Goal: Communication & Community: Answer question/provide support

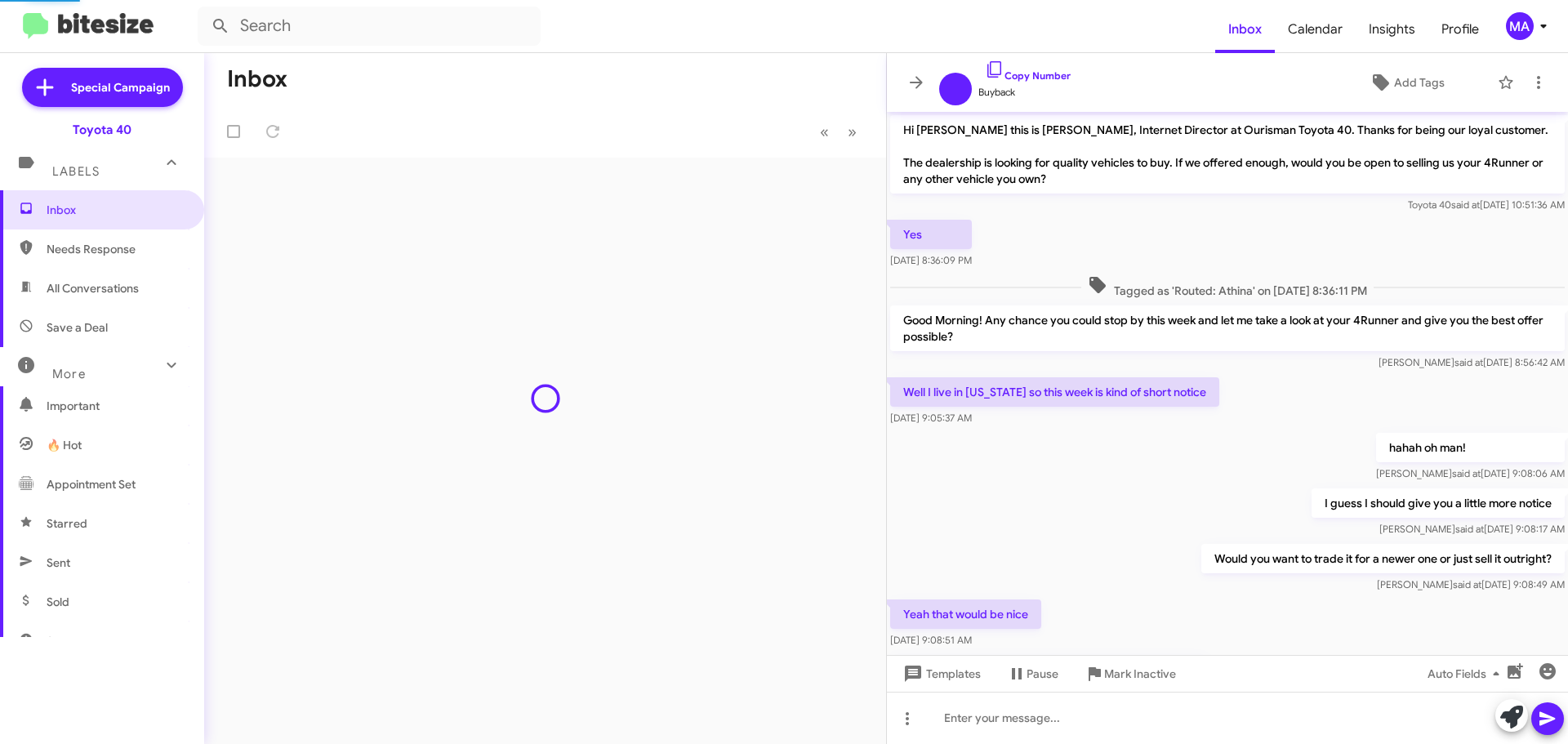
scroll to position [408, 0]
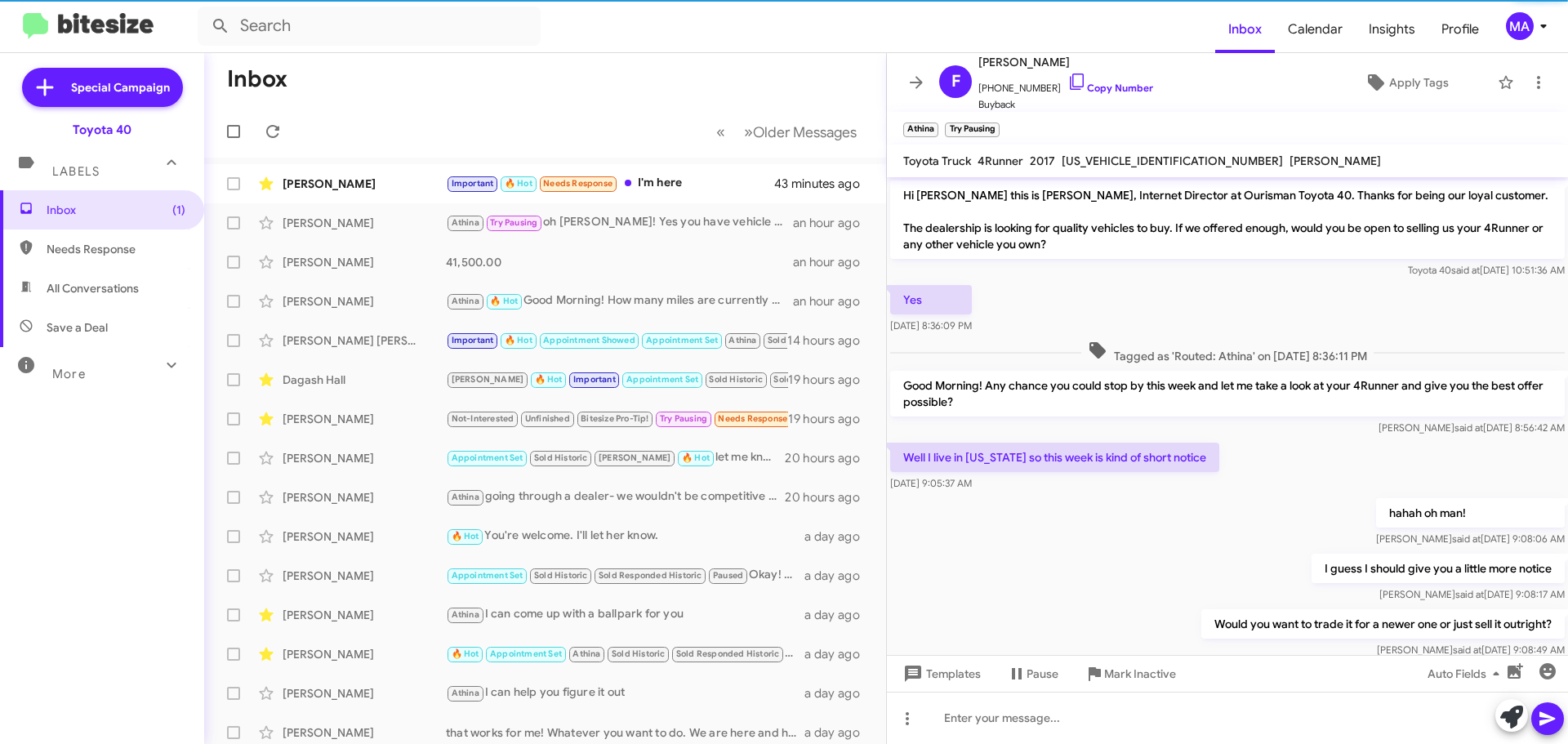
scroll to position [472, 0]
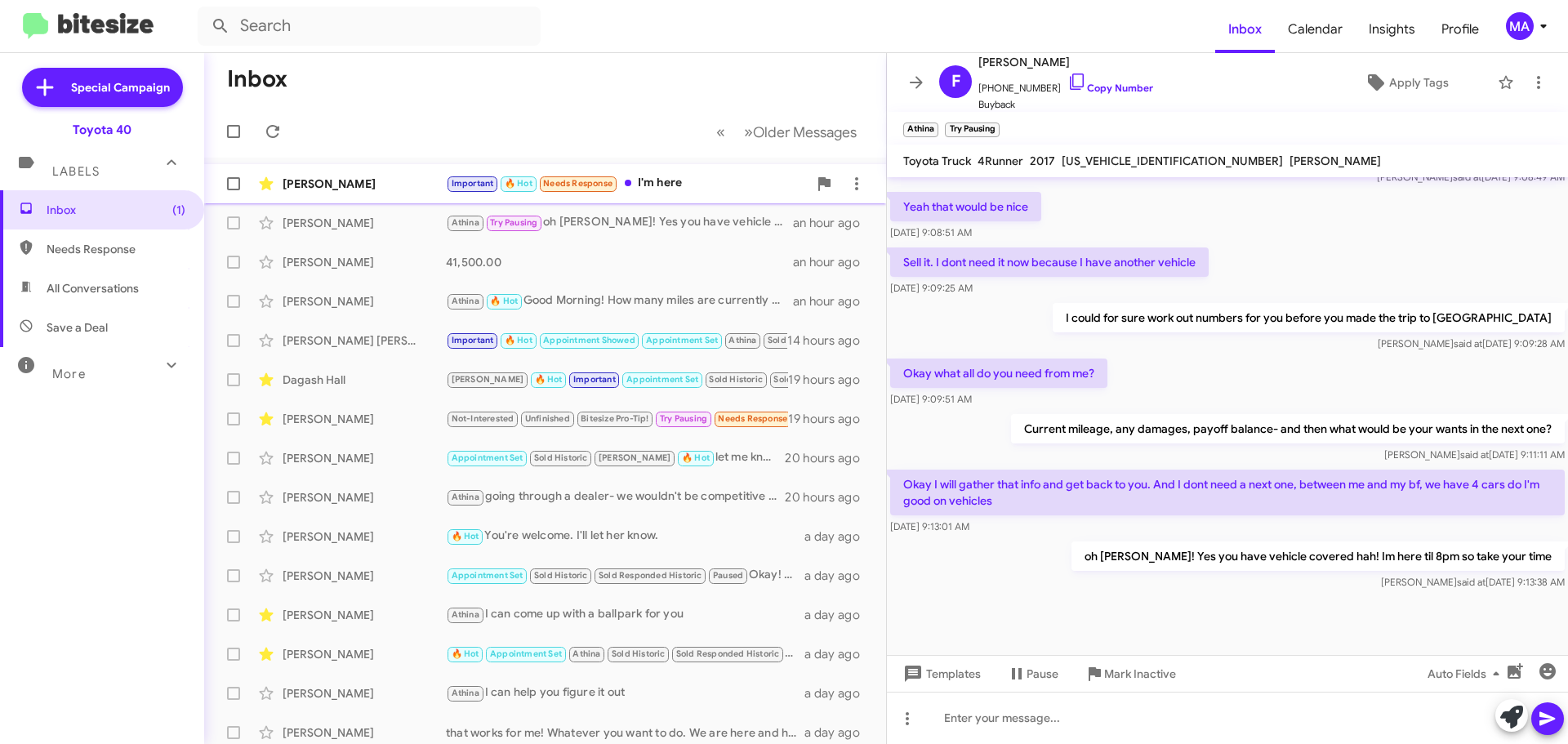
click at [682, 182] on div "Important 🔥 Hot Needs Response I'm here" at bounding box center [627, 183] width 362 height 19
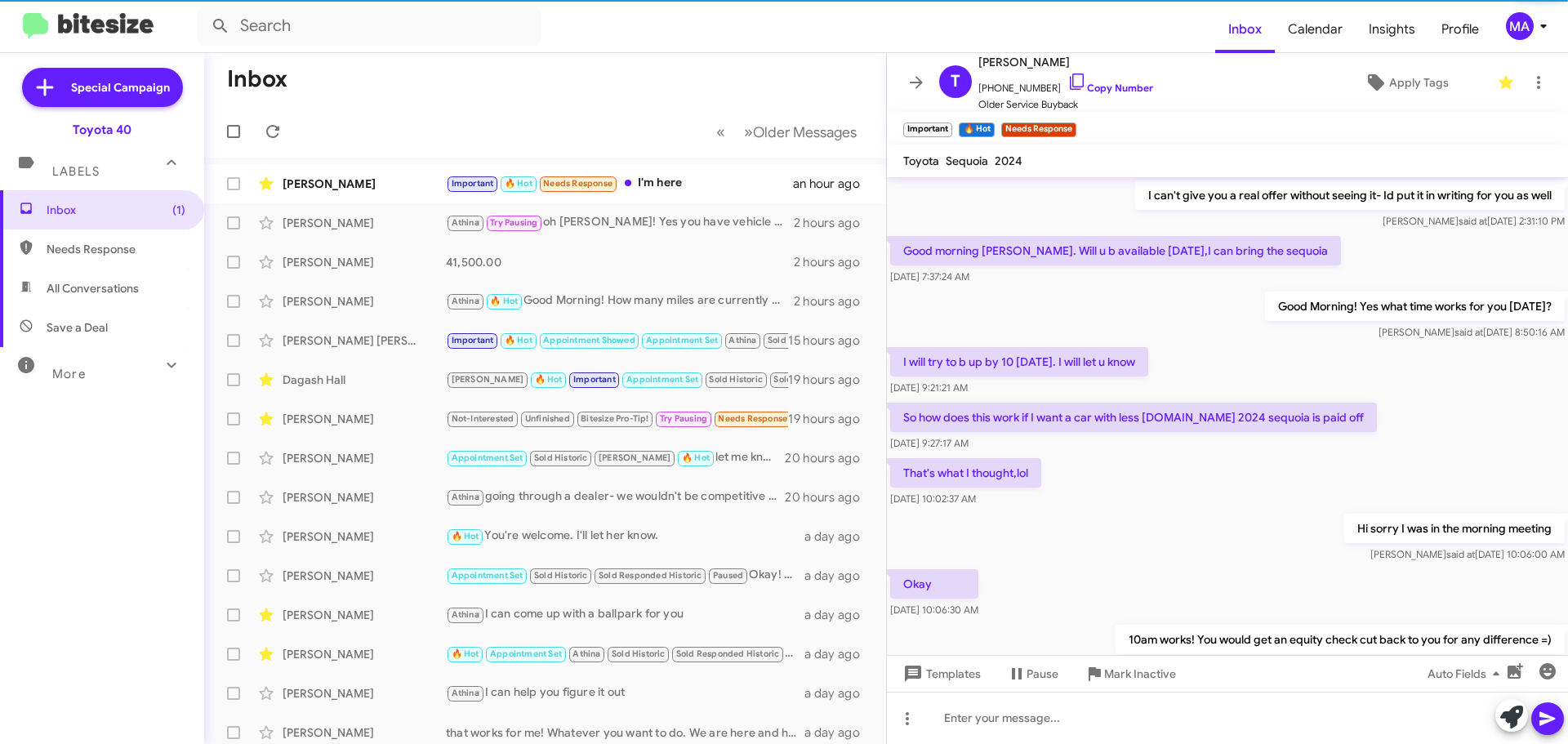
scroll to position [714, 0]
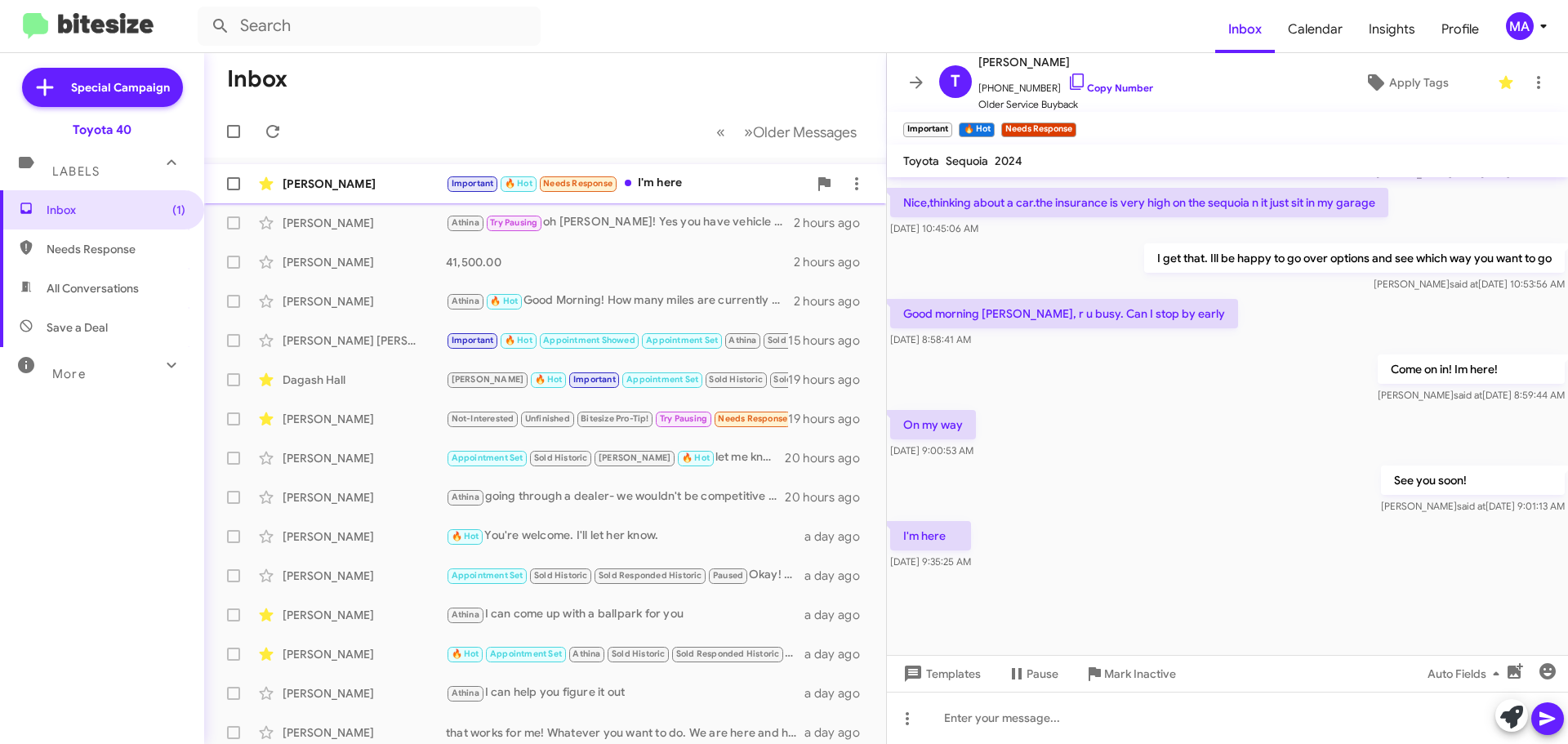
click at [694, 181] on div "Important 🔥 Hot Needs Response I'm here" at bounding box center [627, 183] width 362 height 19
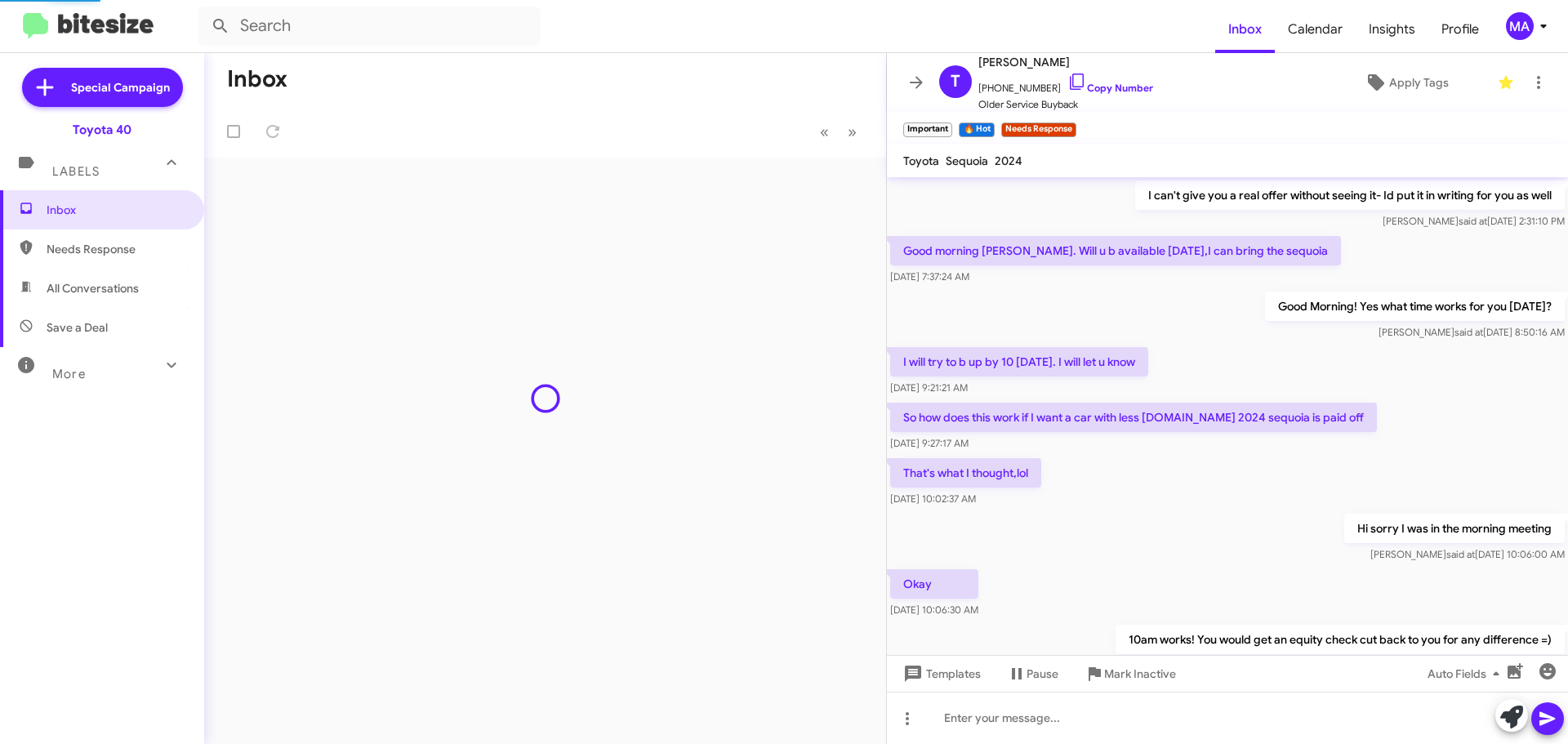
scroll to position [682, 0]
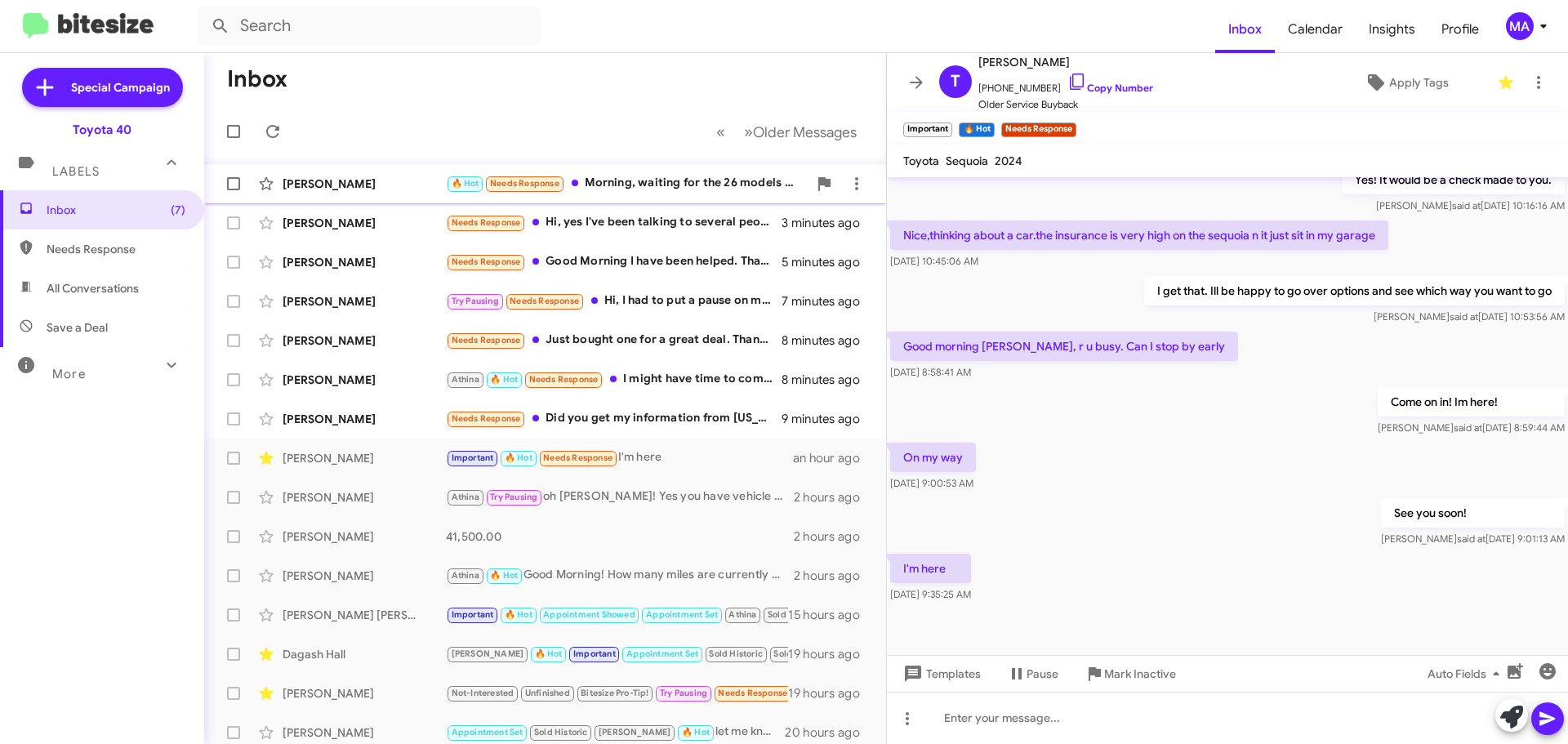
click at [655, 189] on div "🔥 Hot Needs Response Morning, waiting for the 26 models due to mileage range of…" at bounding box center [627, 183] width 362 height 19
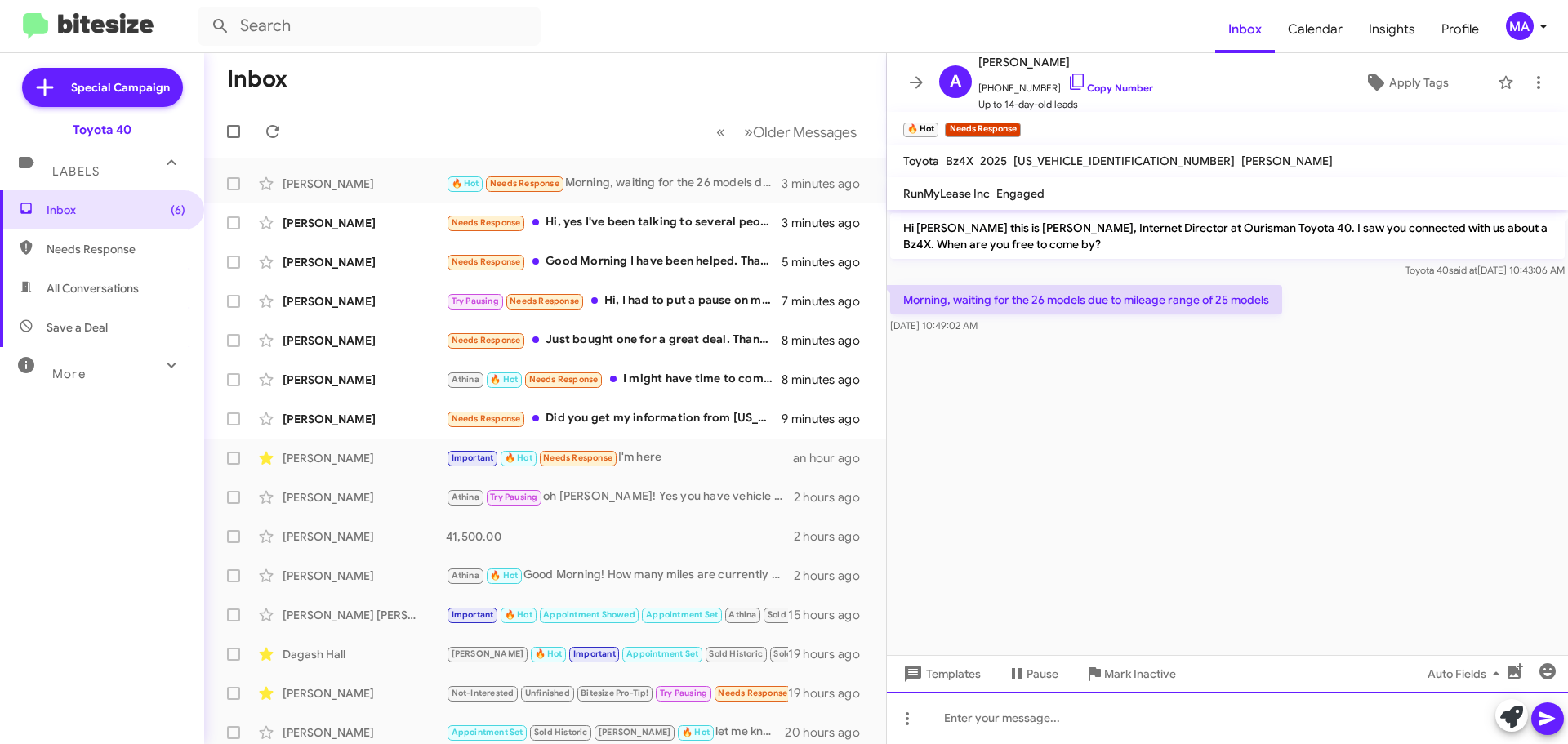
click at [999, 717] on div at bounding box center [1227, 717] width 681 height 52
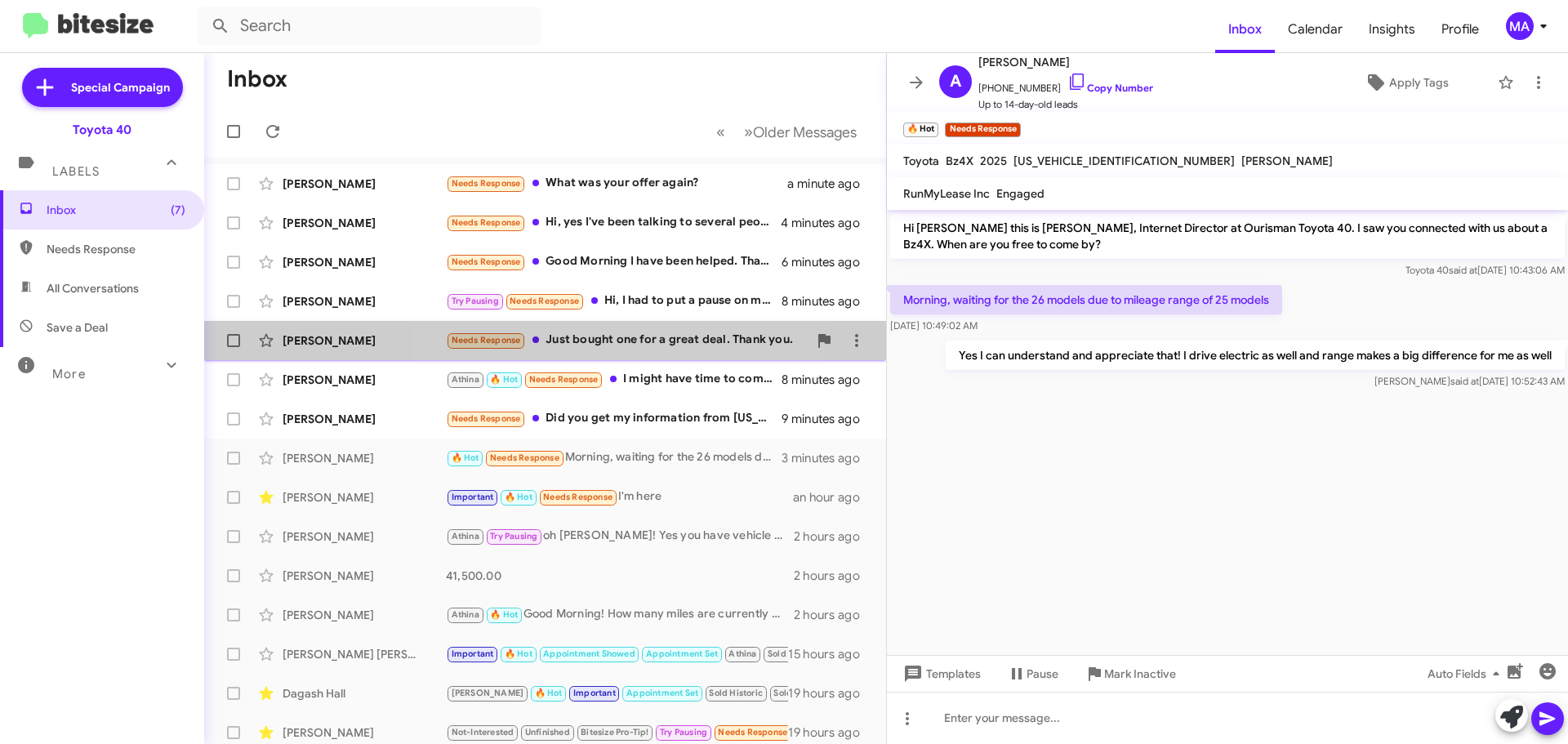
click at [608, 332] on div "Needs Response Just bought one for a great deal. Thank you." at bounding box center [627, 340] width 362 height 19
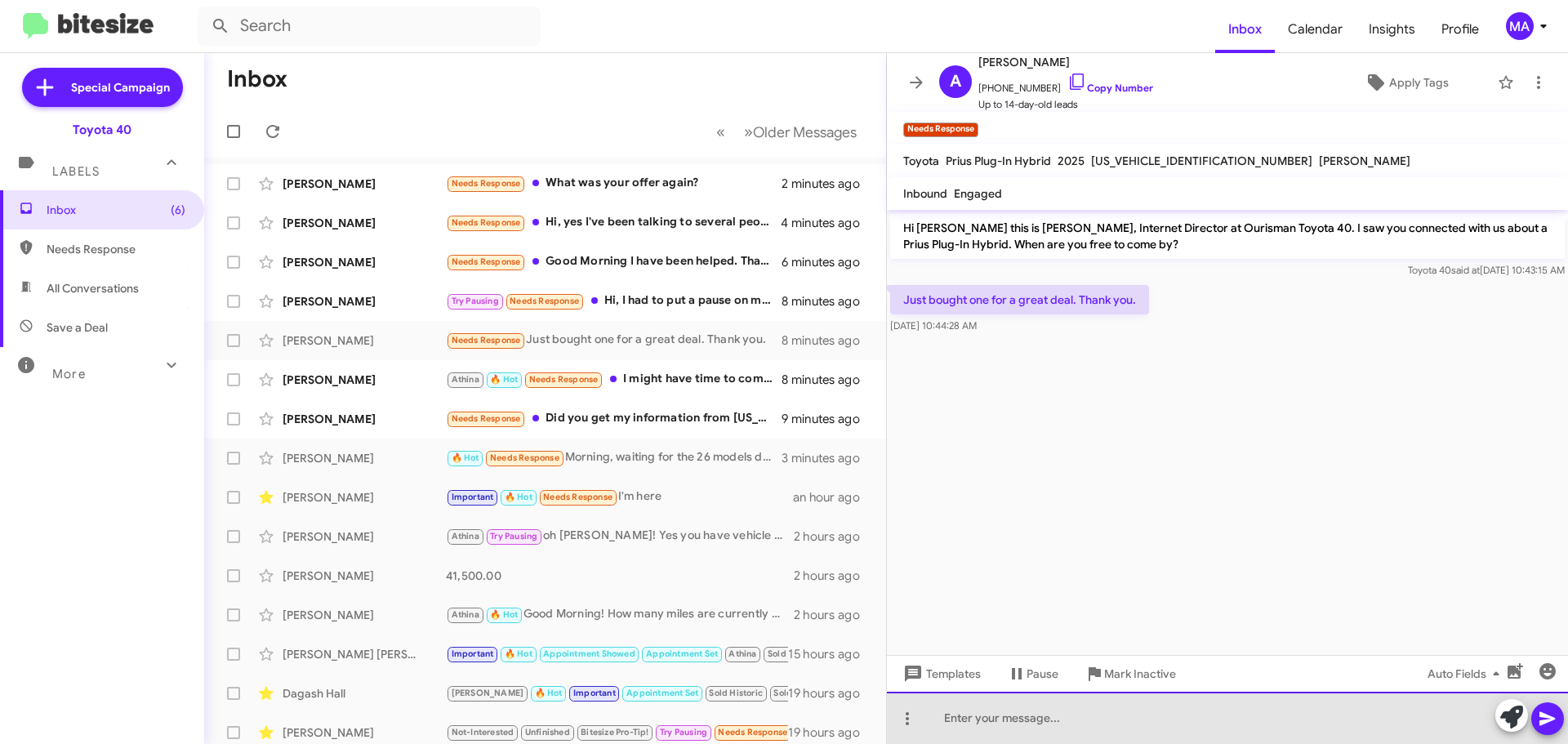
click at [1110, 714] on div at bounding box center [1227, 717] width 681 height 52
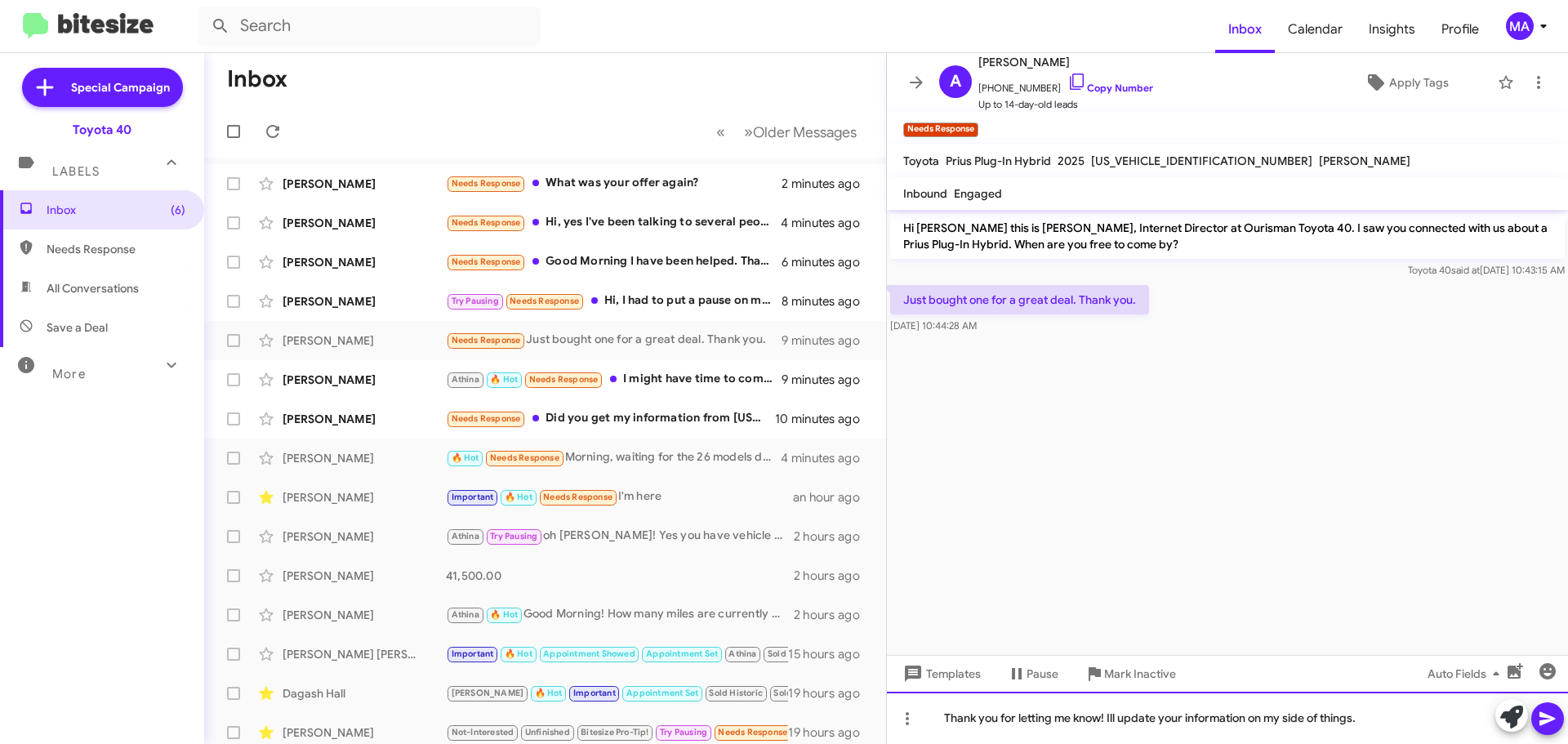
click at [1110, 714] on div "Thank you for letting me know! Ill update your information on my side of things." at bounding box center [1227, 717] width 681 height 52
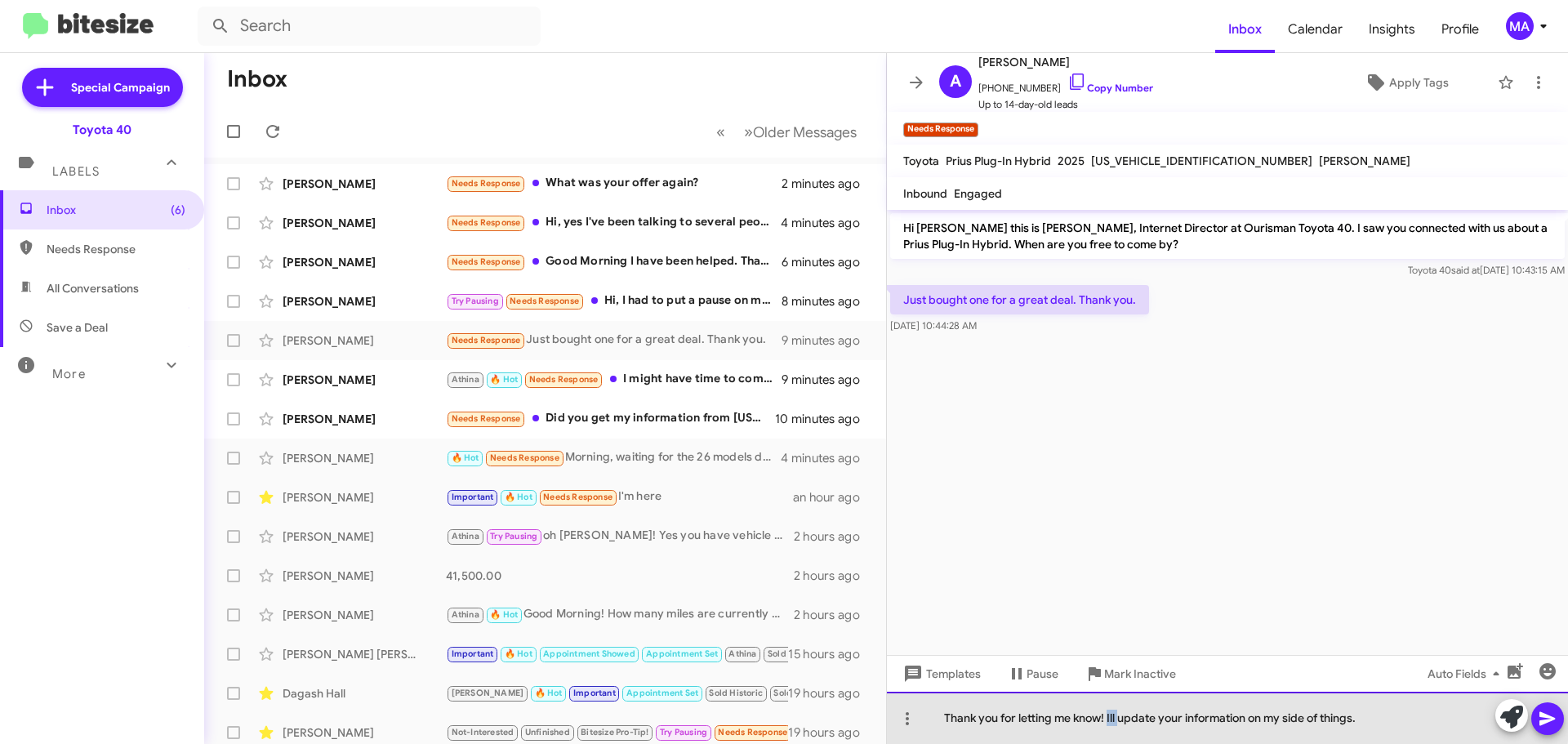
click at [1110, 714] on div "Thank you for letting me know! Ill update your information on my side of things." at bounding box center [1227, 717] width 681 height 52
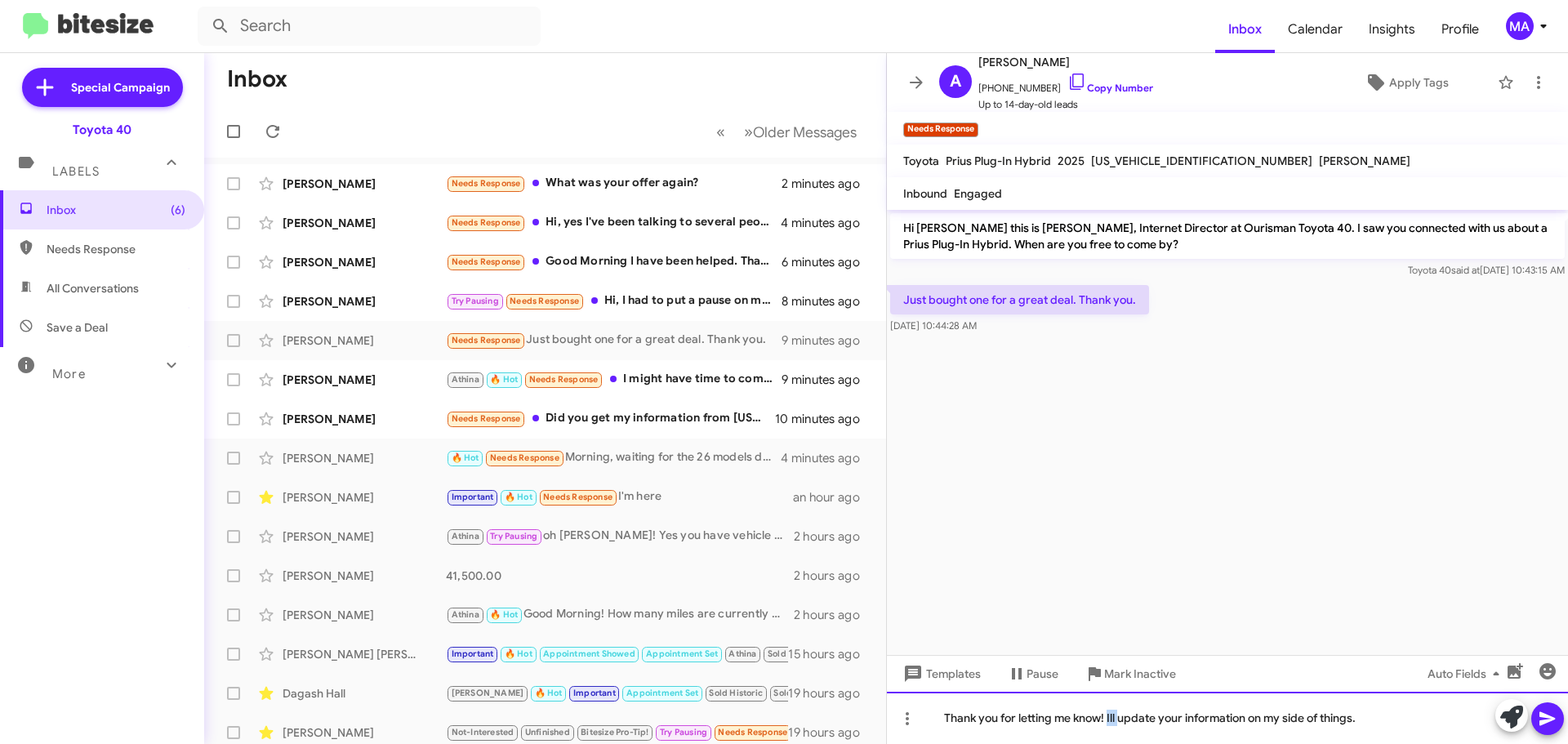
copy div "Thank you for letting me know! Ill update your information on my side of things."
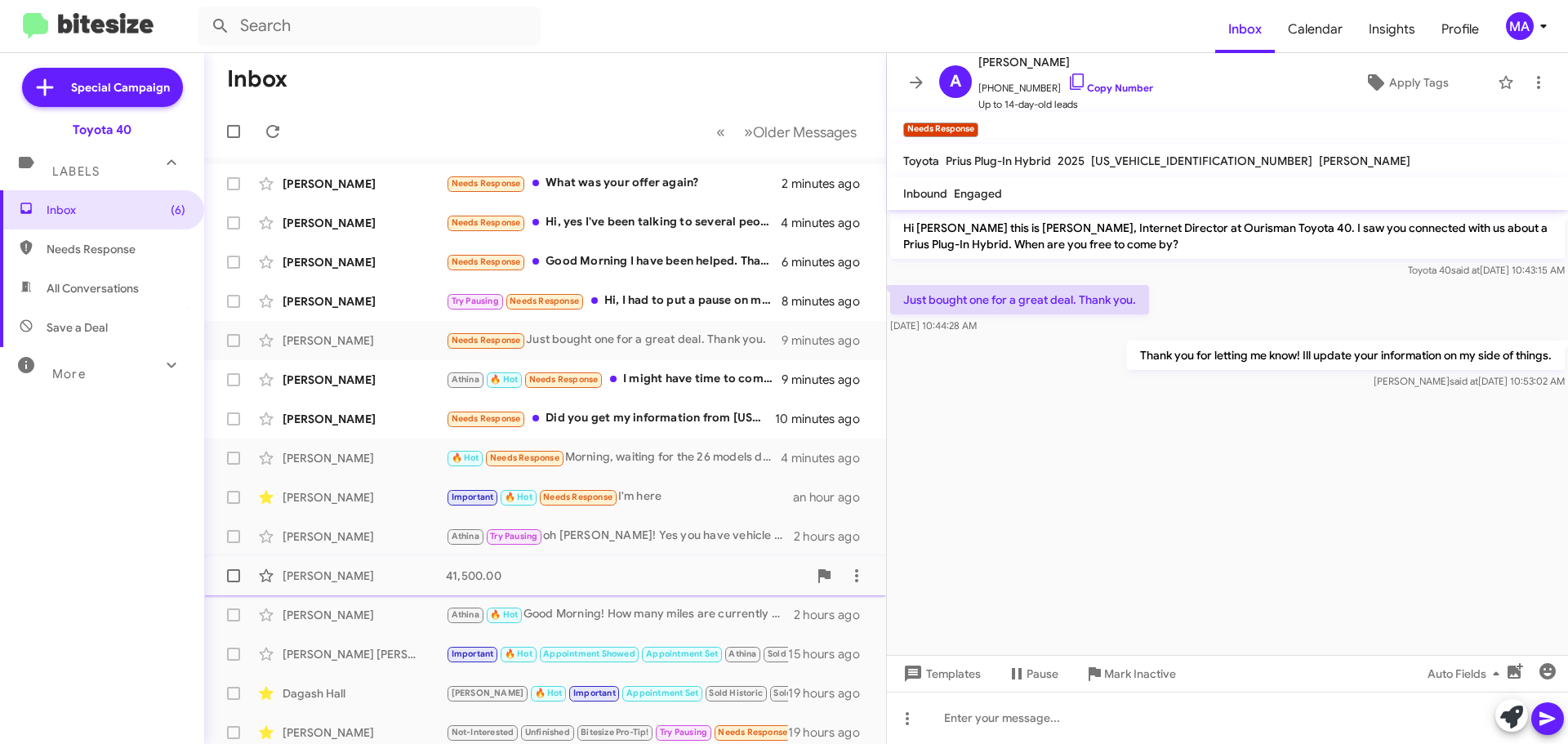
drag, startPoint x: 1134, startPoint y: 679, endPoint x: 1042, endPoint y: 585, distance: 131.5
click at [1134, 679] on span "Mark Inactive" at bounding box center [1140, 673] width 72 height 30
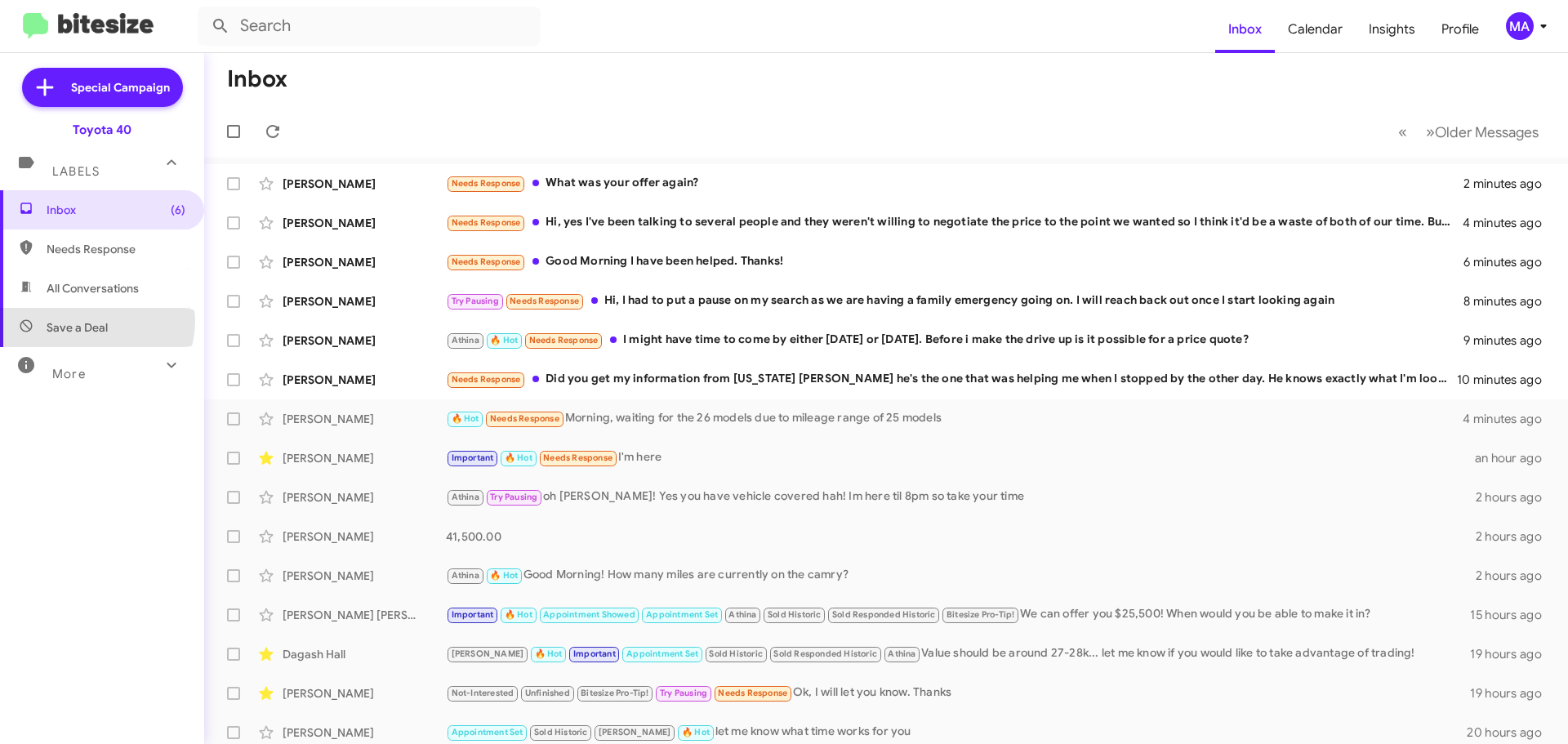
click at [95, 321] on span "Save a Deal" at bounding box center [78, 327] width 61 height 16
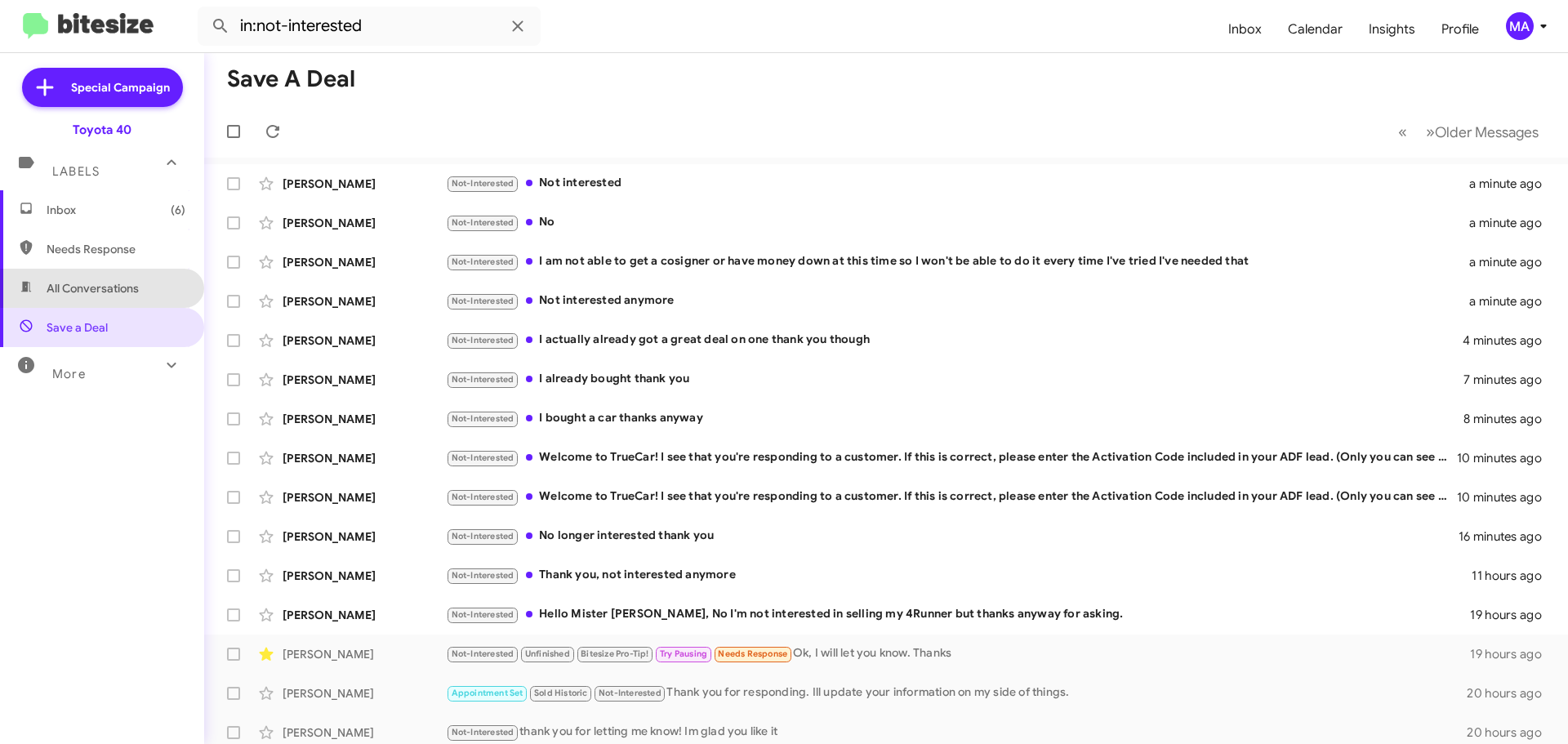
click at [102, 289] on span "All Conversations" at bounding box center [93, 288] width 92 height 16
type input "in:all-conversations"
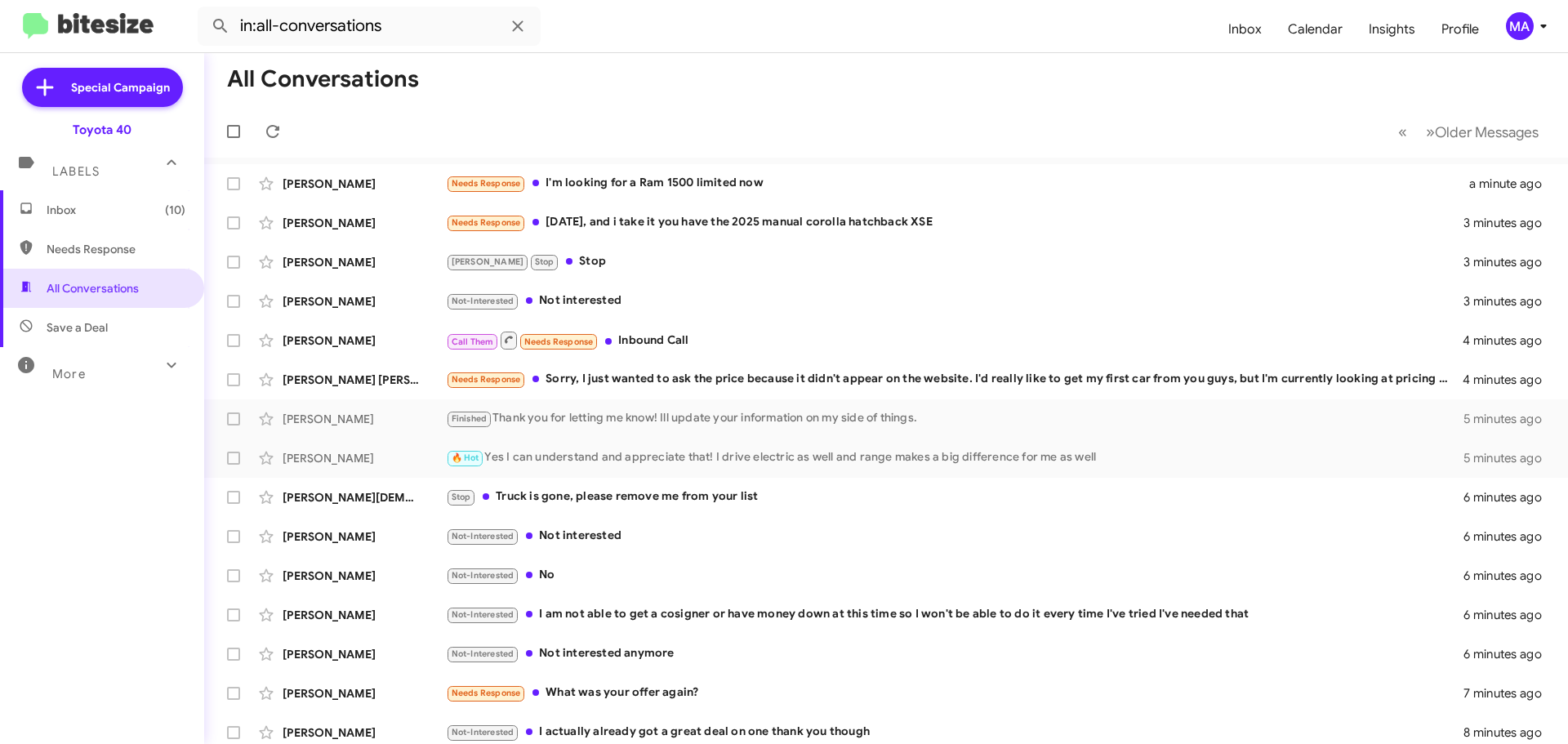
click at [93, 208] on span "Inbox (10)" at bounding box center [116, 209] width 139 height 16
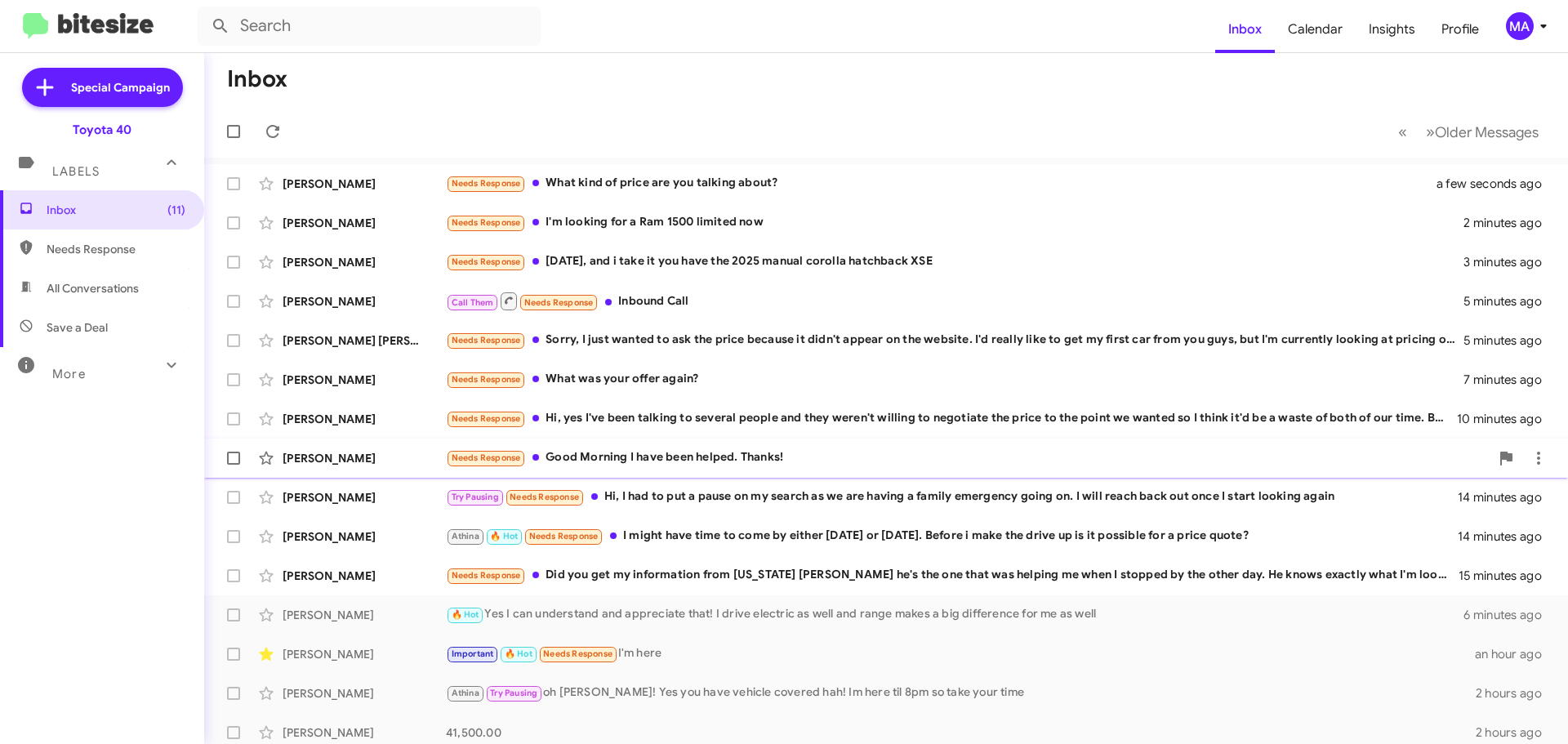
scroll to position [82, 0]
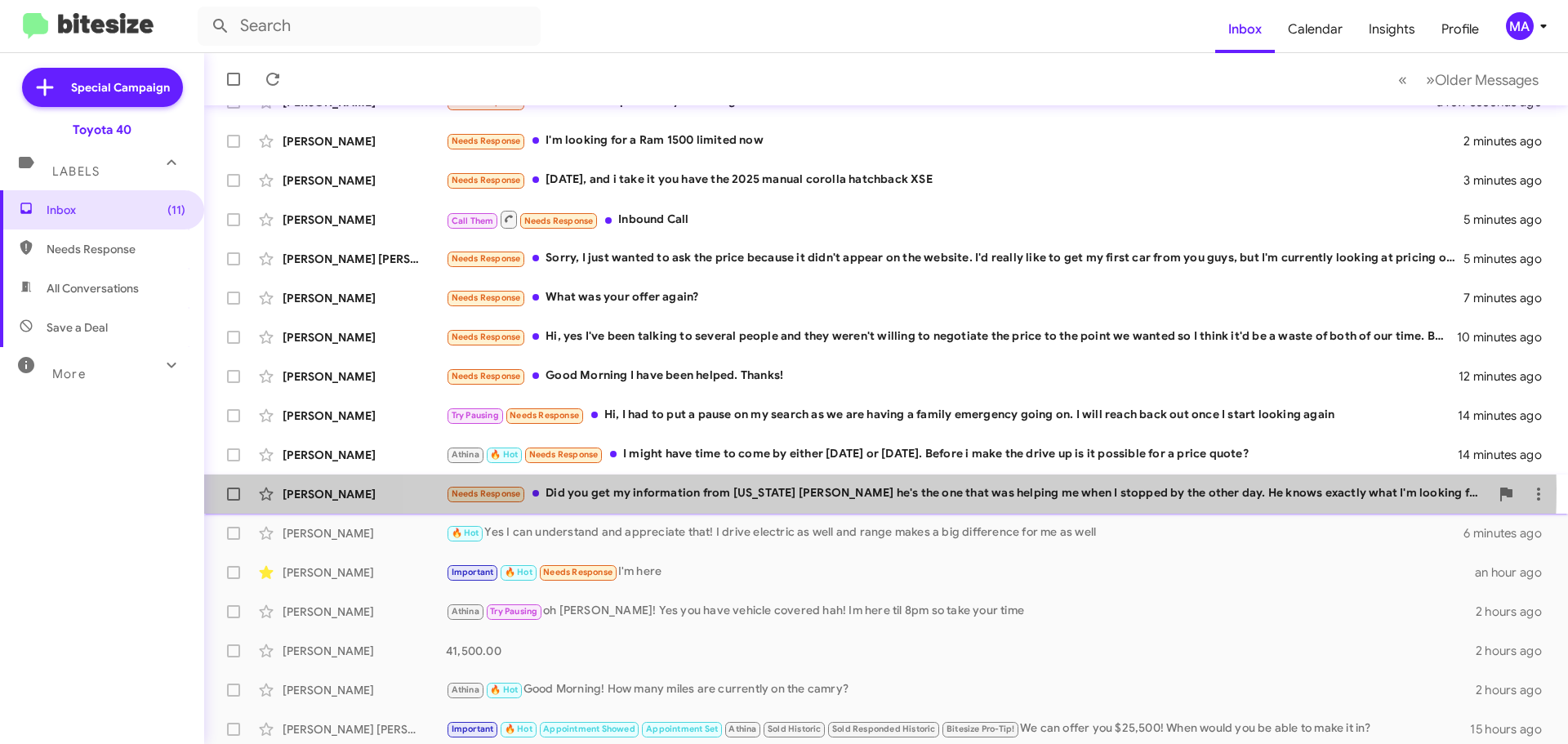
click at [876, 488] on div "Needs Response Did you get my information from Texas Greg he's the one that was…" at bounding box center [968, 494] width 1044 height 19
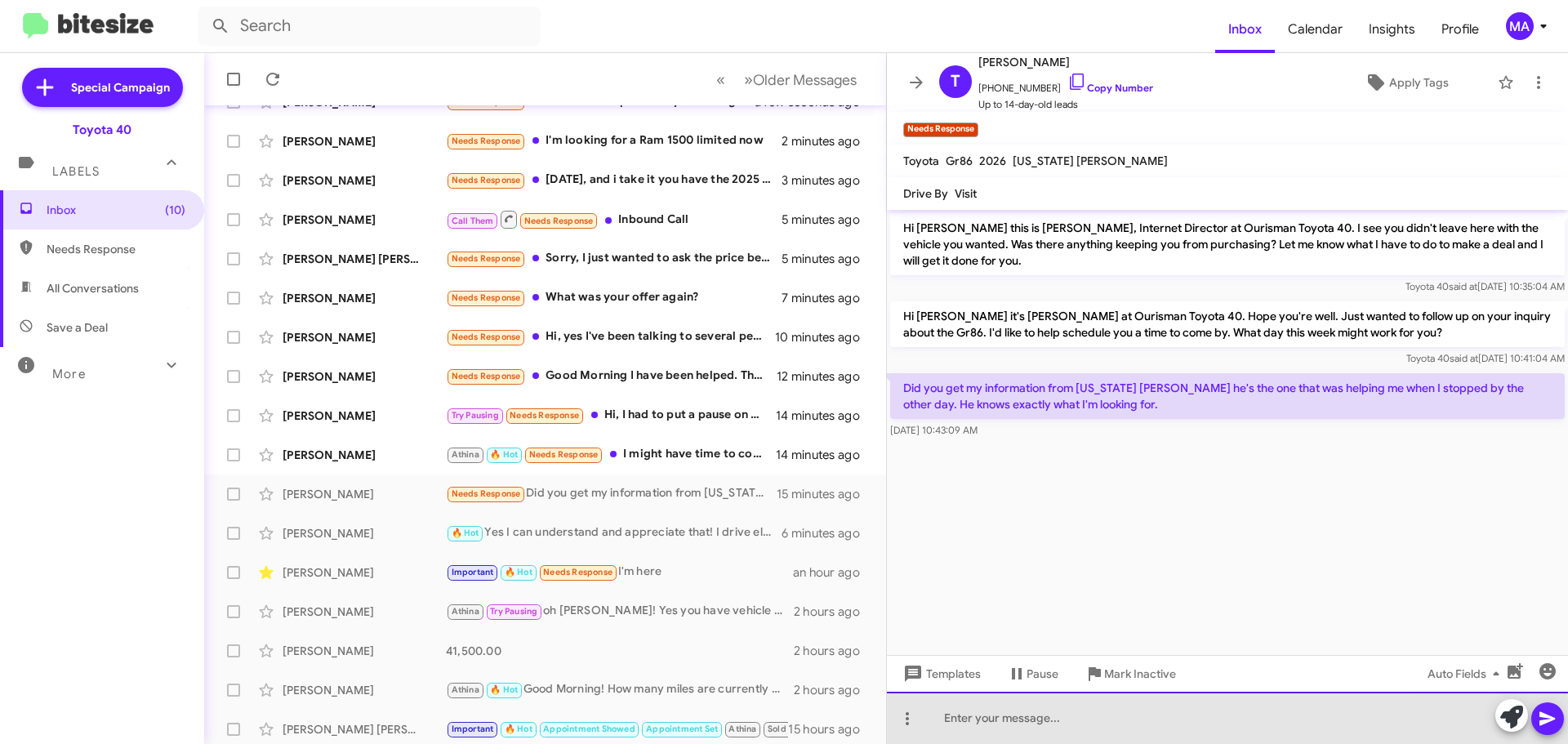
click at [1075, 726] on div at bounding box center [1227, 717] width 681 height 52
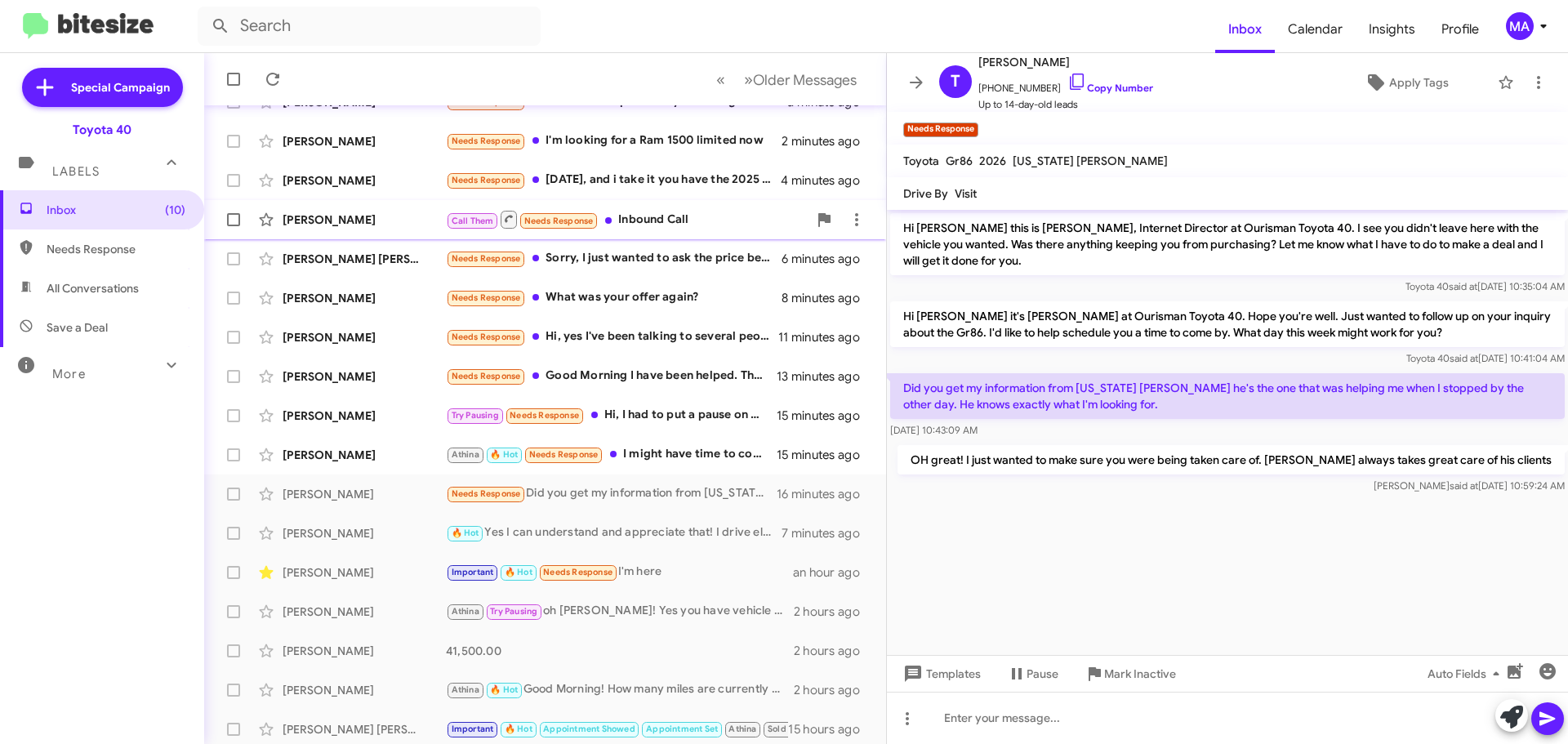
click at [662, 214] on div "Call Them Needs Response Inbound Call" at bounding box center [627, 220] width 362 height 20
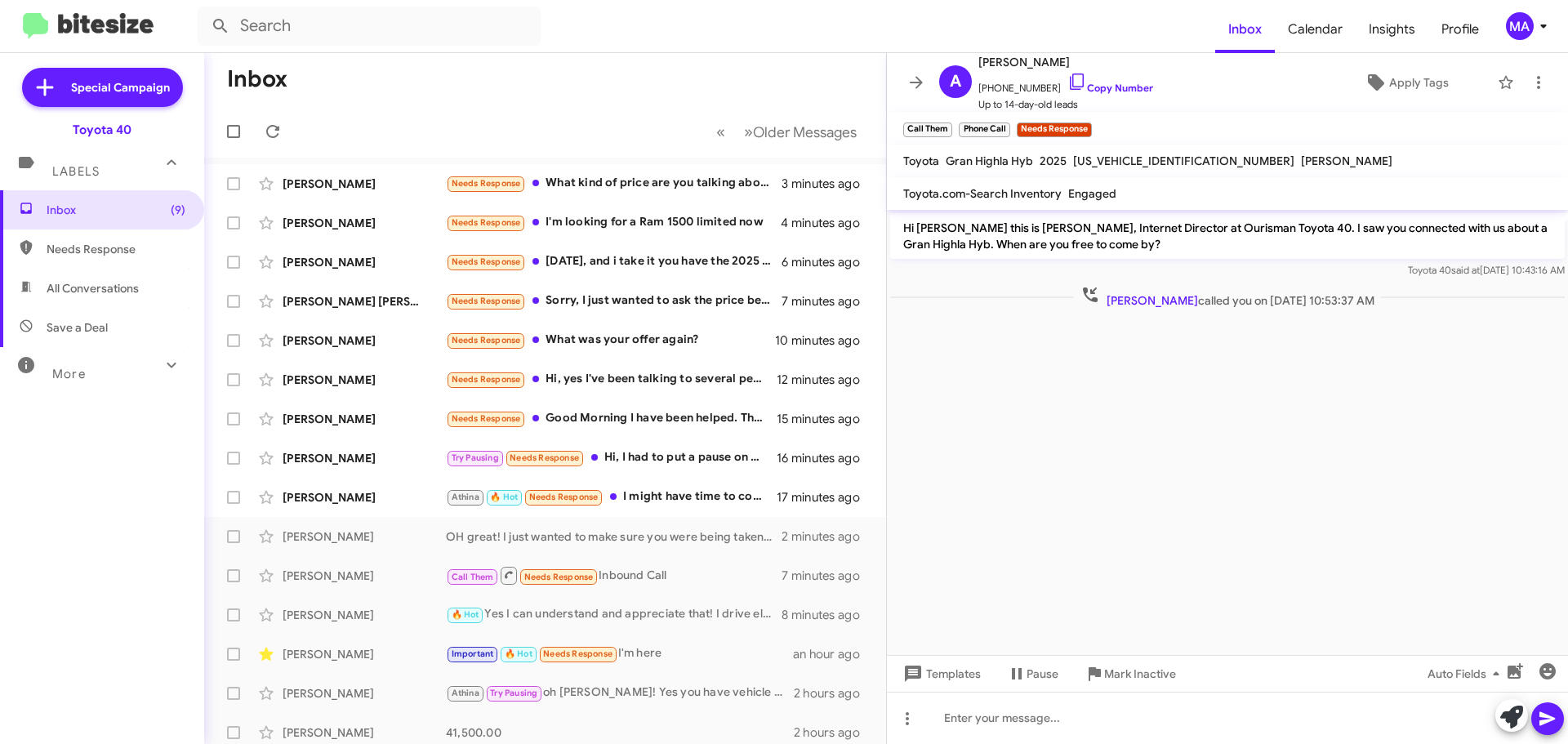
click at [1195, 440] on cdk-virtual-scroll-viewport "Hi Asmelash this is Morgan Anderson, Internet Director at Ourisman Toyota 40. I…" at bounding box center [1227, 432] width 681 height 445
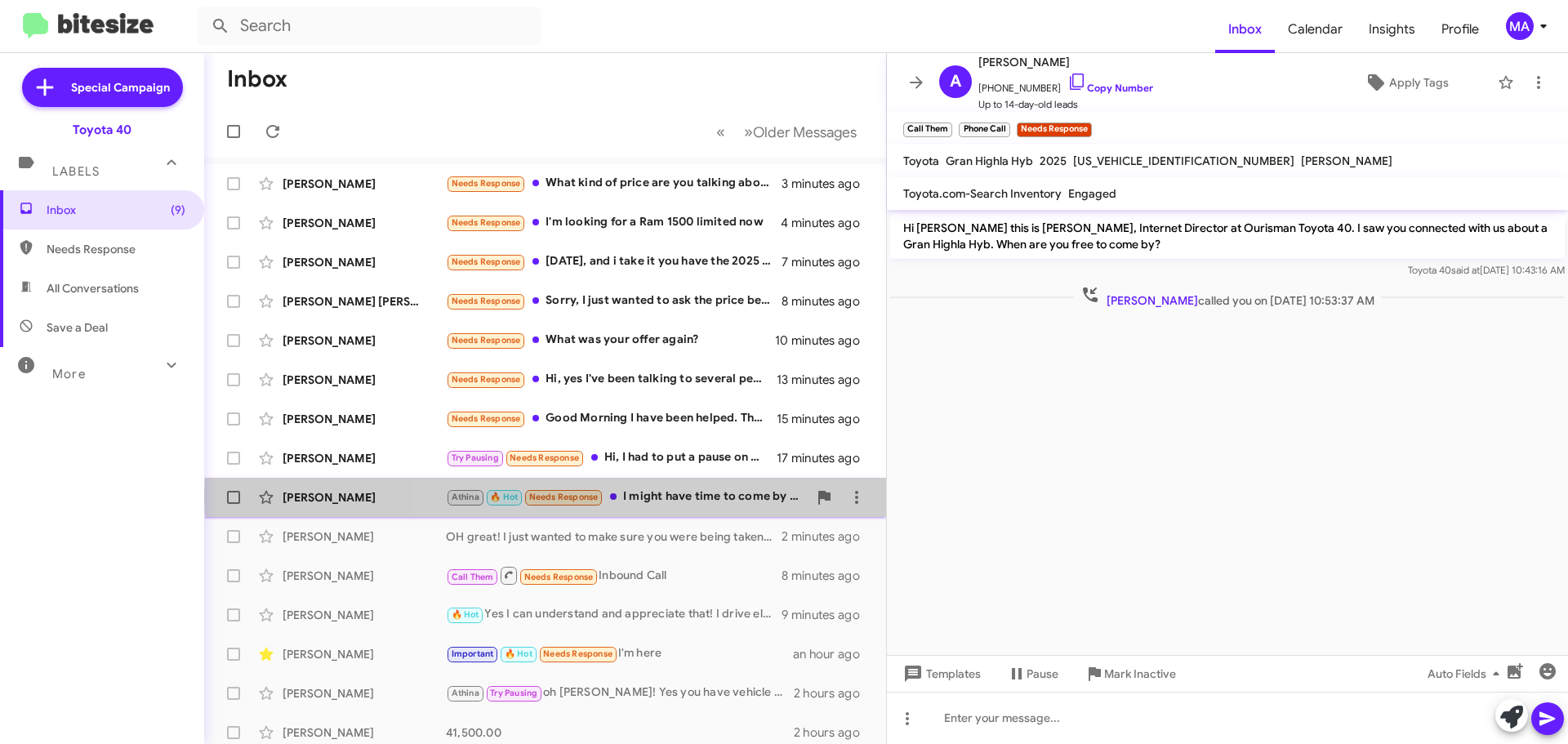
click at [685, 497] on div "Athina 🔥 Hot Needs Response I might have time to come by either on Friday or Su…" at bounding box center [627, 497] width 362 height 19
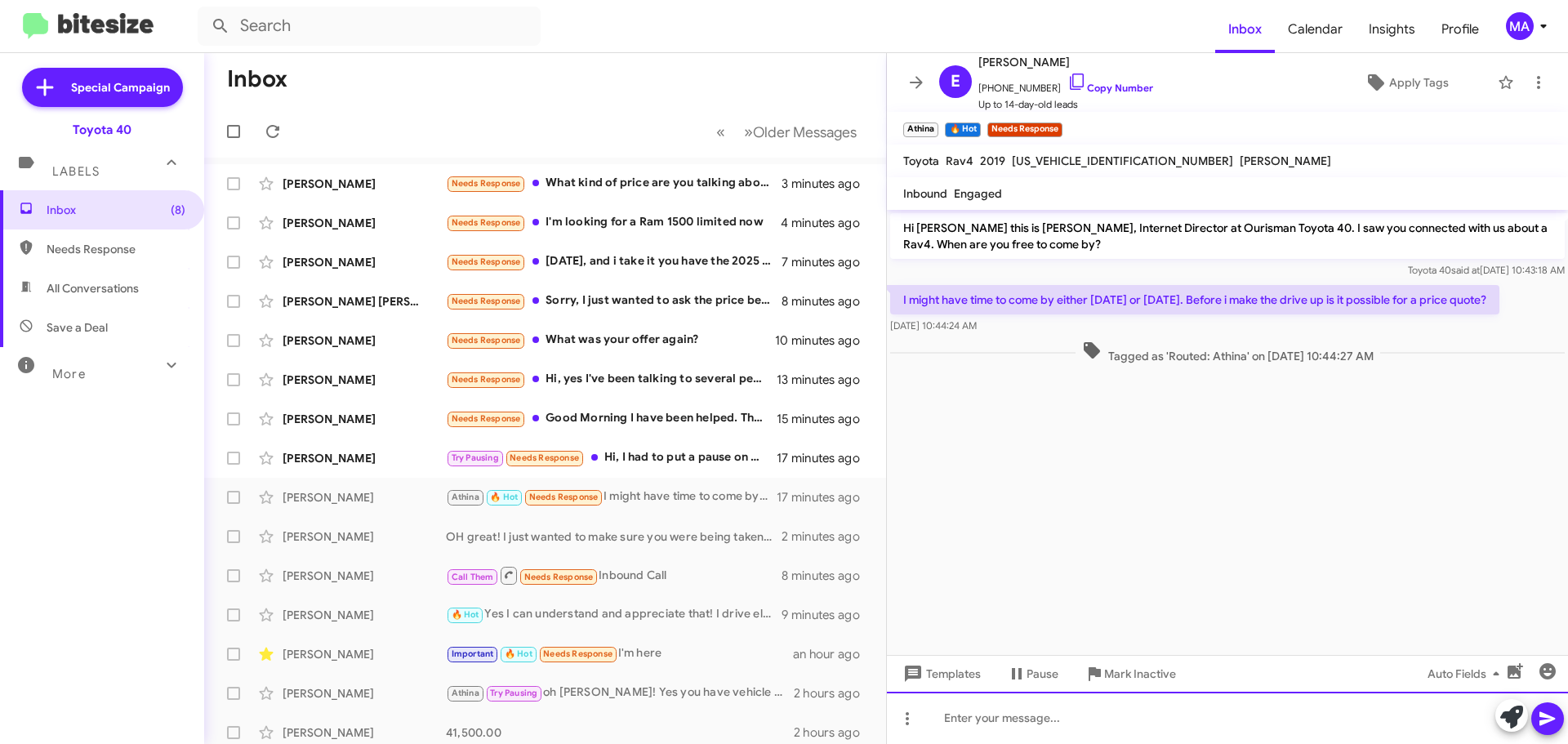
click at [1019, 717] on div at bounding box center [1227, 717] width 681 height 52
click at [1313, 716] on div "HI! [DATE] would be great- We aren't open on Sundays so sorry!" at bounding box center [1227, 717] width 681 height 52
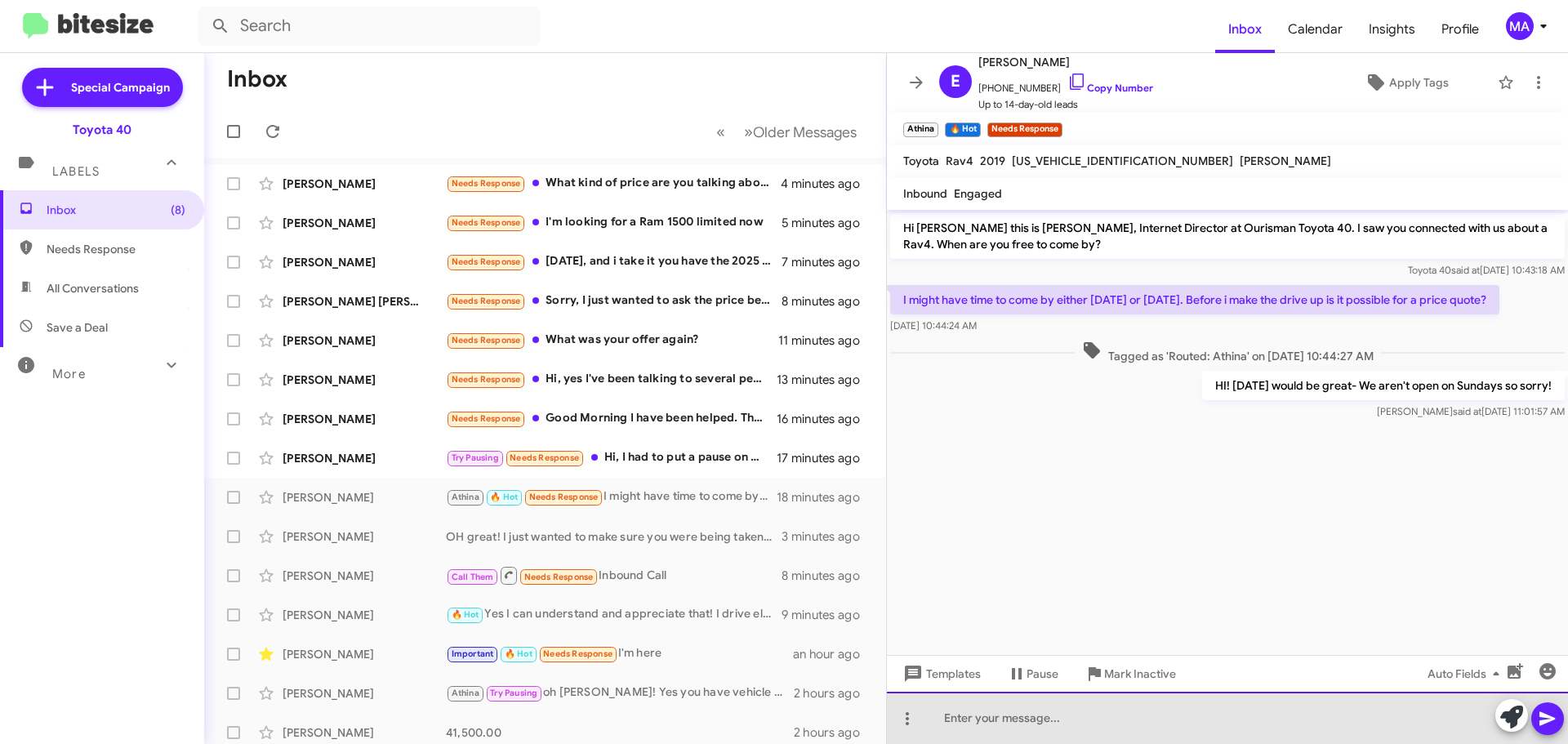
click at [1032, 716] on div at bounding box center [1227, 717] width 681 height 52
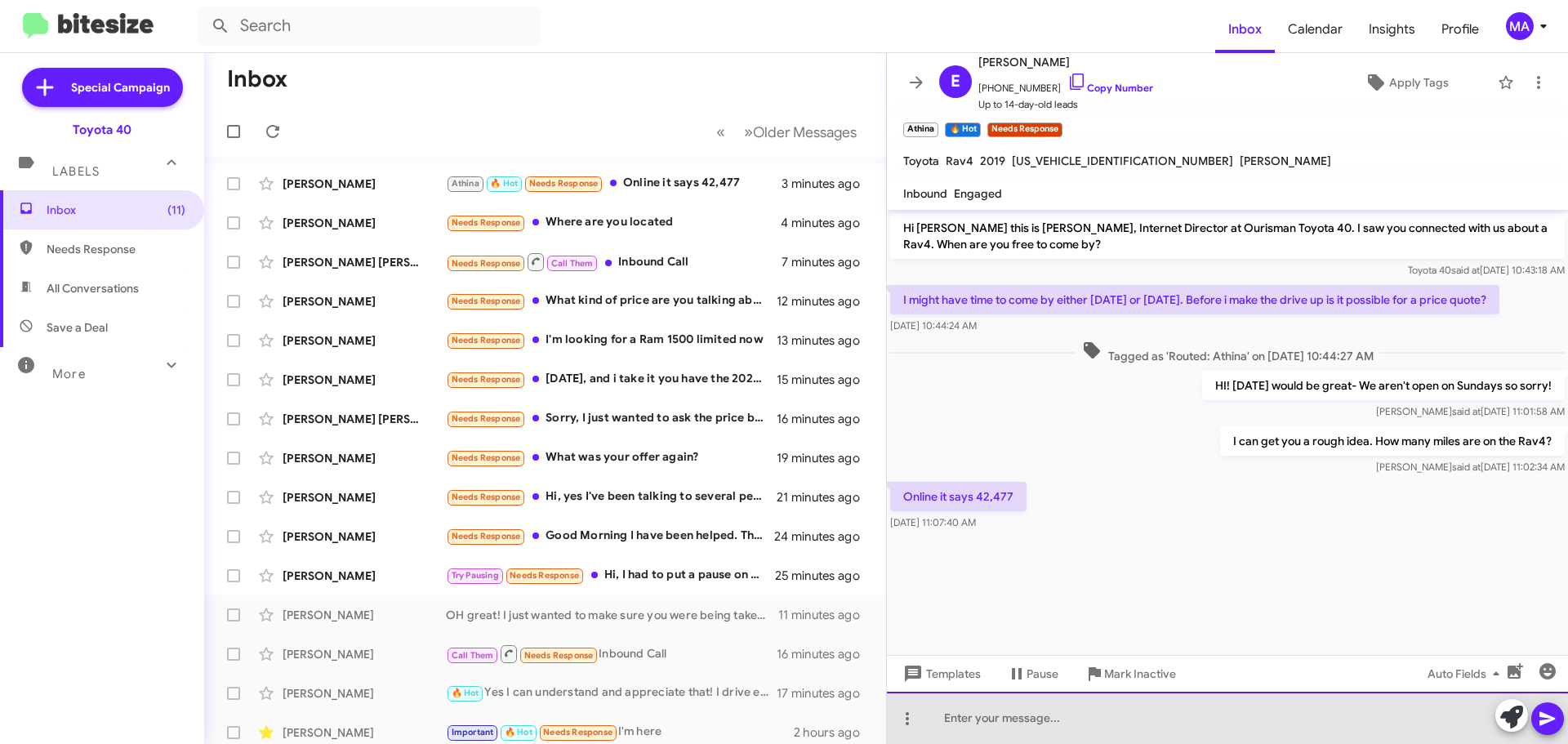
click at [1007, 714] on div at bounding box center [1227, 717] width 681 height 52
click at [983, 722] on div at bounding box center [1227, 717] width 681 height 52
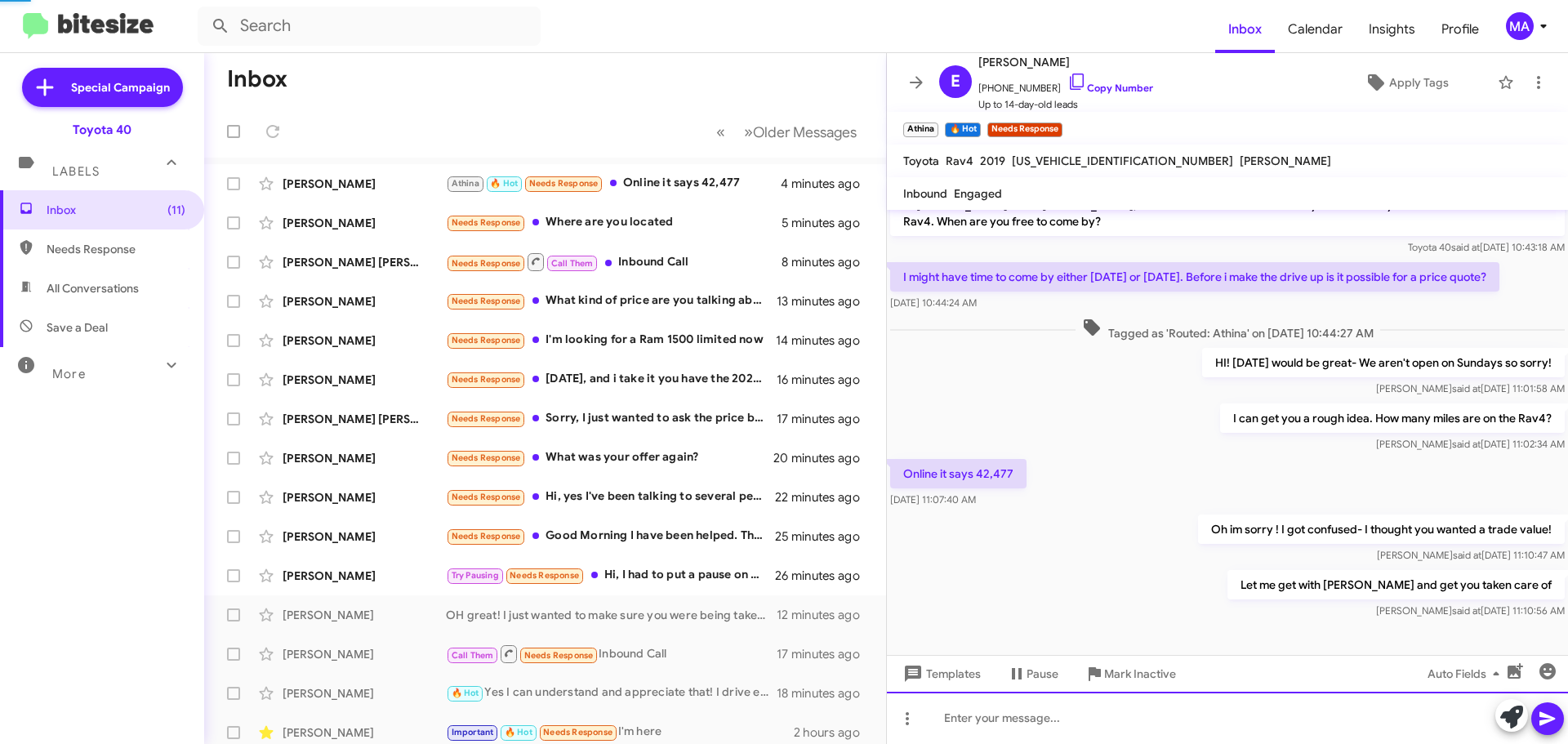
scroll to position [117, 0]
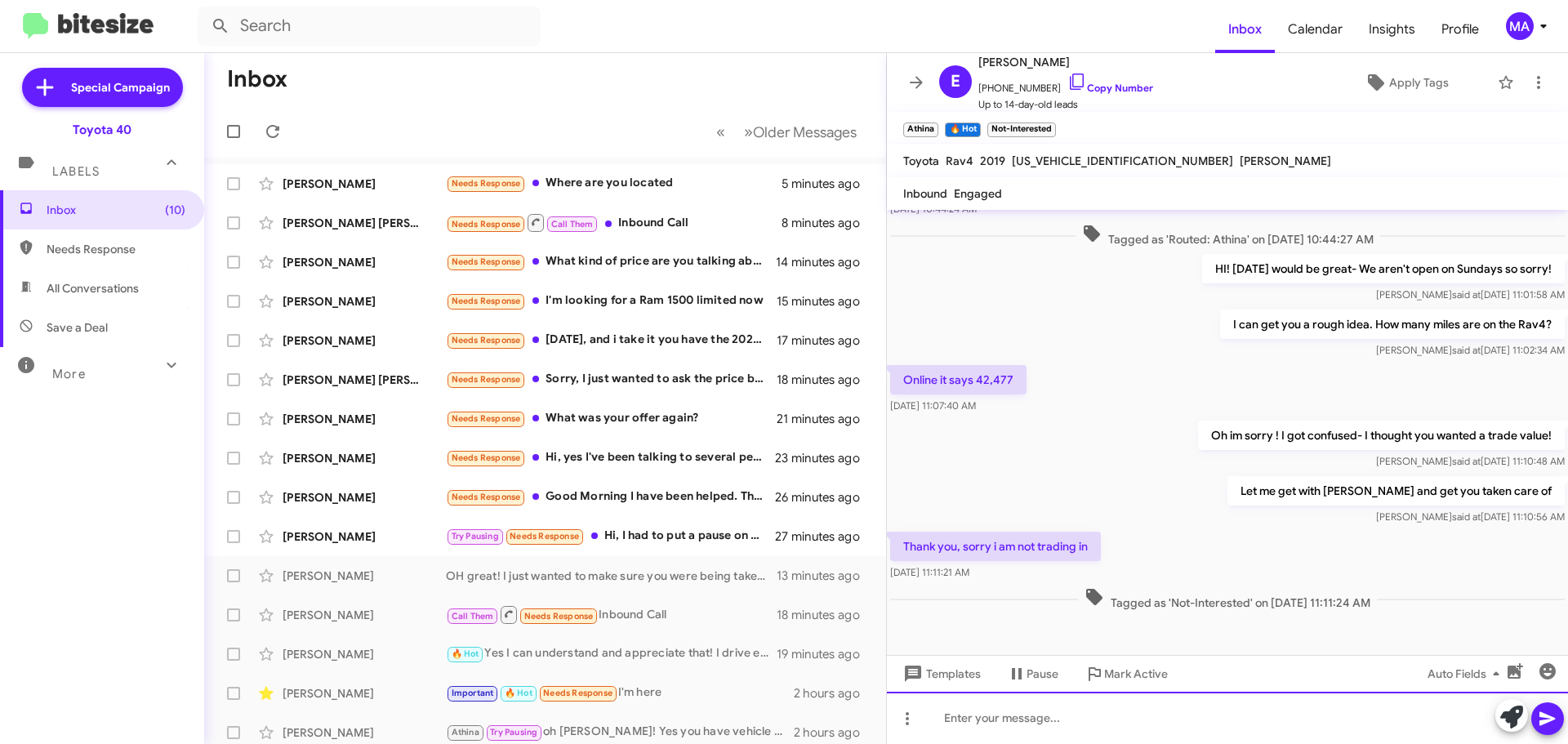
click at [1025, 722] on div at bounding box center [1227, 717] width 681 height 52
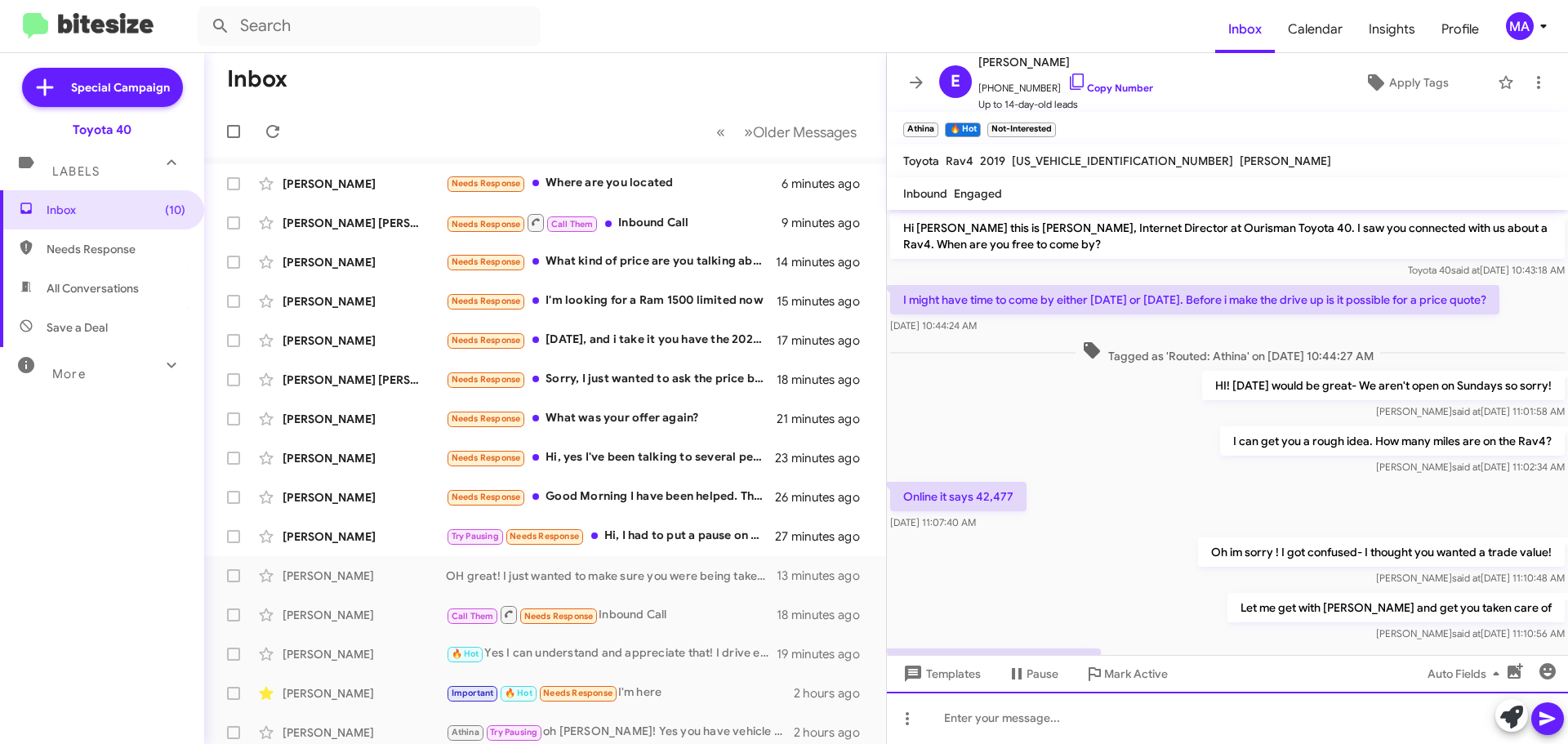
click at [985, 724] on div at bounding box center [1227, 717] width 681 height 52
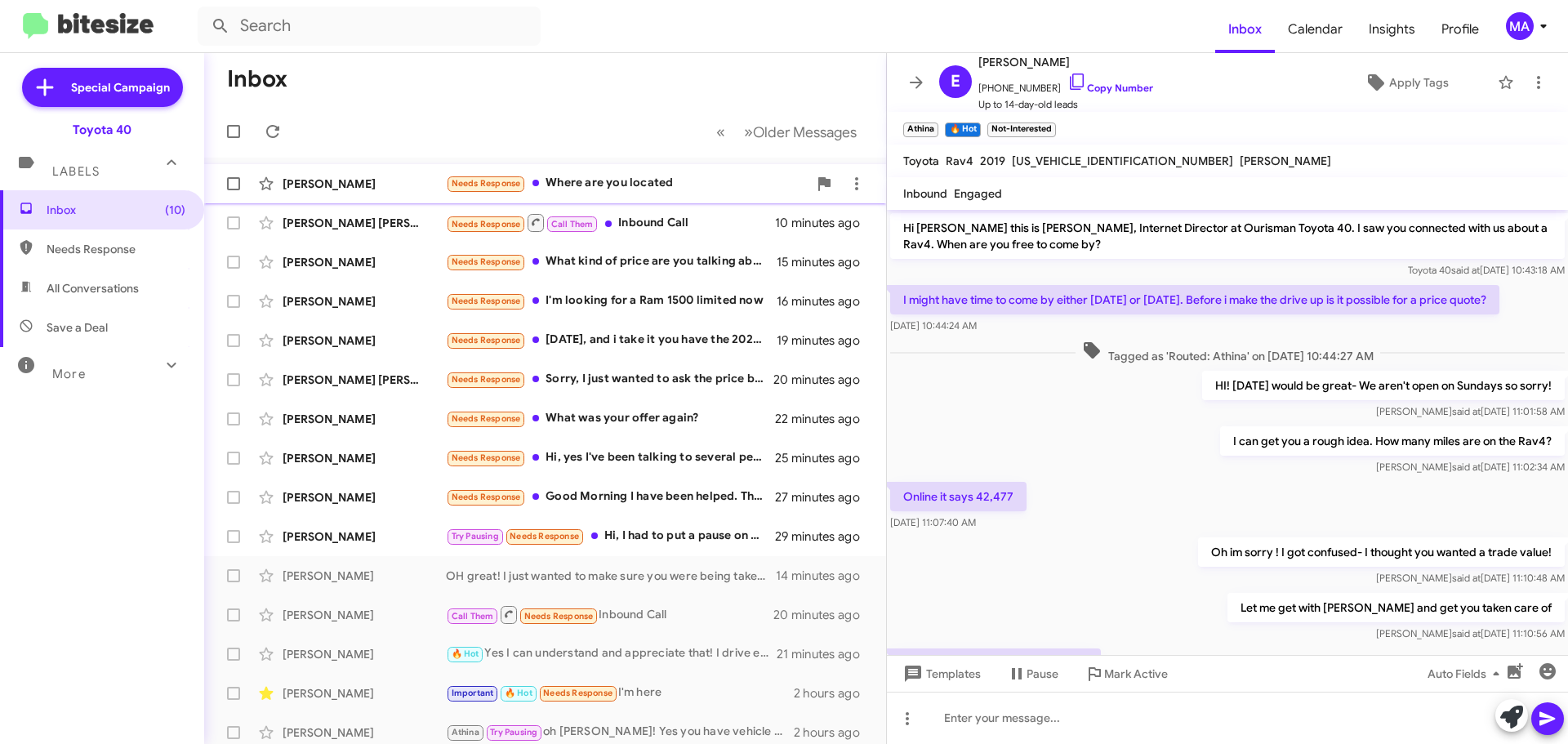
click at [644, 184] on div "Needs Response Where are you located" at bounding box center [627, 183] width 362 height 19
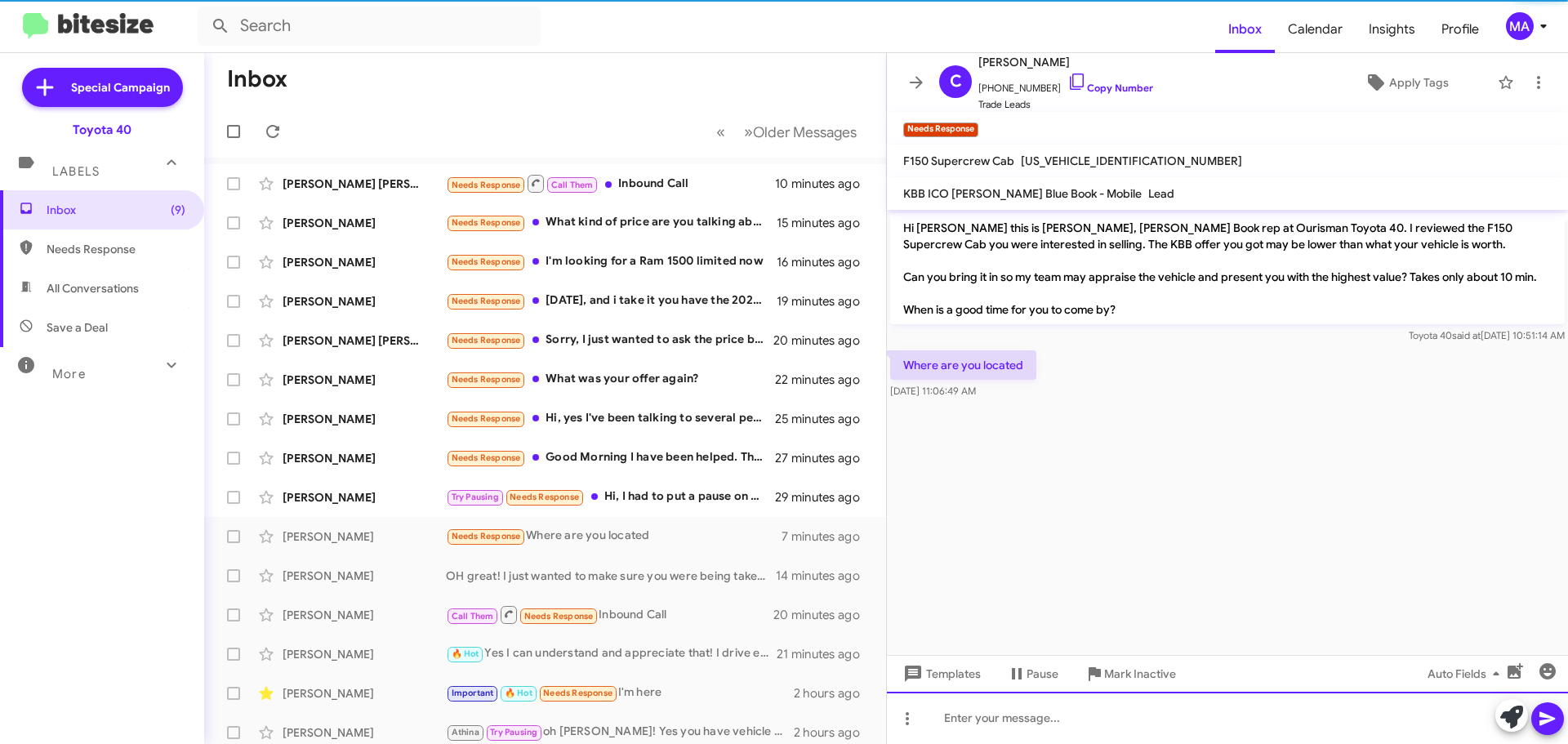
click at [1084, 724] on div at bounding box center [1227, 717] width 681 height 52
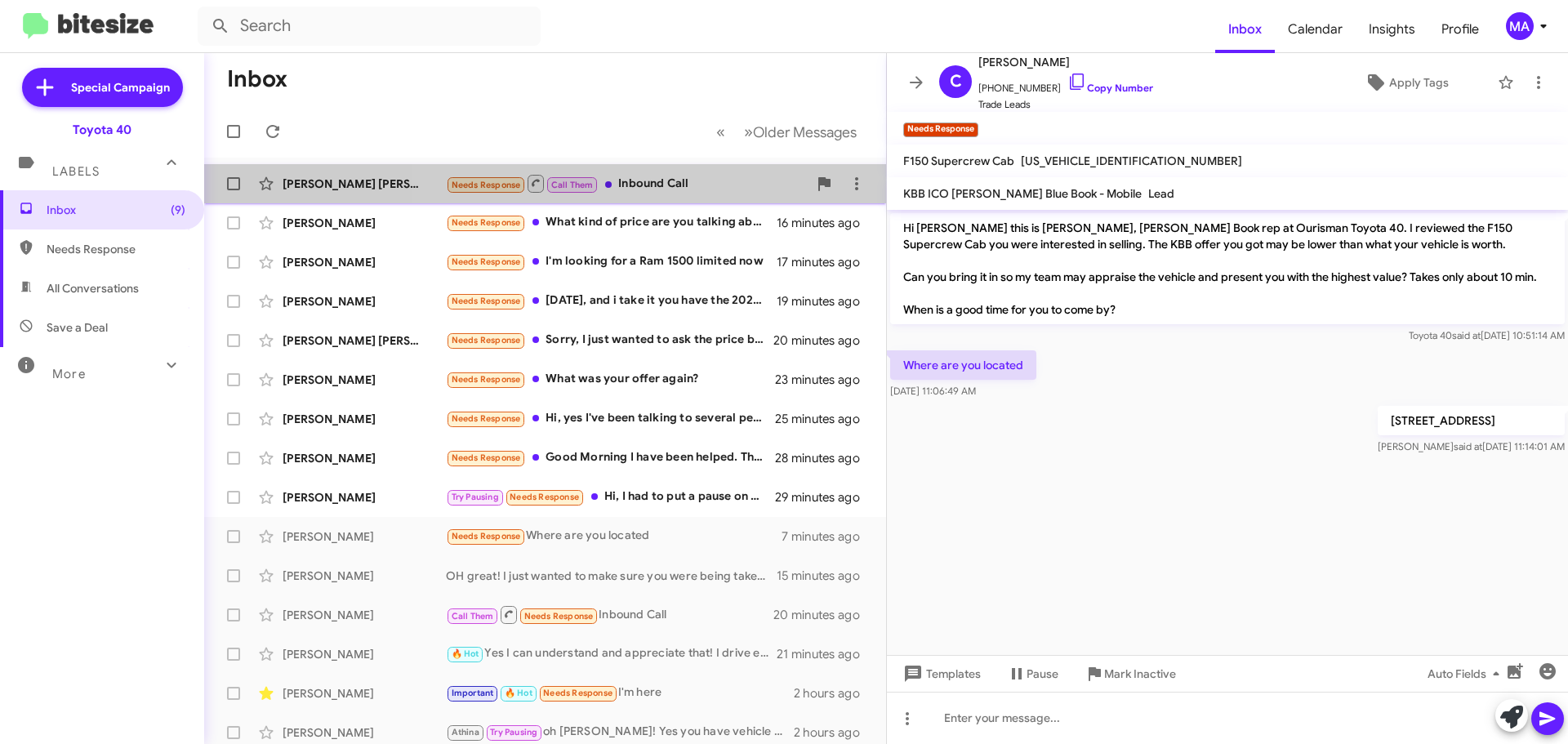
click at [649, 184] on div "Needs Response Call Them Inbound Call" at bounding box center [627, 183] width 362 height 20
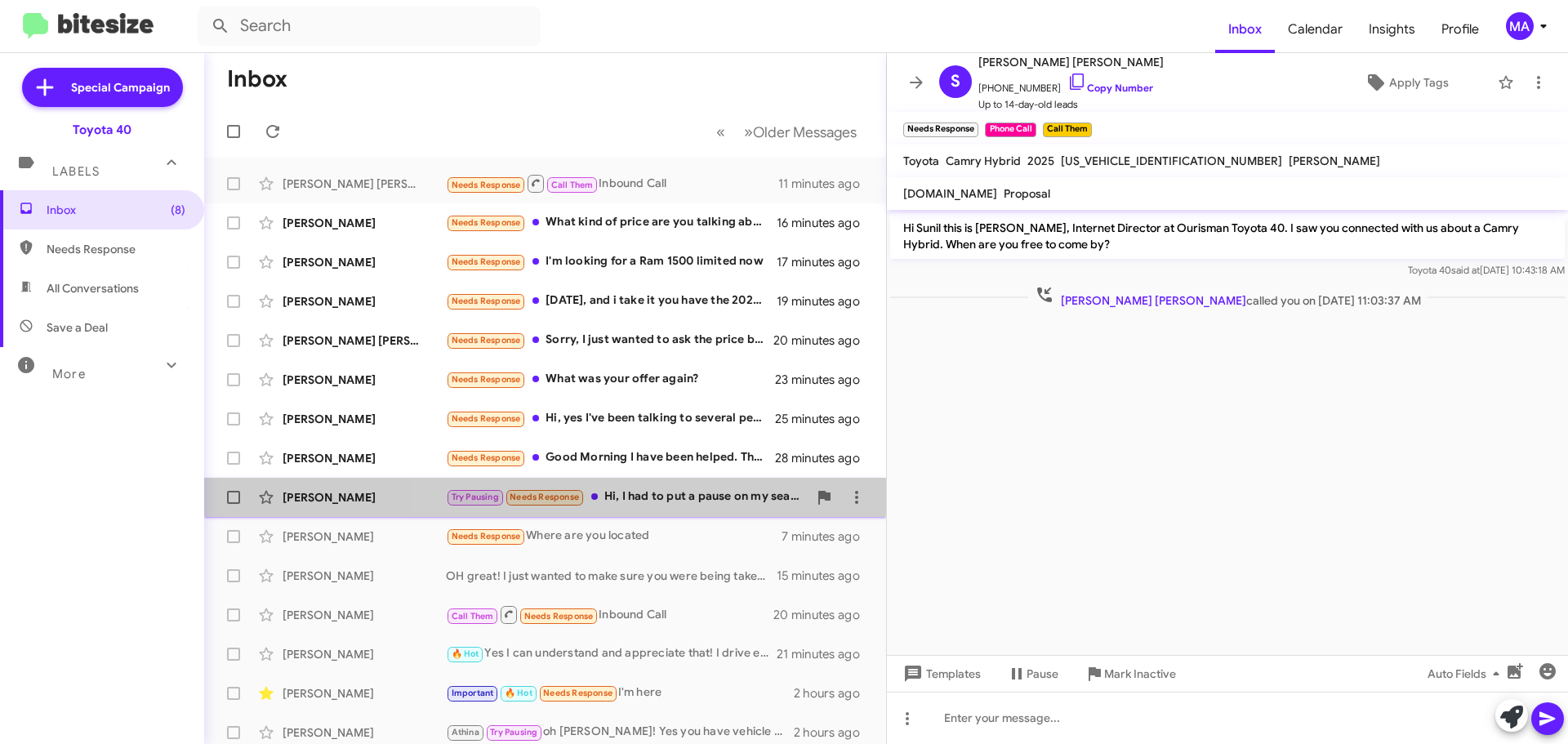
click at [667, 495] on div "Try Pausing Needs Response Hi, I had to put a pause on my search as we are havi…" at bounding box center [627, 497] width 362 height 19
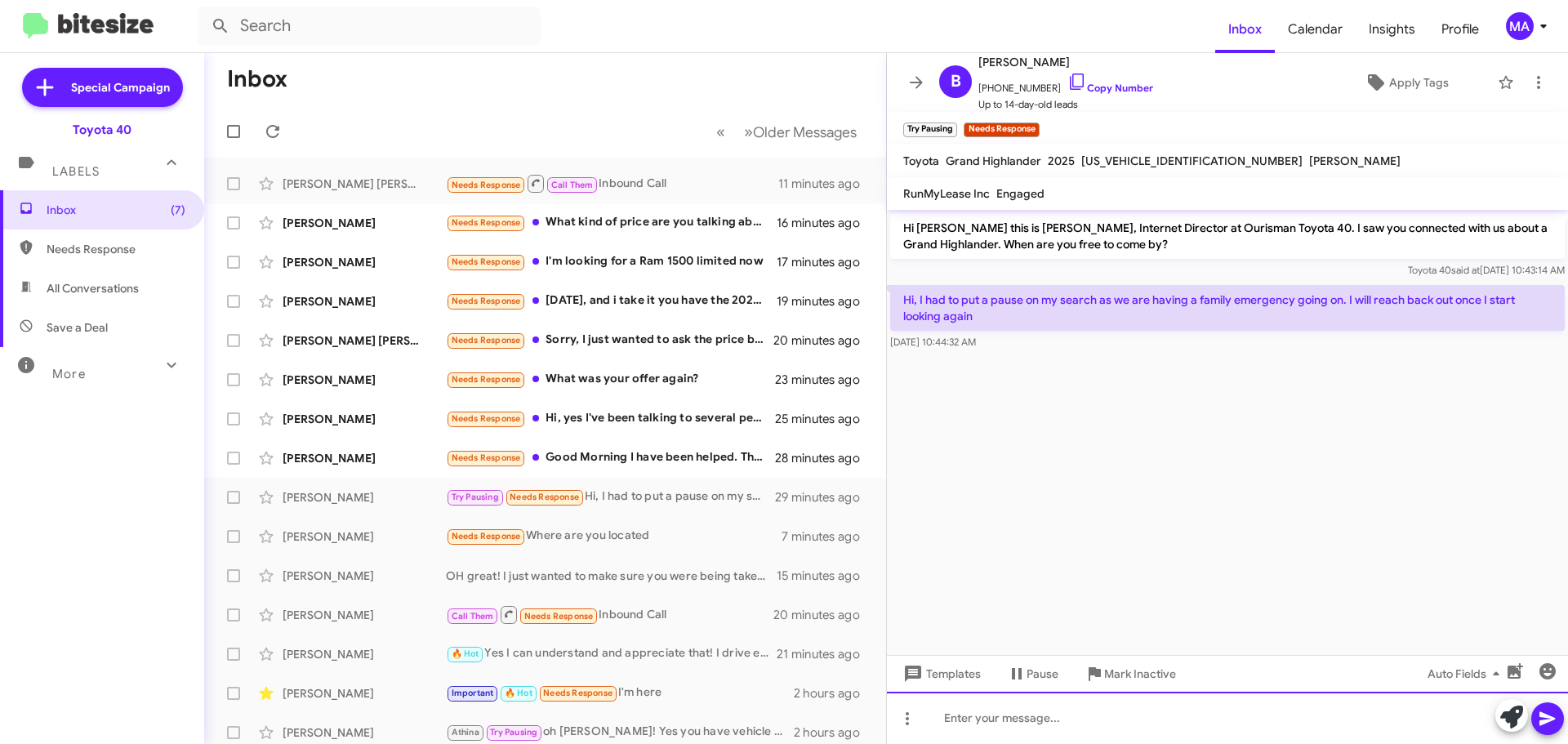
click at [1049, 733] on div at bounding box center [1227, 717] width 681 height 52
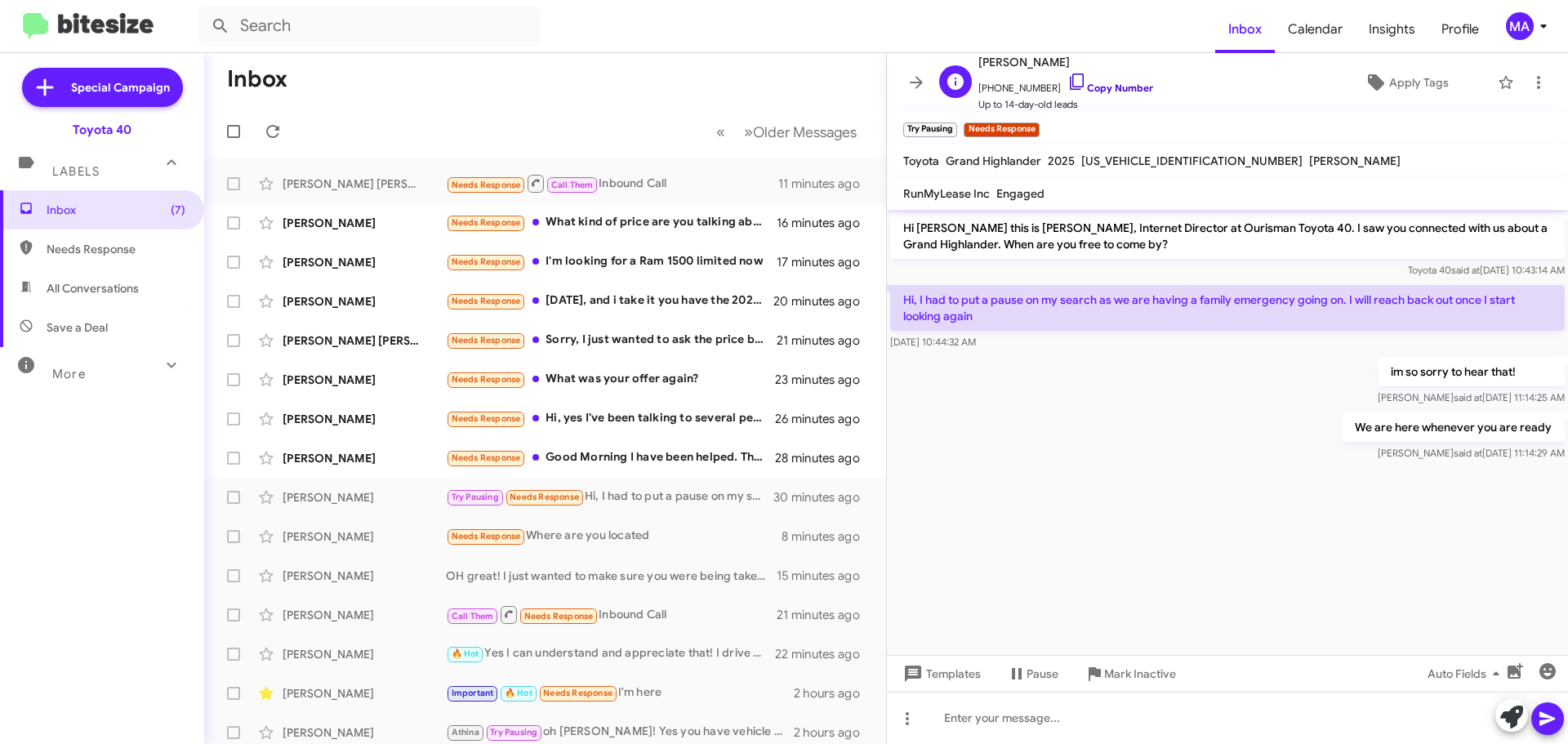
click at [1070, 79] on icon at bounding box center [1077, 81] width 14 height 16
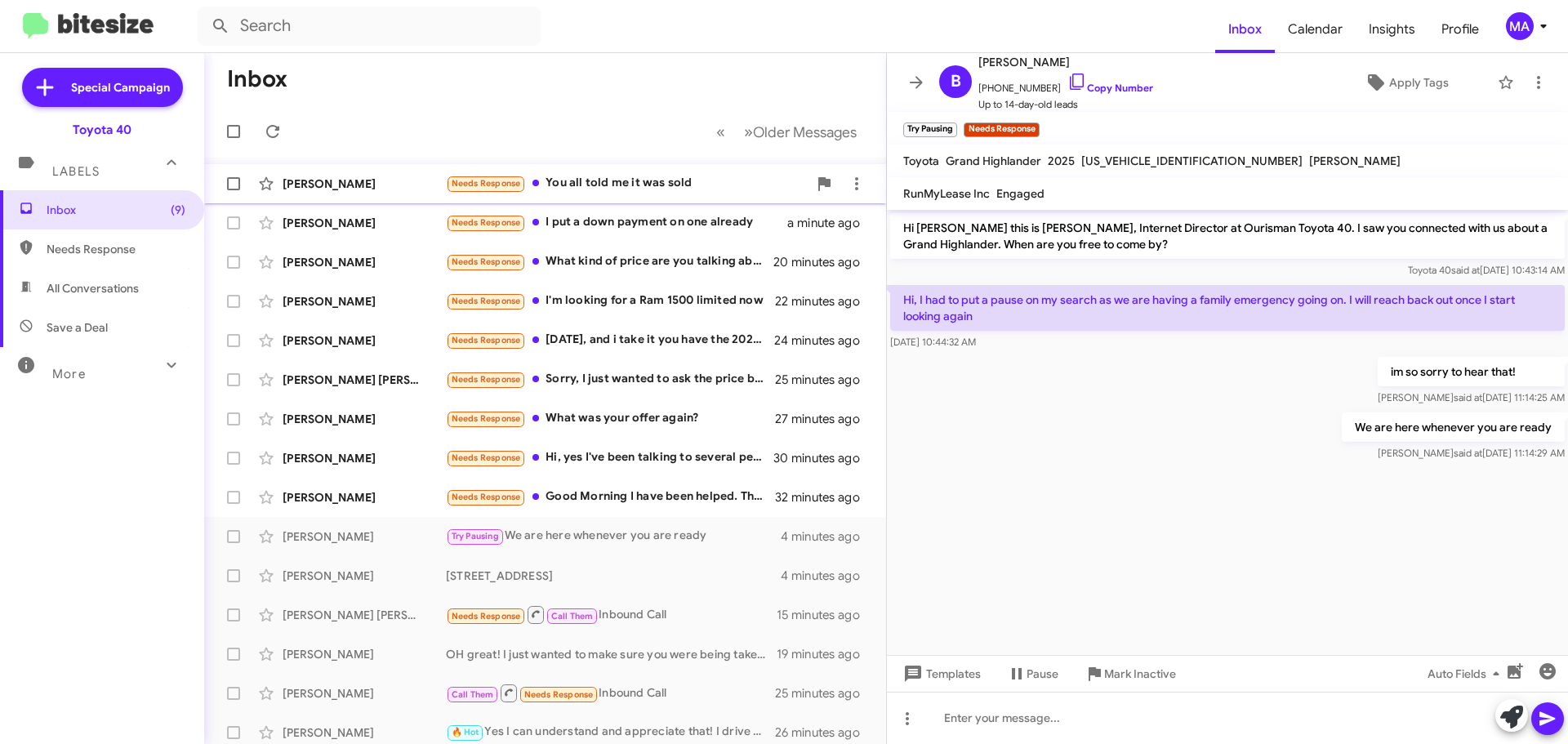
click at [595, 183] on div "Needs Response You all told me it was sold" at bounding box center [627, 183] width 362 height 19
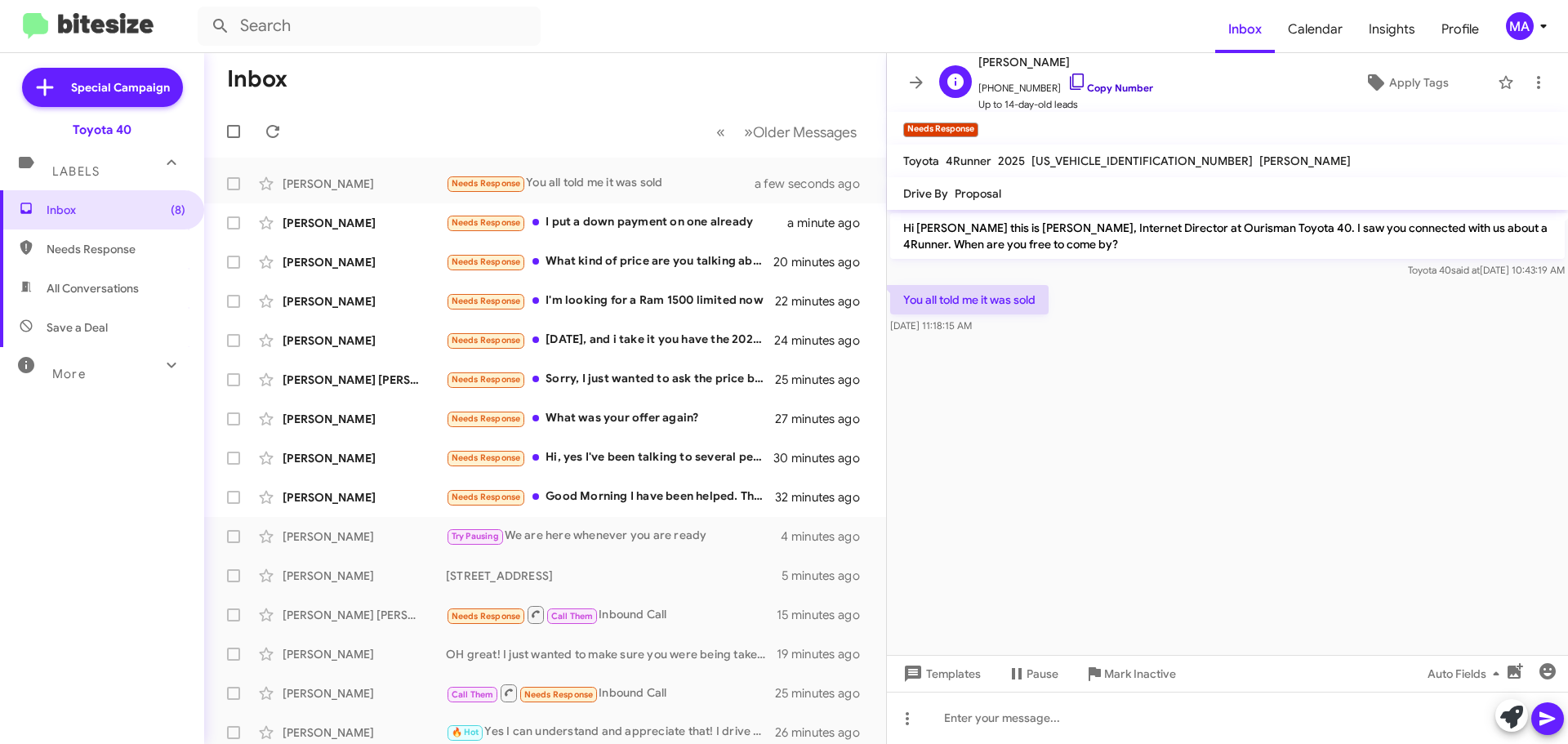
click at [1070, 73] on icon at bounding box center [1077, 81] width 14 height 16
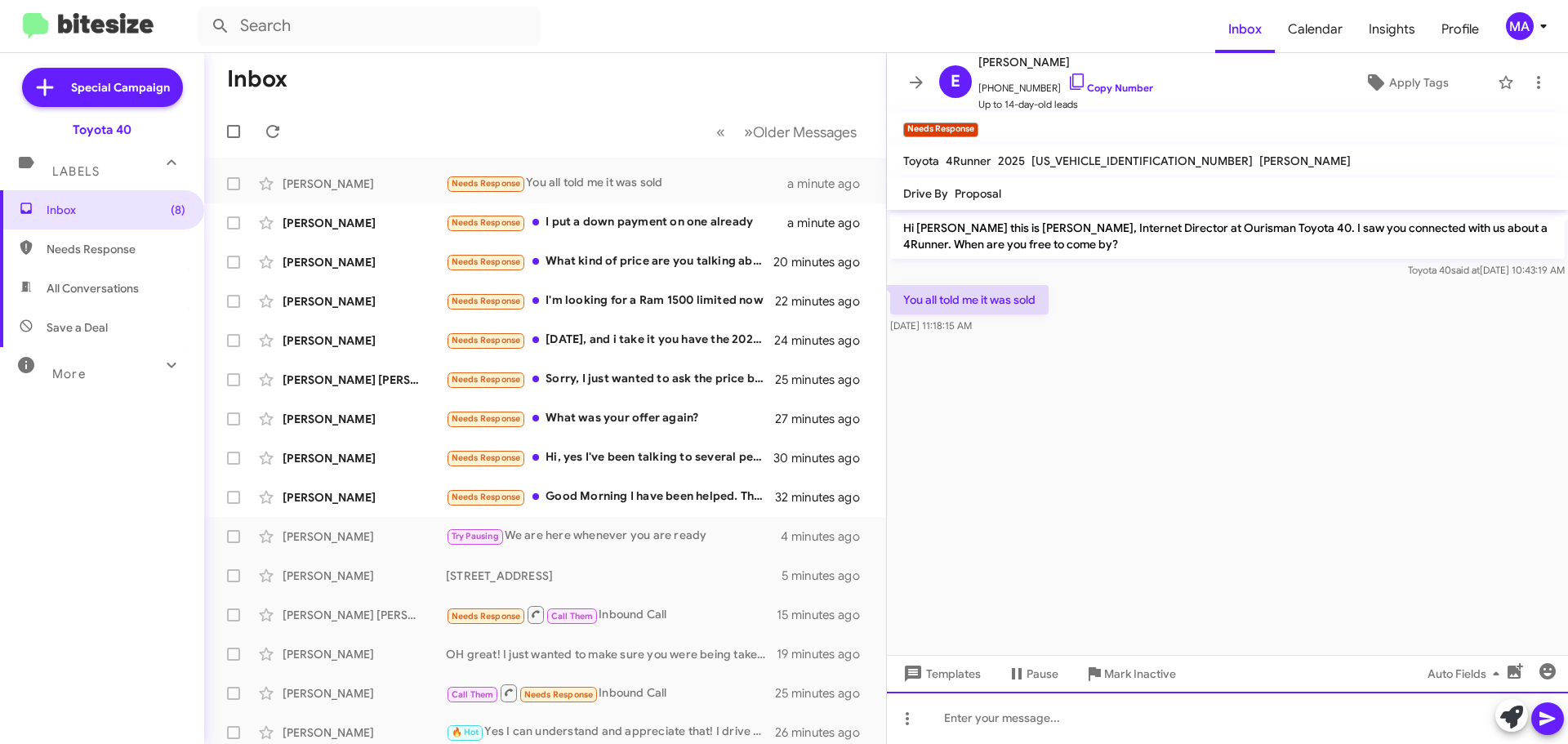
click at [1003, 712] on div at bounding box center [1227, 717] width 681 height 52
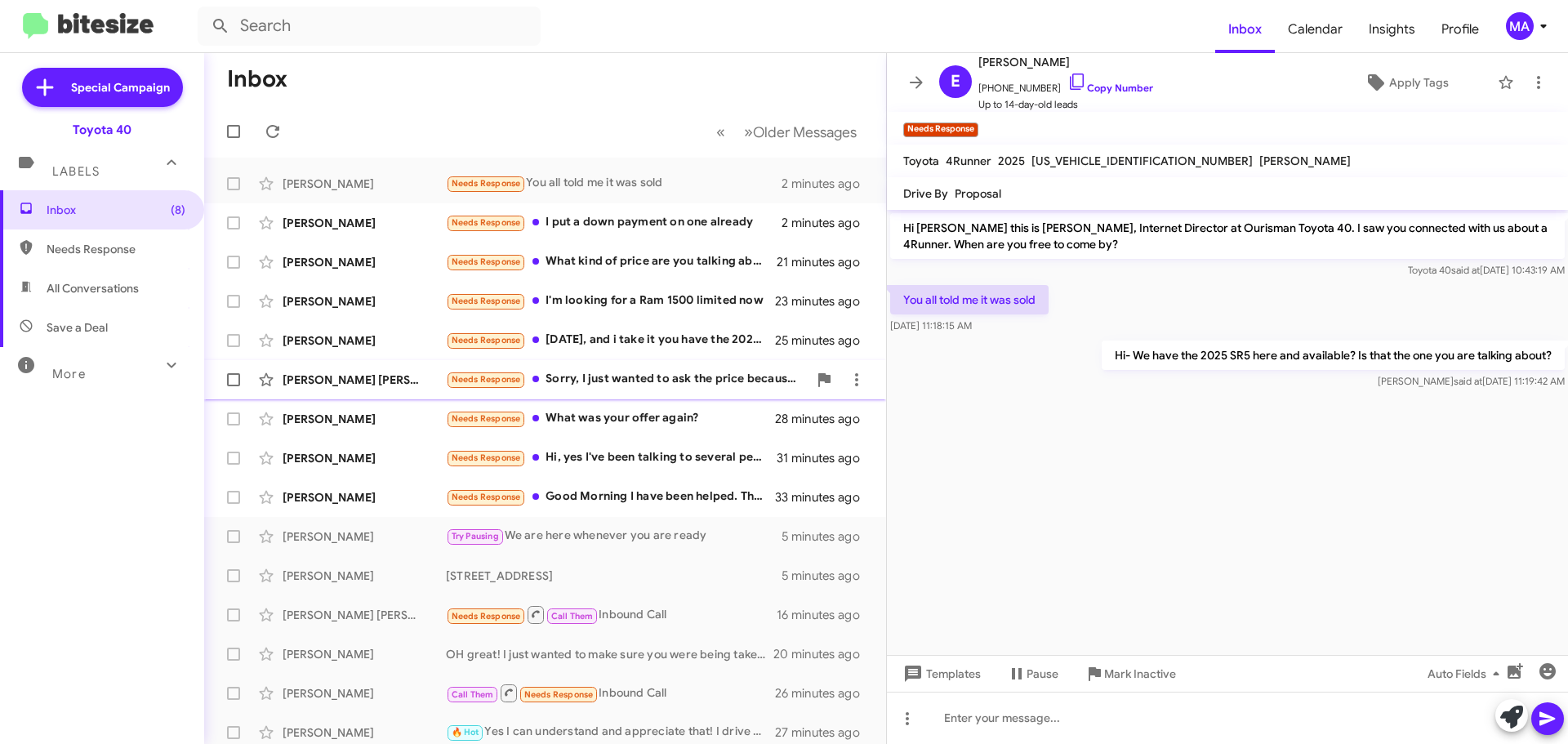
click at [614, 372] on div "Needs Response Sorry, I just wanted to ask the price because it didn't appear o…" at bounding box center [627, 379] width 362 height 19
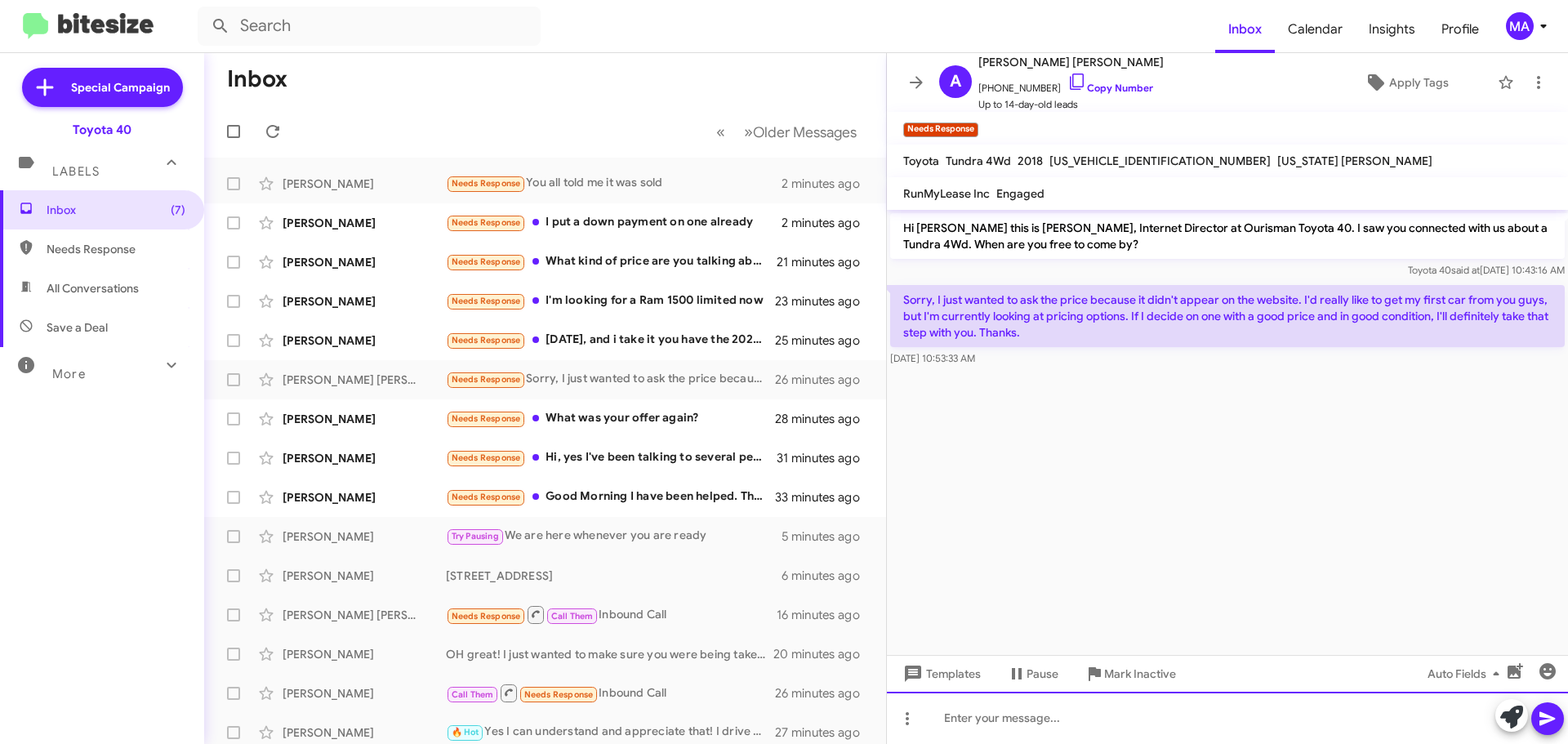
click at [1064, 730] on div at bounding box center [1227, 717] width 681 height 52
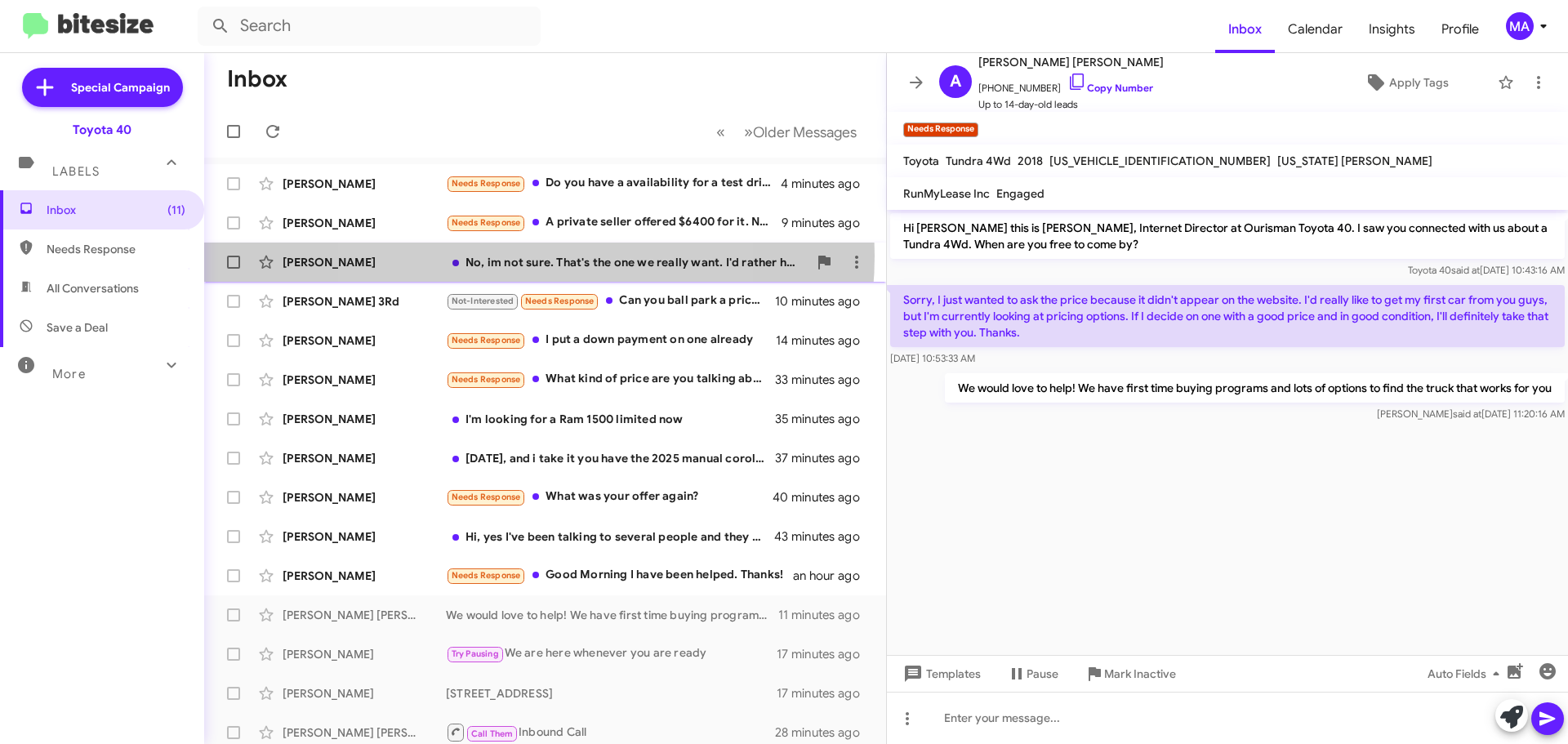
click at [503, 255] on div "No, im not sure. That's the one we really want. I'd rather have the 2024 SR5 pr…" at bounding box center [627, 261] width 362 height 16
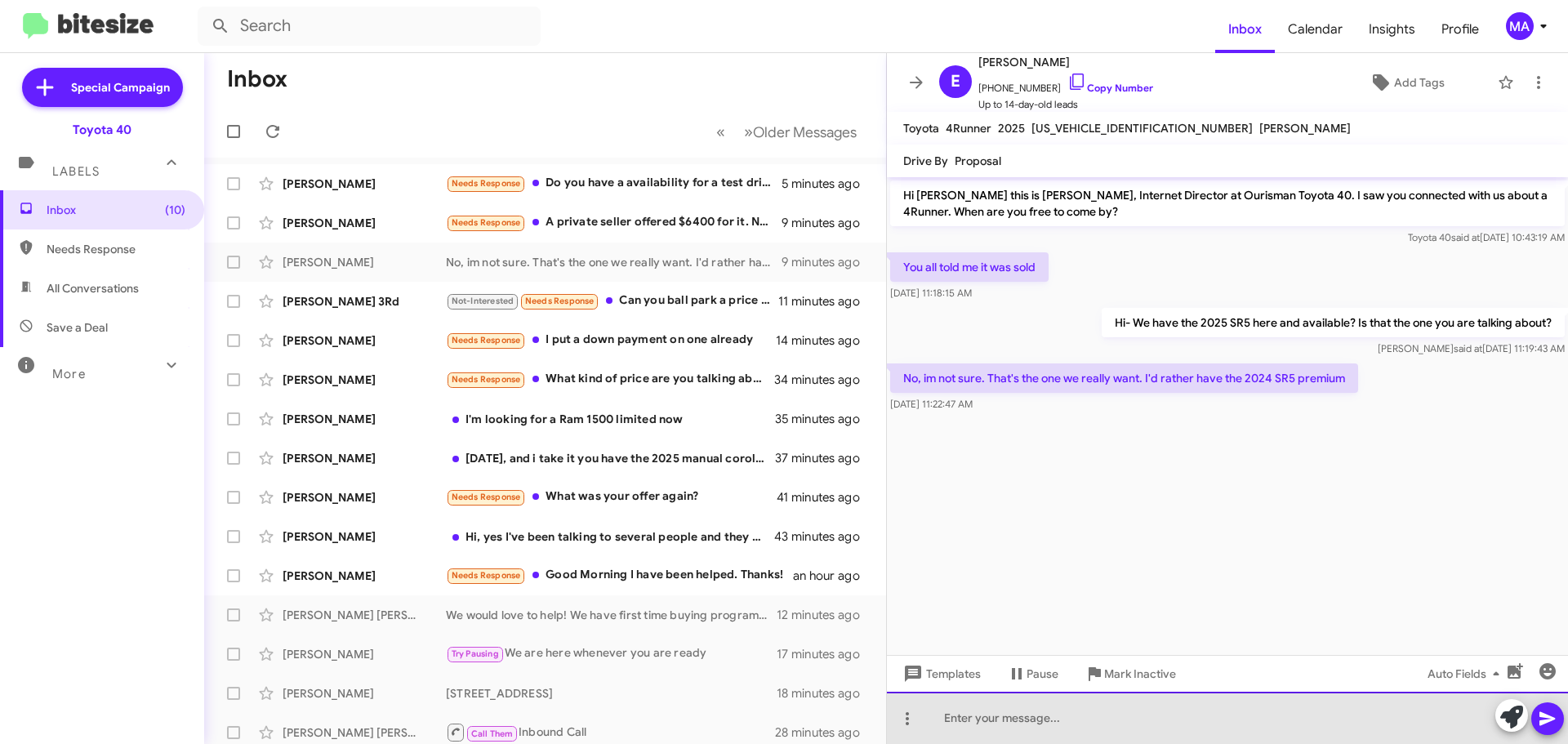
click at [973, 715] on div at bounding box center [1227, 717] width 681 height 52
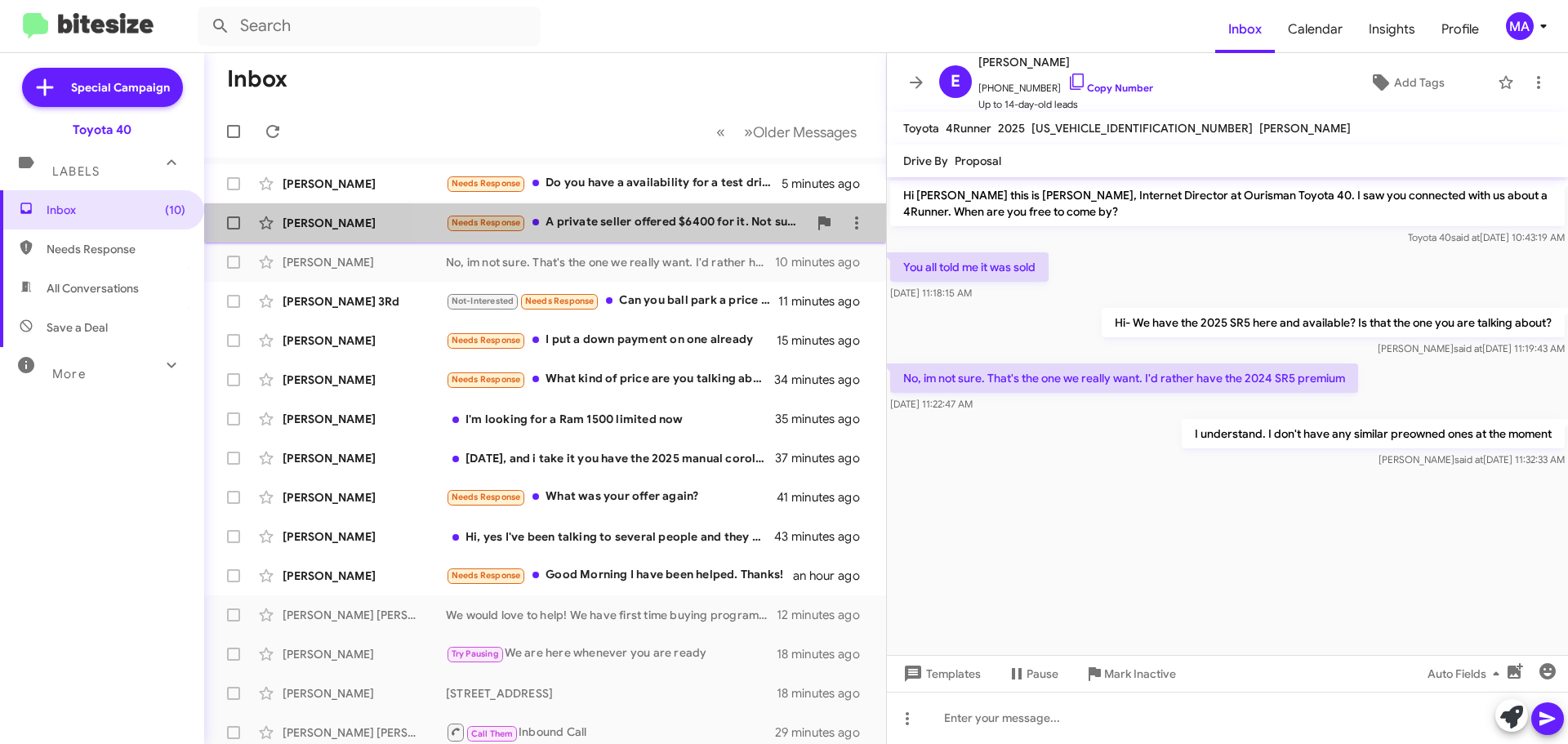
click at [667, 220] on div "Needs Response A private seller offered $6400 for it. Not sure you can go that …" at bounding box center [627, 222] width 362 height 19
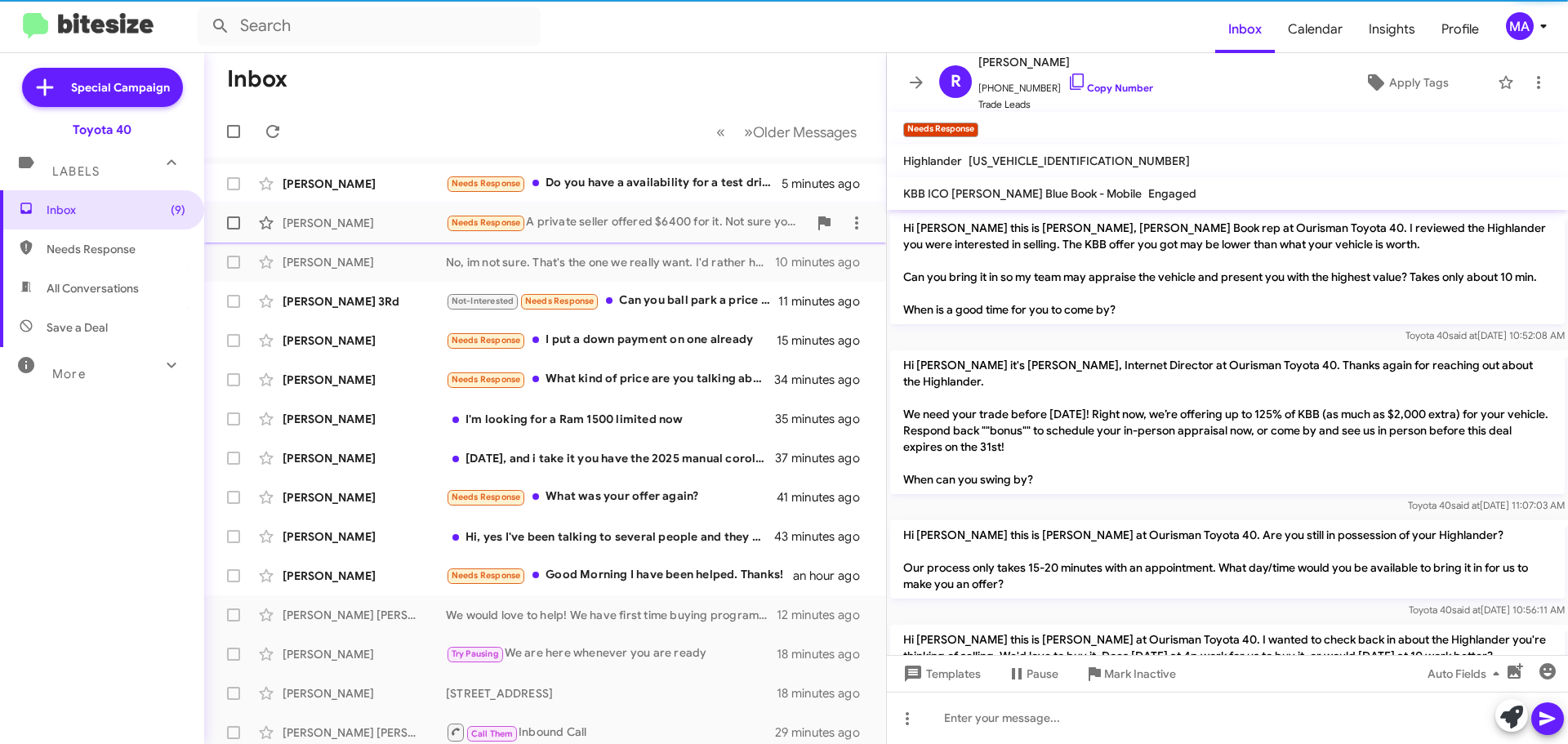
scroll to position [207, 0]
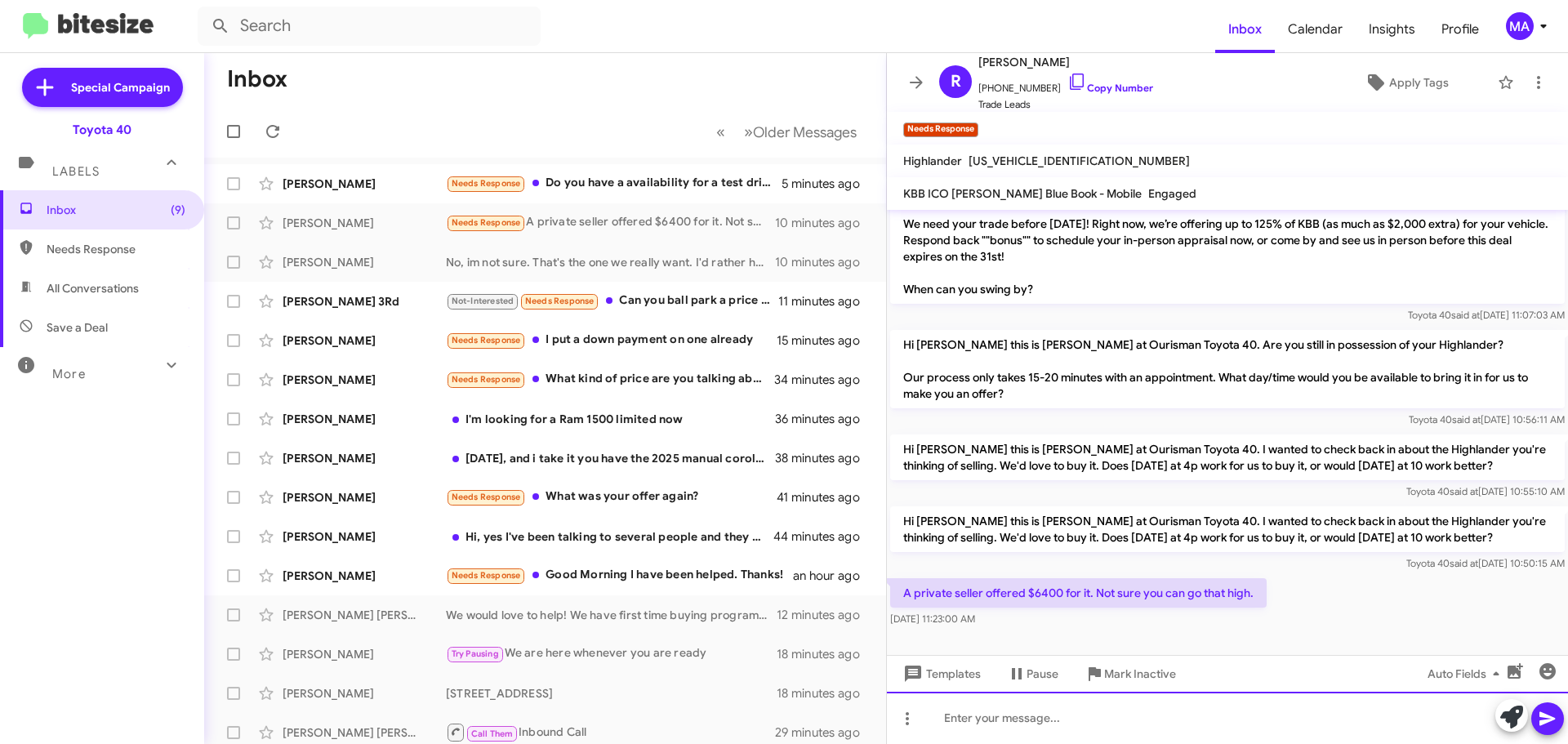
click at [1066, 711] on div at bounding box center [1227, 717] width 681 height 52
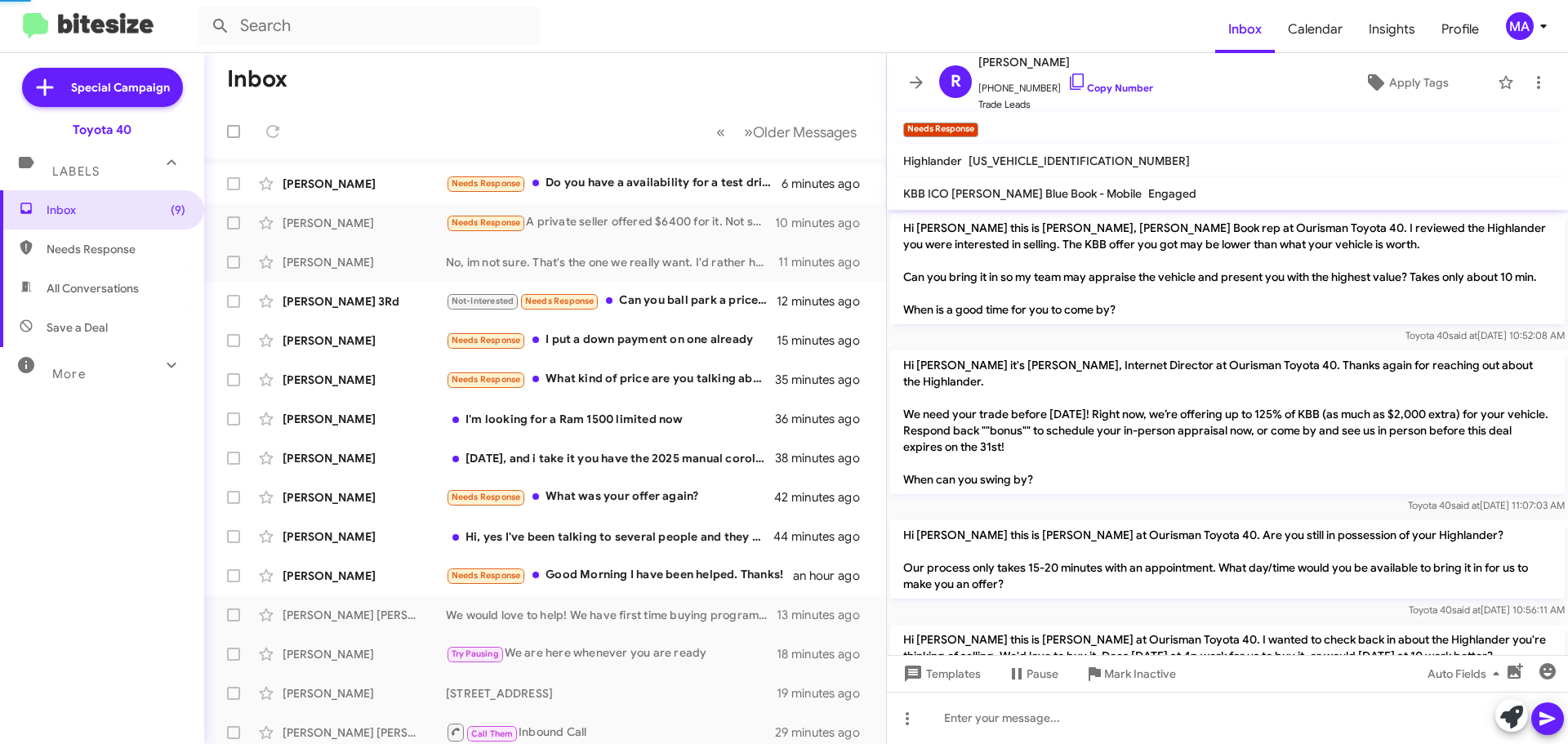
scroll to position [326, 0]
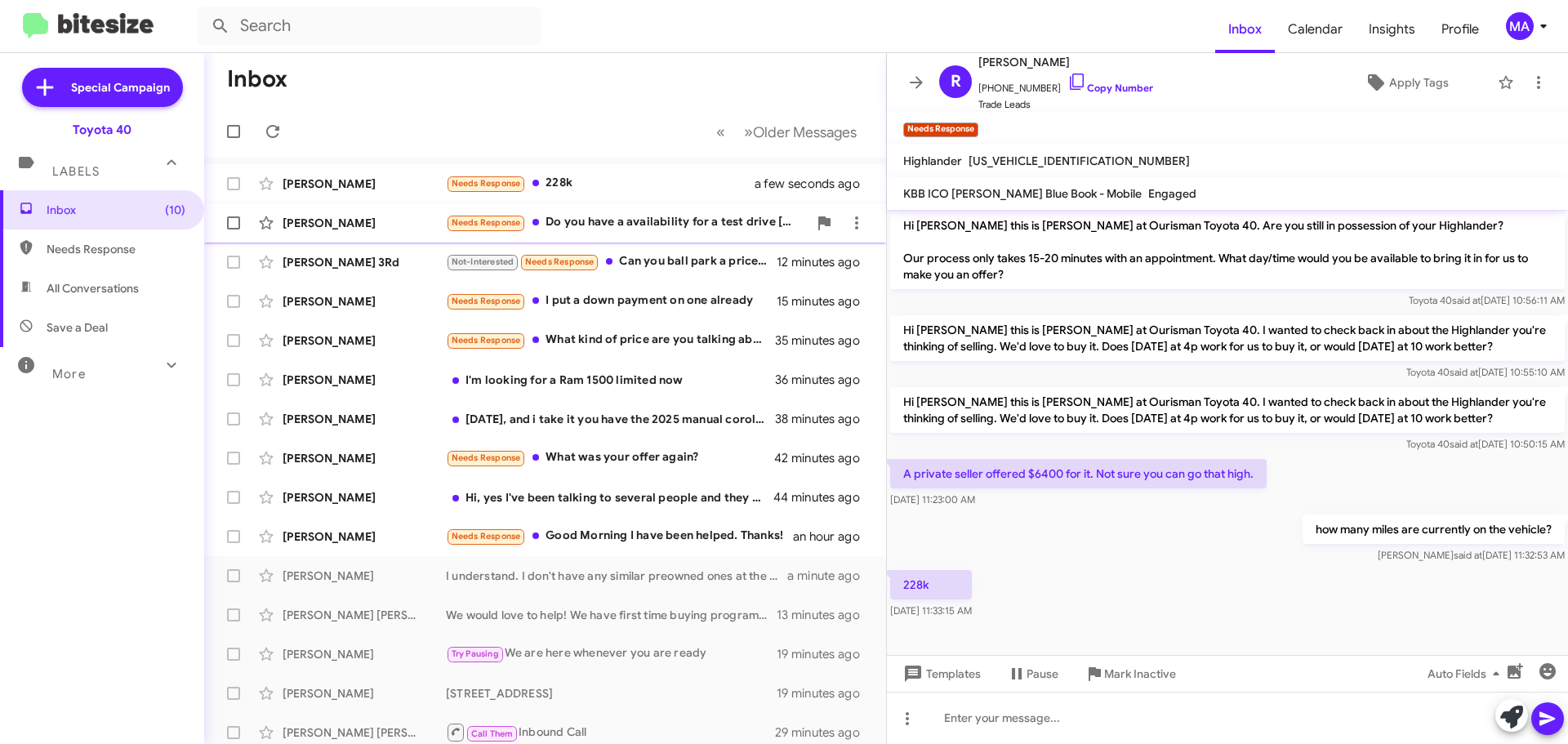
click at [613, 226] on div "Needs Response Do you have a availability for a test drive today?" at bounding box center [627, 222] width 362 height 19
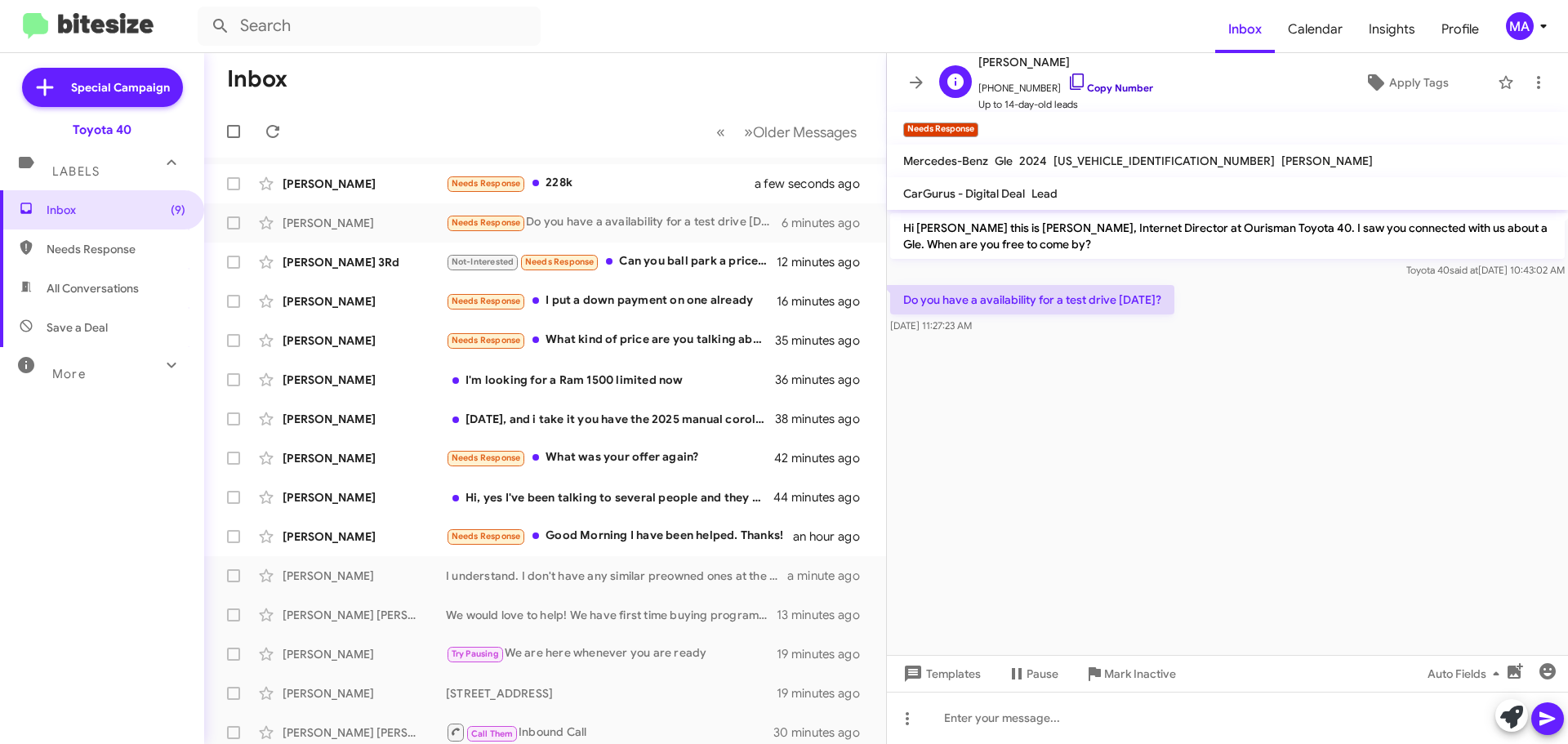
click at [1067, 81] on icon at bounding box center [1077, 81] width 20 height 20
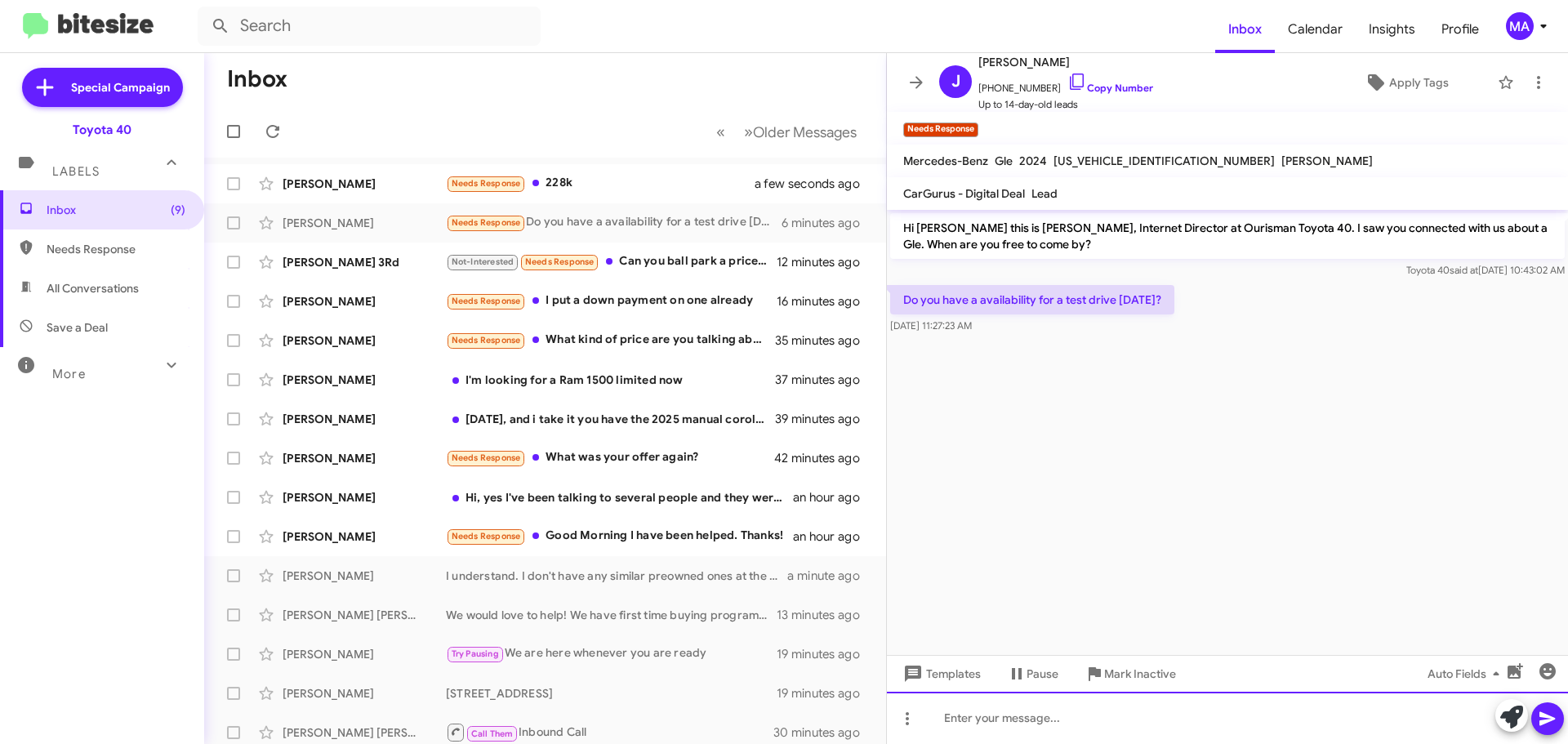
click at [979, 720] on div at bounding box center [1227, 717] width 681 height 52
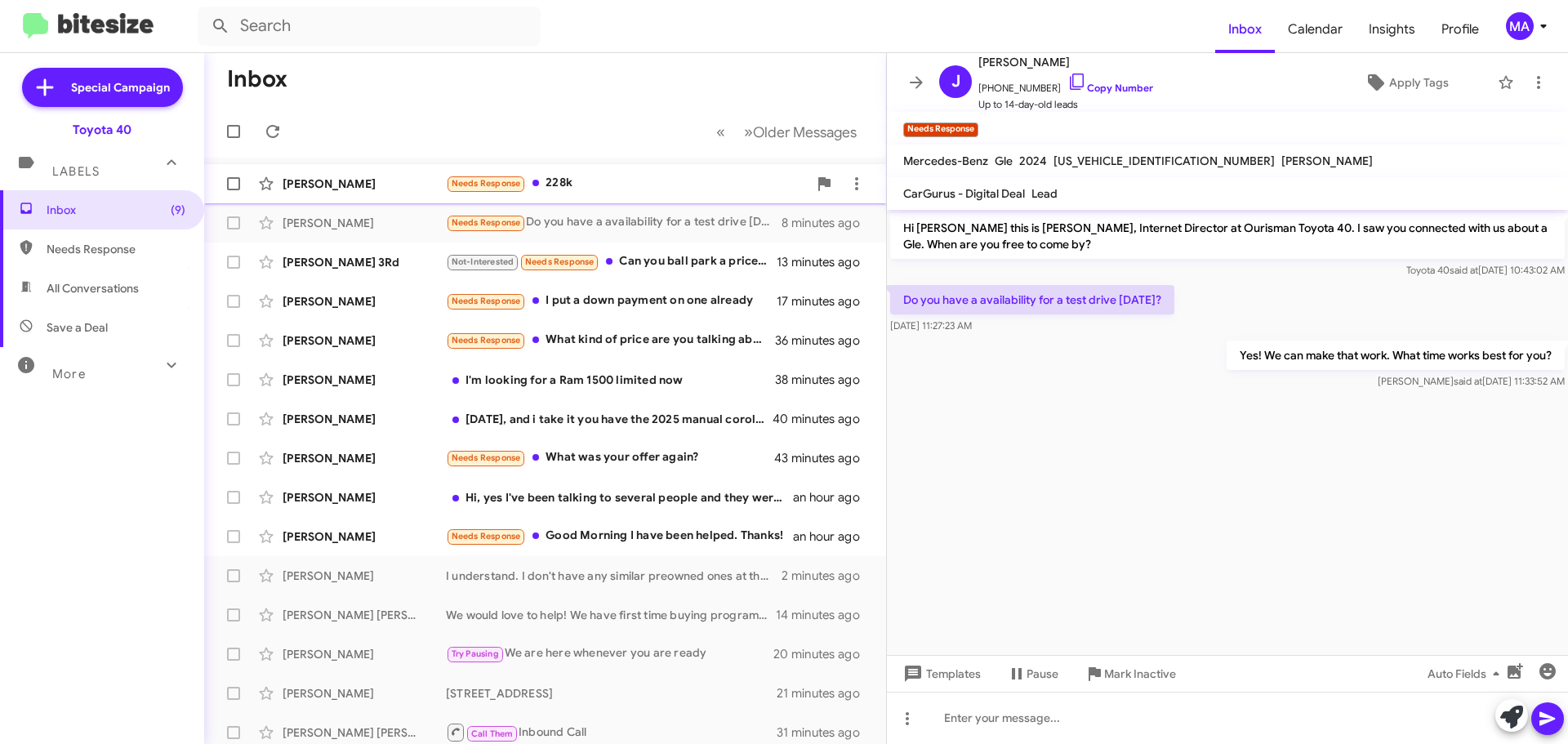
click at [607, 182] on div "Needs Response 228k" at bounding box center [627, 183] width 362 height 19
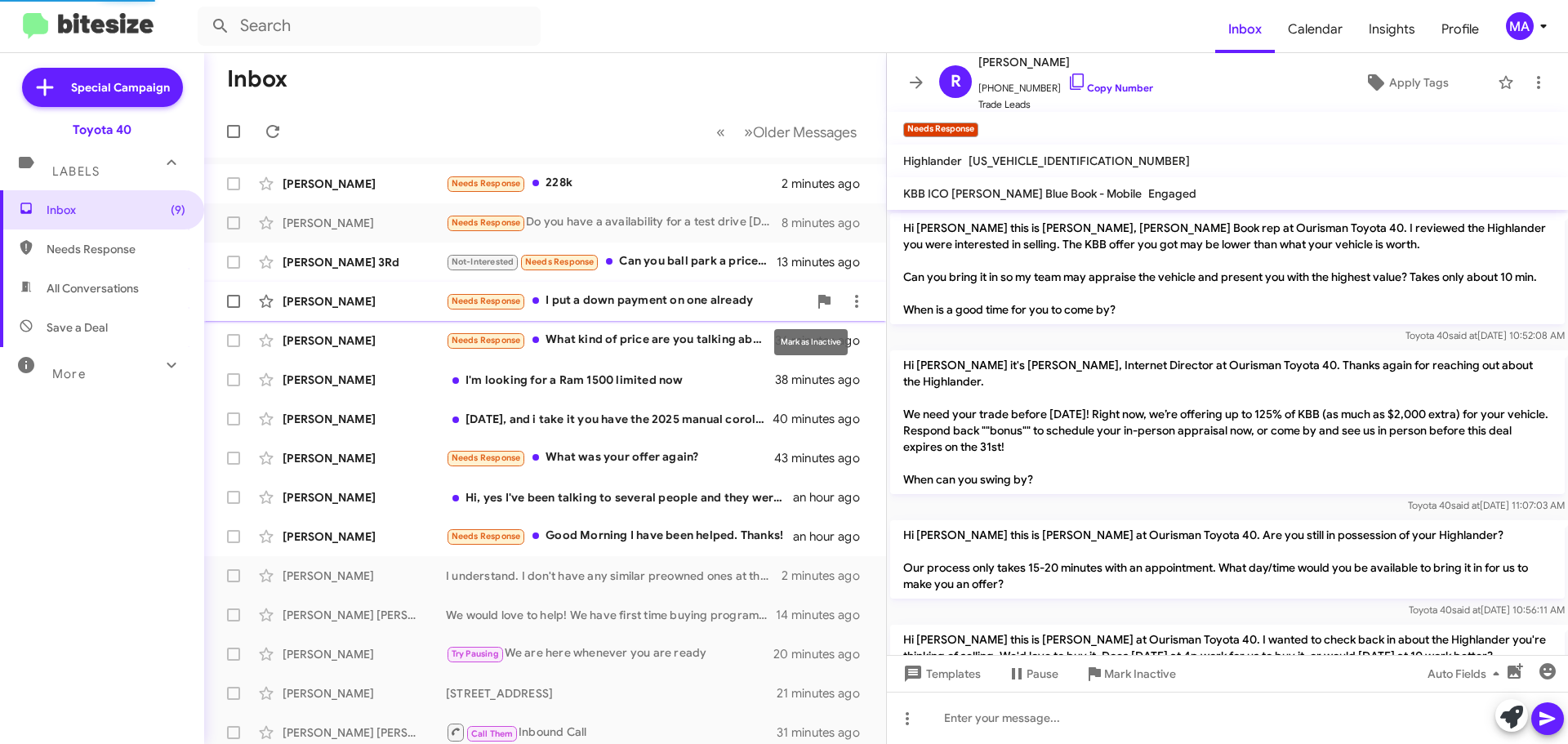
scroll to position [326, 0]
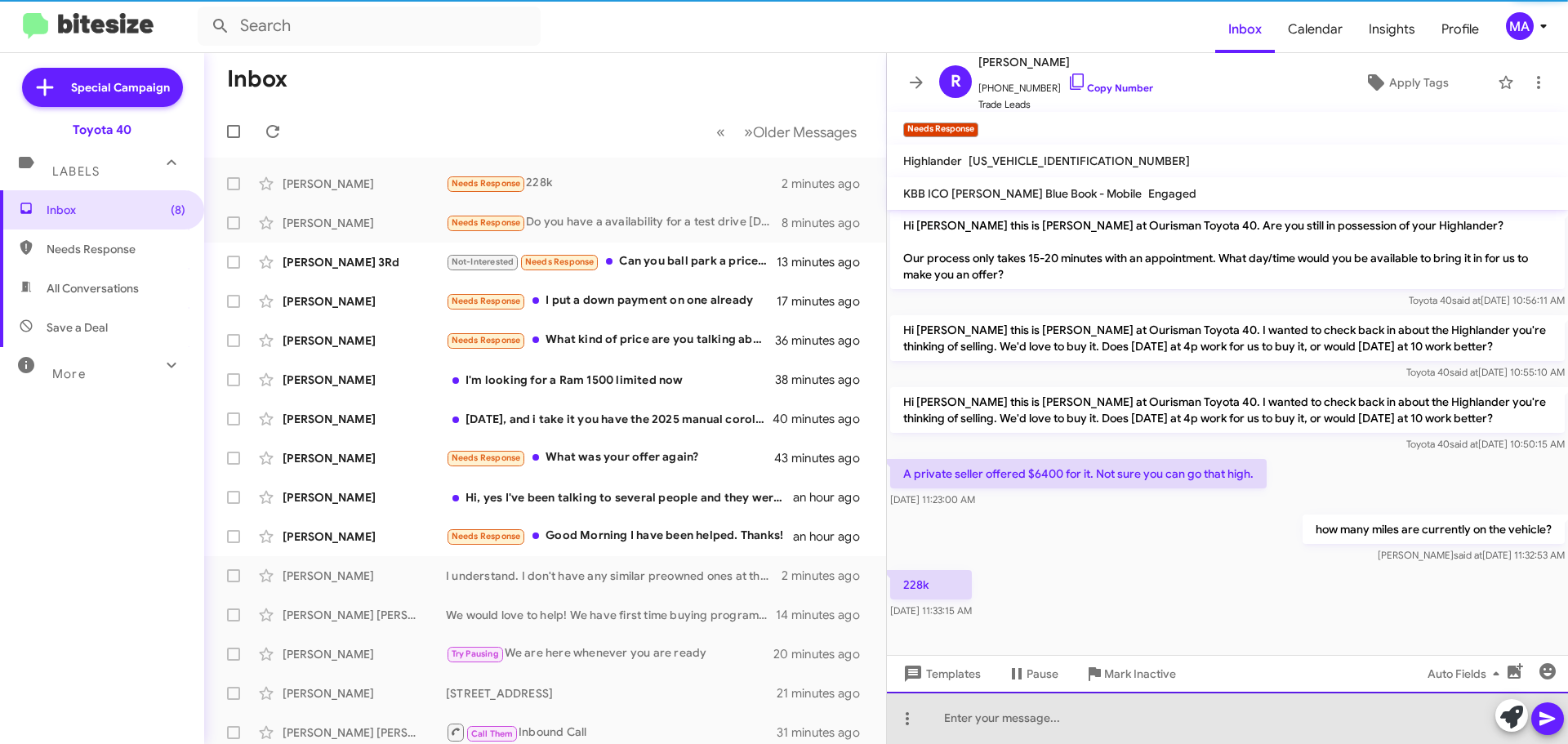
click at [999, 718] on div at bounding box center [1227, 717] width 681 height 52
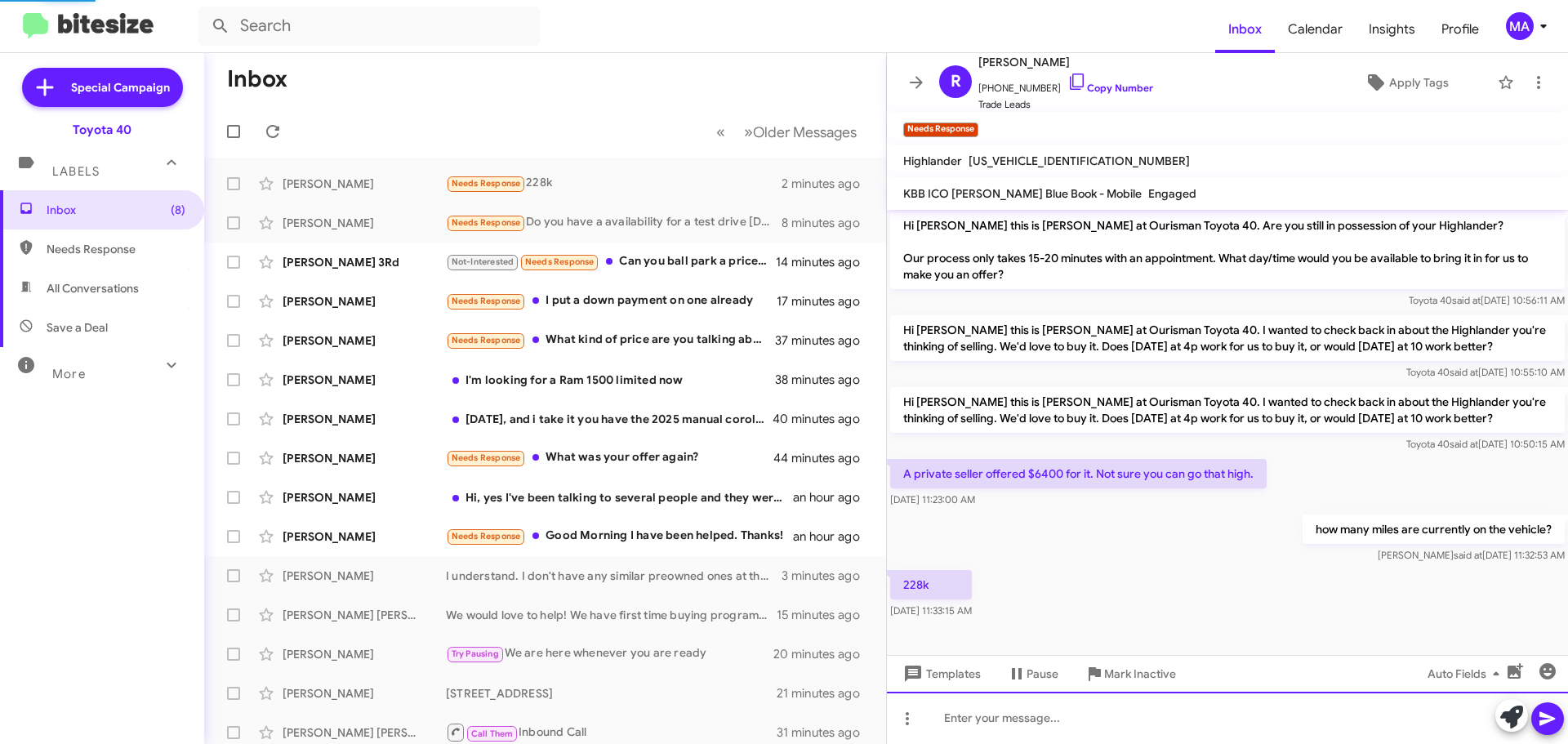
scroll to position [0, 0]
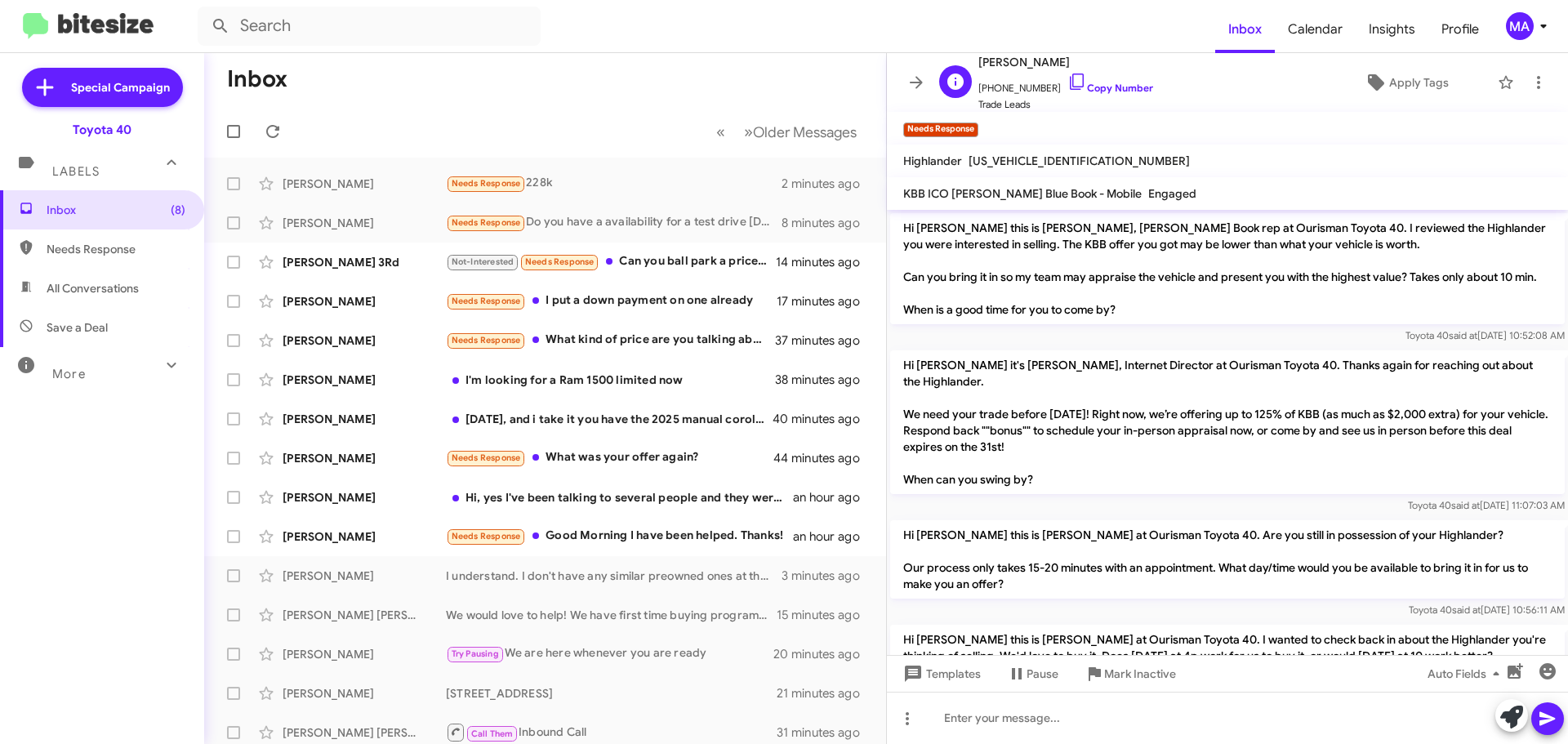
drag, startPoint x: 1052, startPoint y: 86, endPoint x: 954, endPoint y: 80, distance: 98.2
click at [1070, 86] on icon at bounding box center [1077, 81] width 14 height 16
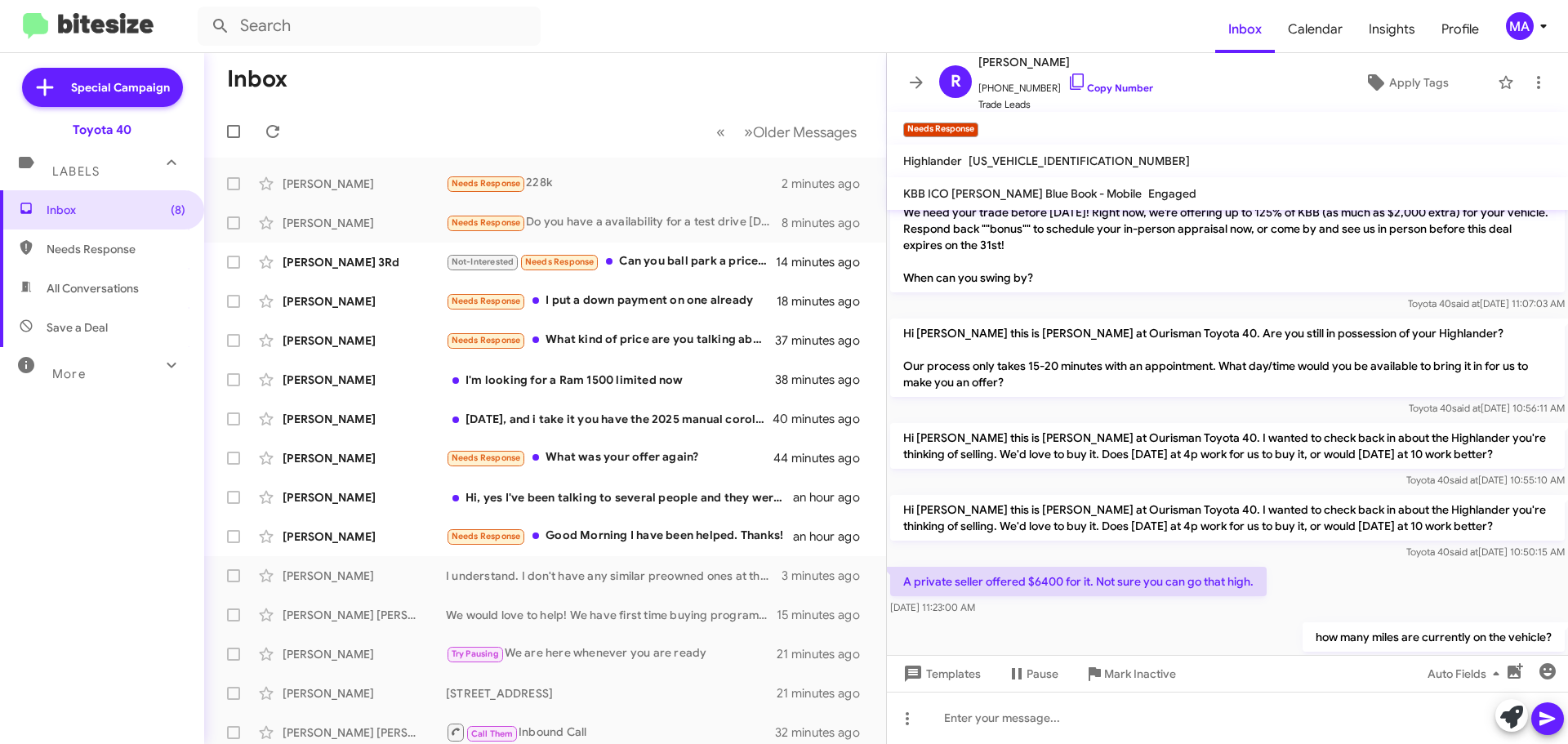
scroll to position [386, 0]
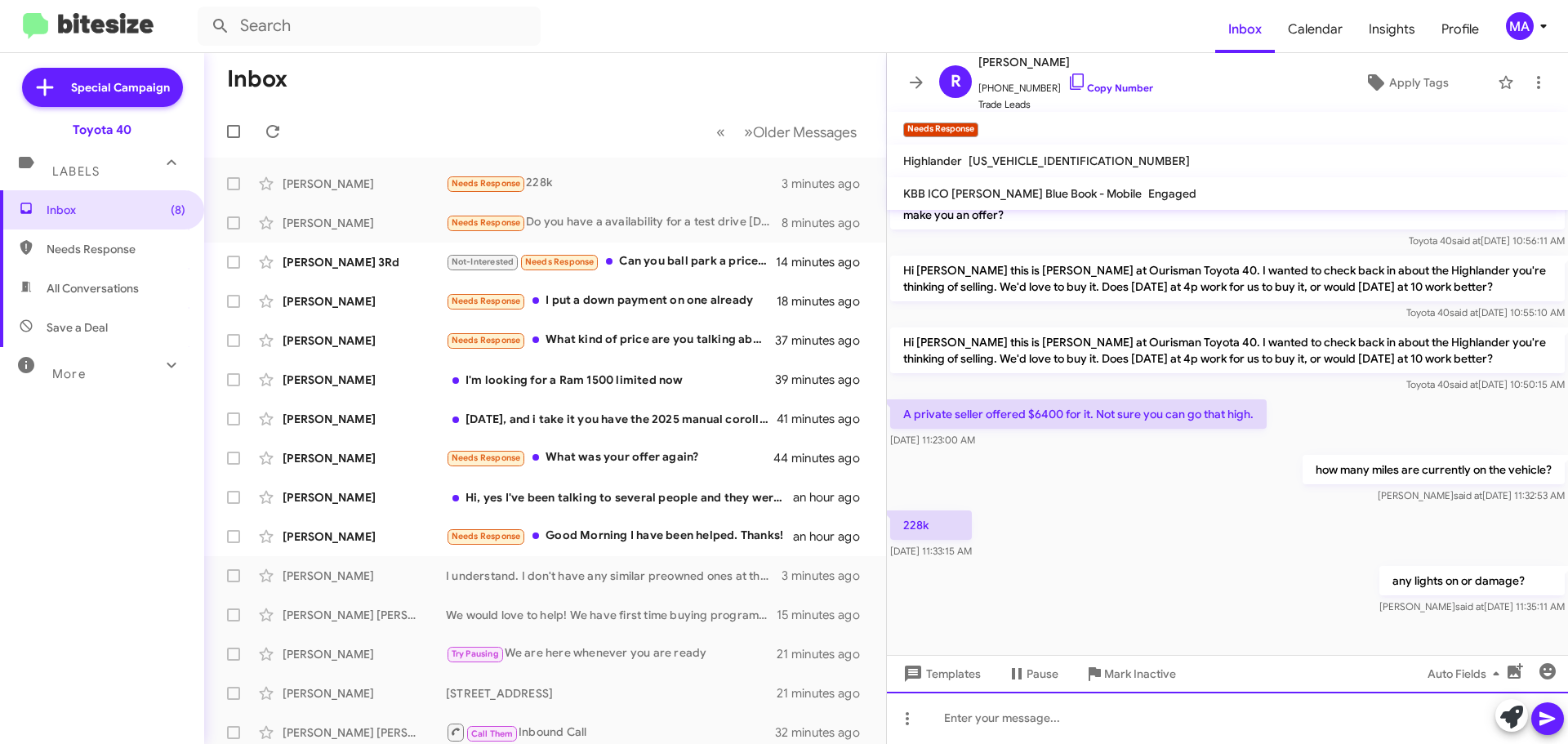
click at [1048, 717] on div at bounding box center [1227, 717] width 681 height 52
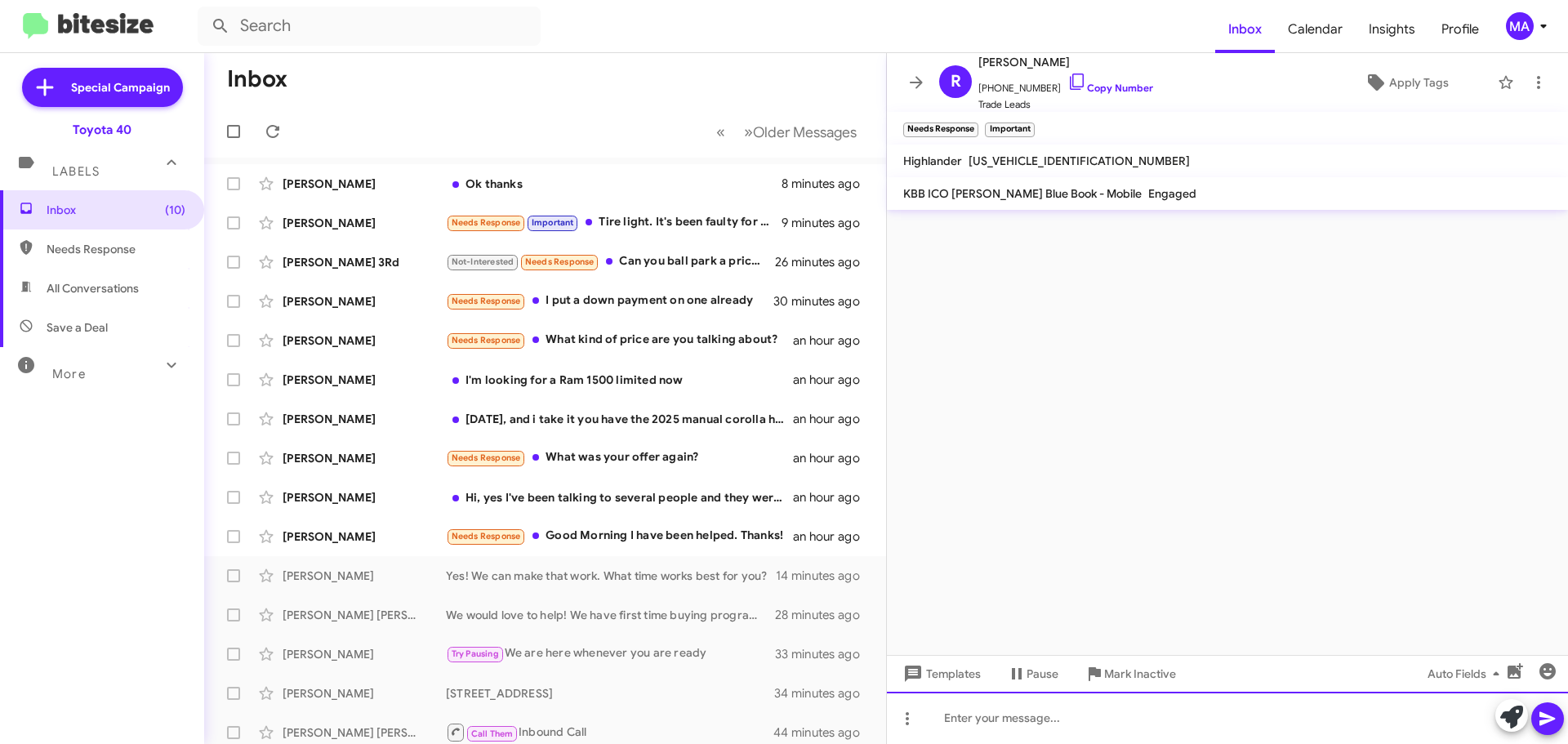
scroll to position [0, 0]
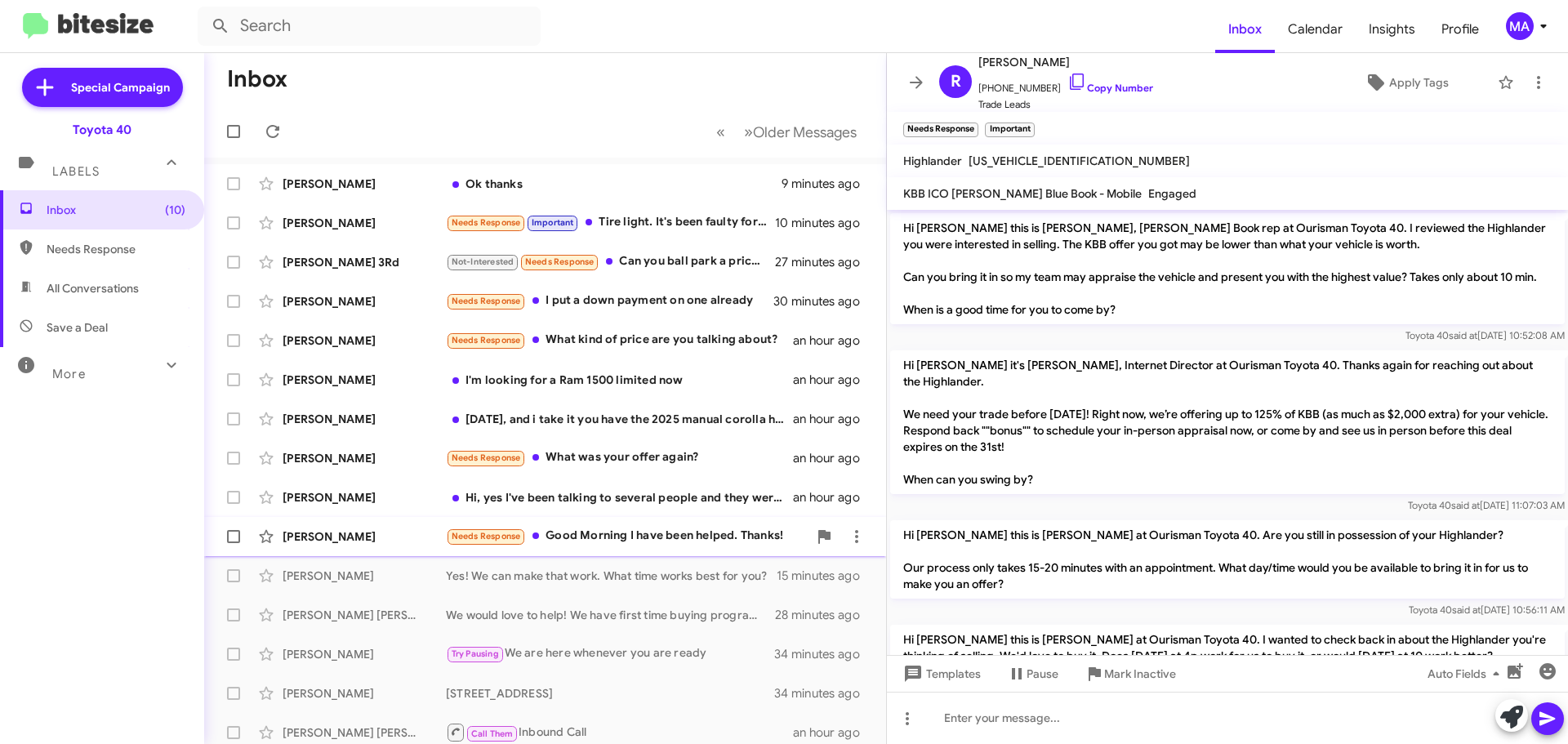
click at [667, 533] on div "Needs Response Good Morning I have been helped. Thanks!" at bounding box center [627, 536] width 362 height 19
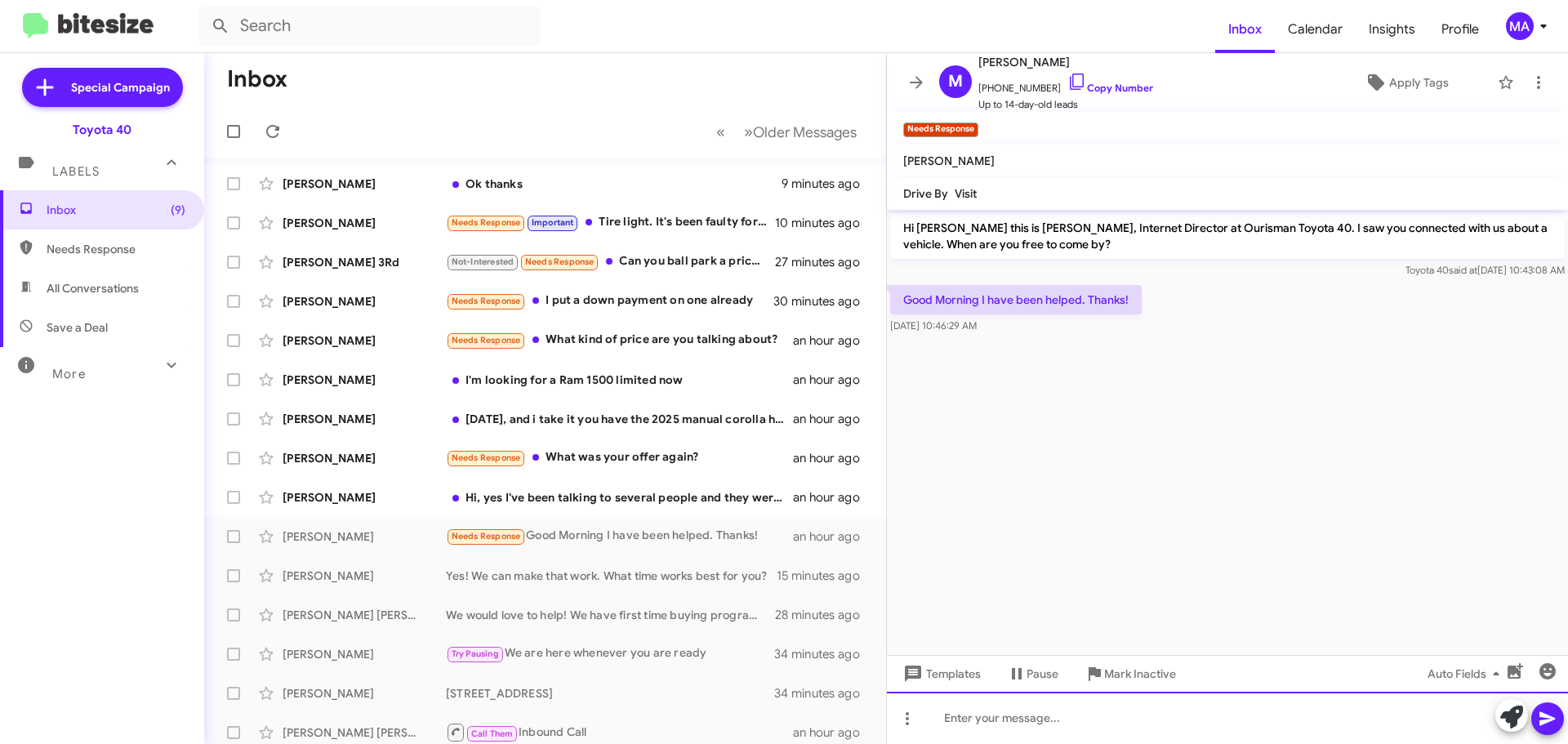
click at [982, 708] on div at bounding box center [1227, 717] width 681 height 52
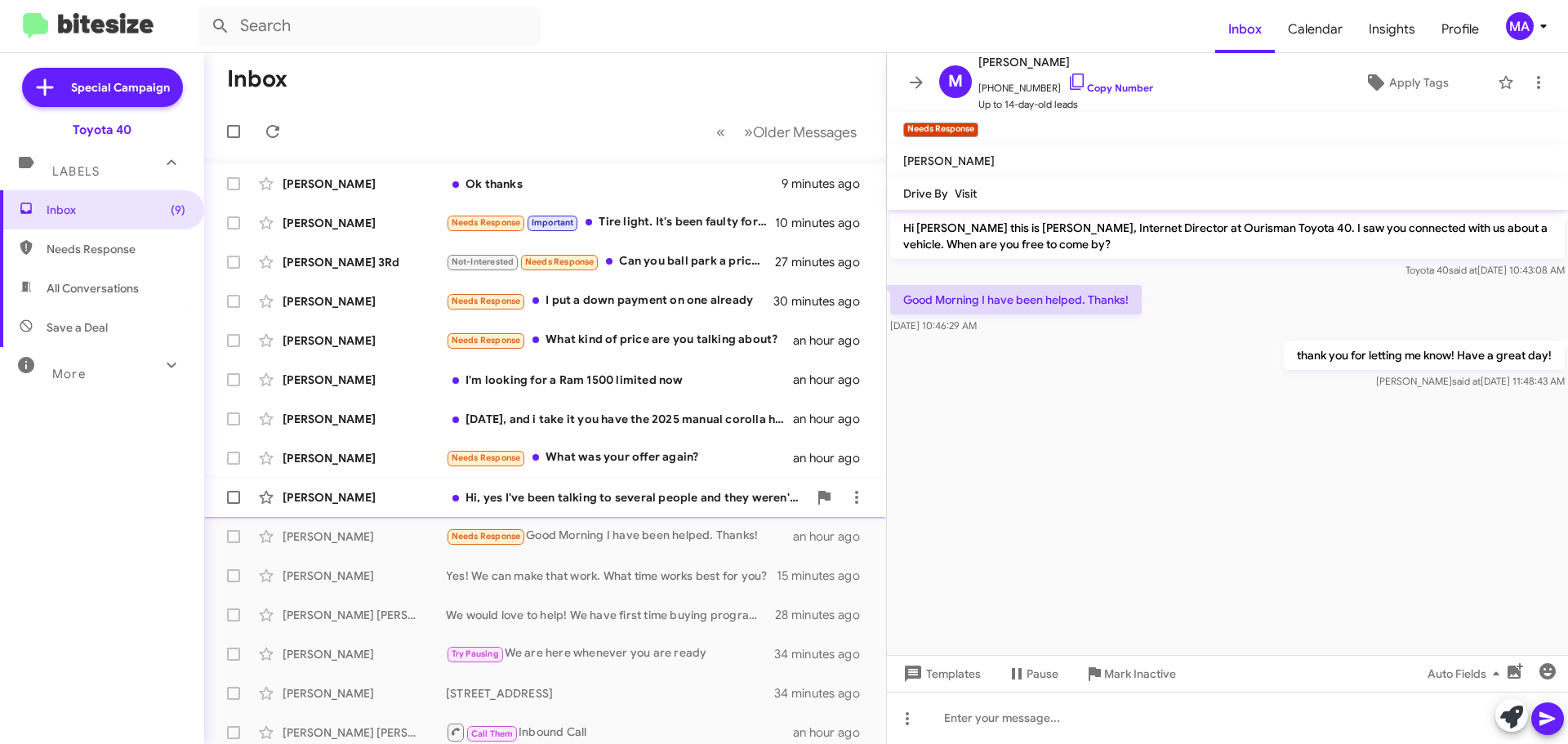
click at [658, 496] on div "Hi, yes I've been talking to several people and they weren't willing to negotia…" at bounding box center [627, 496] width 362 height 16
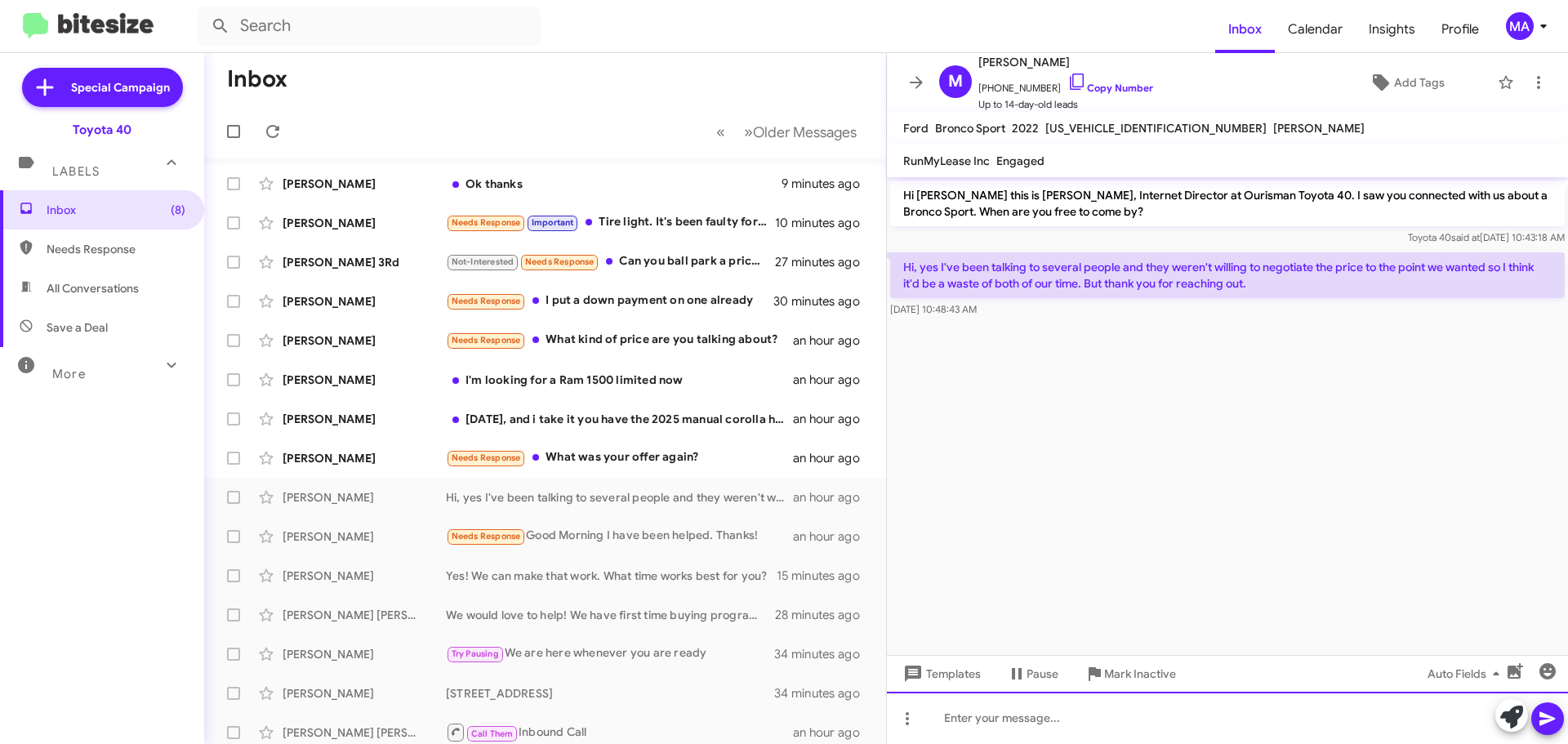
click at [1025, 724] on div at bounding box center [1227, 717] width 681 height 52
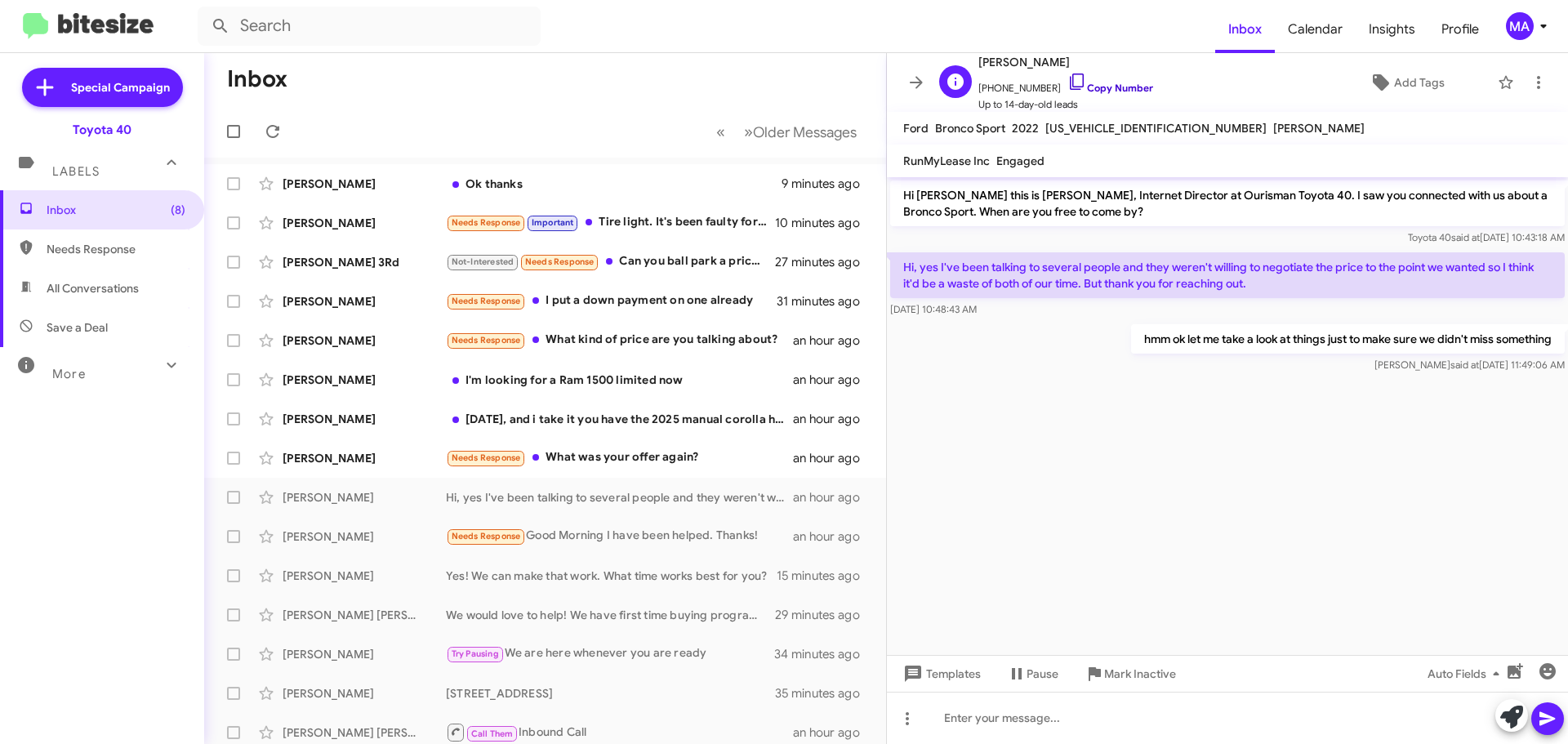
click at [1067, 75] on icon at bounding box center [1077, 81] width 20 height 20
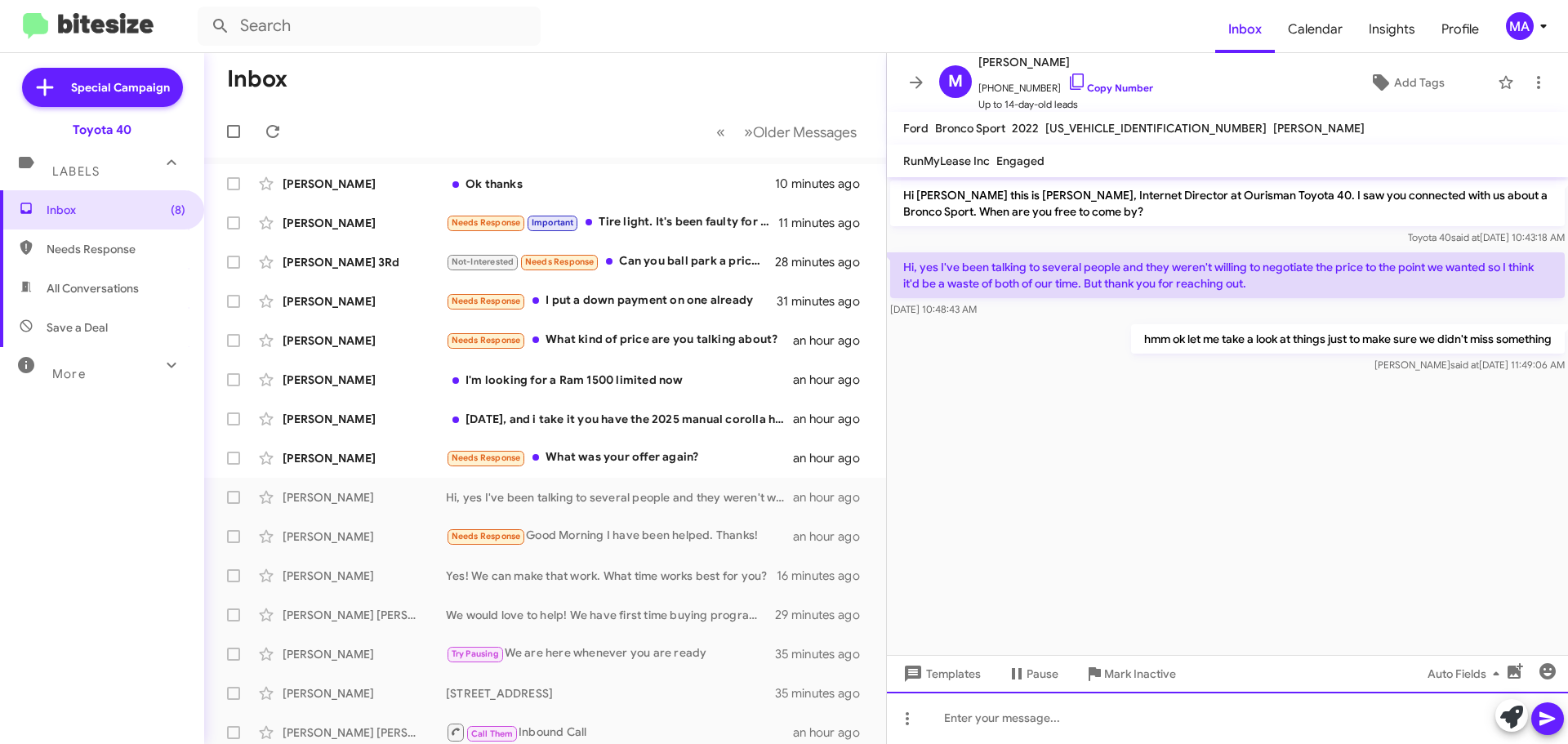
click at [1078, 727] on div at bounding box center [1227, 717] width 681 height 52
drag, startPoint x: 1078, startPoint y: 727, endPoint x: 1086, endPoint y: 728, distance: 8.1
click at [1079, 733] on div "we are still at 22k sales price and you wanted to be closer to 20" at bounding box center [1227, 717] width 681 height 52
click at [1289, 713] on div "we are still at 22k sales price and you wanted to be closer to 20" at bounding box center [1227, 717] width 681 height 52
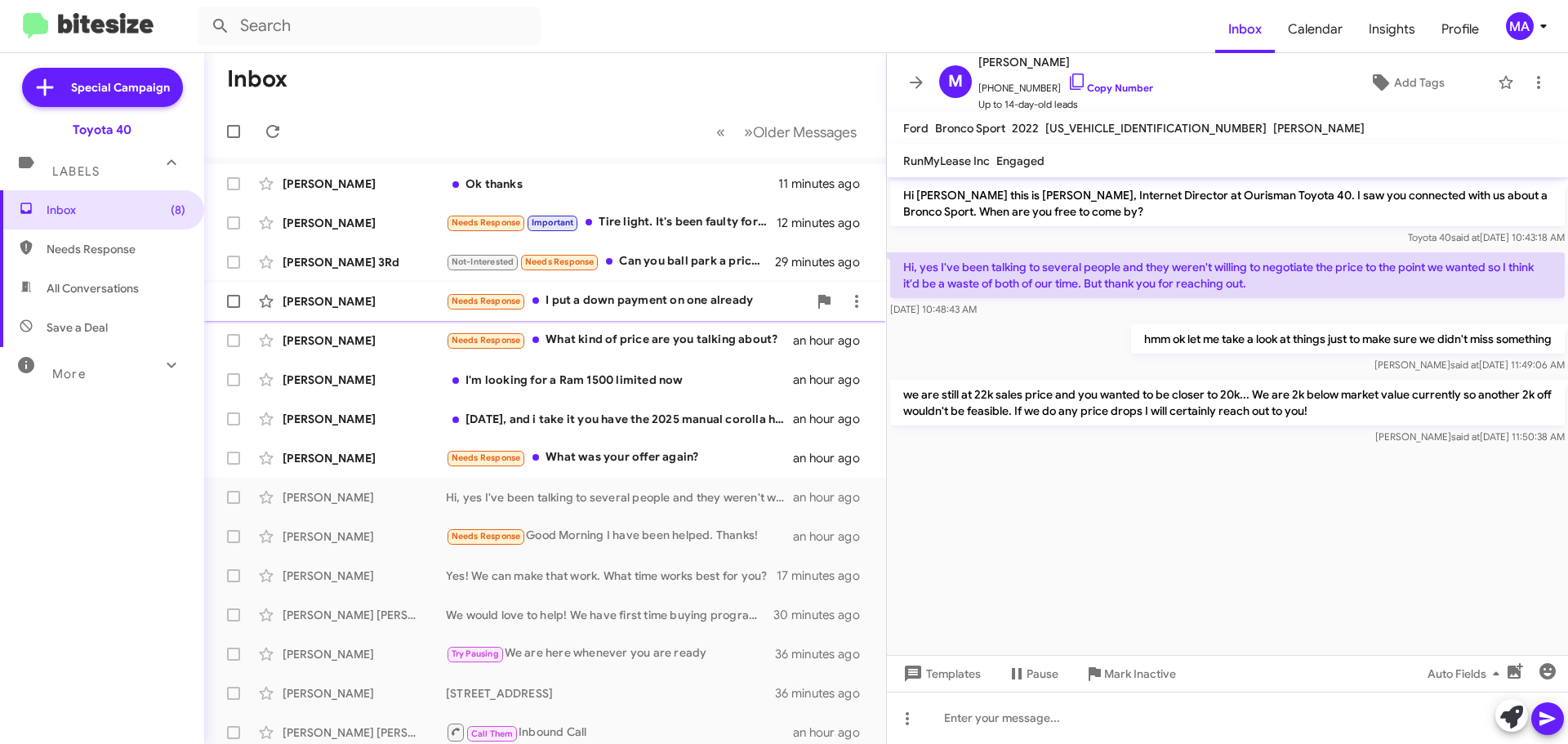
click at [625, 299] on div "Needs Response I put a down payment on one already" at bounding box center [627, 300] width 362 height 19
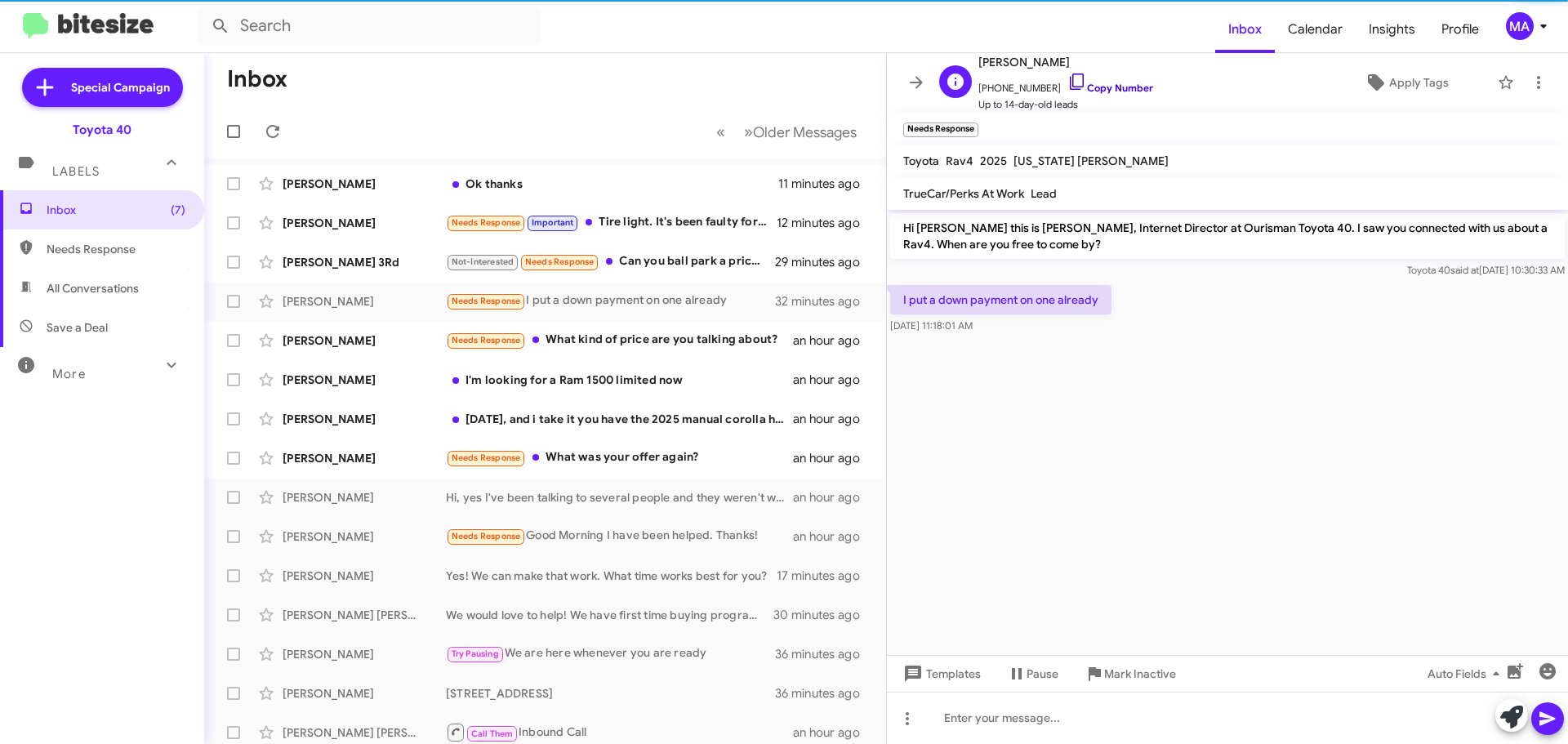
click at [1067, 78] on icon at bounding box center [1077, 81] width 20 height 20
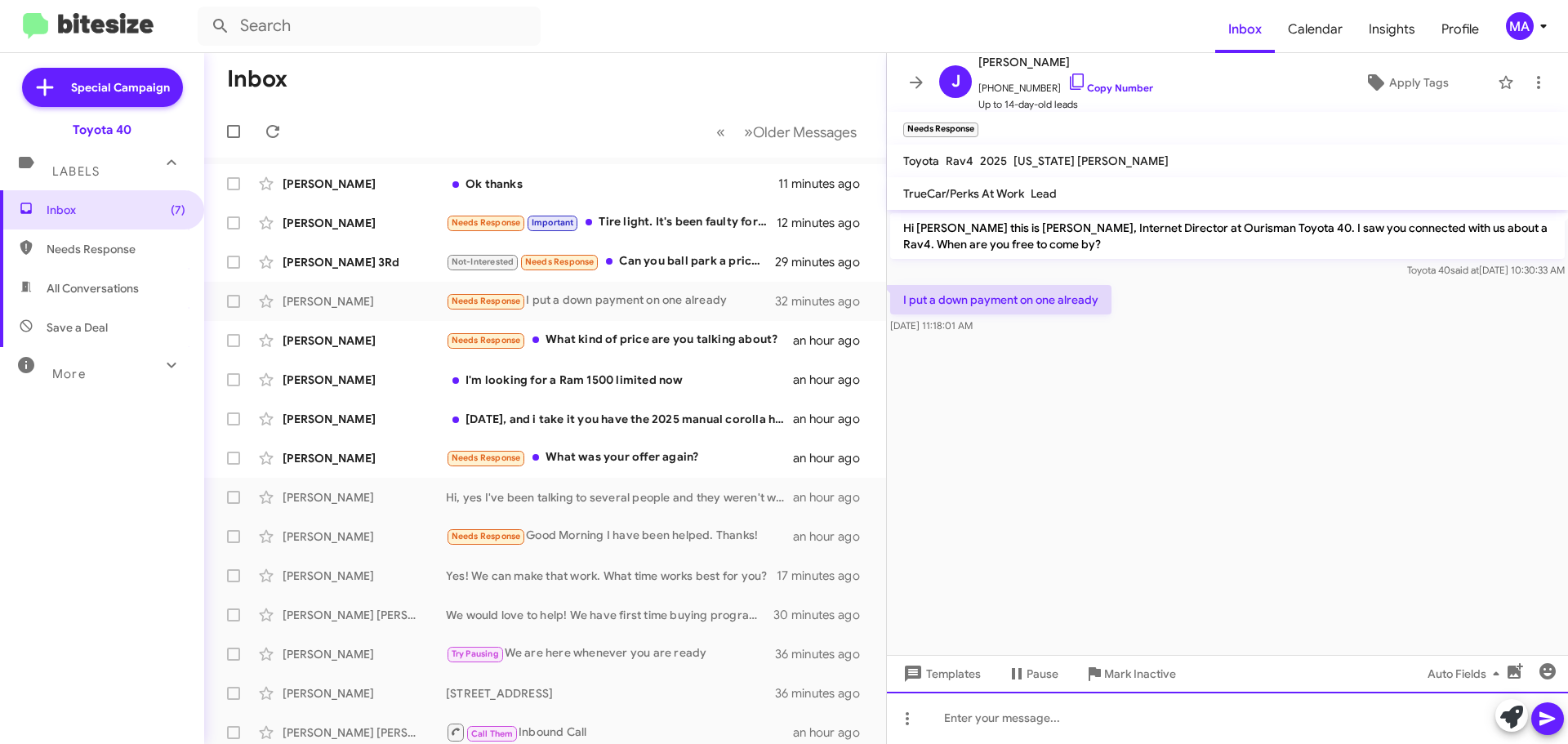
click at [1022, 730] on div at bounding box center [1227, 717] width 681 height 52
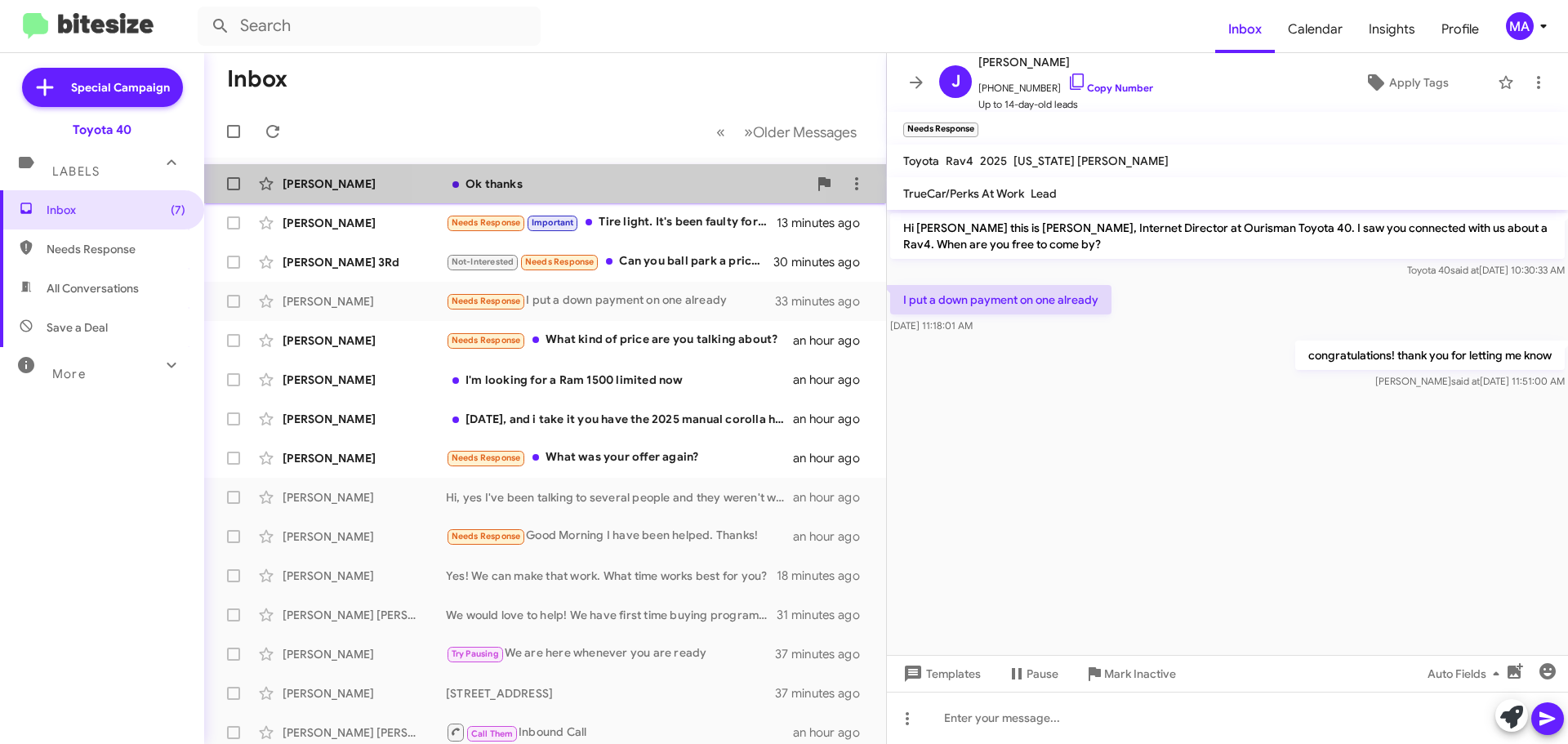
click at [564, 184] on div "Ok thanks" at bounding box center [627, 183] width 362 height 16
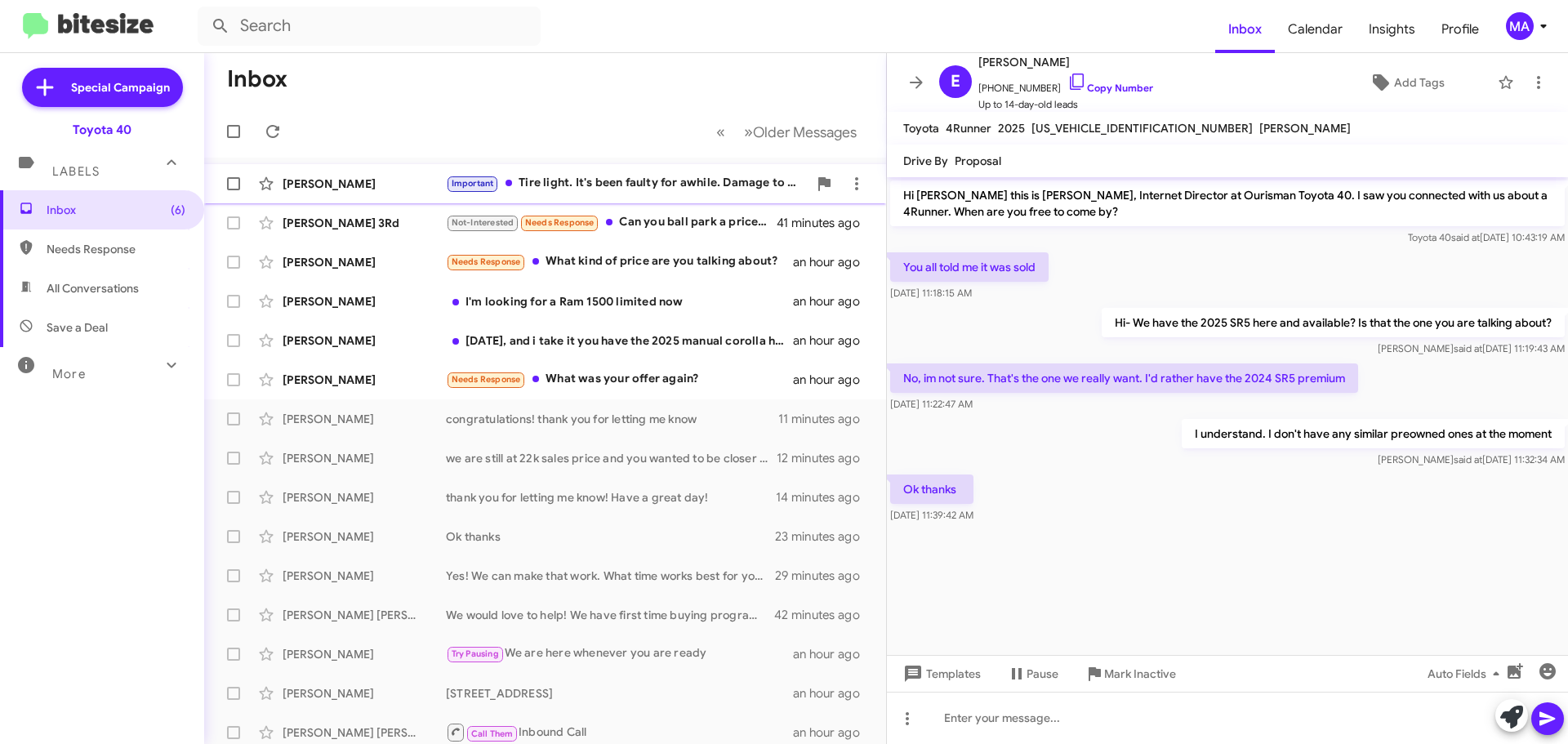
click at [685, 182] on div "Important Tire light. It's been faulty for awhile. Damage to passenger side rea…" at bounding box center [627, 183] width 362 height 19
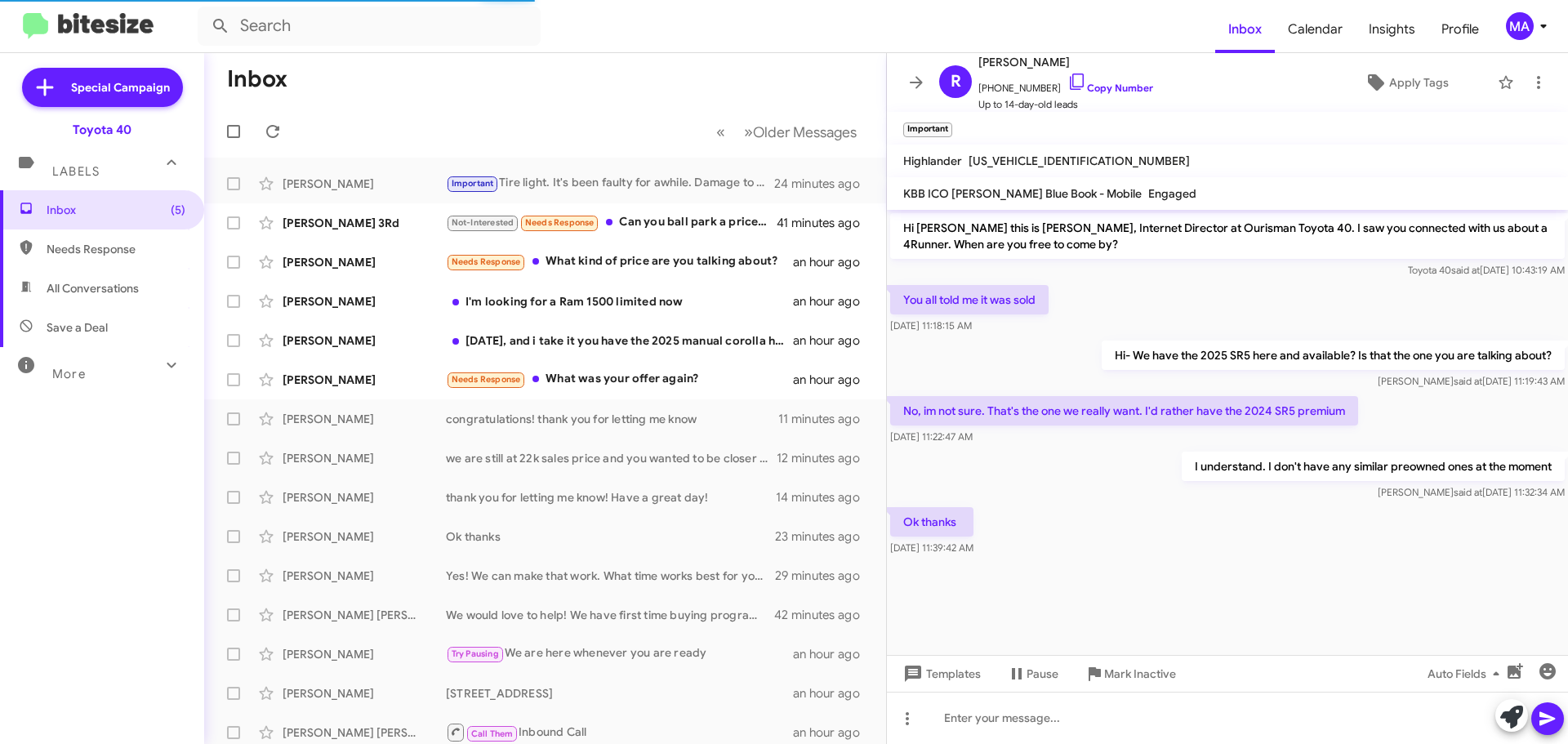
scroll to position [553, 0]
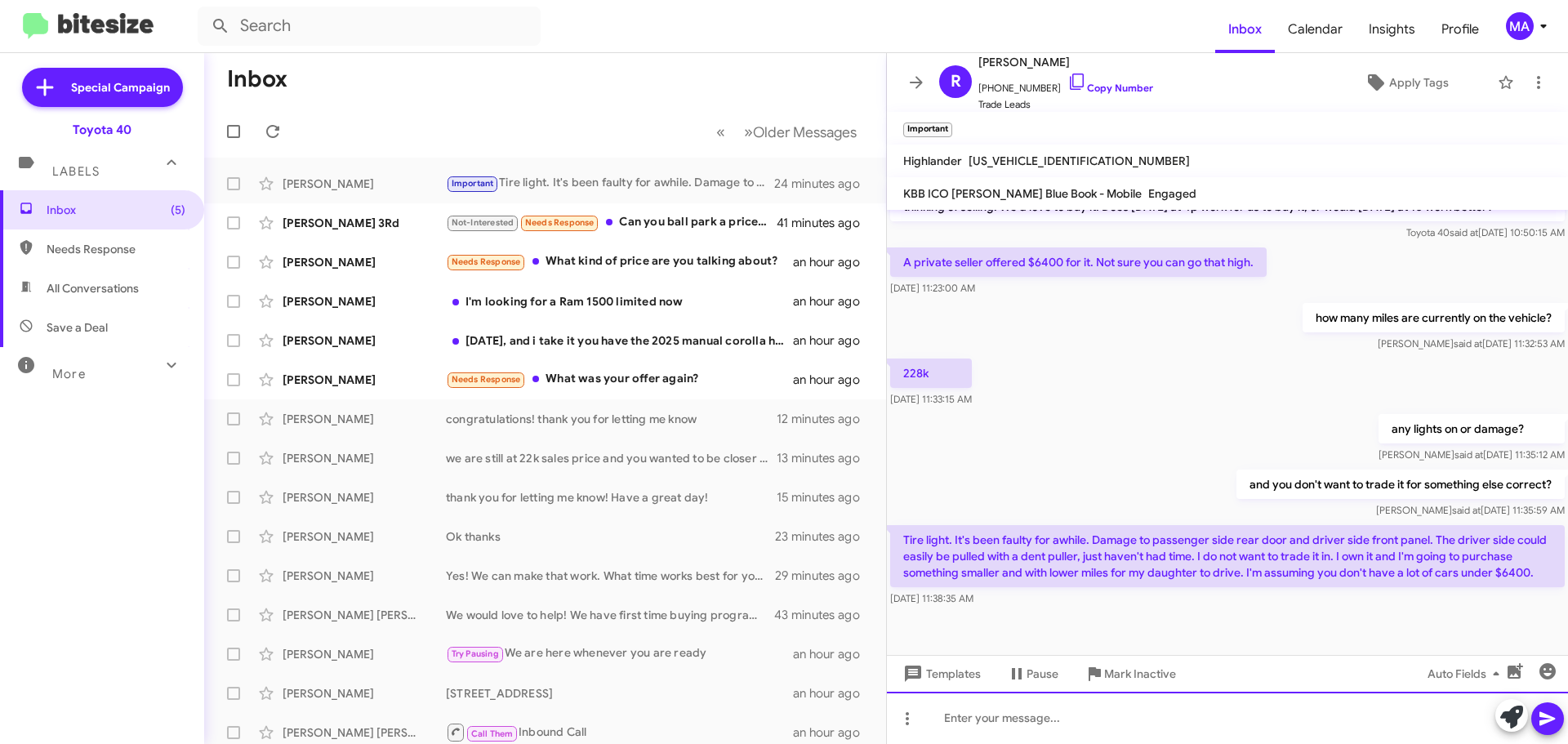
click at [1012, 721] on div at bounding box center [1227, 717] width 681 height 52
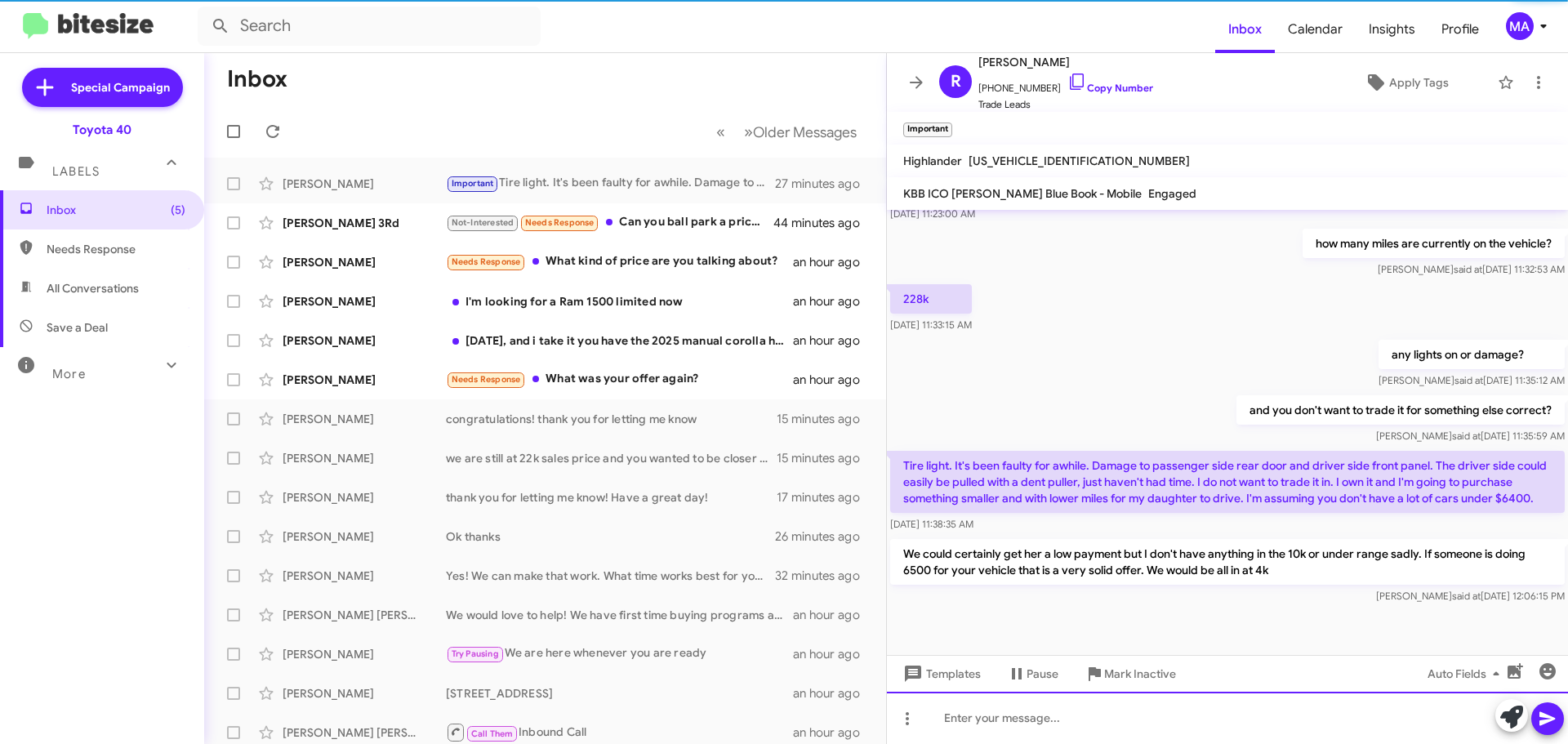
scroll to position [629, 0]
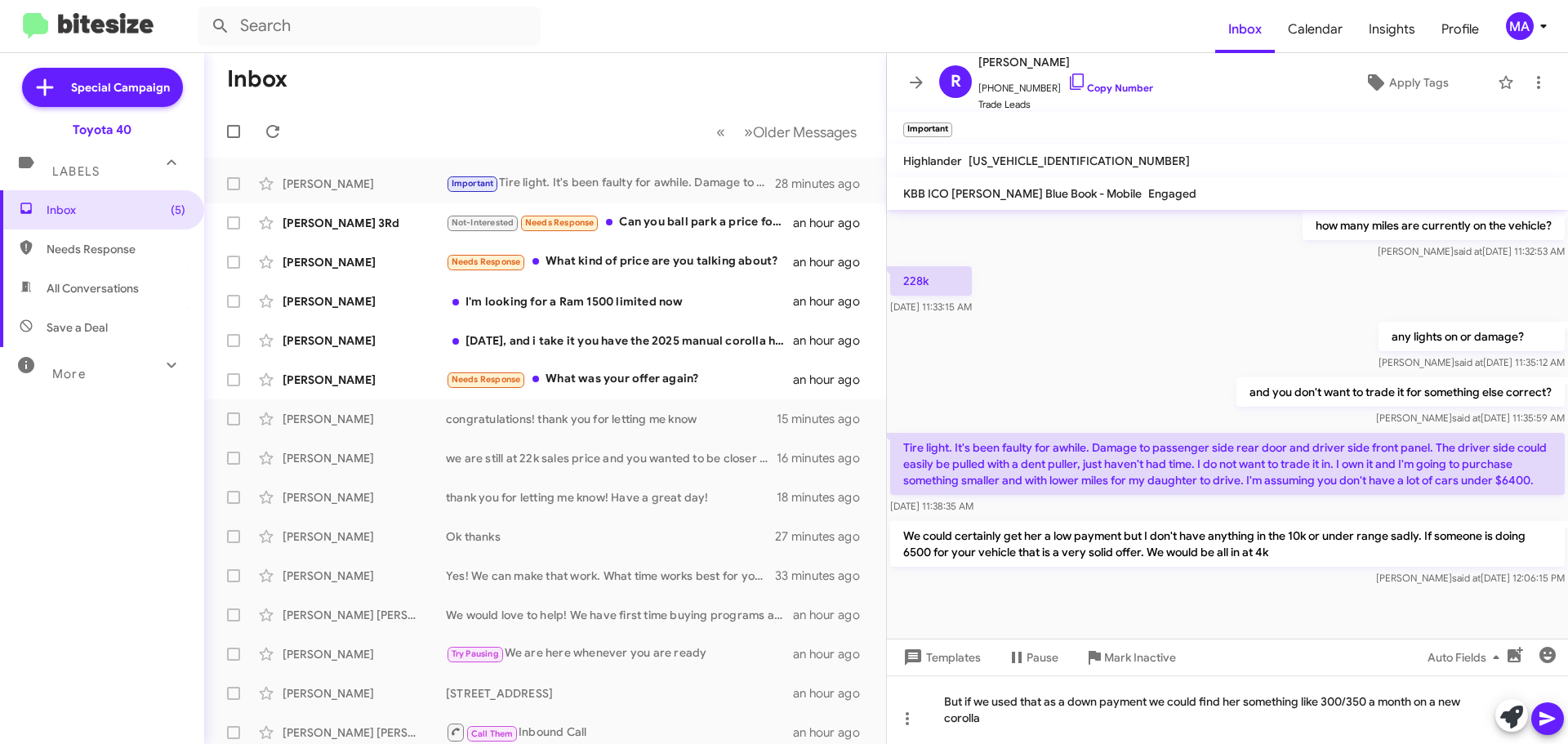
click at [1005, 712] on mat-tooltip-component "Pause Conversation" at bounding box center [1032, 696] width 111 height 49
click at [990, 724] on div "But if we used that as a down payment we could find her something like 300/350 …" at bounding box center [1227, 709] width 681 height 69
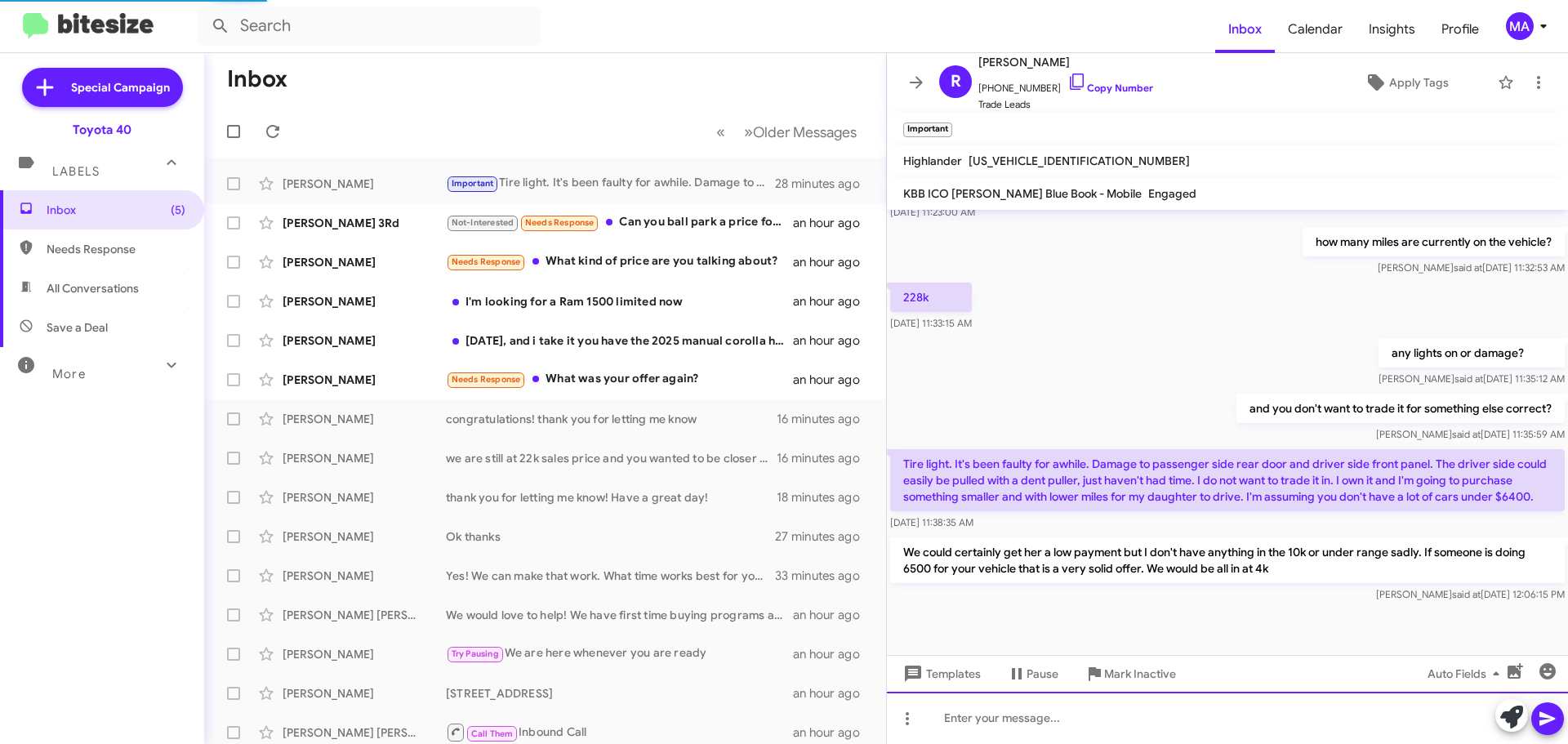
scroll to position [0, 0]
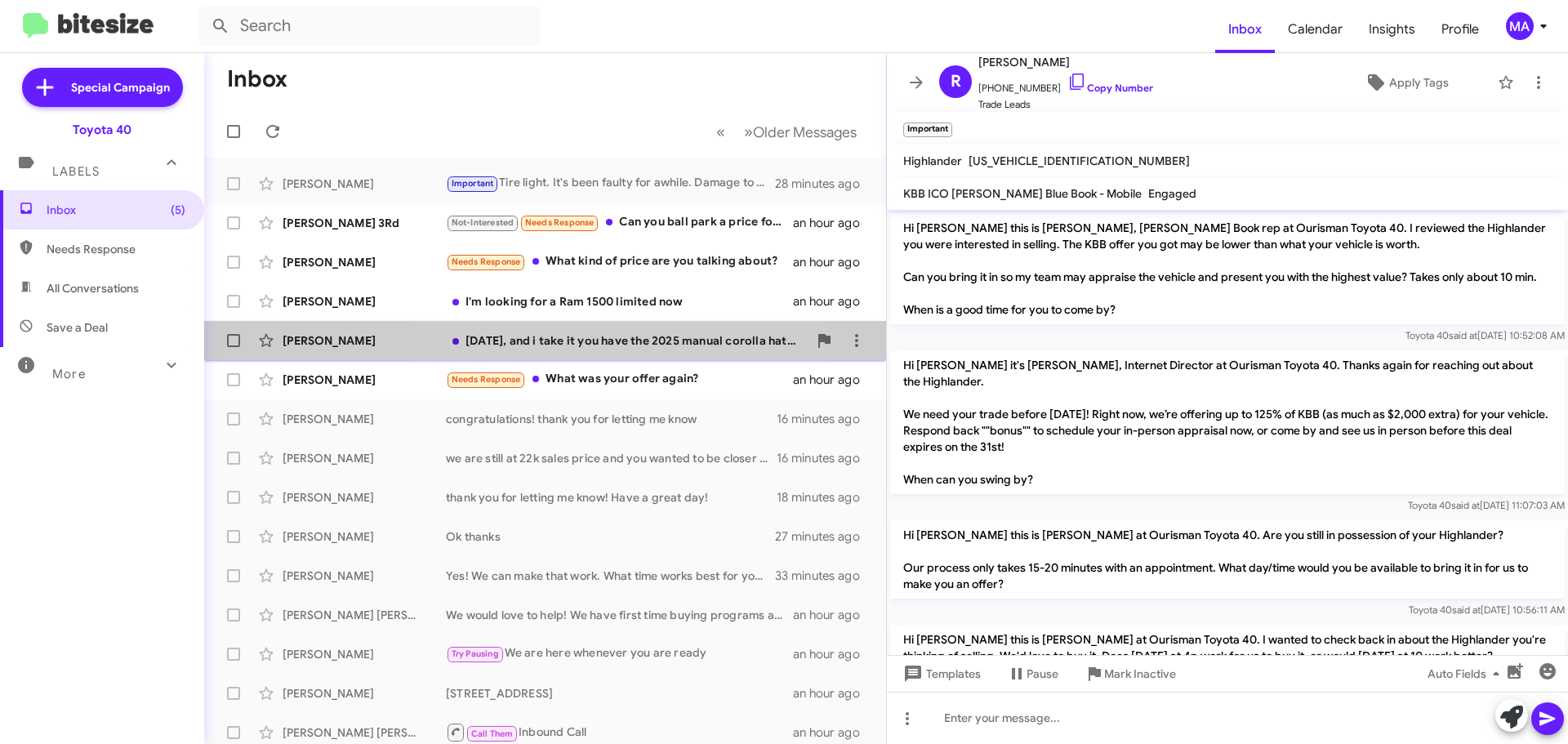
click at [626, 341] on div "Friday, and i take it you have the 2025 manual corolla hatchback XSE" at bounding box center [627, 340] width 362 height 16
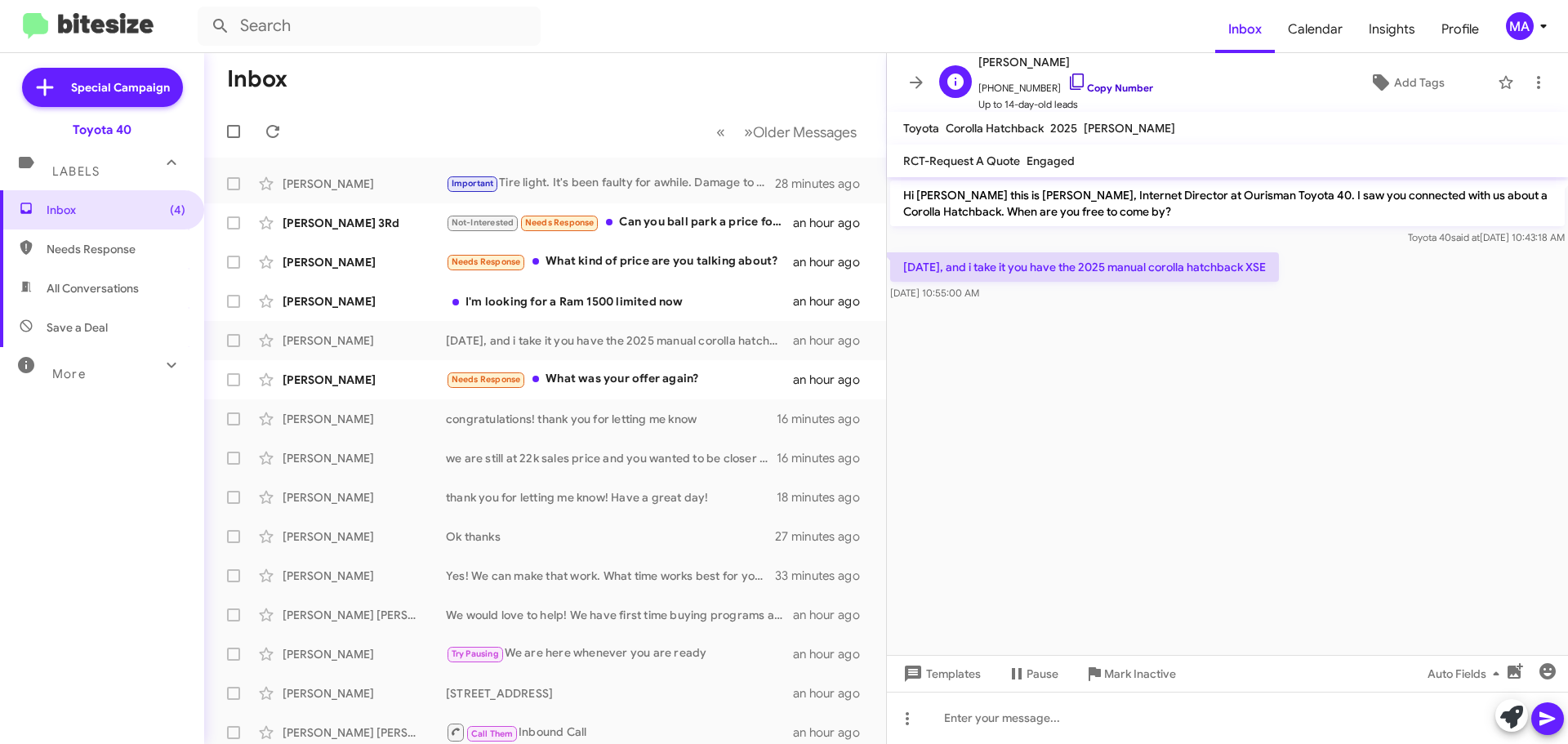
click at [1067, 78] on icon at bounding box center [1077, 81] width 20 height 20
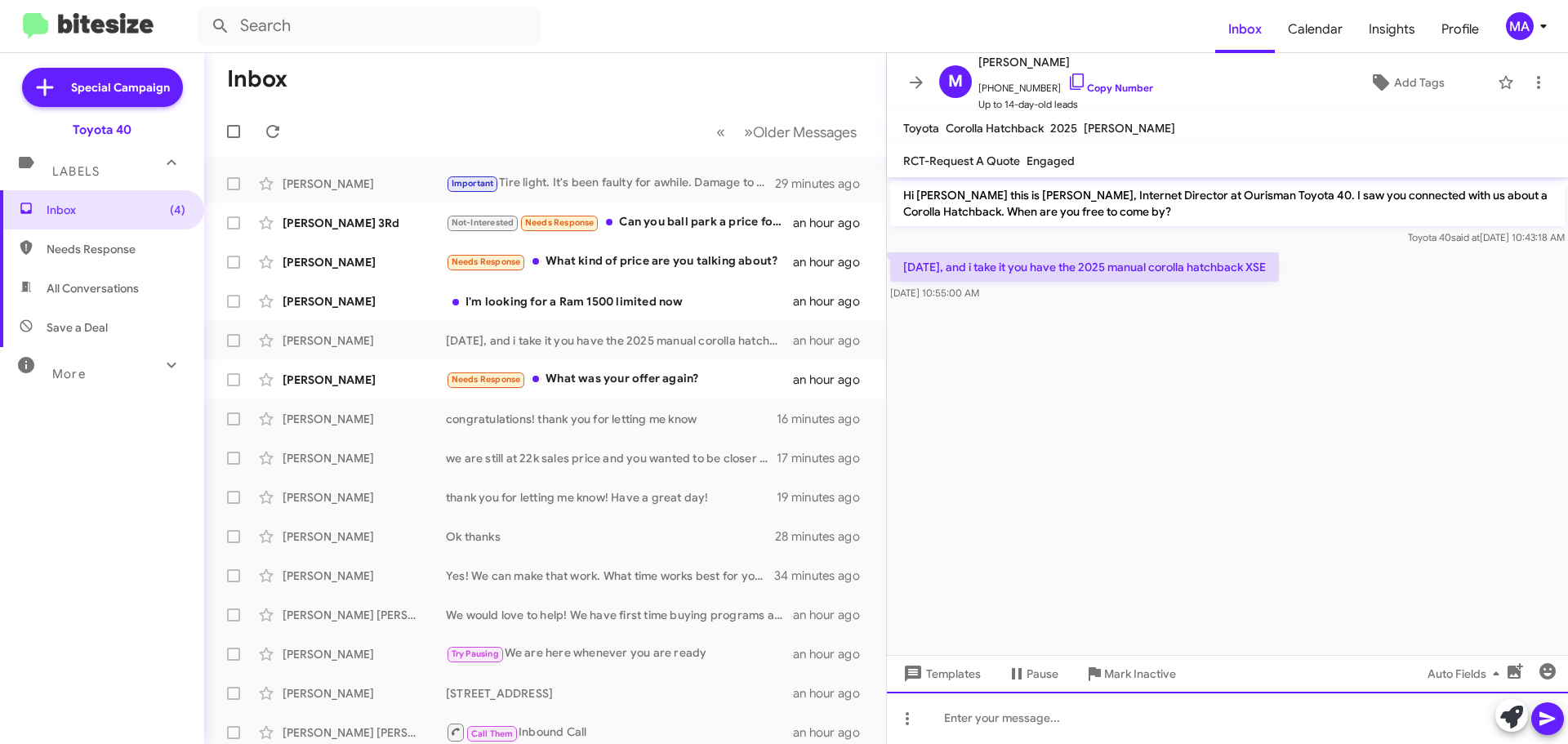
click at [1044, 731] on div at bounding box center [1227, 717] width 681 height 52
click at [1135, 718] on div "let me double check for you!" at bounding box center [1227, 717] width 681 height 52
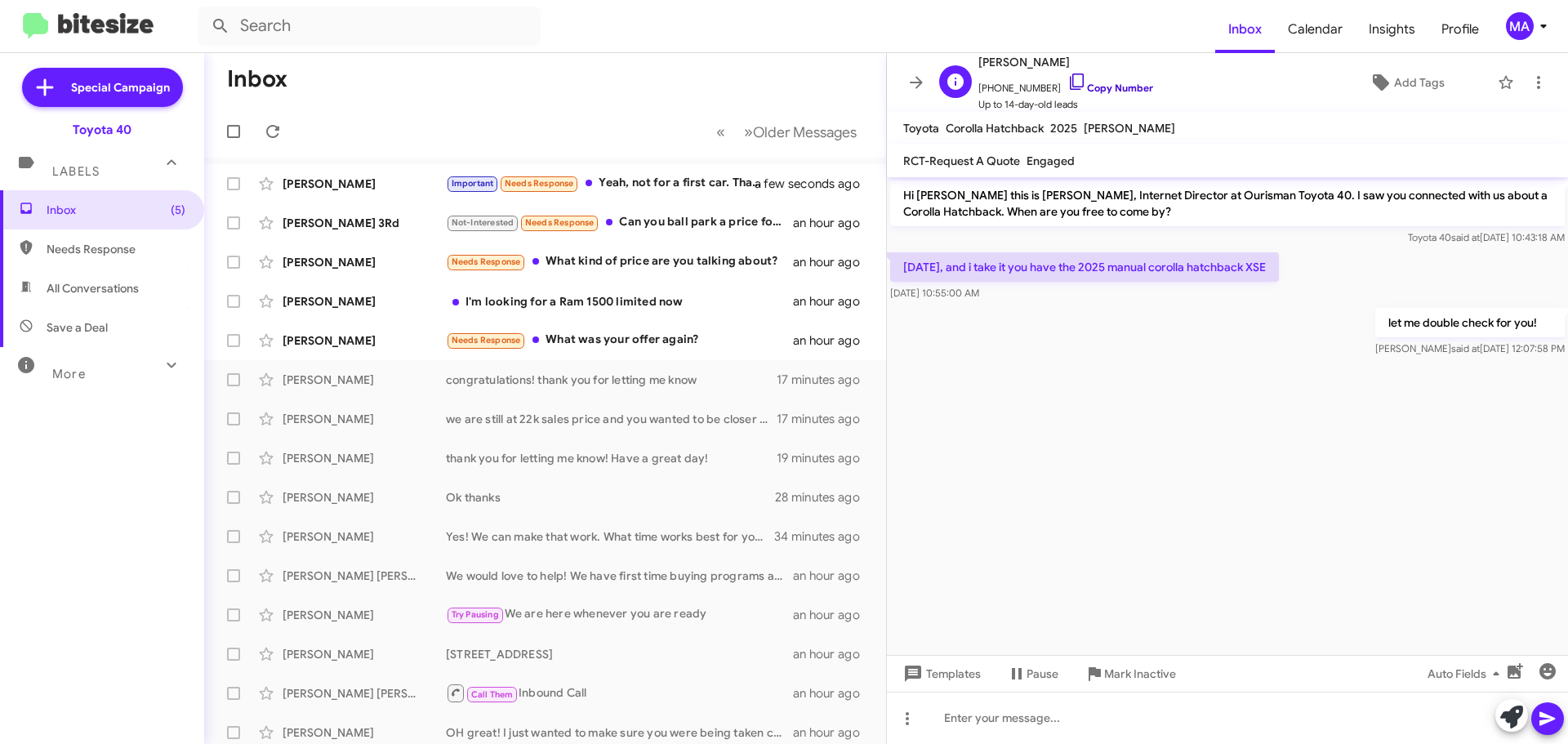
click at [1067, 82] on icon at bounding box center [1077, 81] width 20 height 20
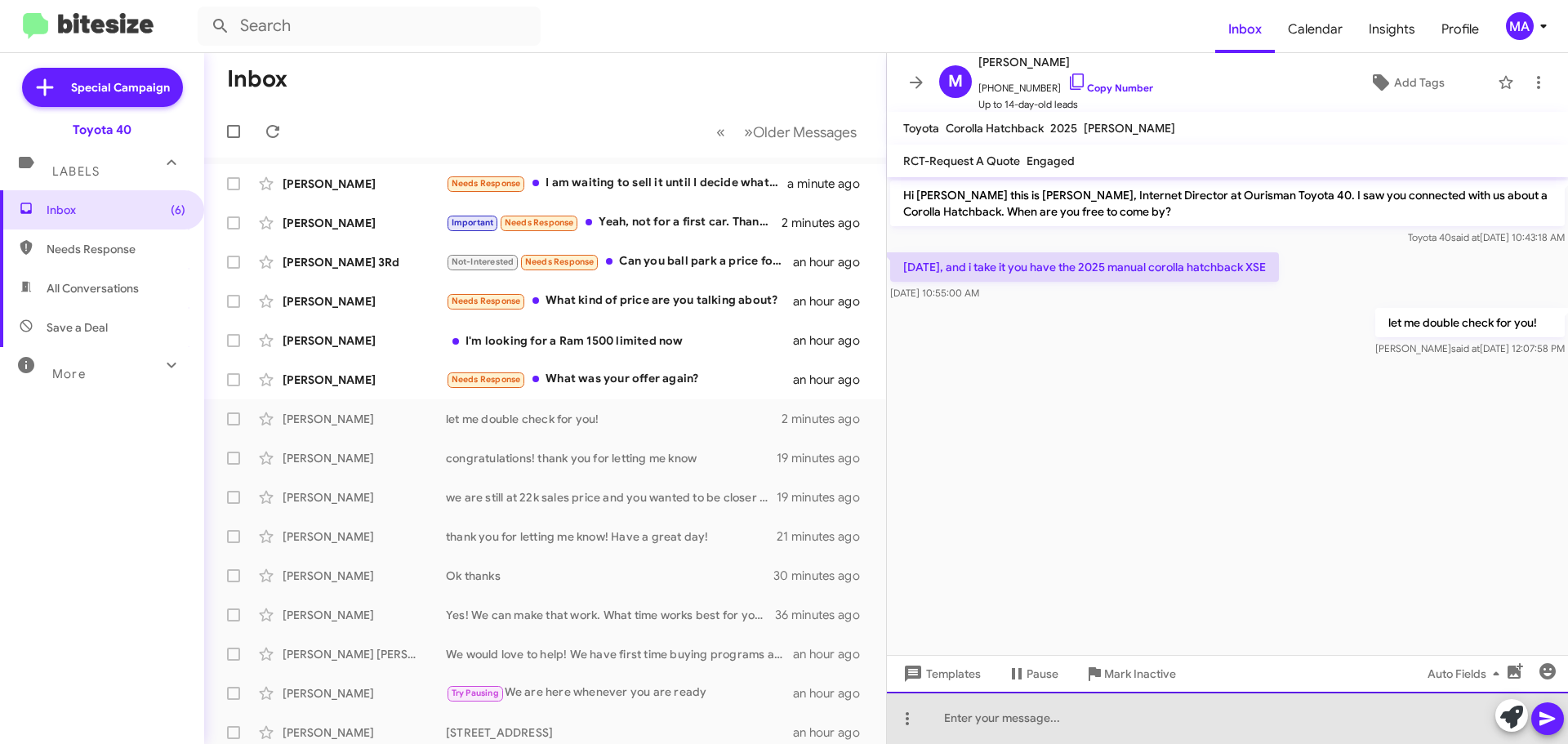
click at [1014, 718] on div at bounding box center [1227, 717] width 681 height 52
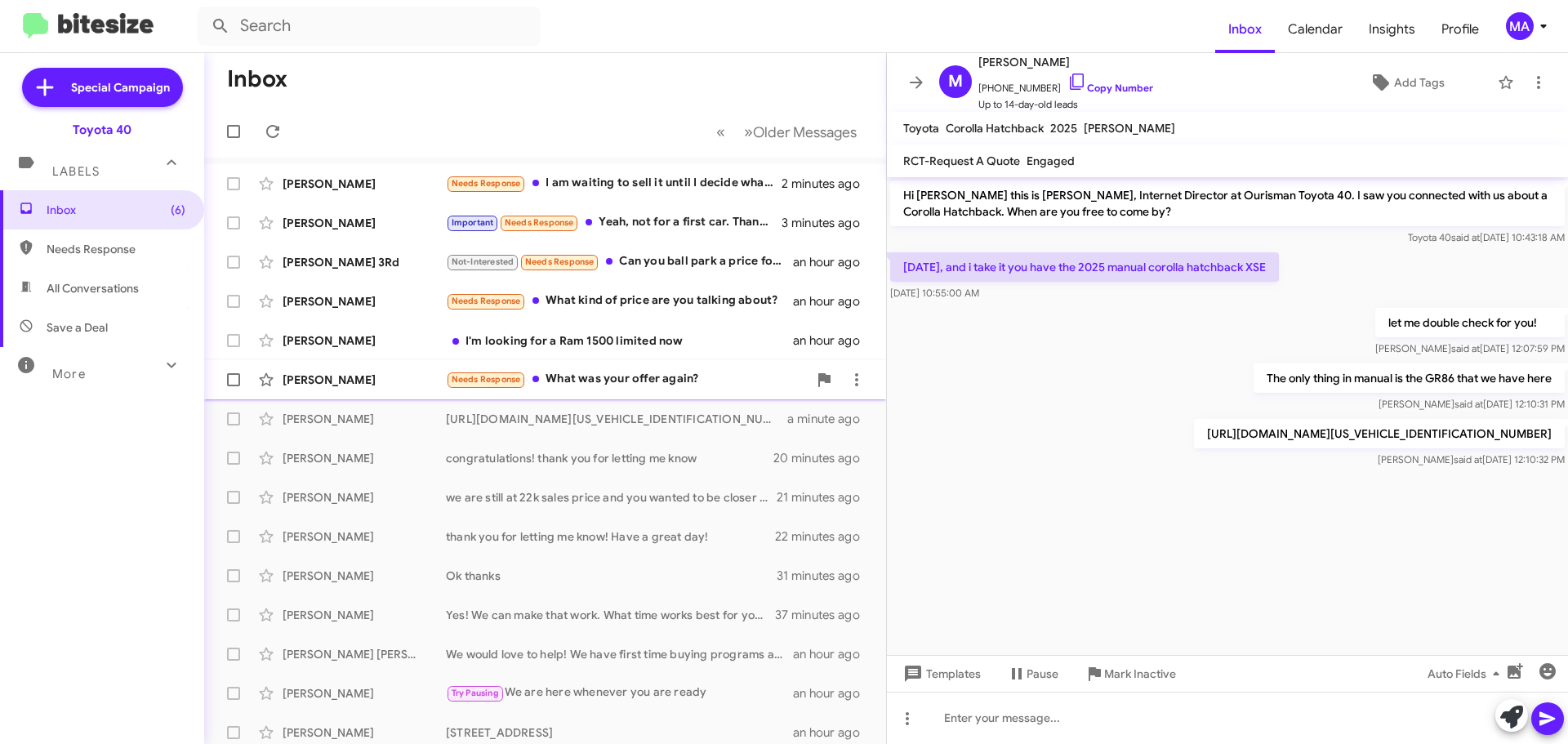
click at [647, 377] on div "Needs Response What was your offer again?" at bounding box center [627, 379] width 362 height 19
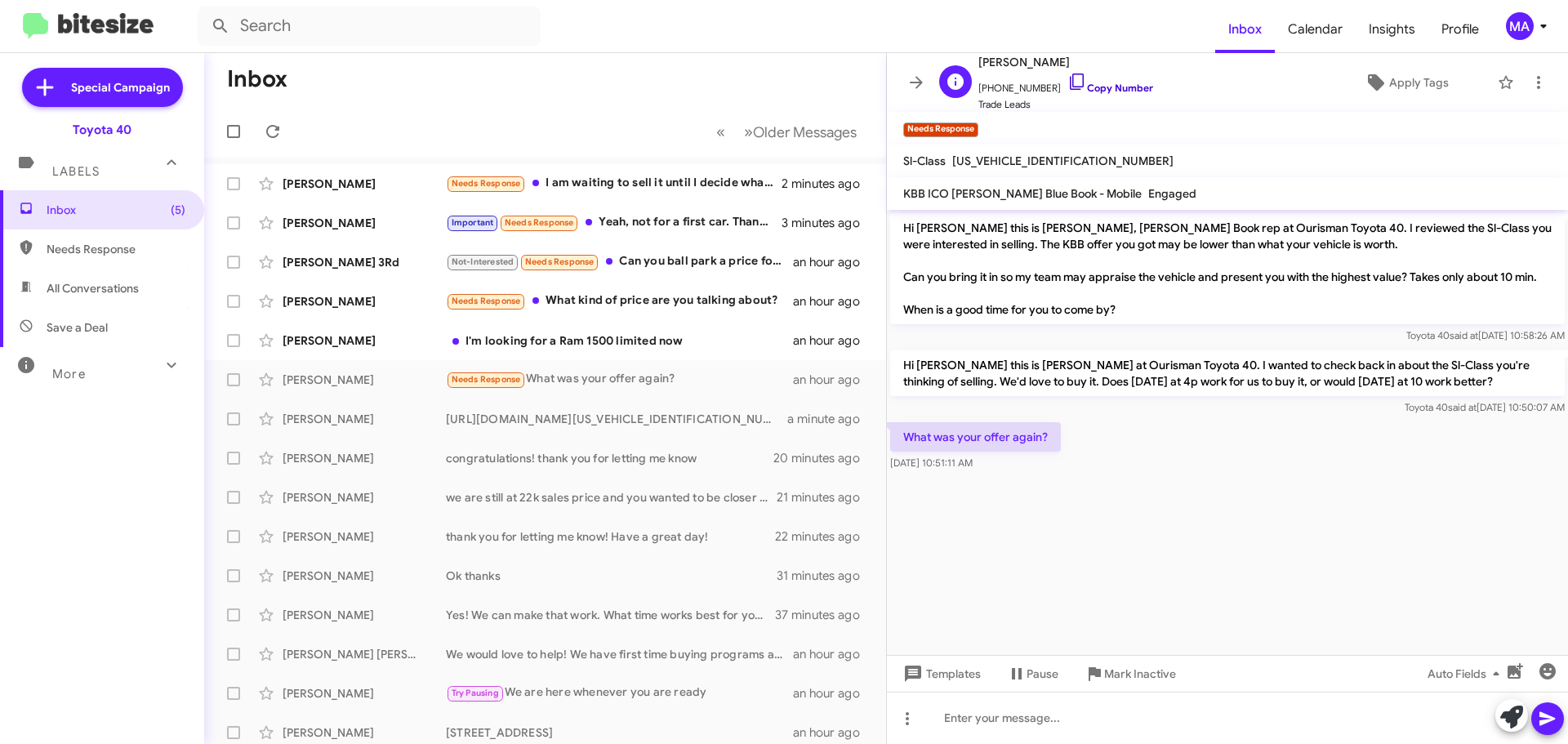
click at [1067, 85] on icon at bounding box center [1077, 81] width 20 height 20
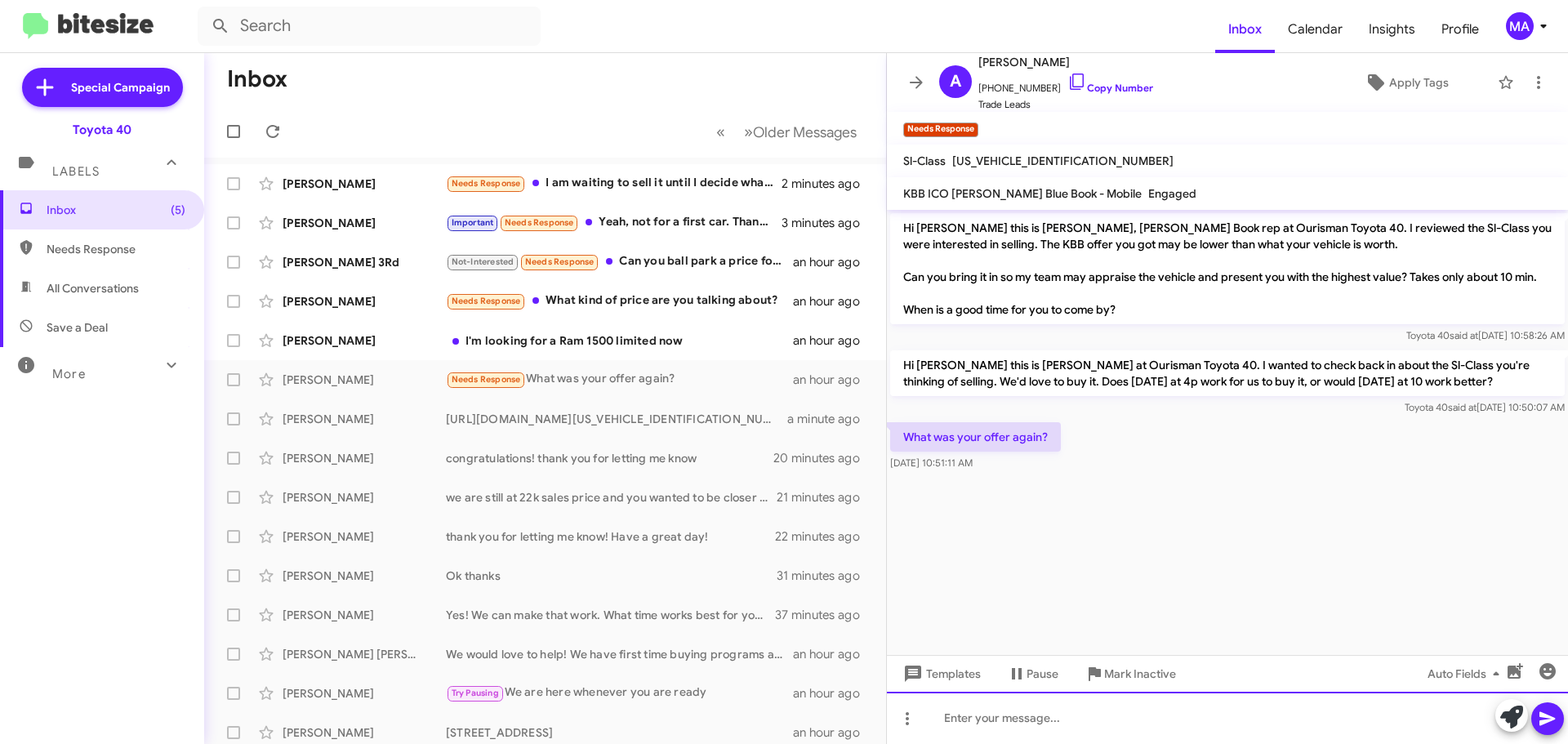
click at [1000, 718] on div at bounding box center [1227, 717] width 681 height 52
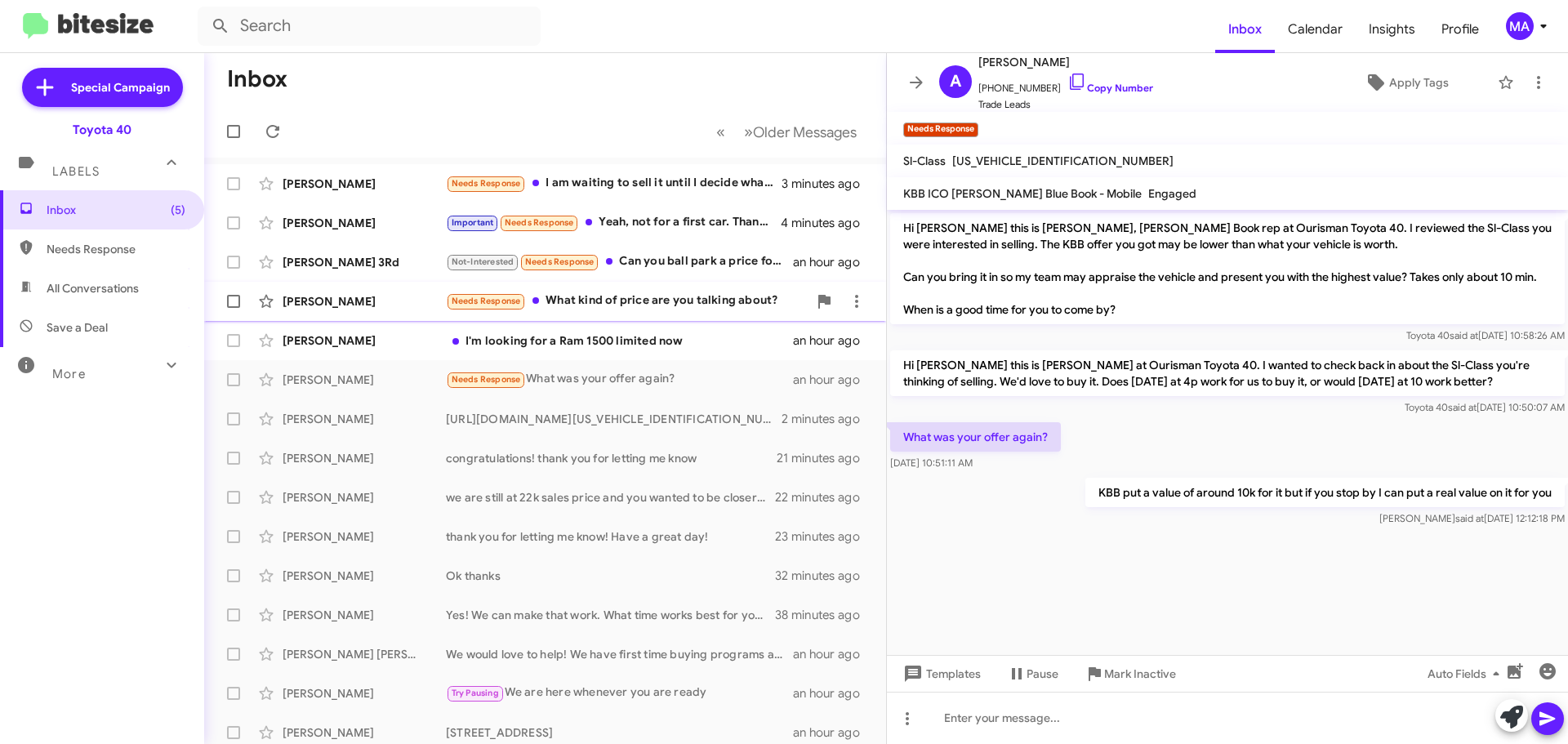
click at [674, 305] on div "Needs Response What kind of price are you talking about?" at bounding box center [627, 300] width 362 height 19
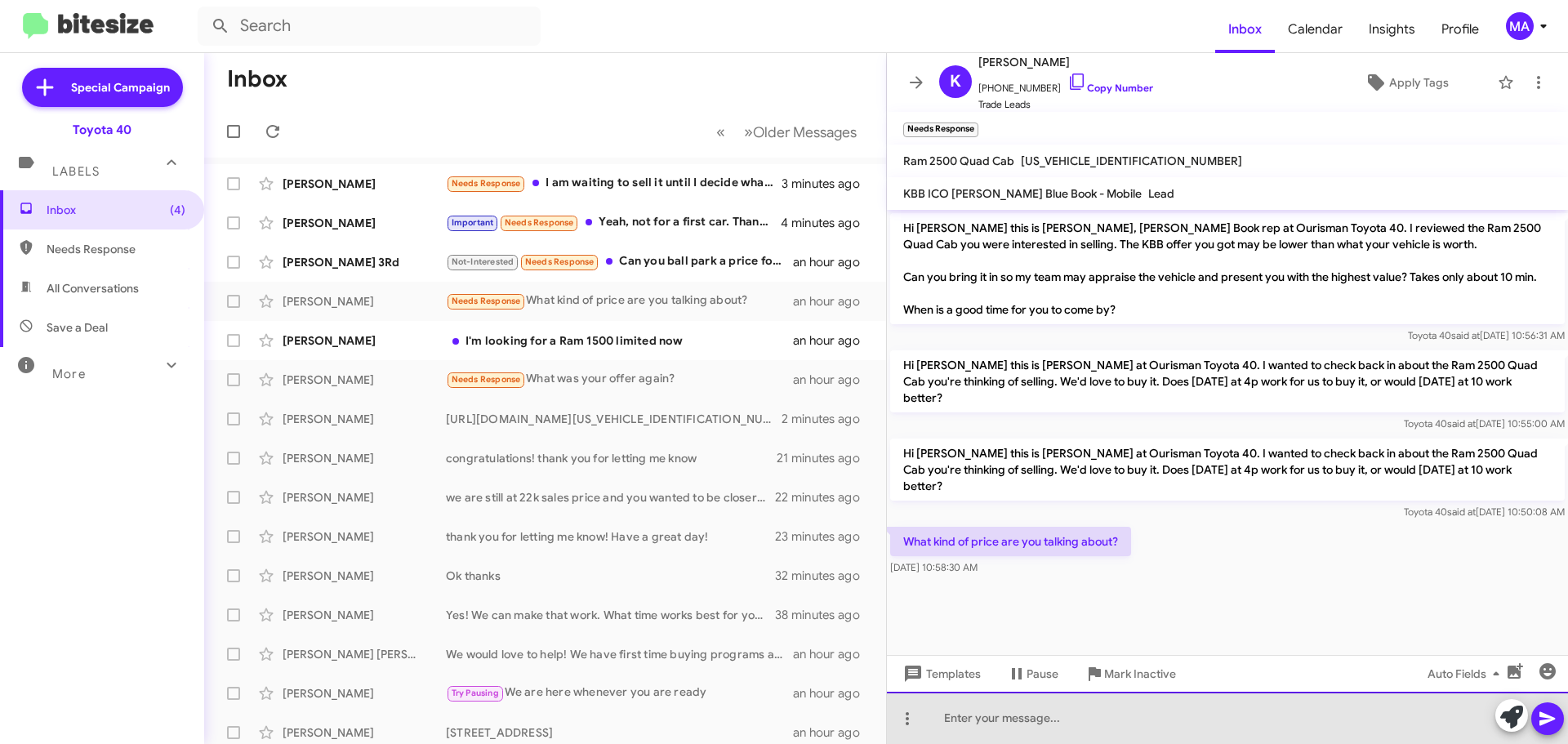
click at [1010, 720] on div at bounding box center [1227, 717] width 681 height 52
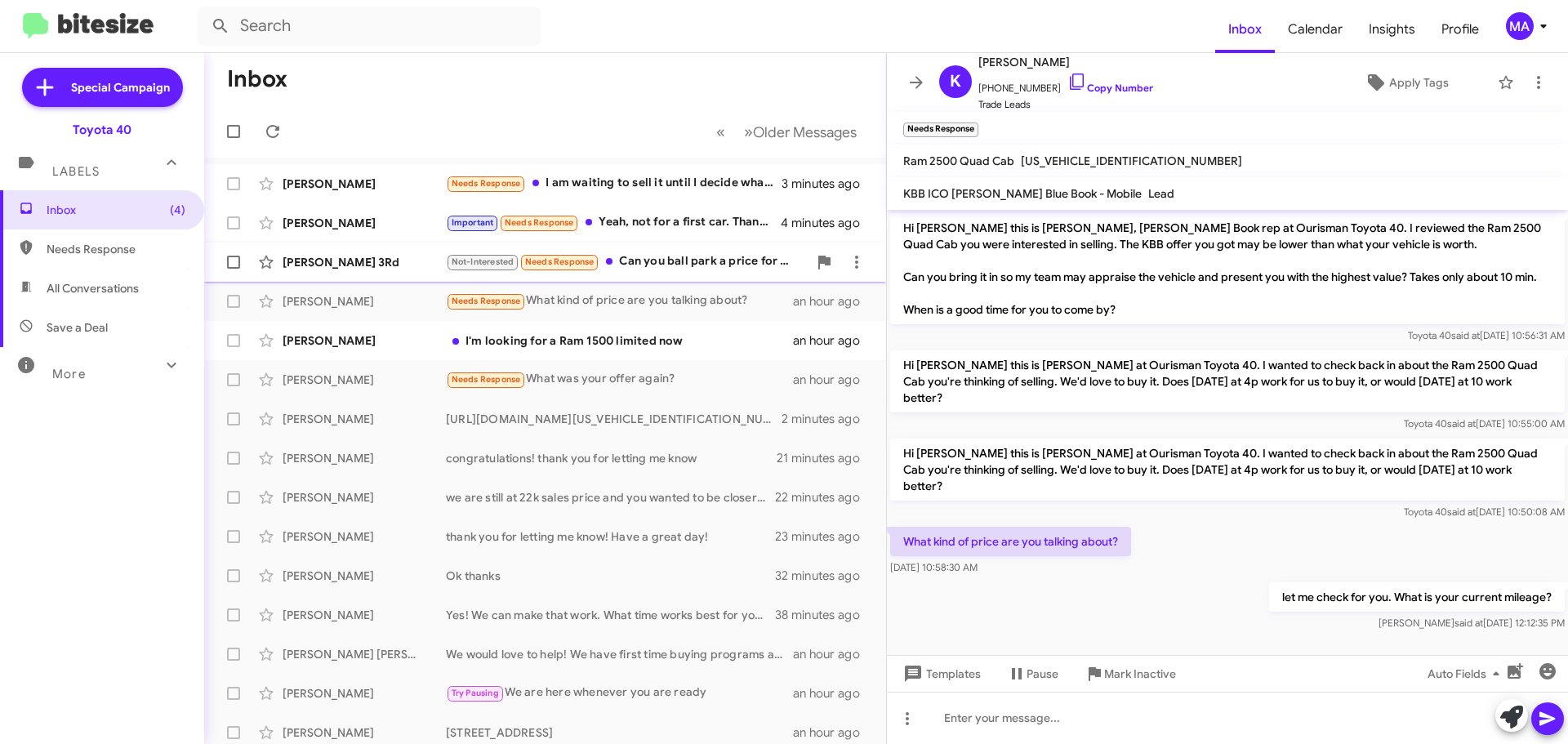
click at [686, 255] on div "Not-Interested Needs Response Can you ball park a price for me. I was just in f…" at bounding box center [627, 261] width 362 height 19
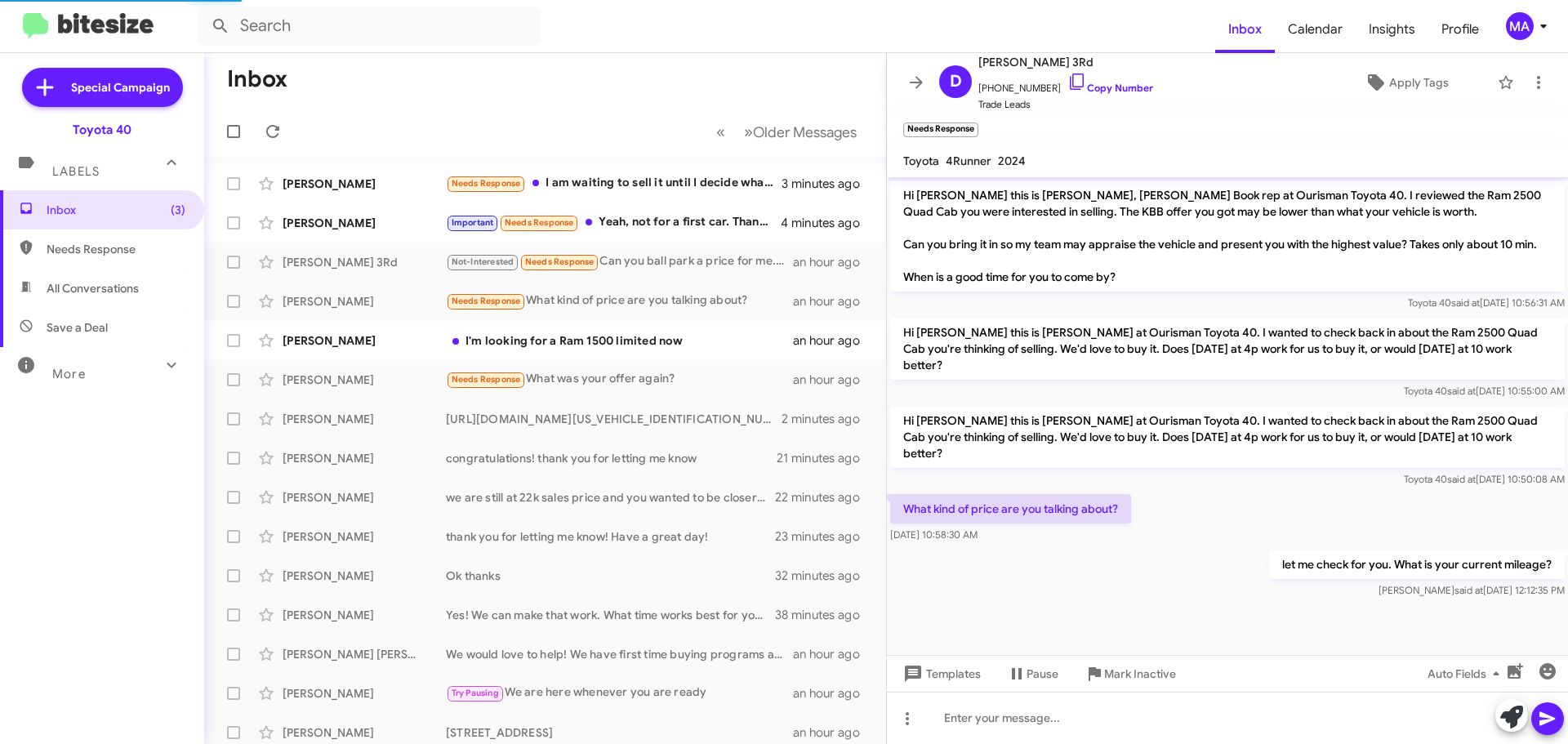
scroll to position [218, 0]
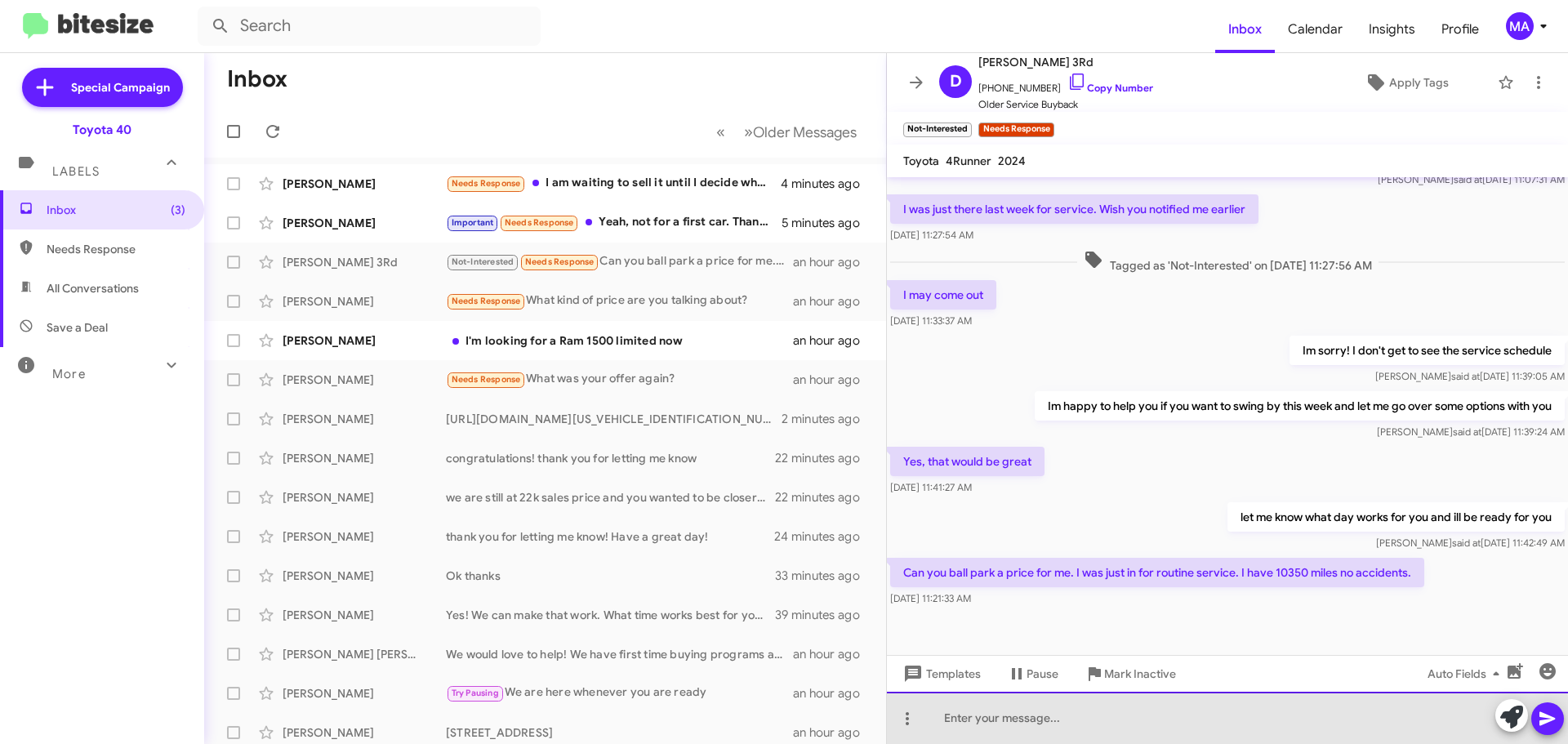
click at [1062, 724] on div at bounding box center [1227, 717] width 681 height 52
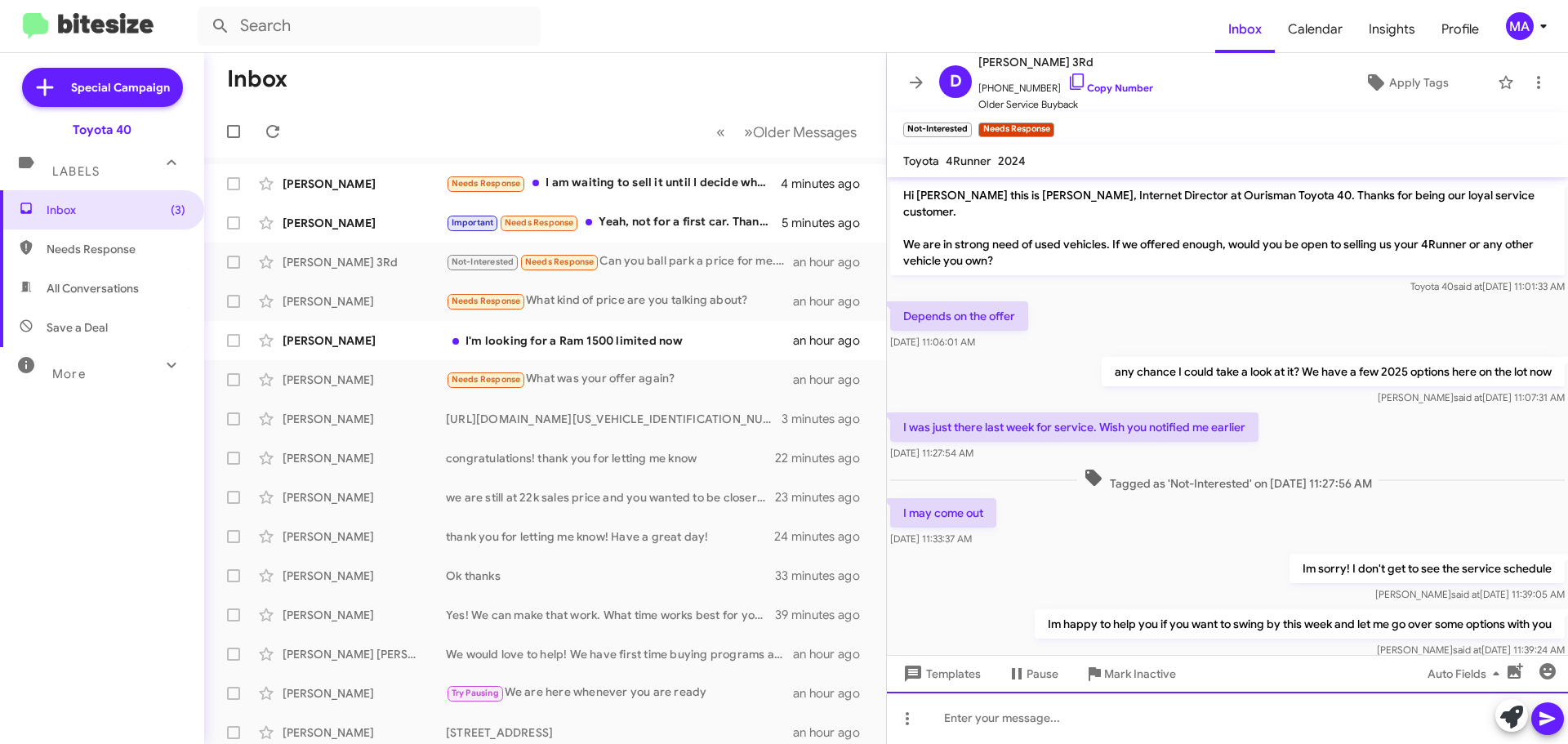
scroll to position [278, 0]
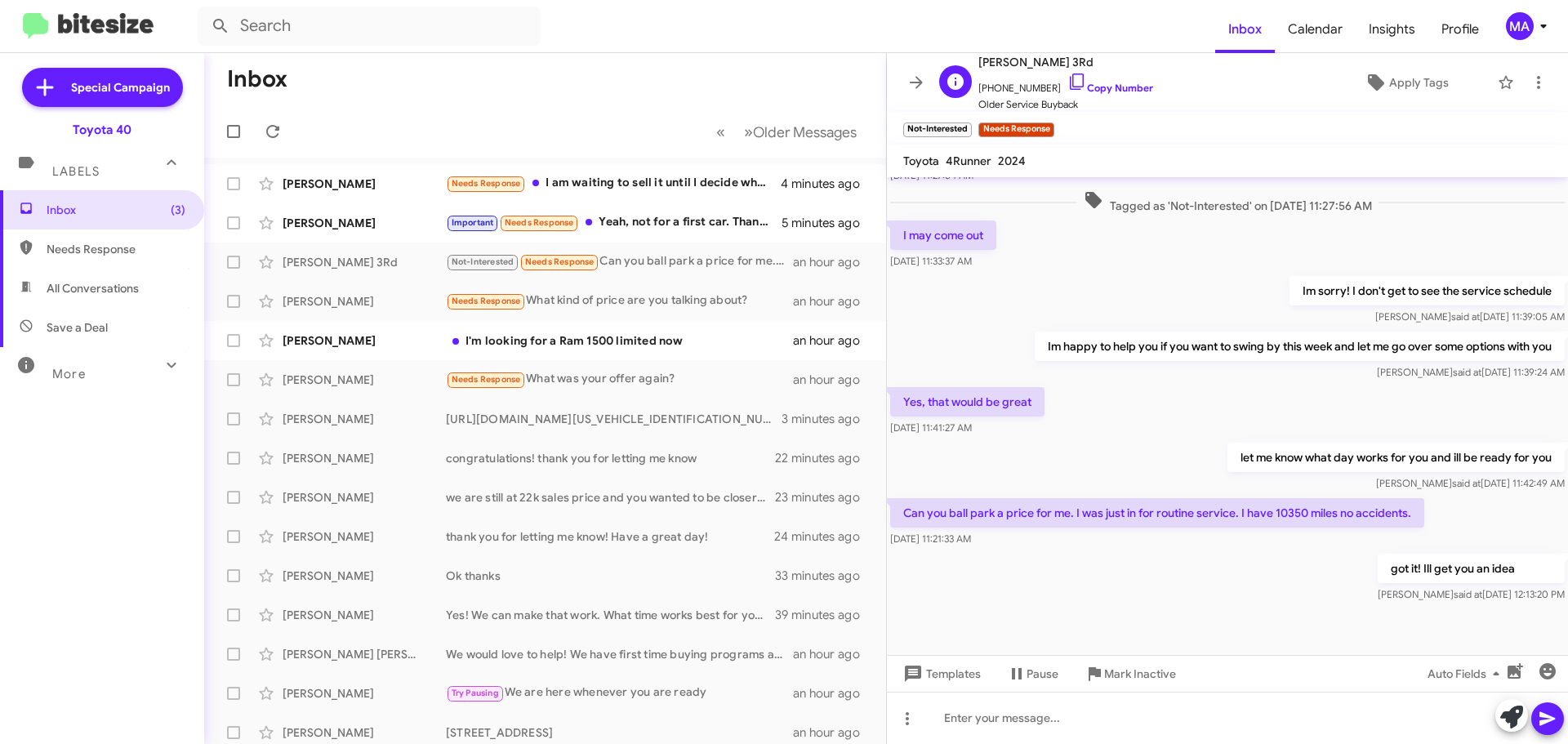
drag, startPoint x: 1061, startPoint y: 85, endPoint x: 1052, endPoint y: 76, distance: 12.7
click at [1067, 85] on icon at bounding box center [1077, 81] width 20 height 20
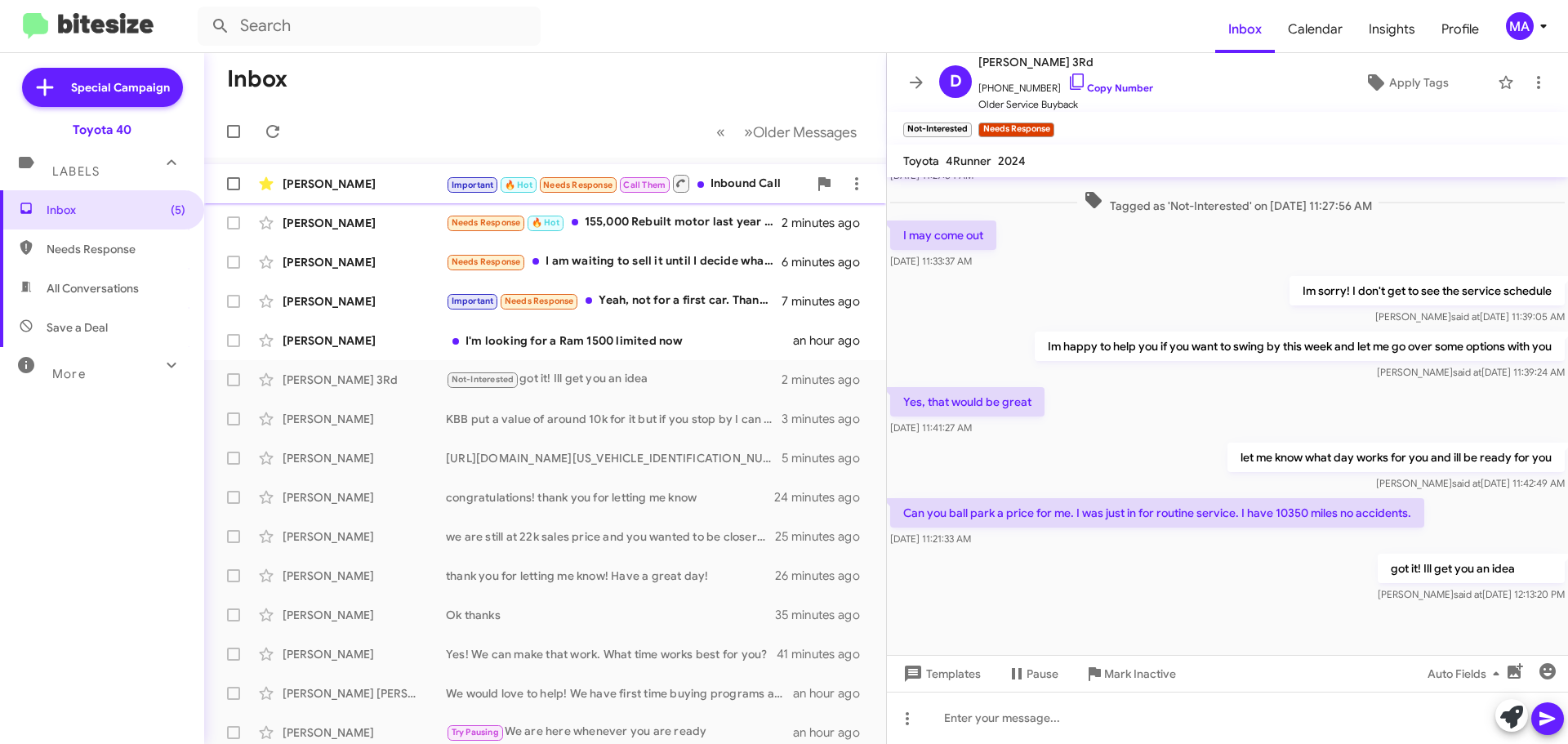
click at [727, 189] on div "Important 🔥 Hot Needs Response Call Them Inbound Call" at bounding box center [627, 183] width 362 height 20
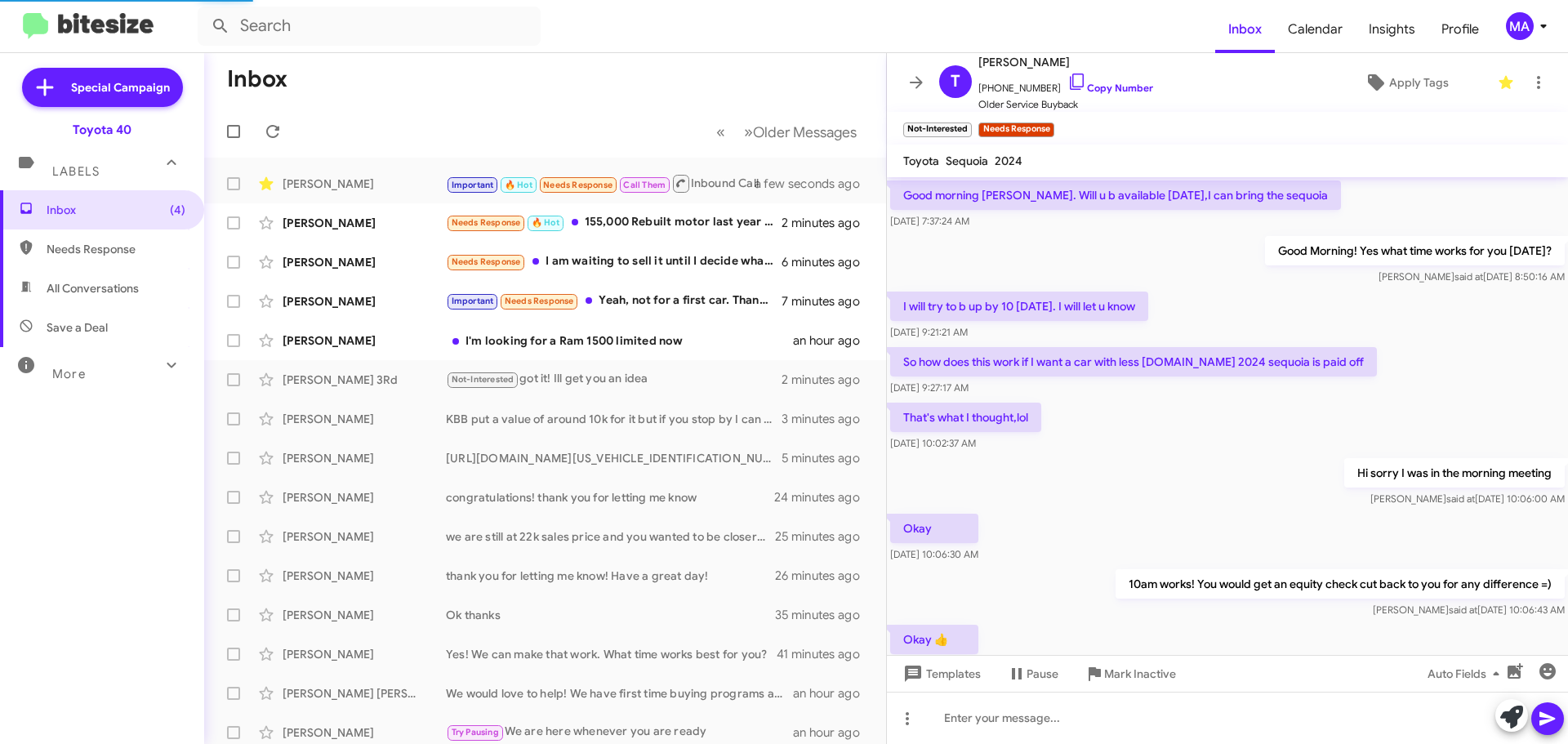
scroll to position [82, 0]
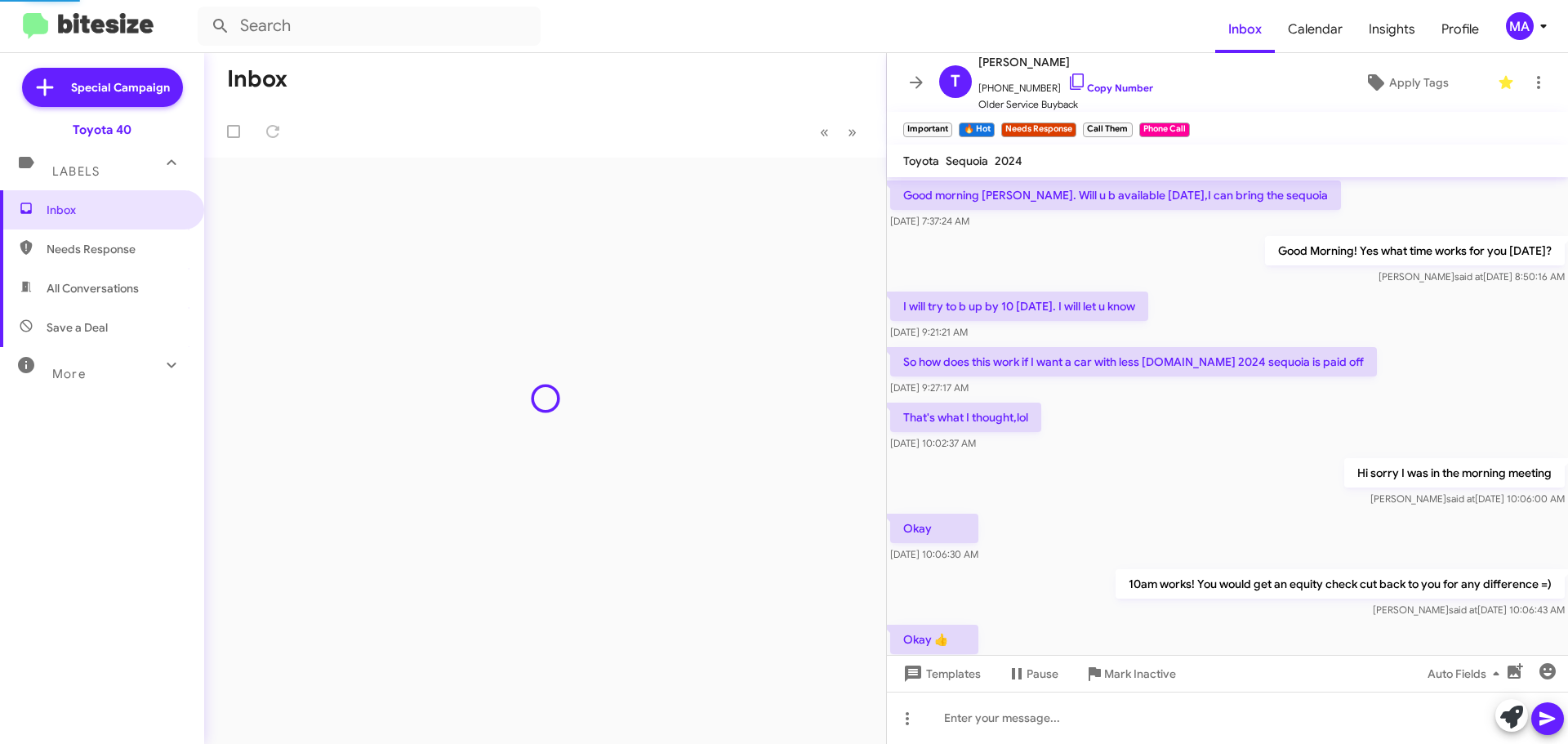
scroll to position [689, 0]
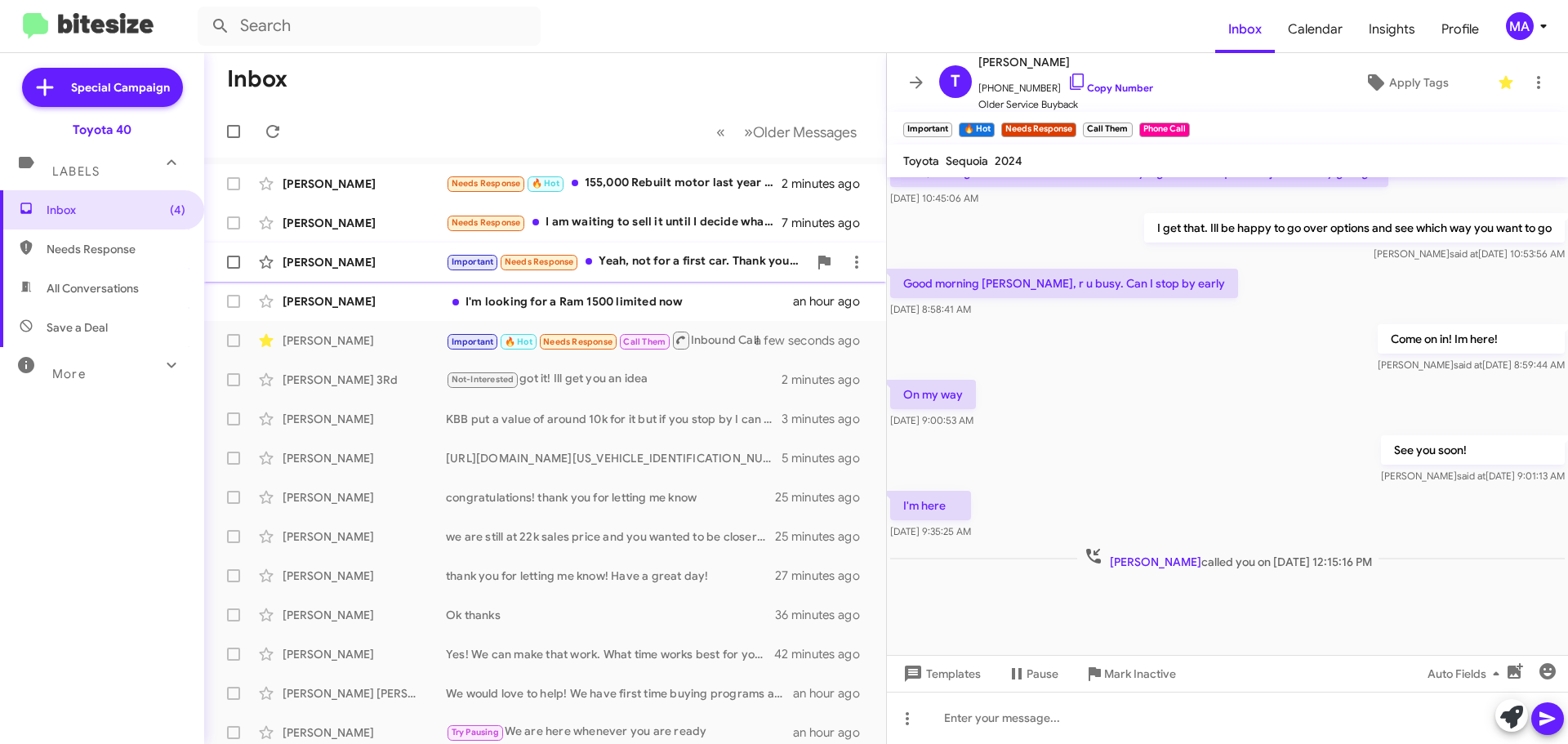
click at [703, 257] on div "Important Needs Response Yeah, not for a first car. Thank you though" at bounding box center [627, 261] width 362 height 19
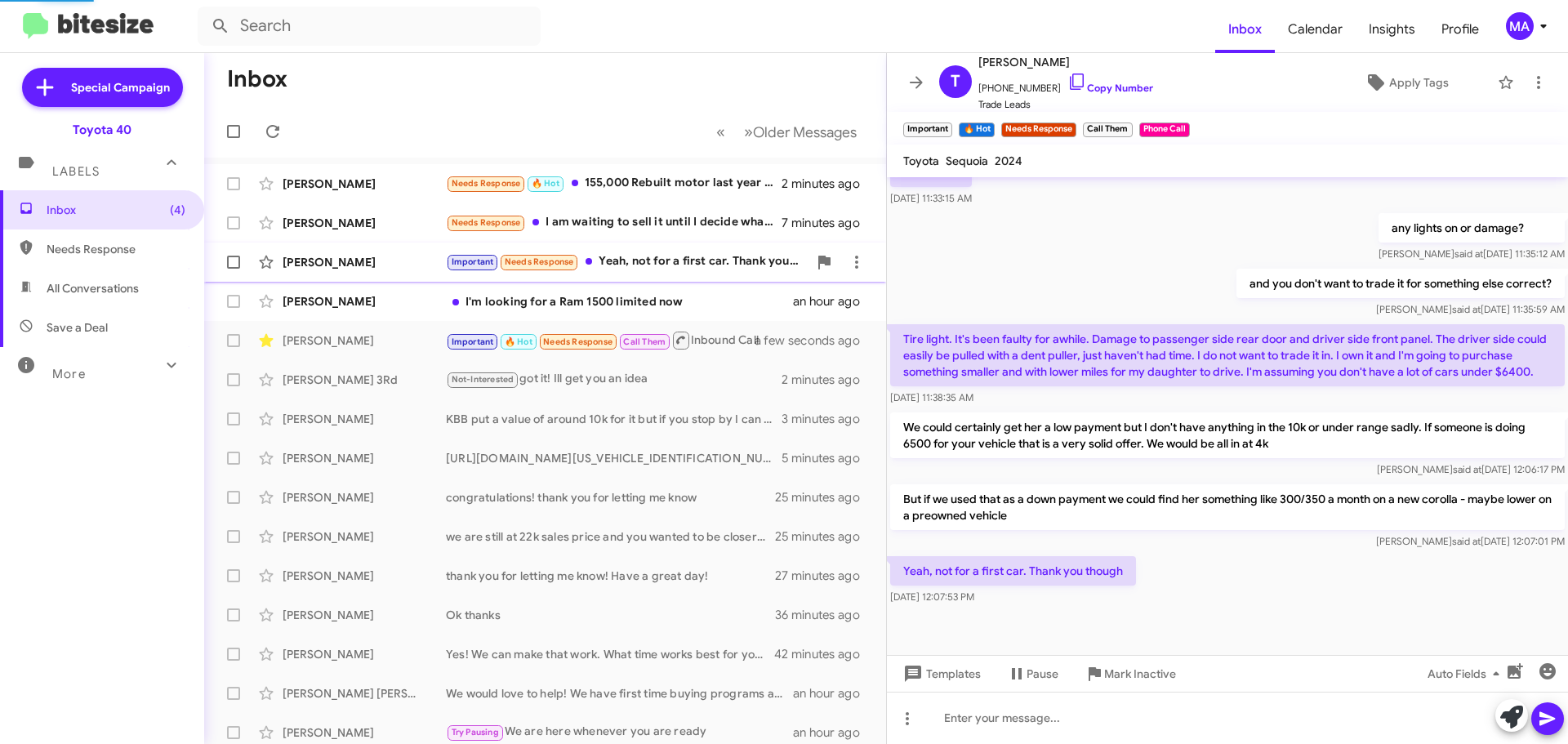
scroll to position [732, 0]
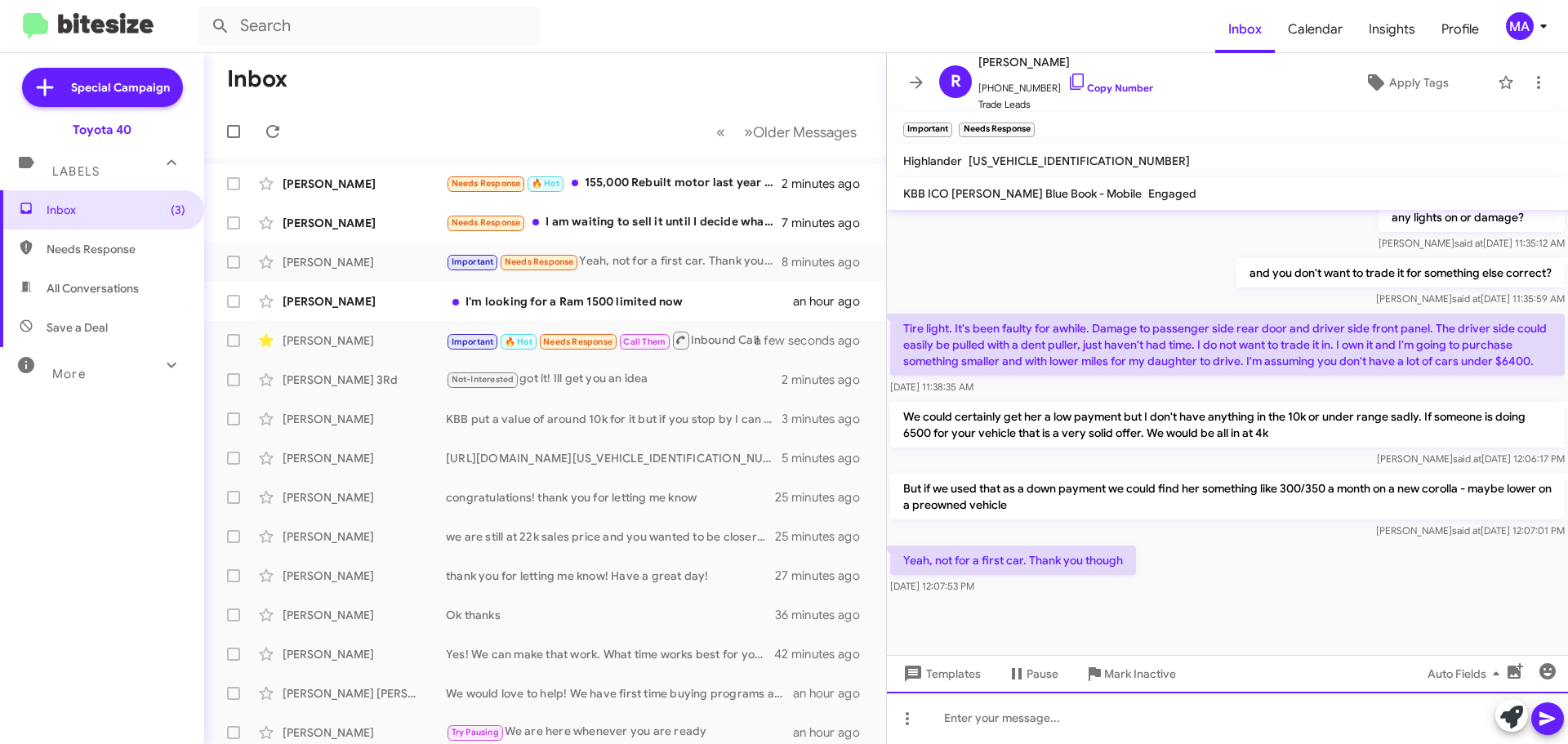
click at [1056, 721] on div at bounding box center [1227, 717] width 681 height 52
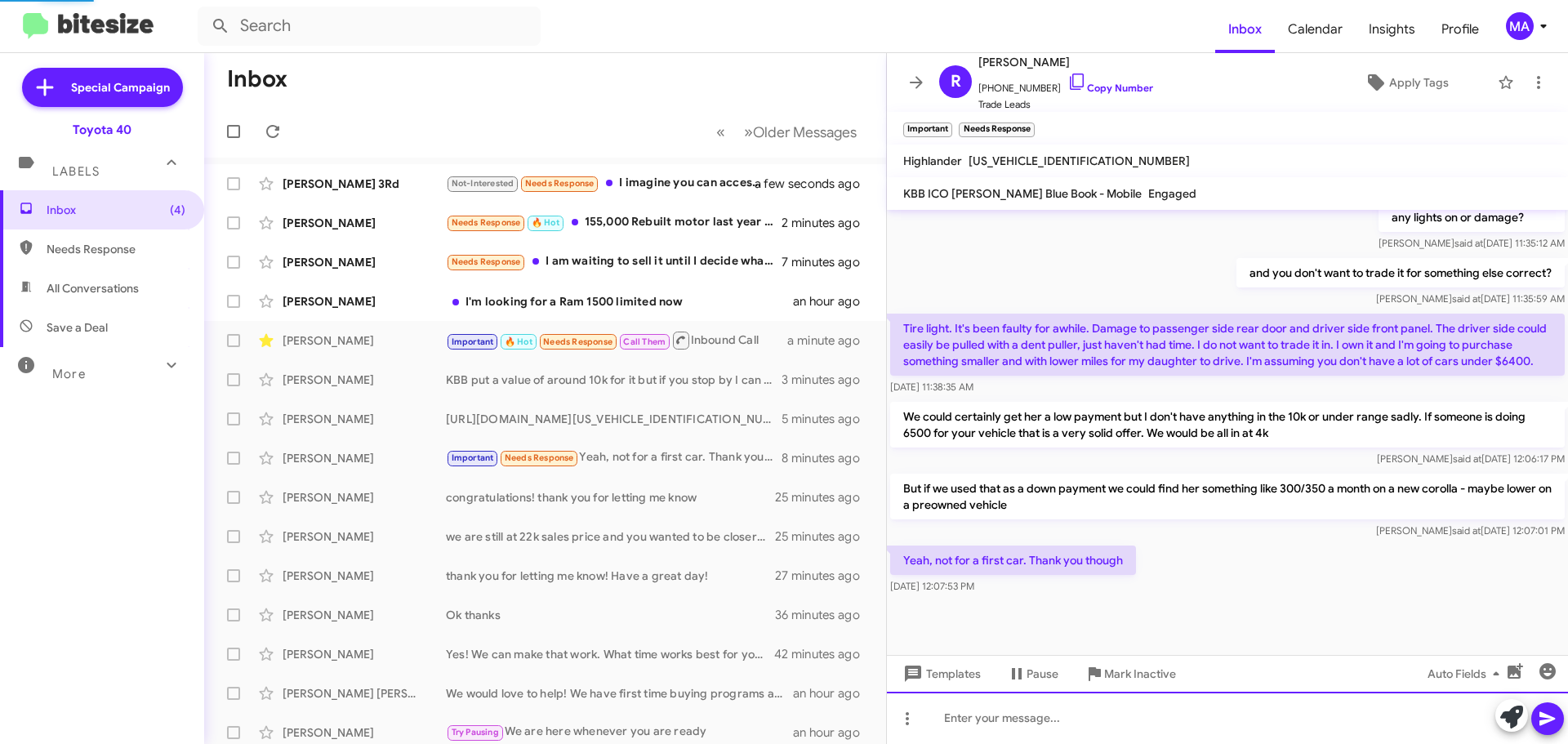
scroll to position [0, 0]
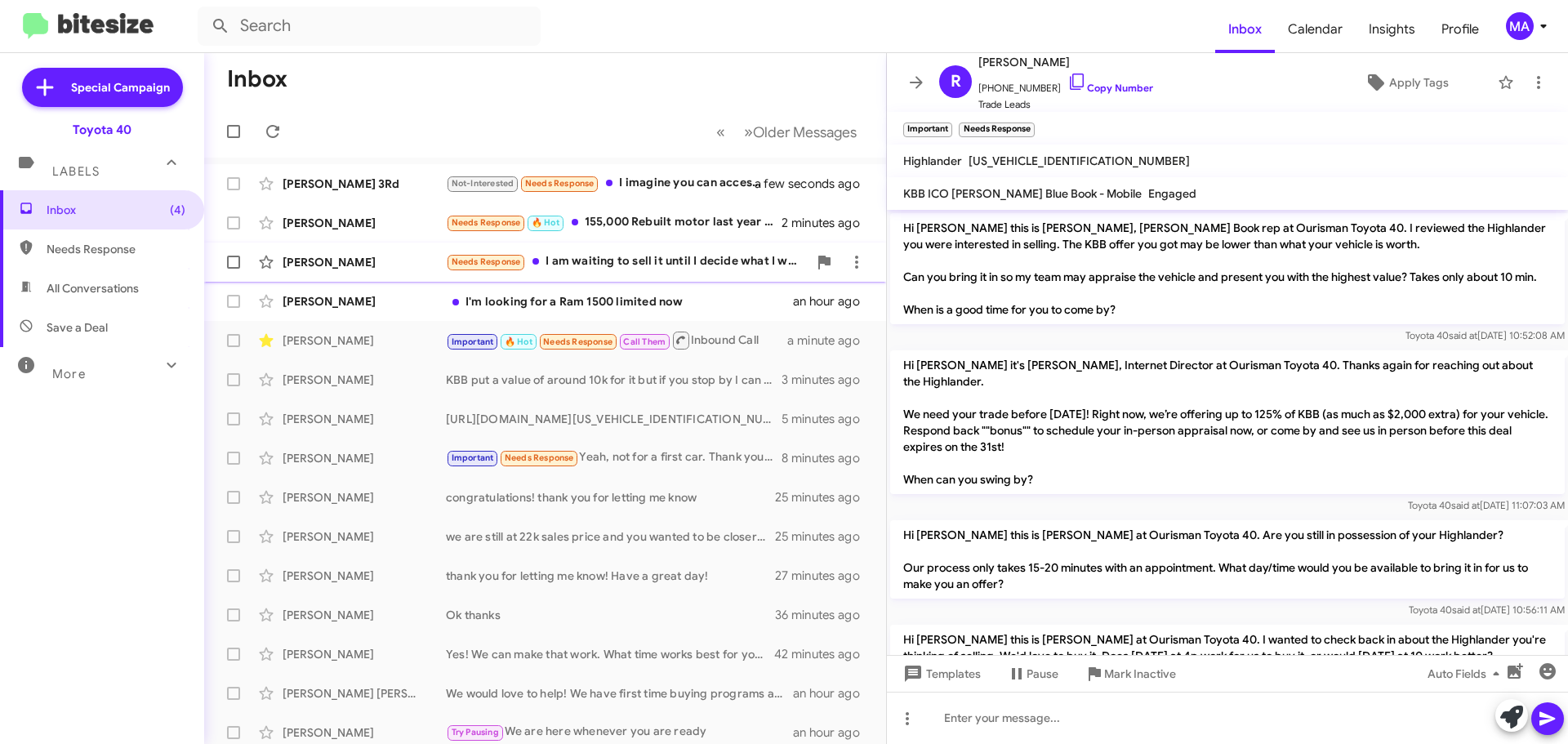
click at [670, 260] on div "Needs Response I am waiting to sell it until I decide what I want to replace it…" at bounding box center [627, 261] width 362 height 19
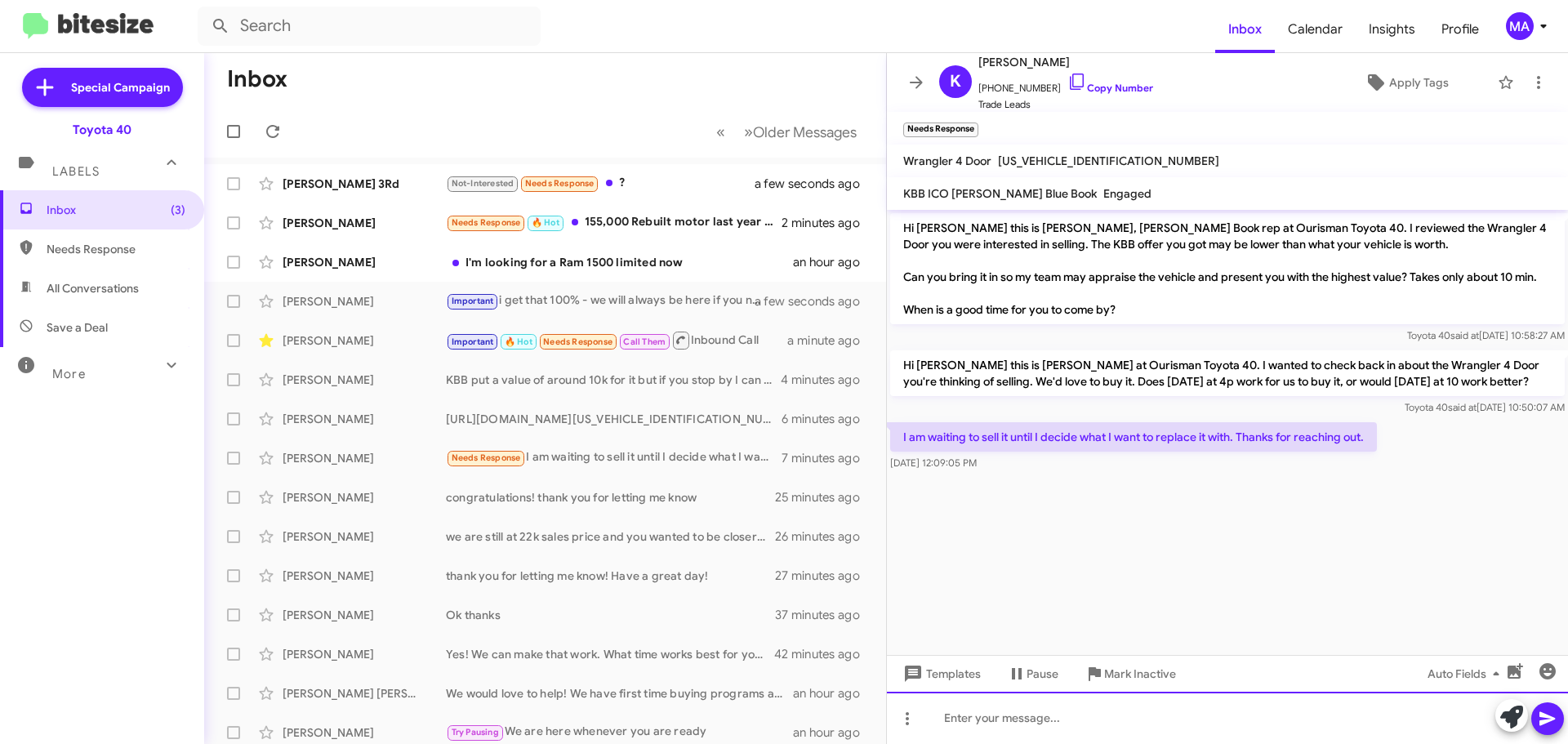
click at [986, 711] on div at bounding box center [1227, 717] width 681 height 52
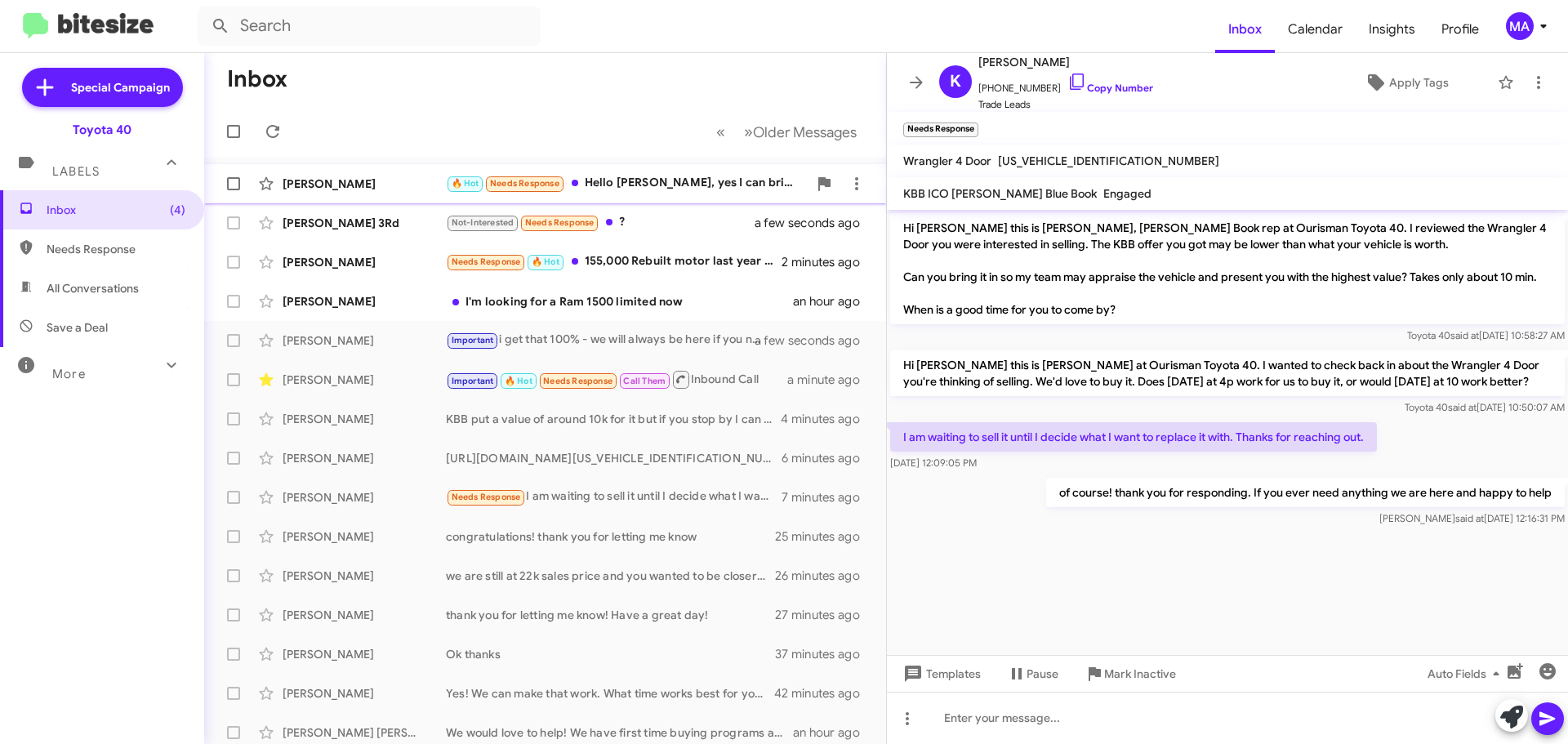
click at [660, 186] on div "🔥 Hot Needs Response Hello [PERSON_NAME], yes I can bring it in [DATE] in about…" at bounding box center [627, 183] width 362 height 19
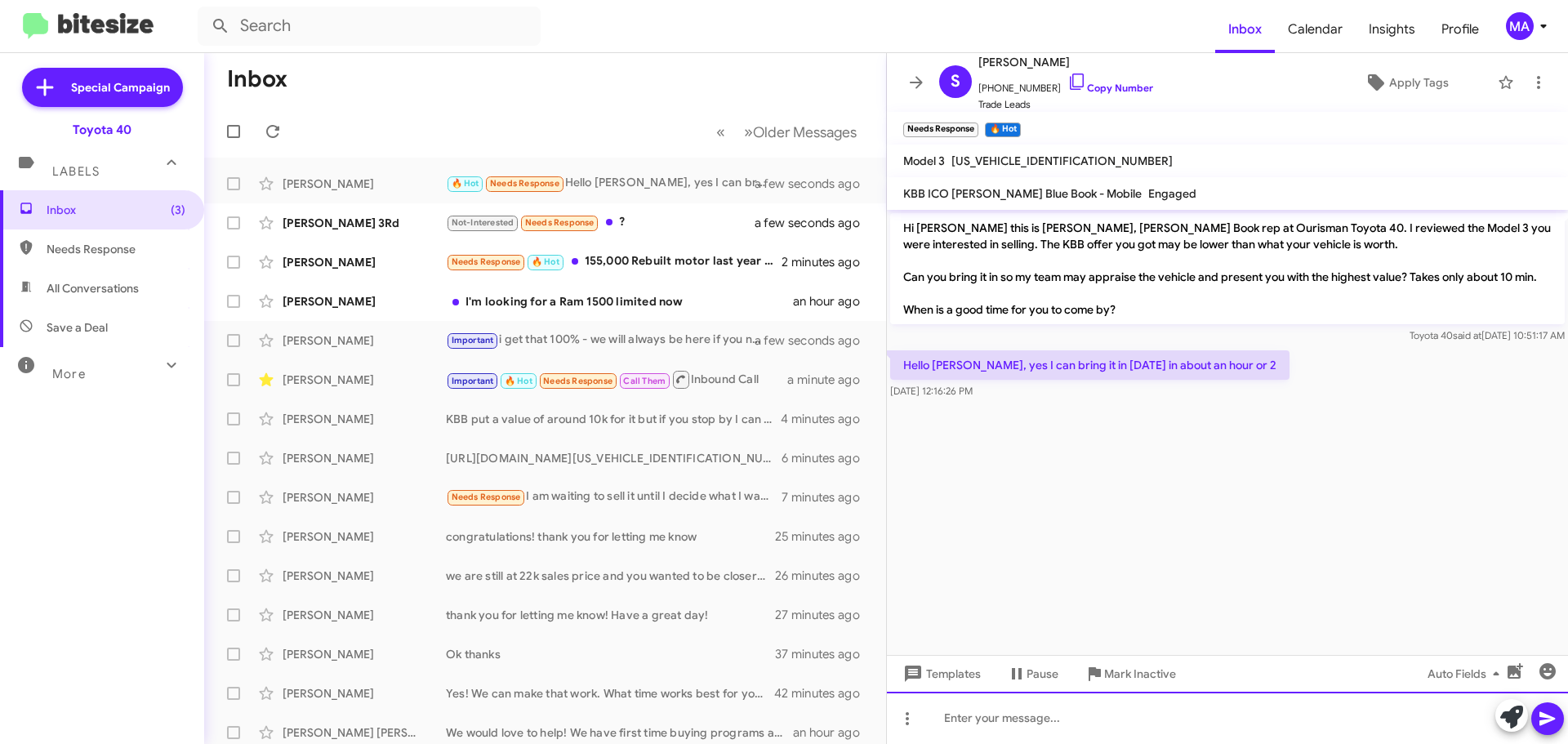
click at [1012, 712] on div at bounding box center [1227, 717] width 681 height 52
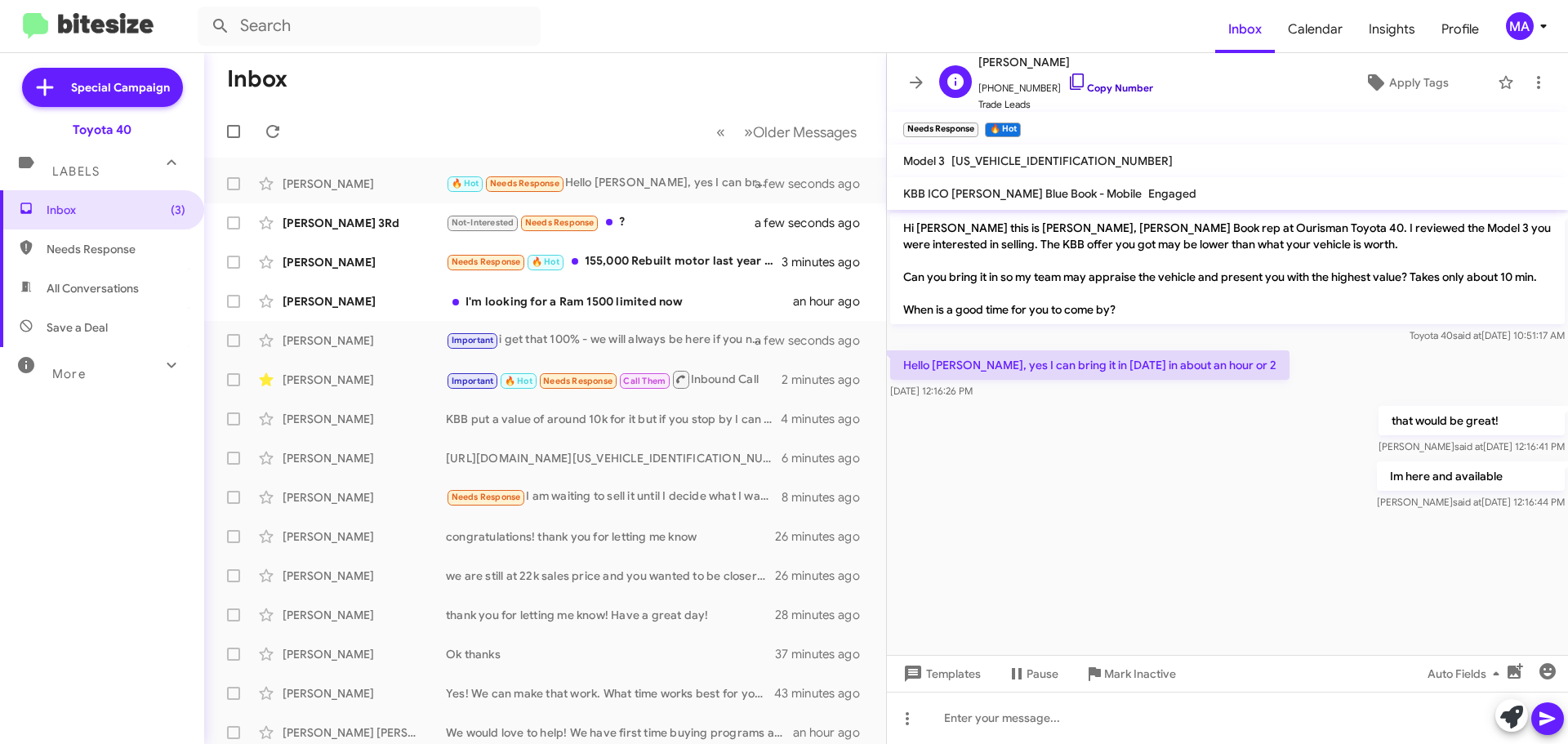
click at [1067, 80] on icon at bounding box center [1077, 81] width 20 height 20
click at [692, 223] on div "Not-Interested Needs Response ?" at bounding box center [627, 222] width 362 height 19
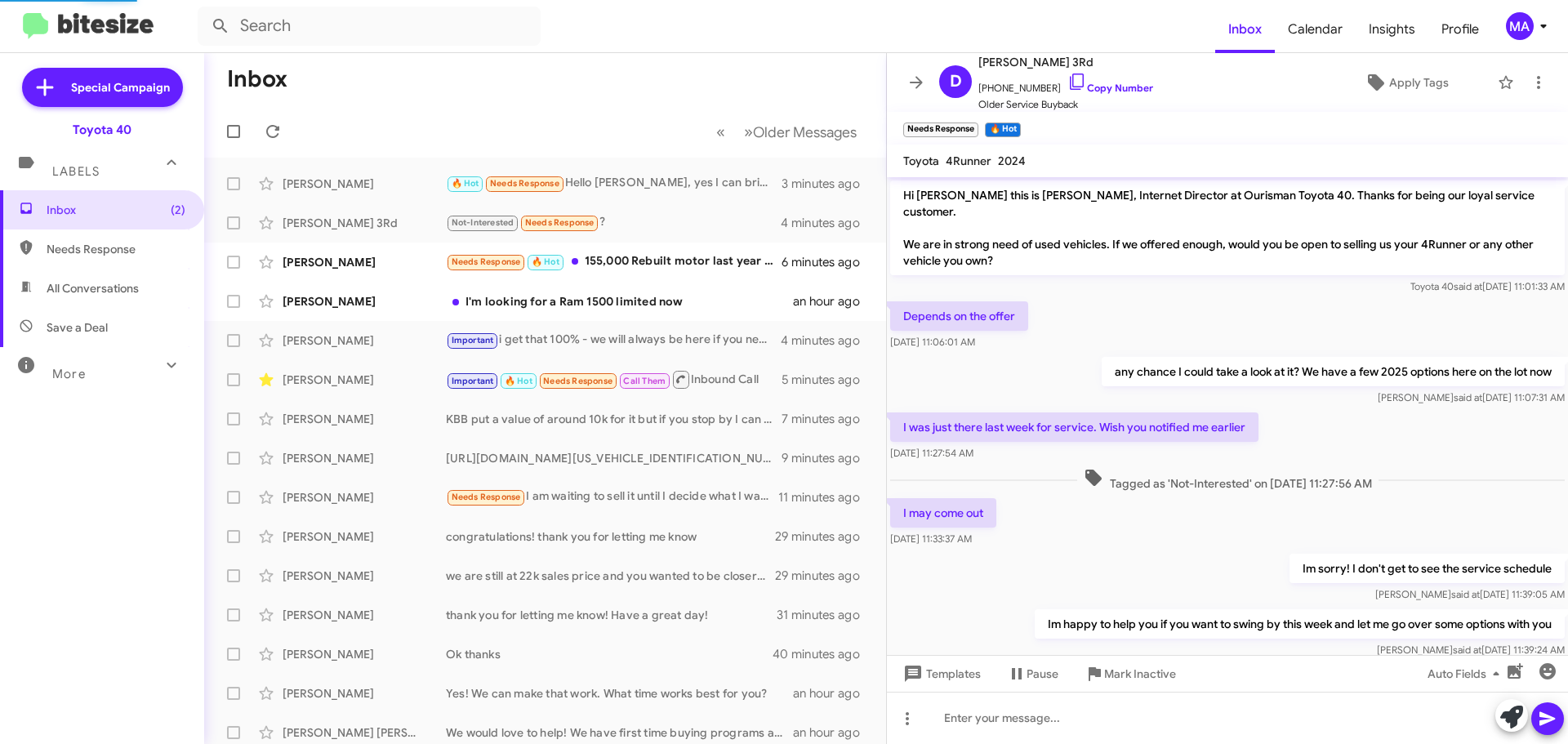
scroll to position [397, 0]
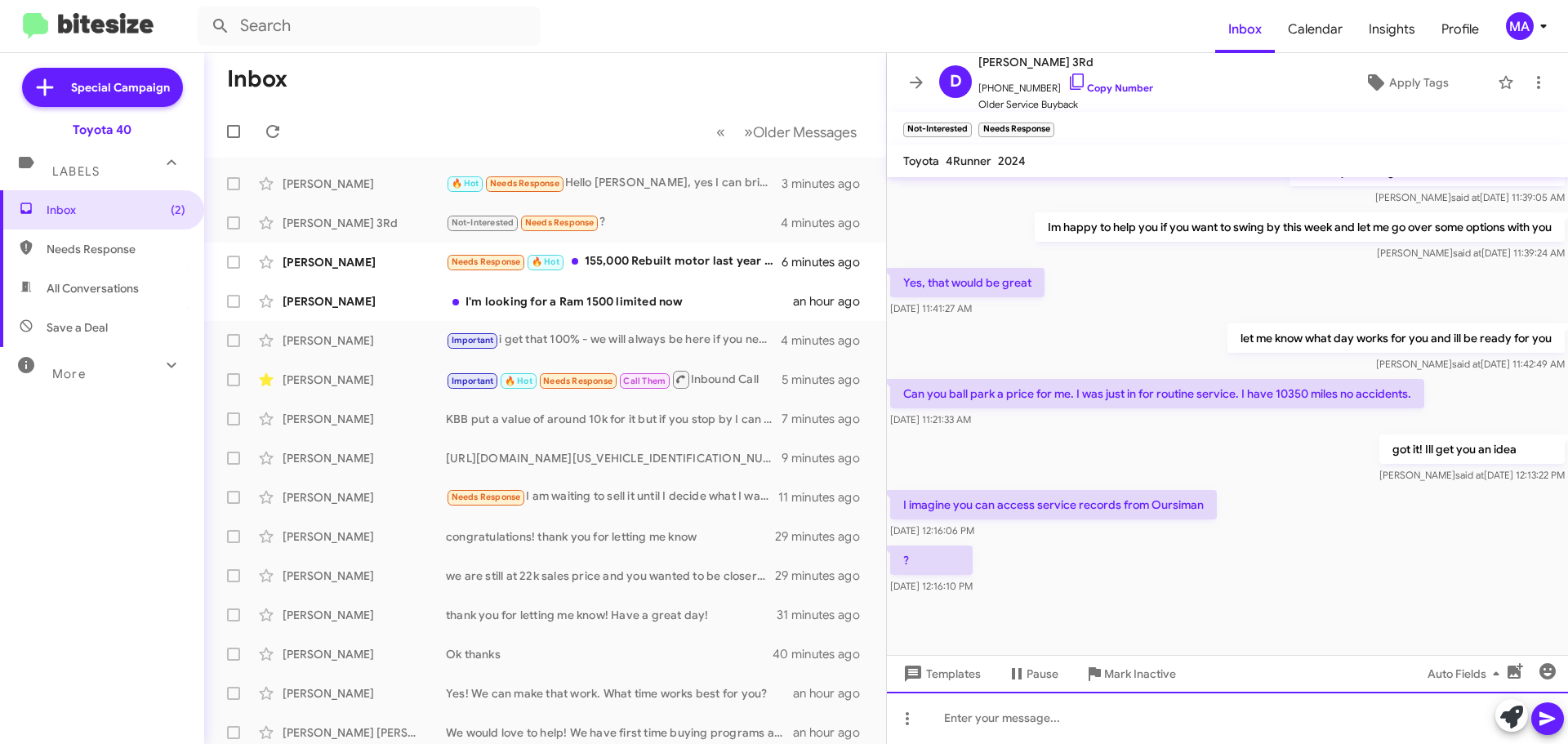
click at [1001, 716] on div at bounding box center [1227, 717] width 681 height 52
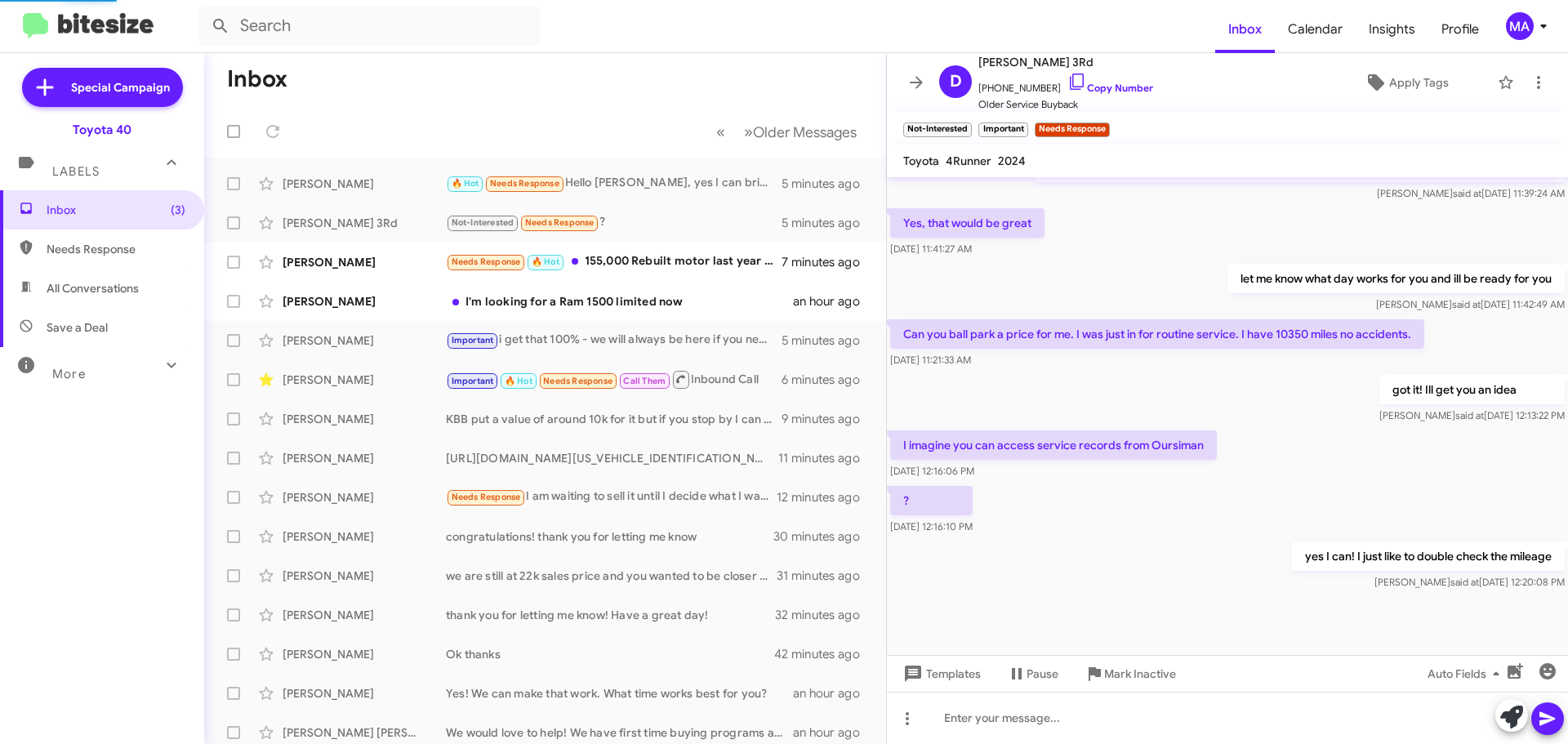
scroll to position [0, 0]
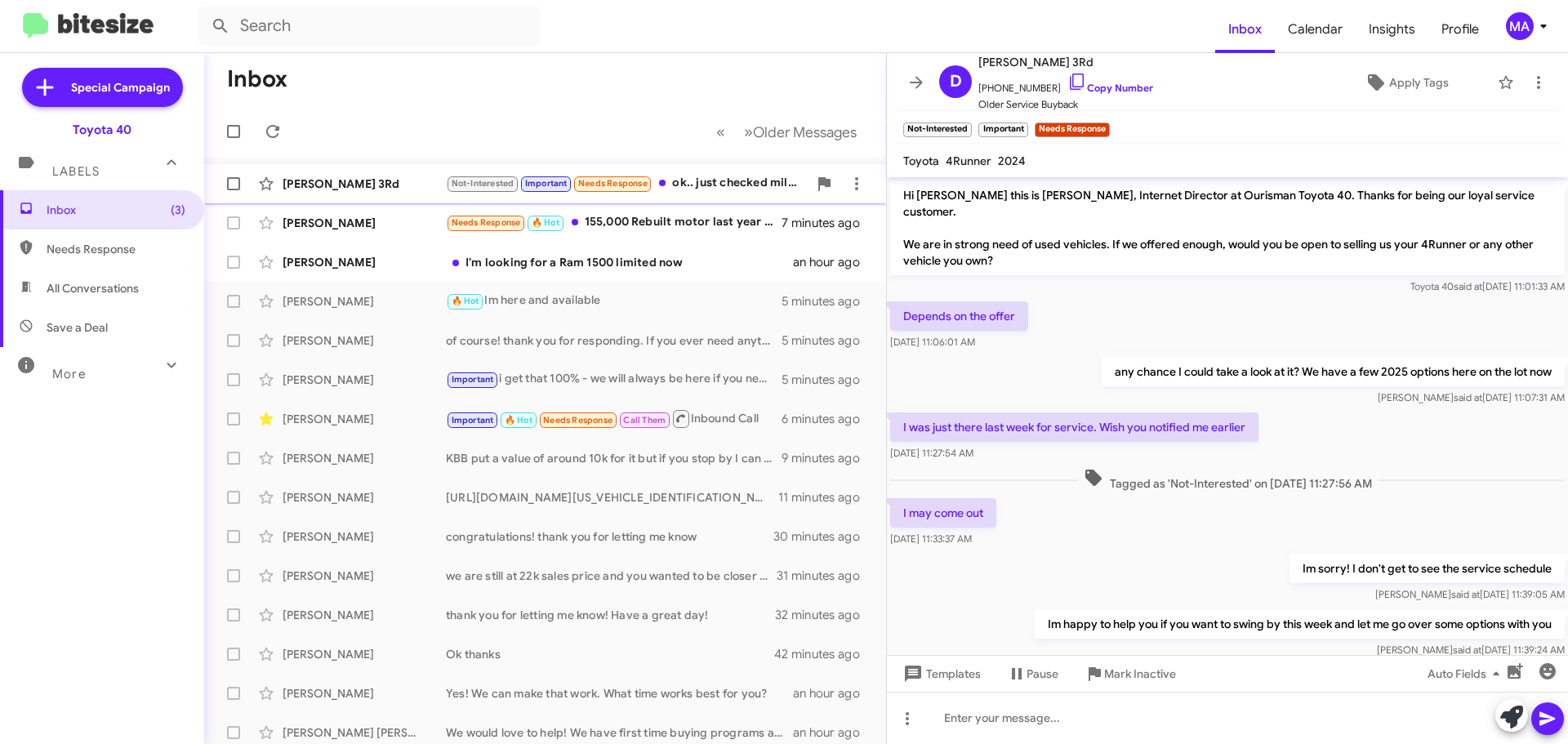
click at [742, 175] on div "Not-Interested Important Needs Response ok.. just checked mileage is actually 1…" at bounding box center [627, 183] width 362 height 19
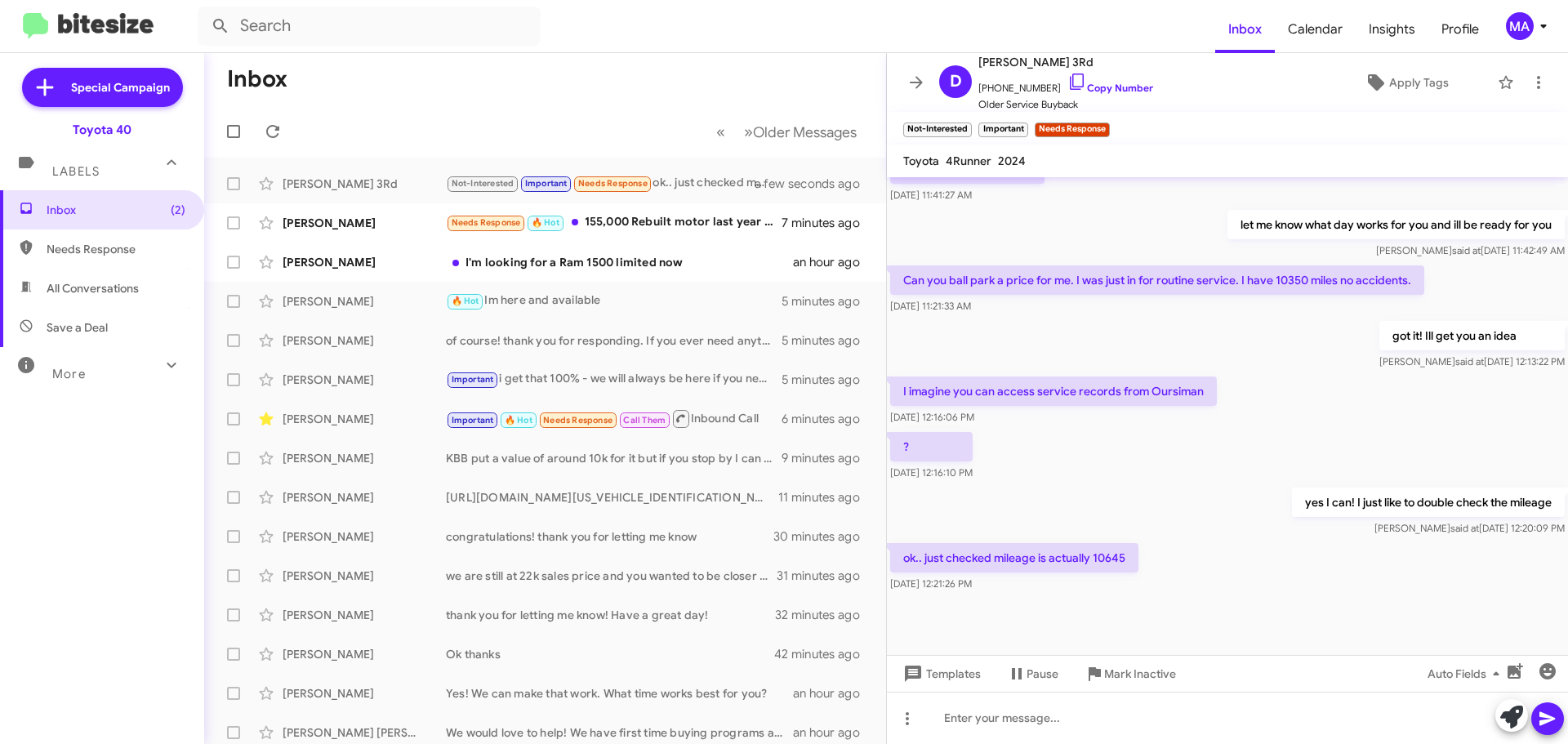
scroll to position [516, 0]
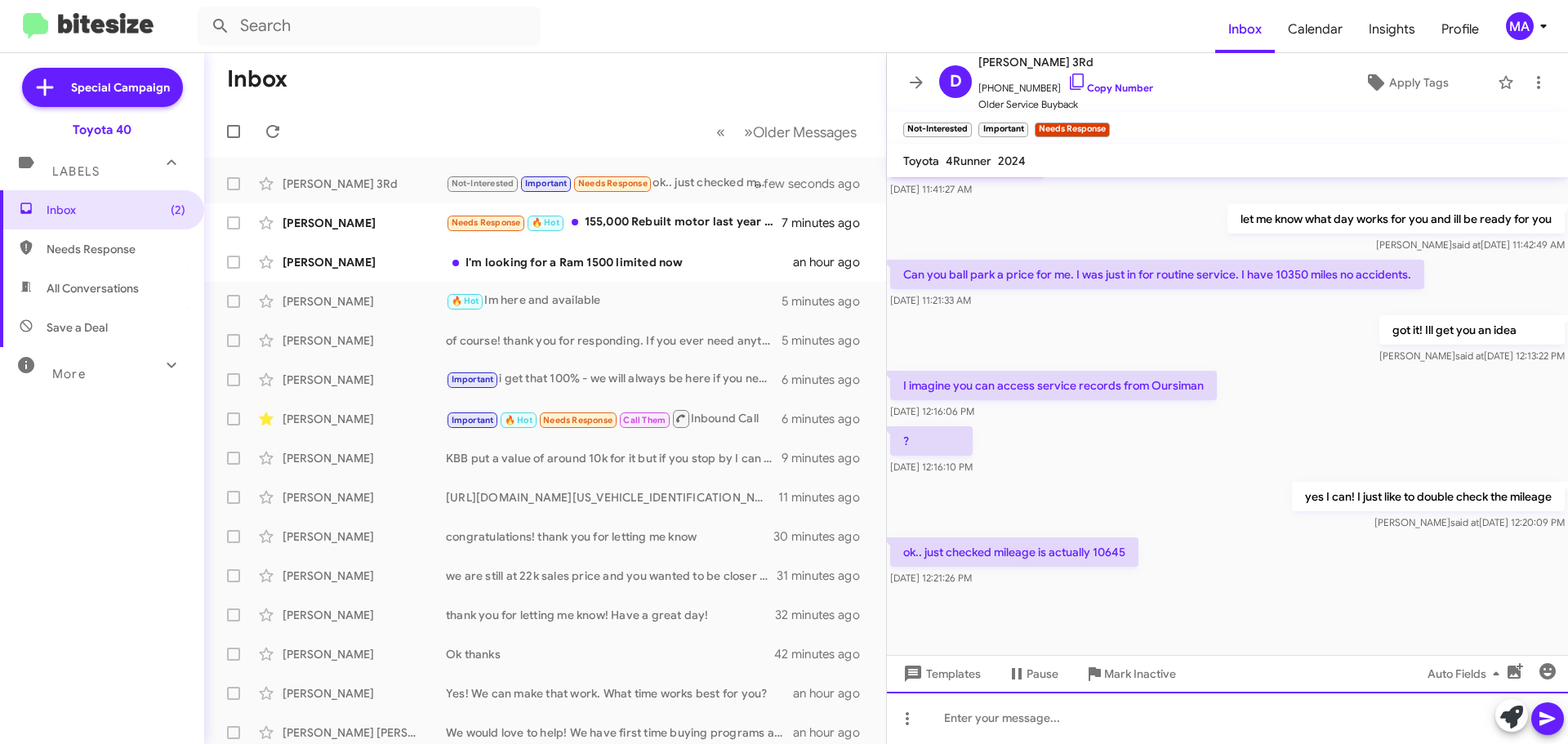
click at [1030, 716] on div at bounding box center [1227, 717] width 681 height 52
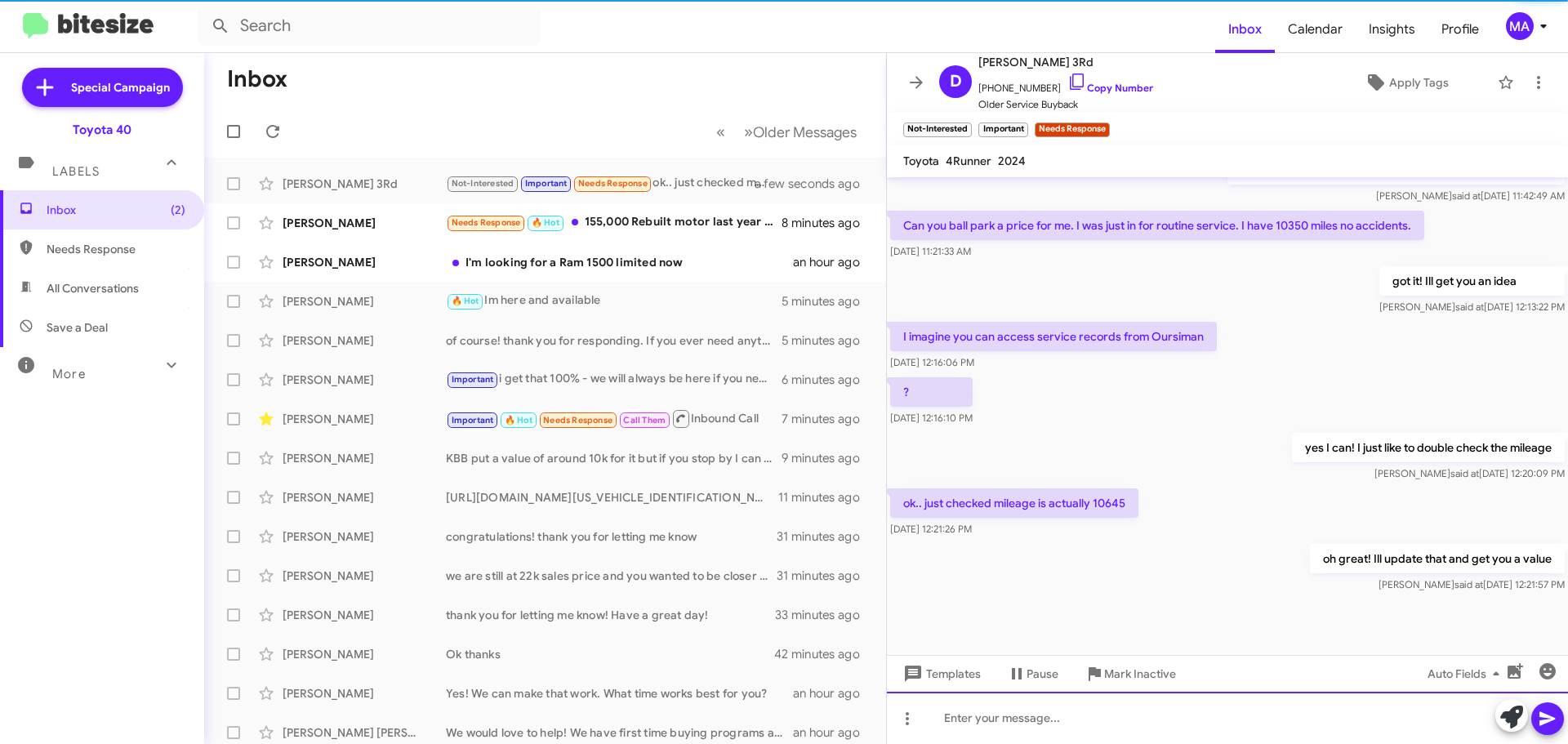
scroll to position [575, 0]
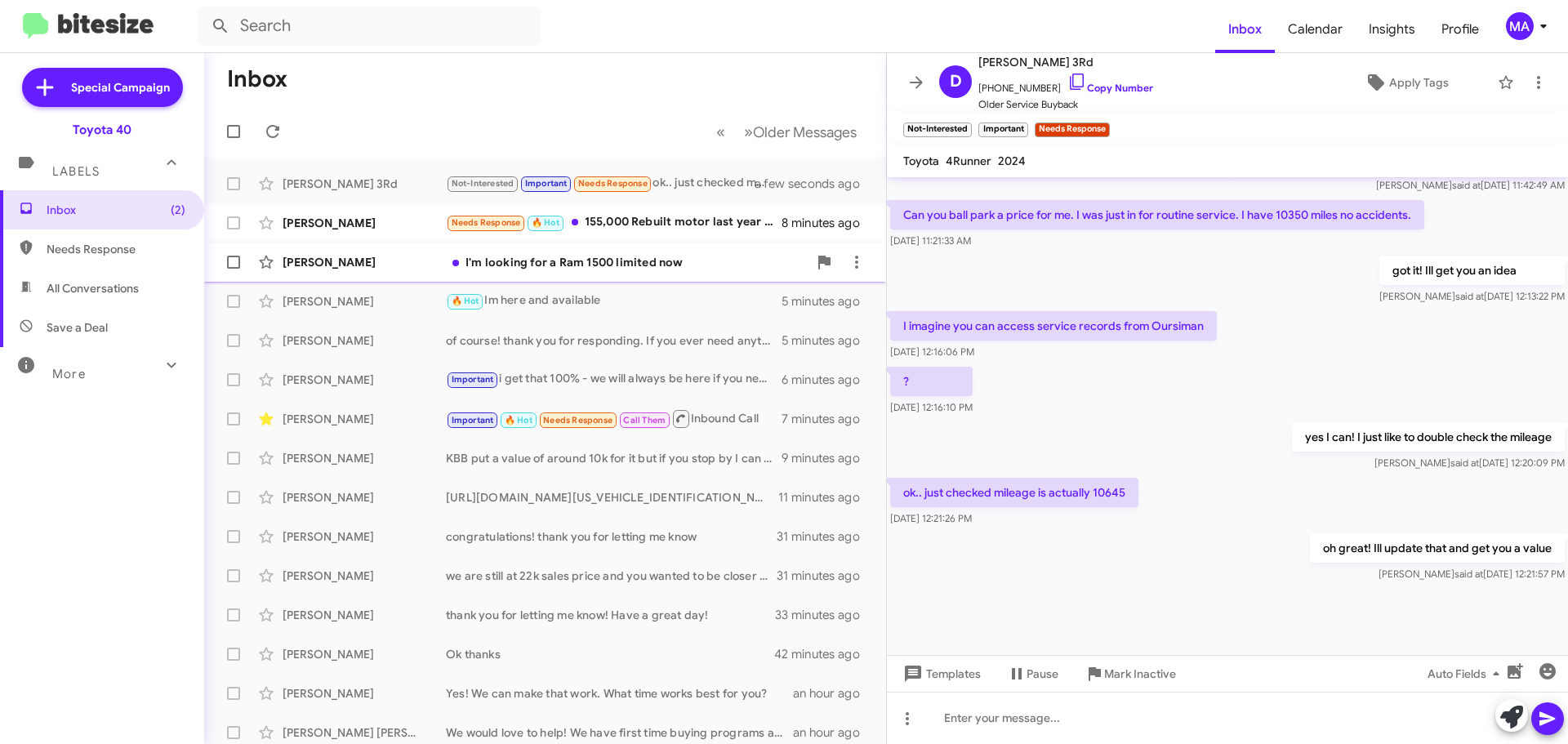
click at [673, 260] on div "I'm looking for a Ram 1500 limited now" at bounding box center [627, 261] width 362 height 16
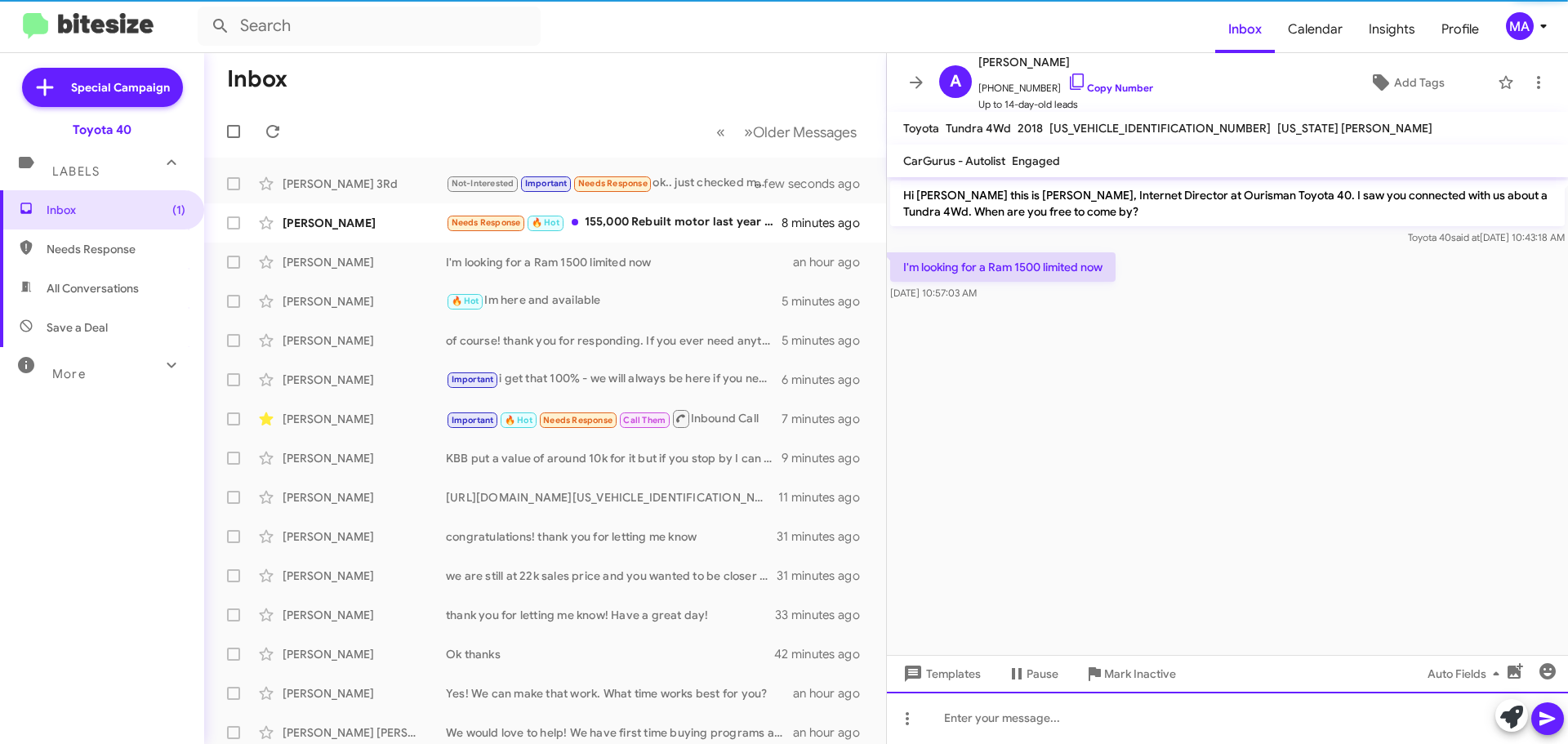
click at [1113, 725] on div at bounding box center [1227, 717] width 681 height 52
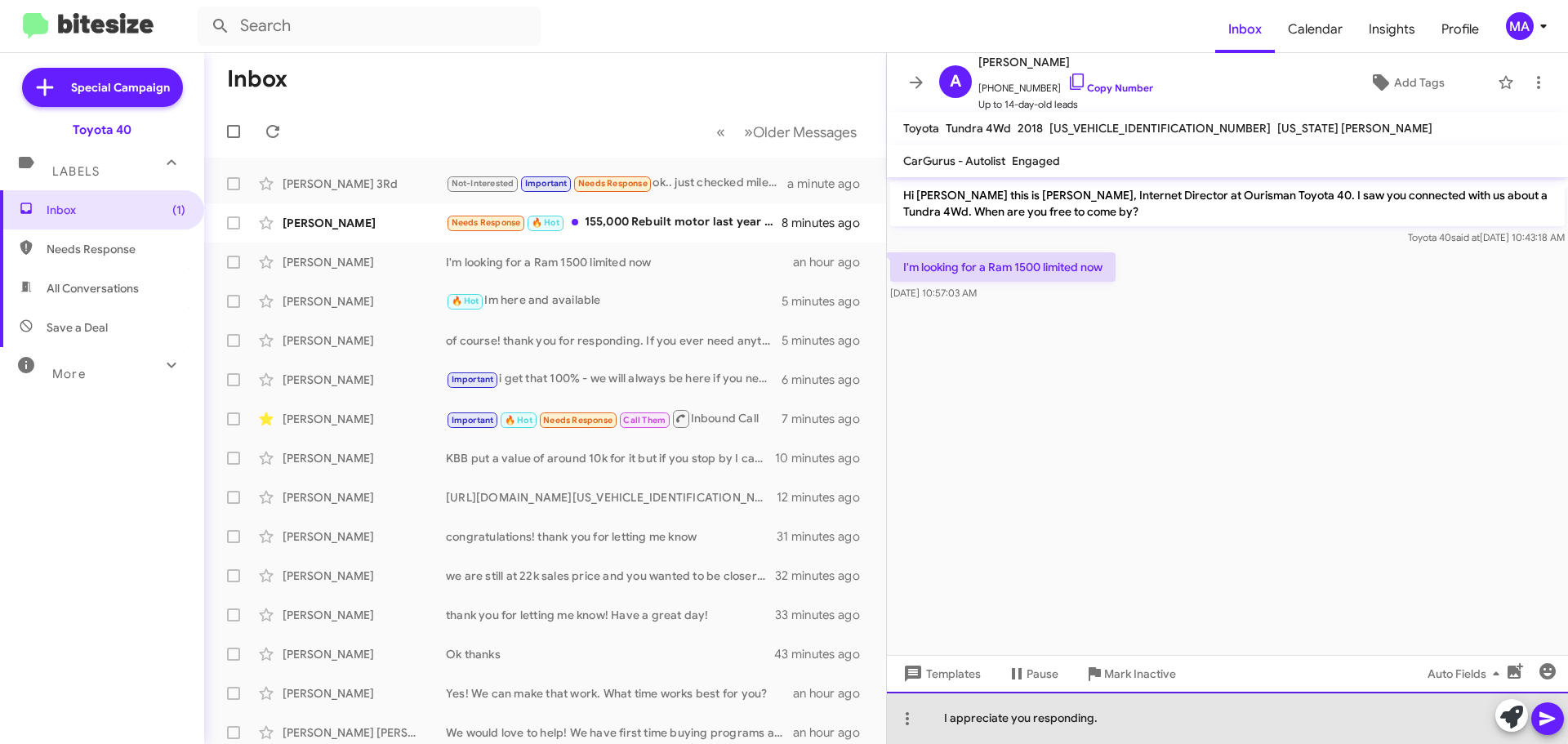
click at [1108, 713] on div "I appreciate you responding." at bounding box center [1227, 717] width 681 height 52
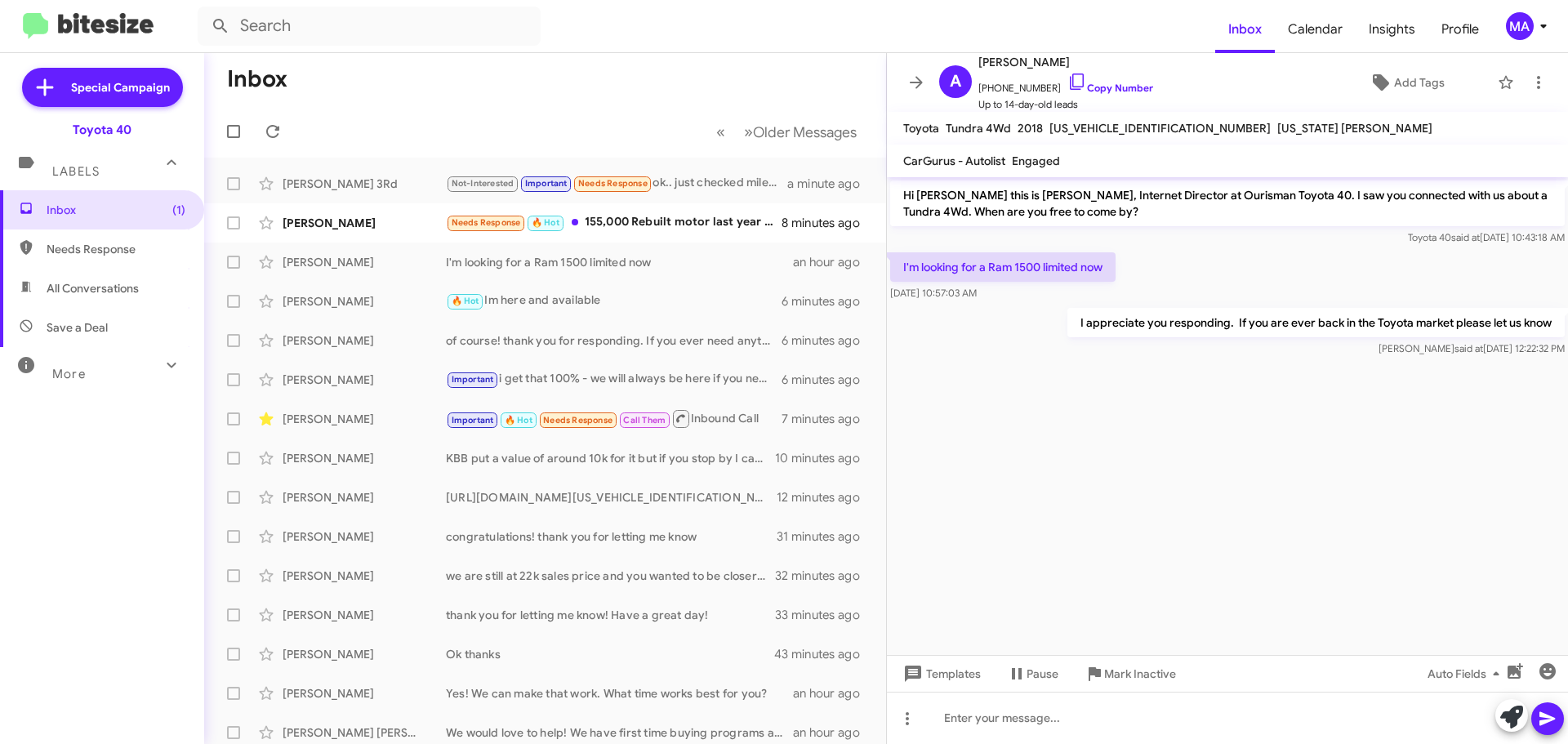
click at [82, 331] on span "Save a Deal" at bounding box center [78, 327] width 61 height 16
type input "in:not-interested"
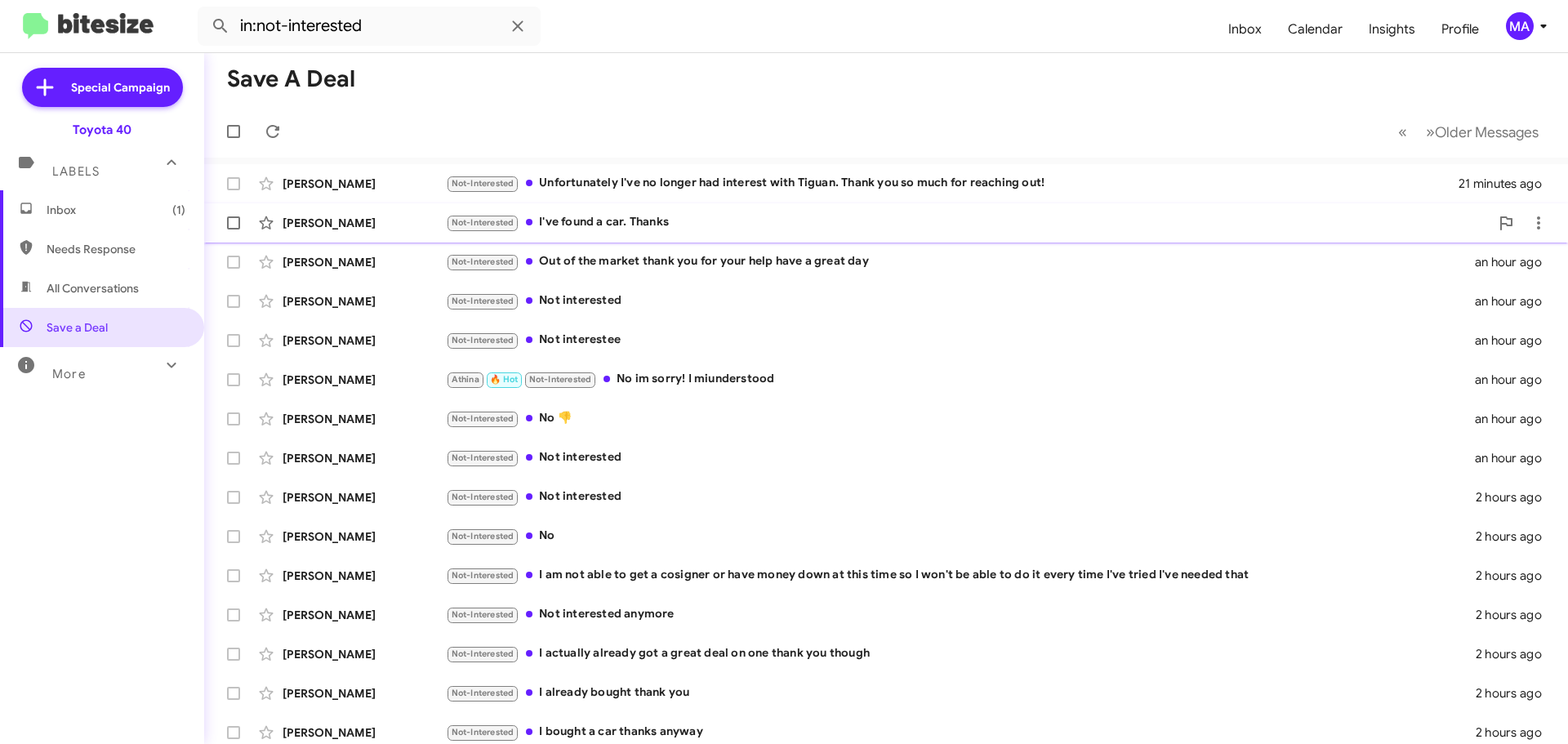
click at [690, 211] on div "[PERSON_NAME] Not-Interested I've found a car. Thanks 23 minutes ago" at bounding box center [886, 223] width 1338 height 32
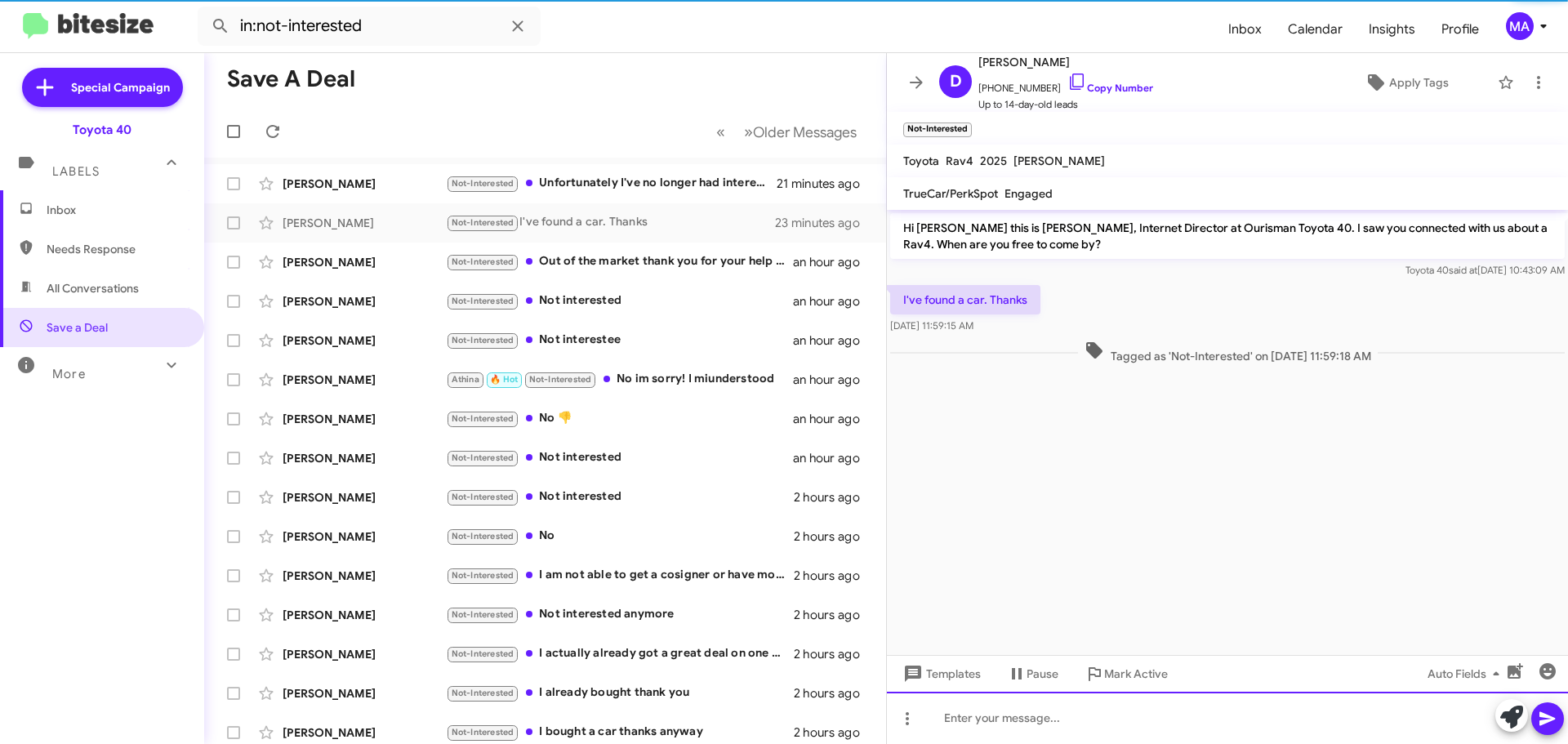
click at [985, 724] on div at bounding box center [1227, 717] width 681 height 52
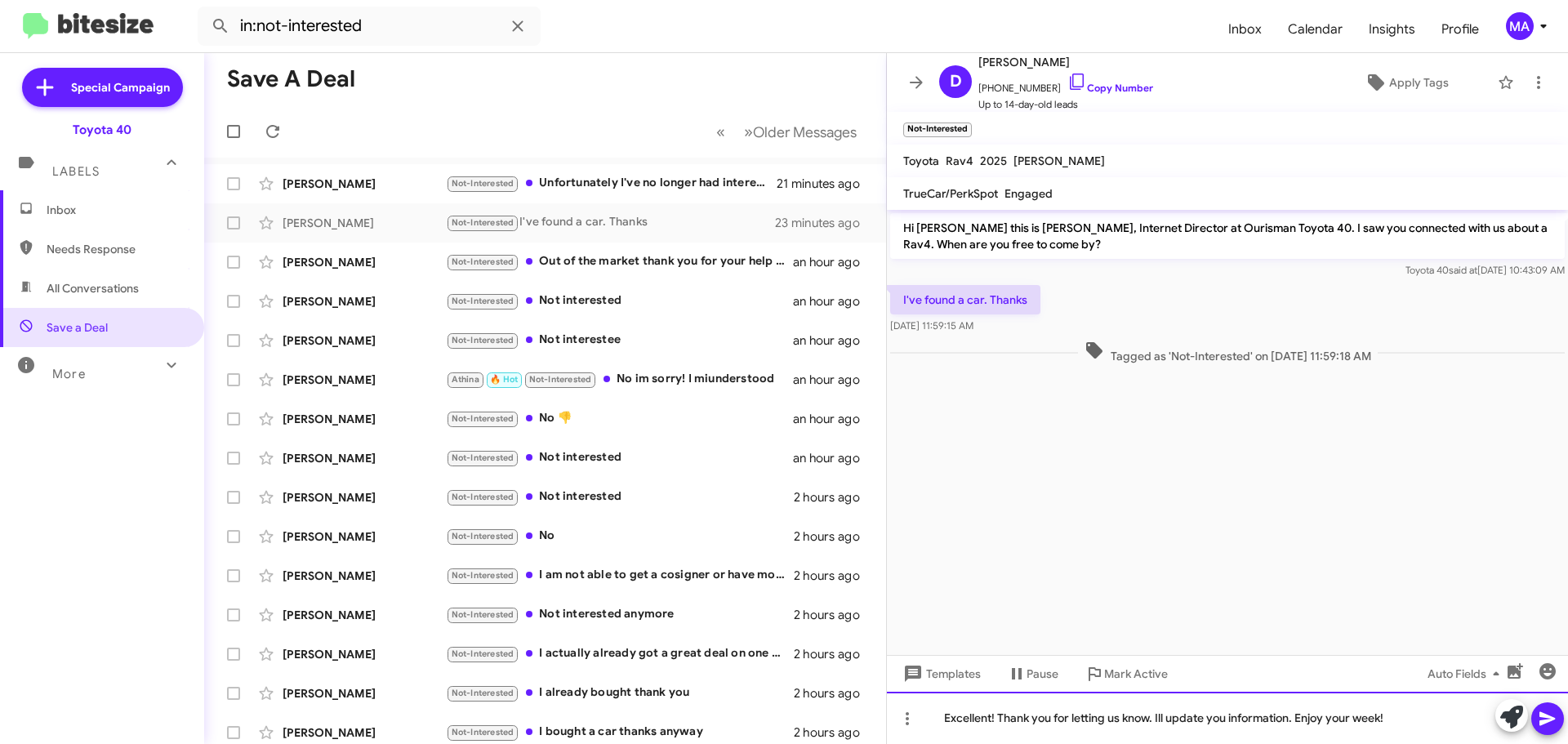
click at [985, 724] on div "Excellent! Thank you for letting us know. Ill update you information. Enjoy you…" at bounding box center [1227, 717] width 681 height 52
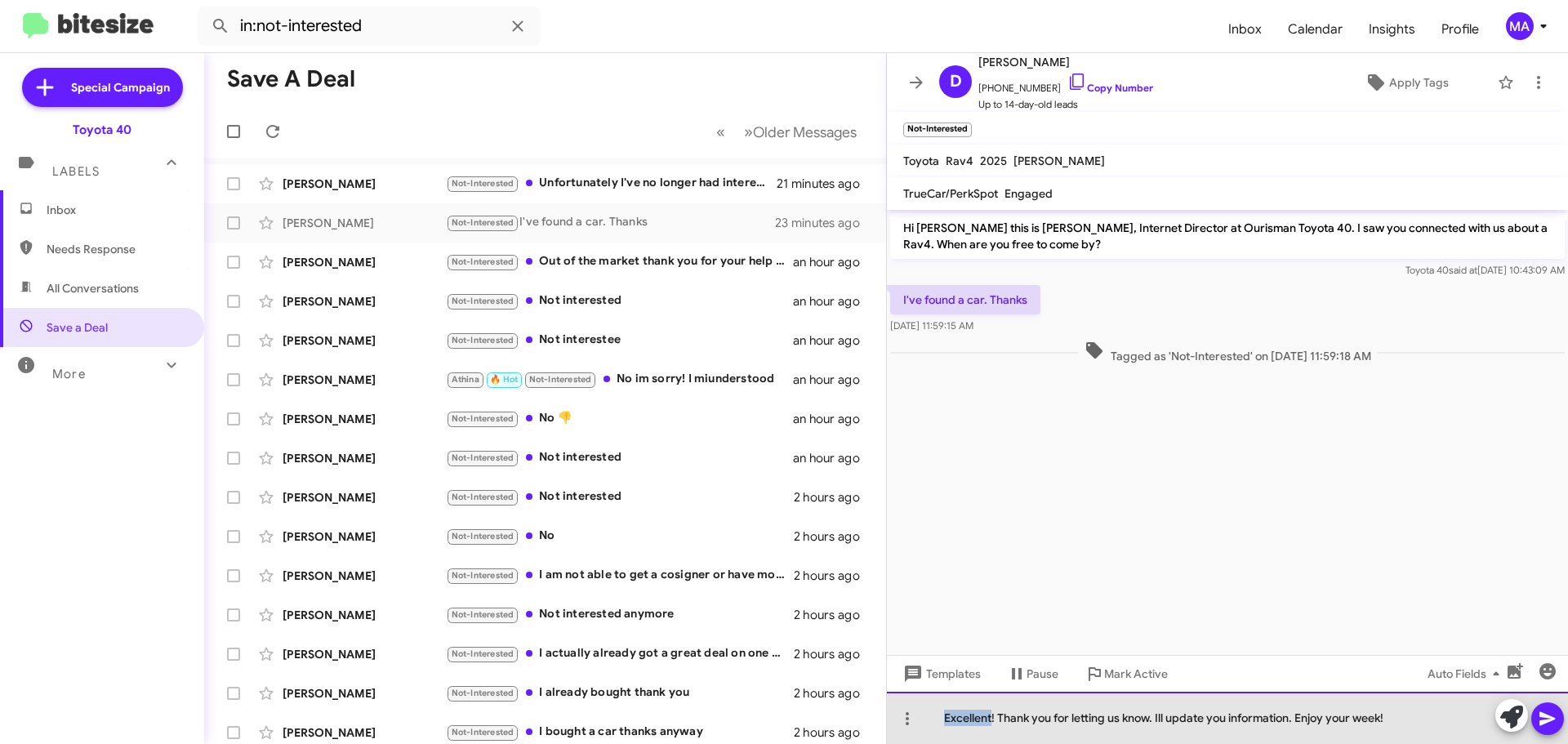
click at [985, 724] on div "Excellent! Thank you for letting us know. Ill update you information. Enjoy you…" at bounding box center [1227, 717] width 681 height 52
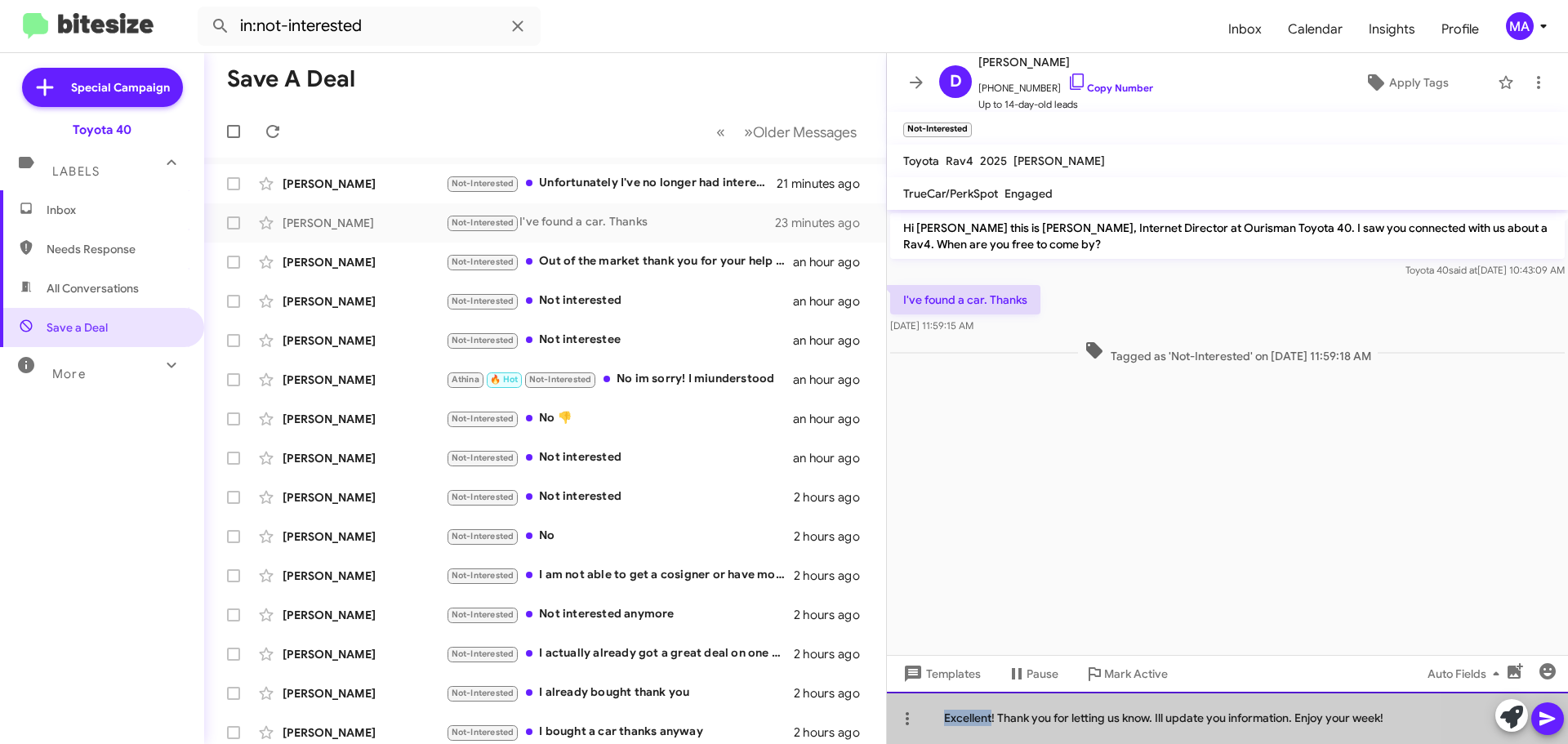
click at [985, 724] on div "Excellent! Thank you for letting us know. Ill update you information. Enjoy you…" at bounding box center [1227, 717] width 681 height 52
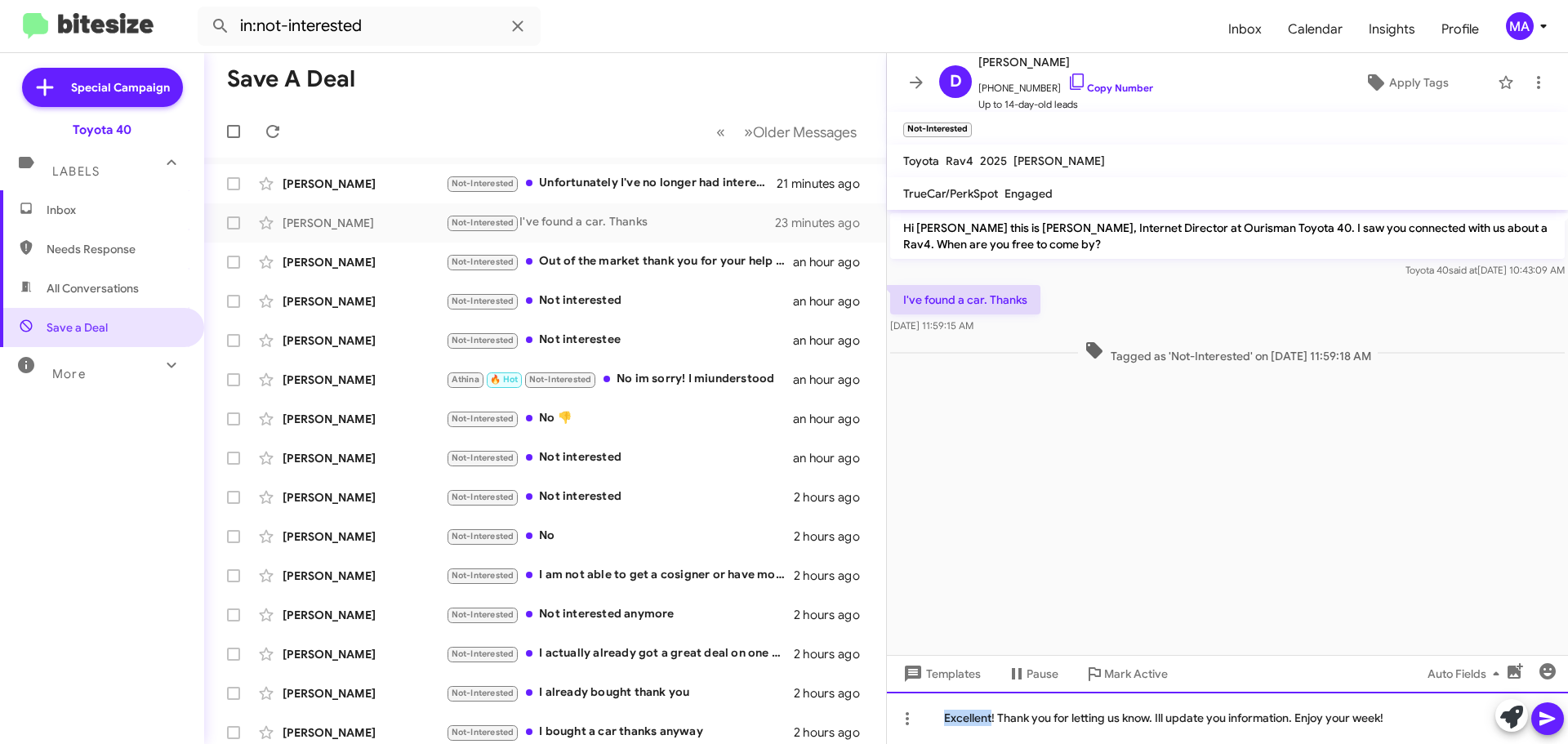
copy div "Excellent! Thank you for letting us know. Ill update you information. Enjoy you…"
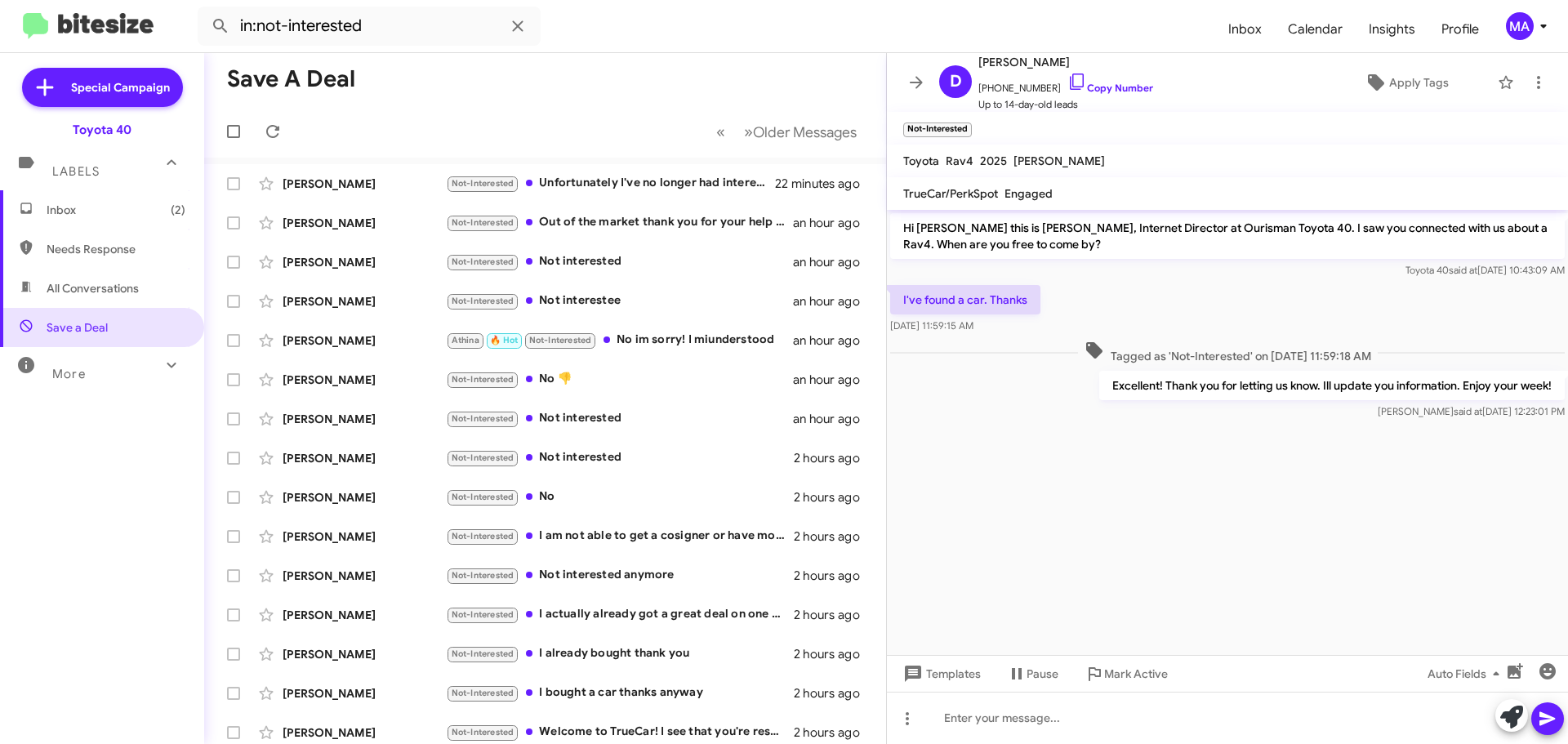
click at [1289, 382] on p "Excellent! Thank you for letting us know. Ill update you information. Enjoy you…" at bounding box center [1332, 385] width 466 height 30
copy p "Excellent! Thank you for letting us know. Ill update you information. Enjoy you…"
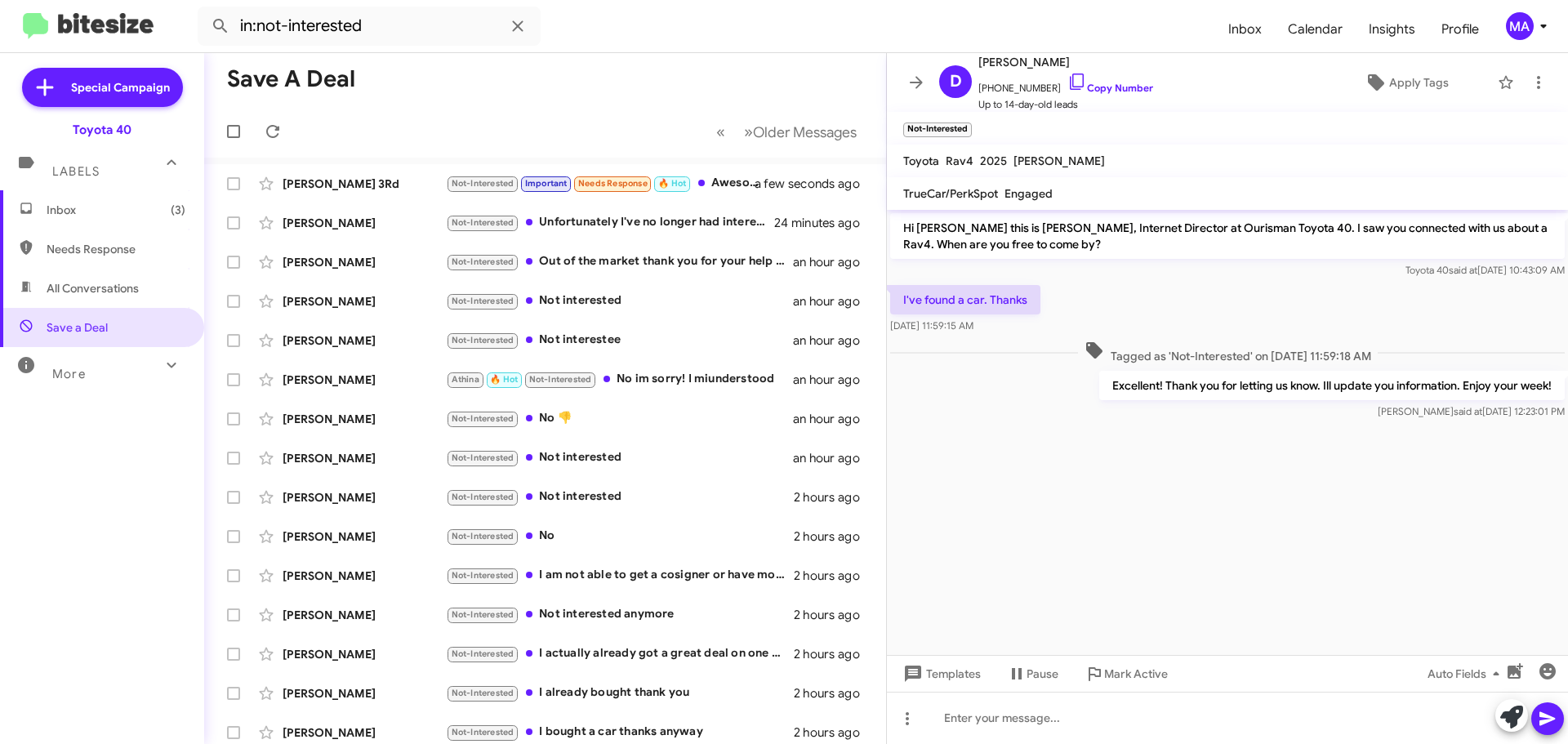
click at [1306, 478] on cdk-virtual-scroll-viewport "Hi [PERSON_NAME] this is [PERSON_NAME], Internet Director at Ourisman Toyota 40…" at bounding box center [1227, 432] width 681 height 445
click at [1333, 381] on p "Excellent! Thank you for letting us know. Ill update you information. Enjoy you…" at bounding box center [1332, 385] width 466 height 30
copy p "Excellent! Thank you for letting us know. Ill update you information. Enjoy you…"
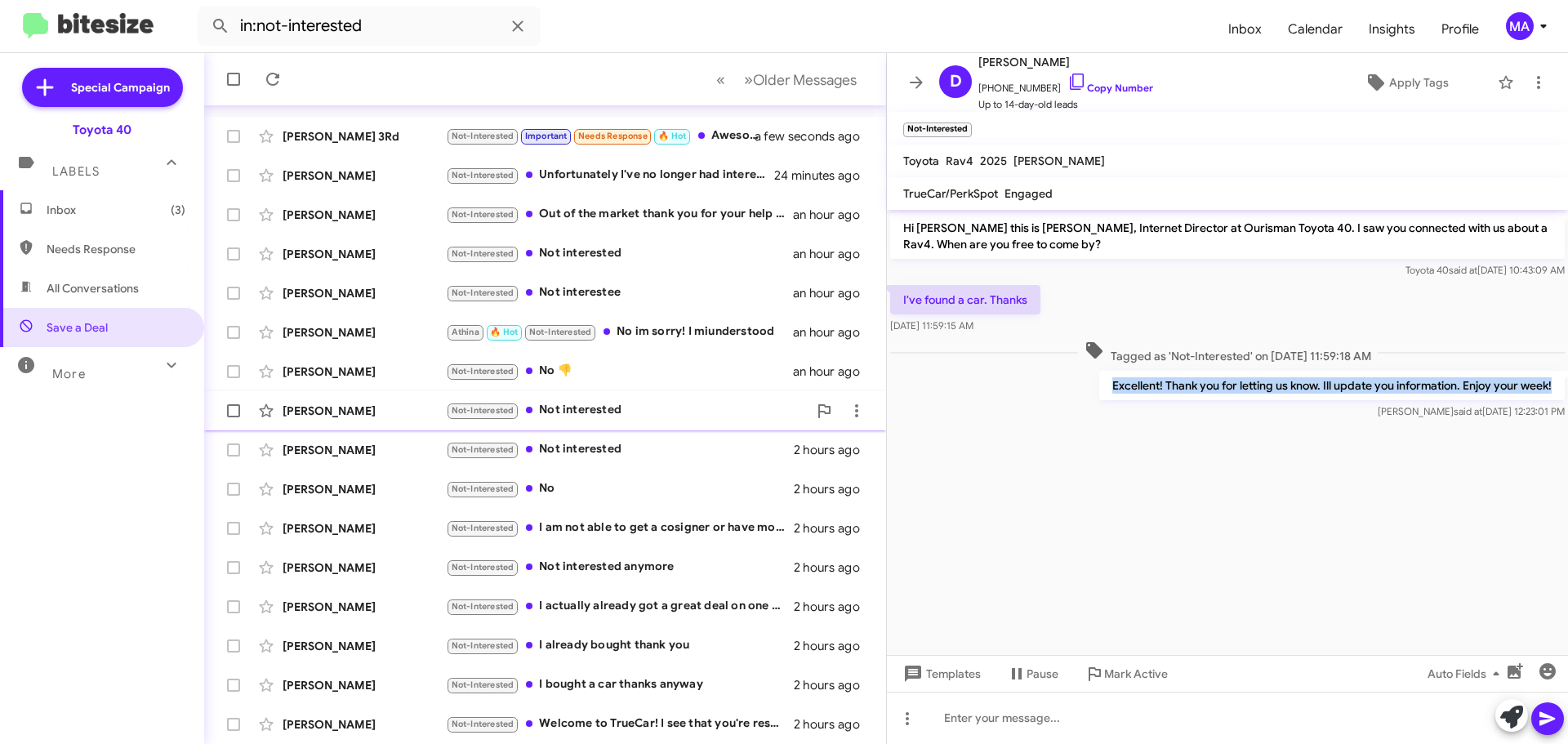
scroll to position [82, 0]
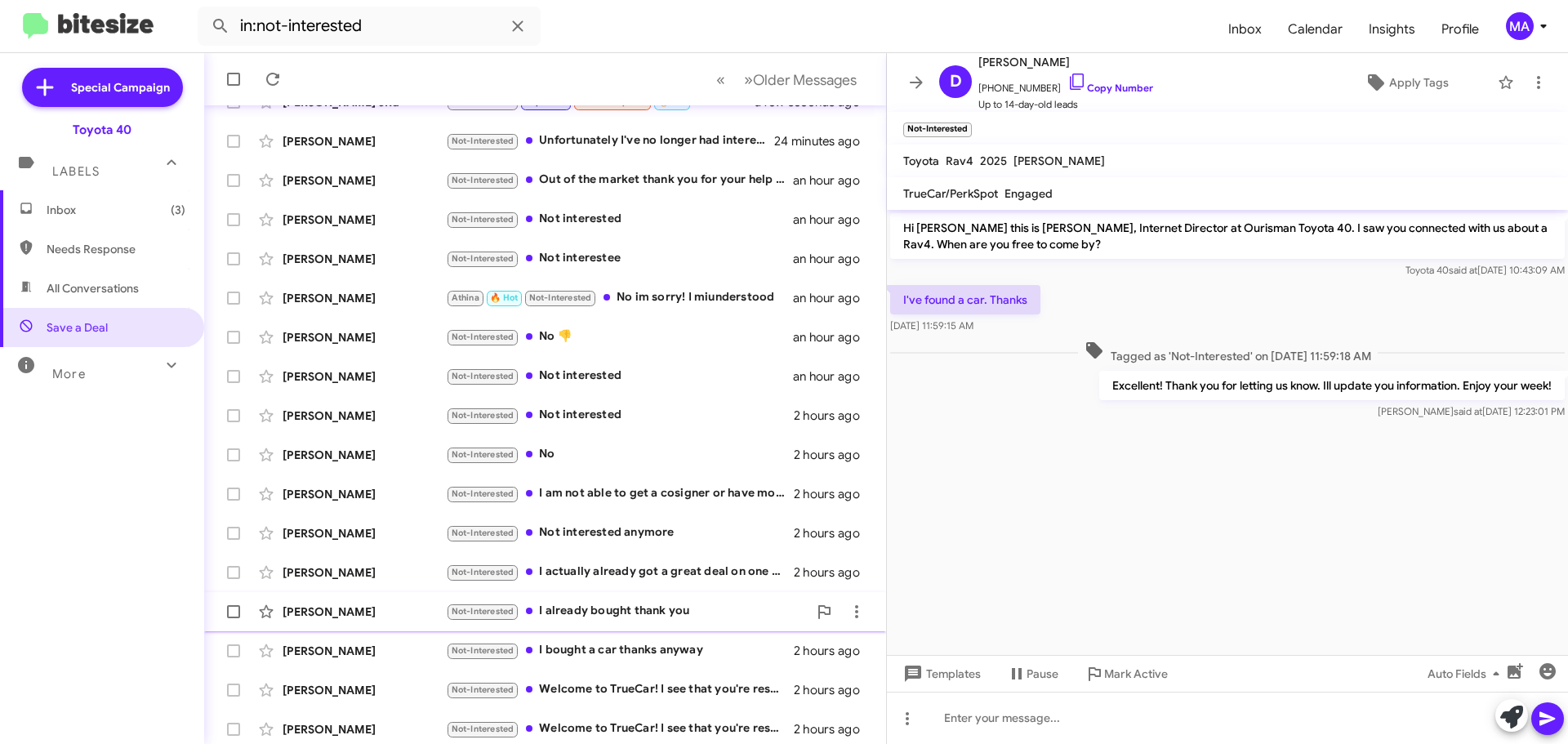
click at [693, 607] on div "Not-Interested I already bought thank you" at bounding box center [627, 611] width 362 height 19
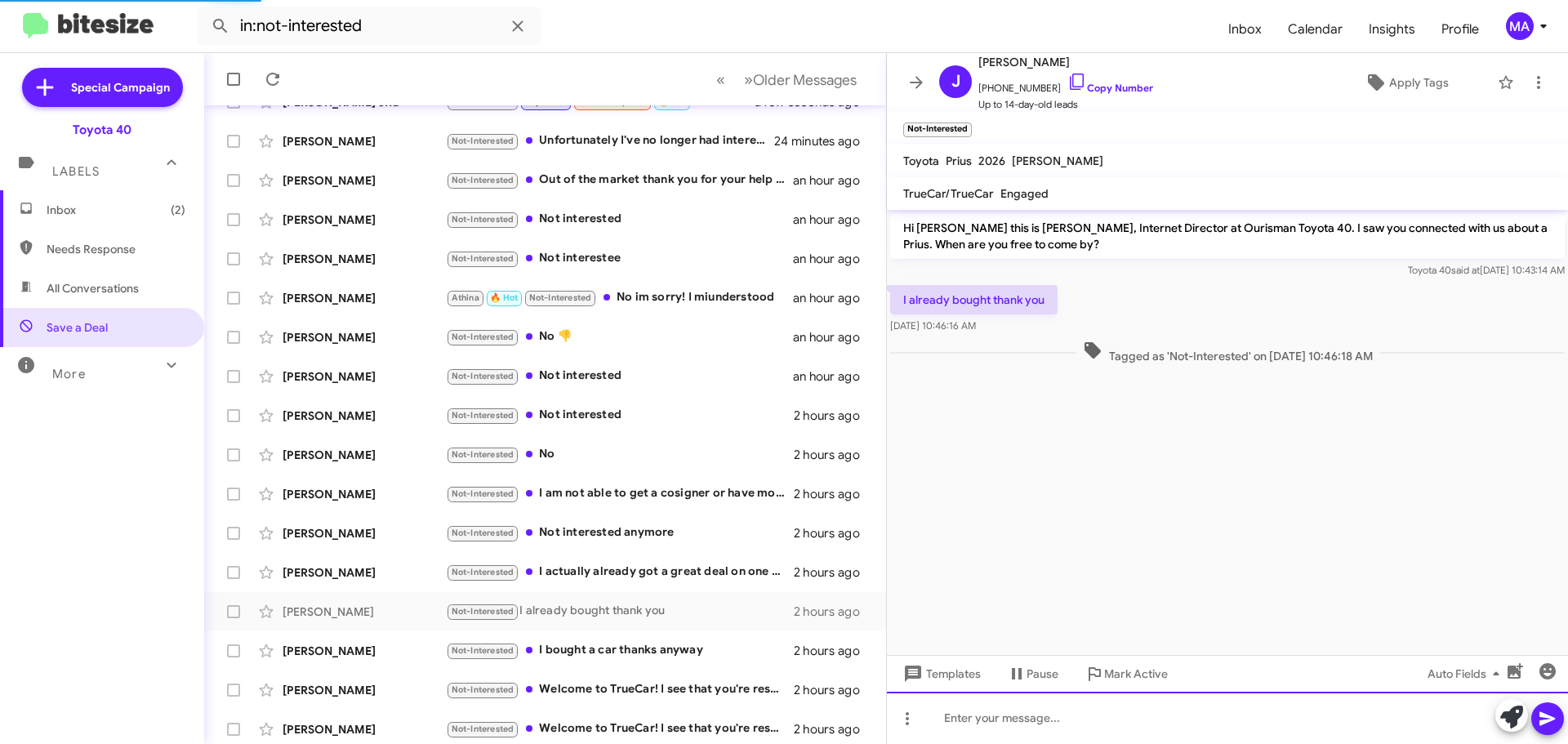
click at [1010, 727] on div at bounding box center [1227, 717] width 681 height 52
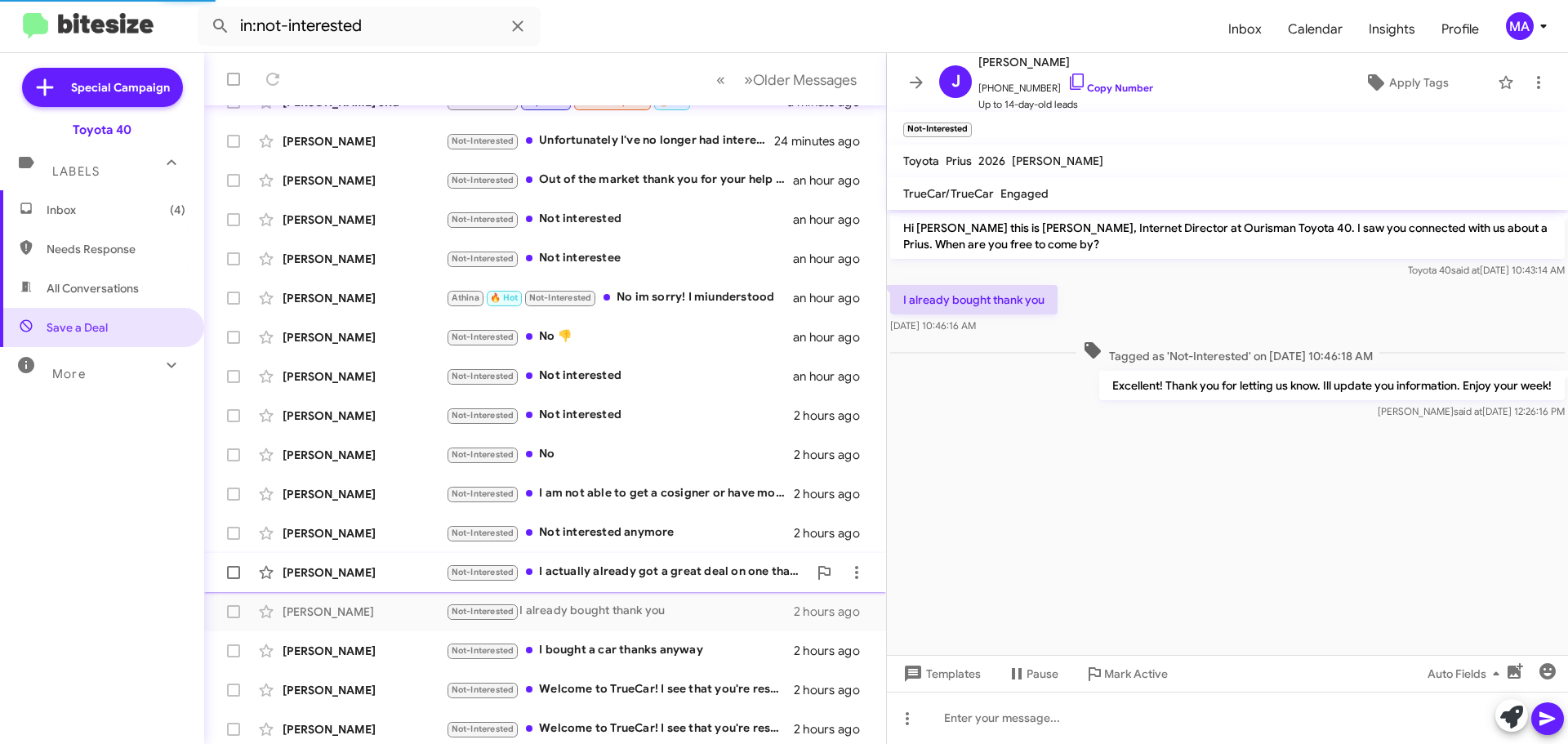
click at [709, 566] on div "Not-Interested I actually already got a great deal on one thank you though" at bounding box center [627, 572] width 362 height 19
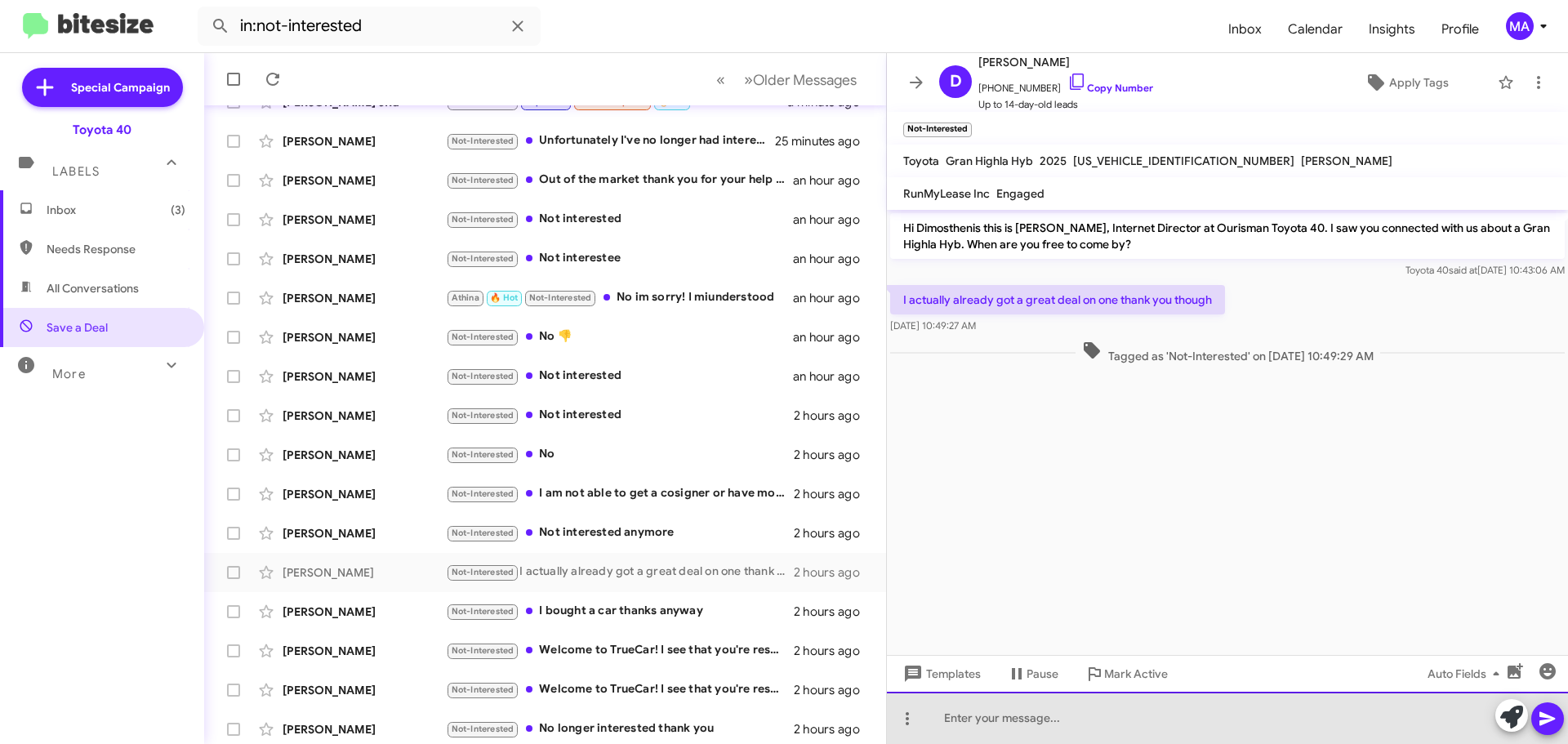
click at [1059, 733] on div at bounding box center [1227, 717] width 681 height 52
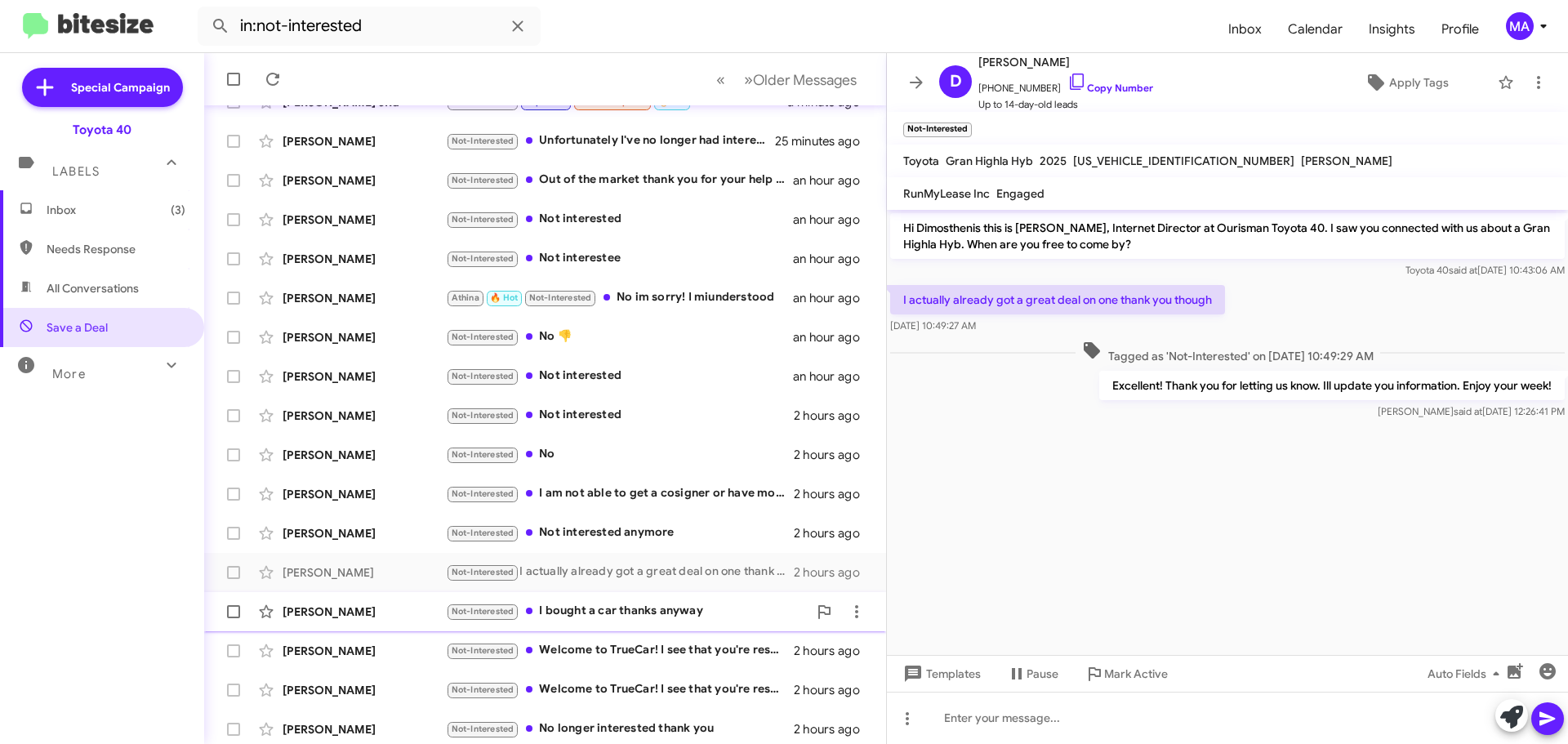
click at [669, 609] on div "Not-Interested I bought a car thanks anyway" at bounding box center [627, 611] width 362 height 19
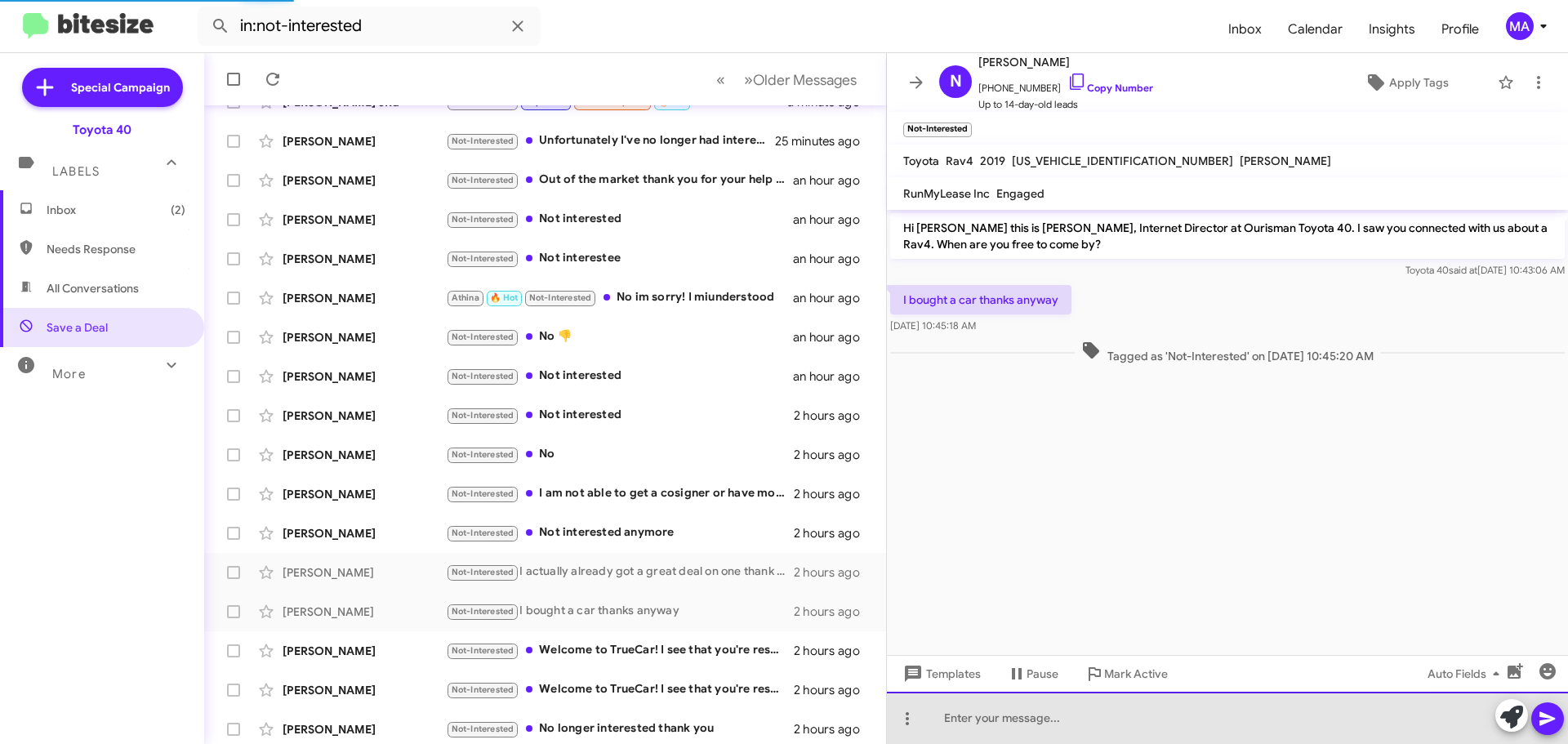
click at [1084, 718] on div at bounding box center [1227, 717] width 681 height 52
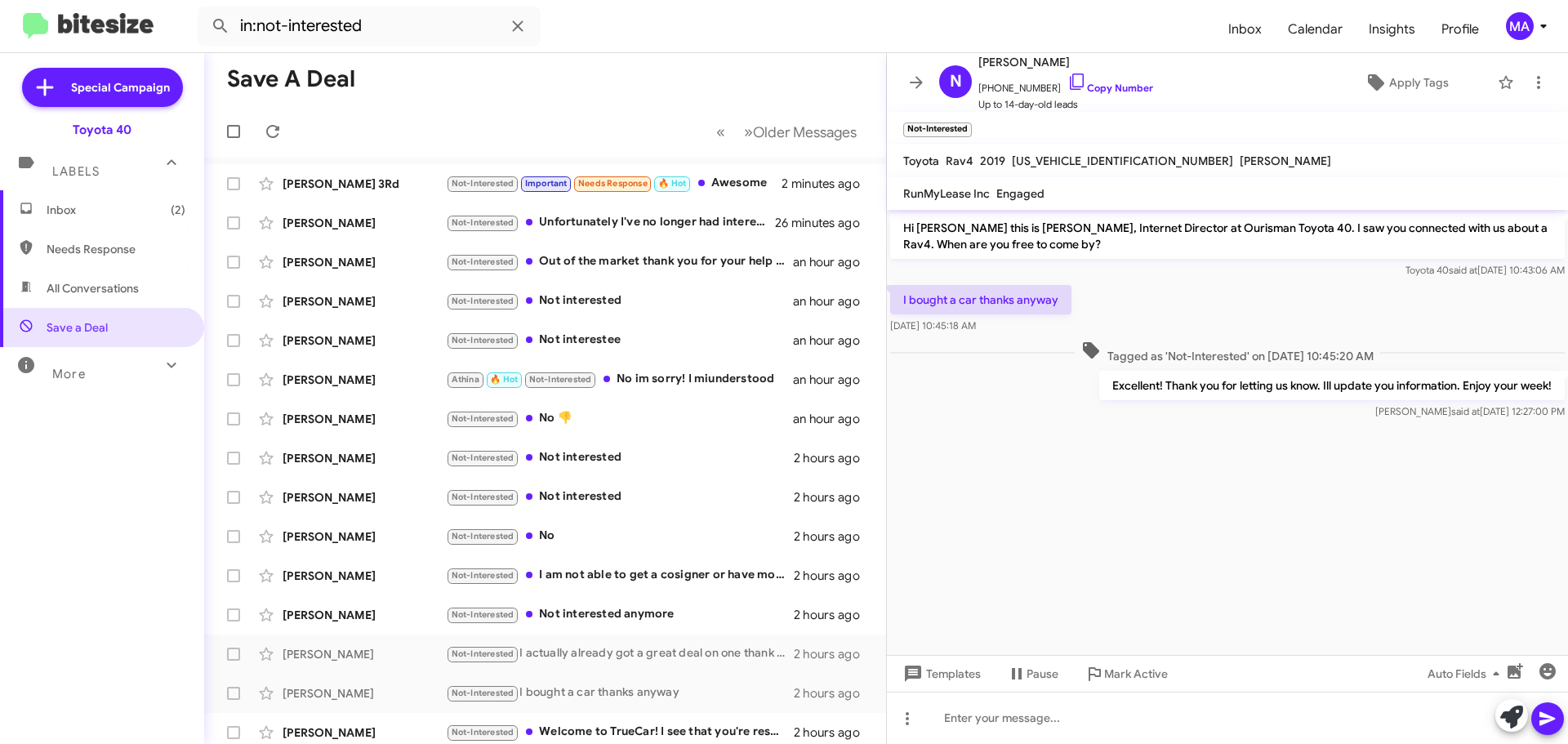
click at [78, 205] on span "Inbox (2)" at bounding box center [116, 209] width 139 height 16
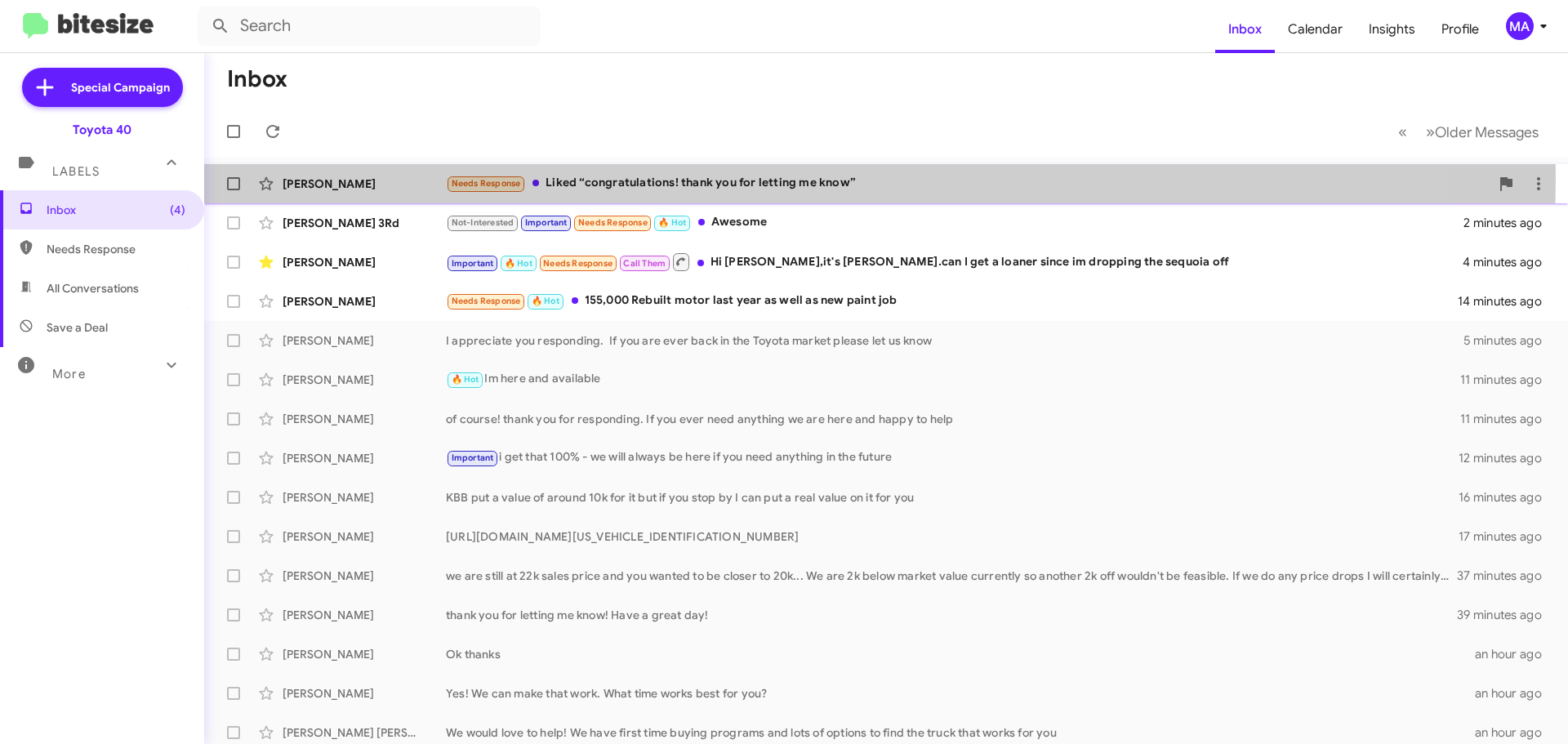
click at [776, 180] on div "Needs Response Liked “congratulations! thank you for letting me know”" at bounding box center [968, 183] width 1044 height 19
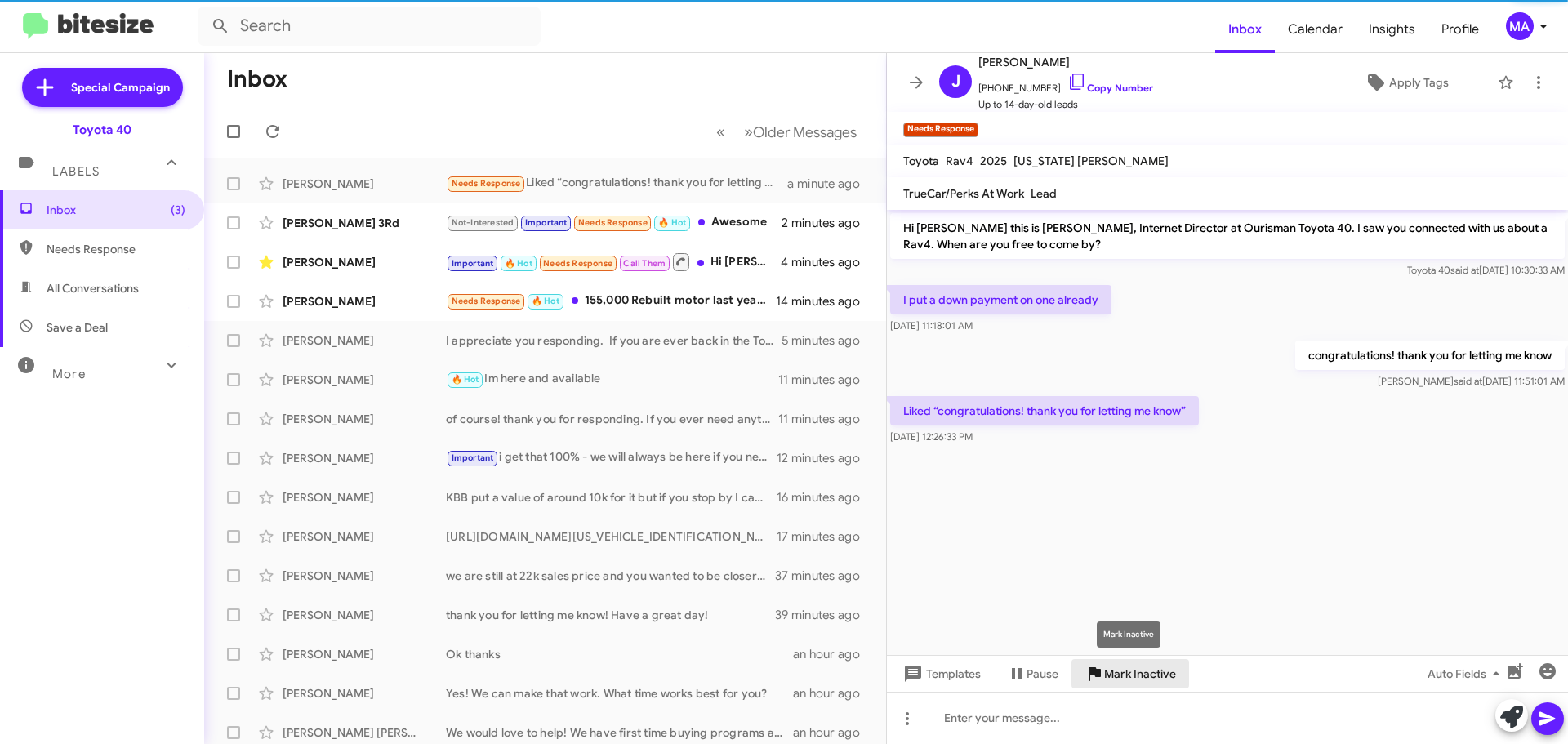
click at [1126, 678] on span "Mark Inactive" at bounding box center [1140, 673] width 72 height 30
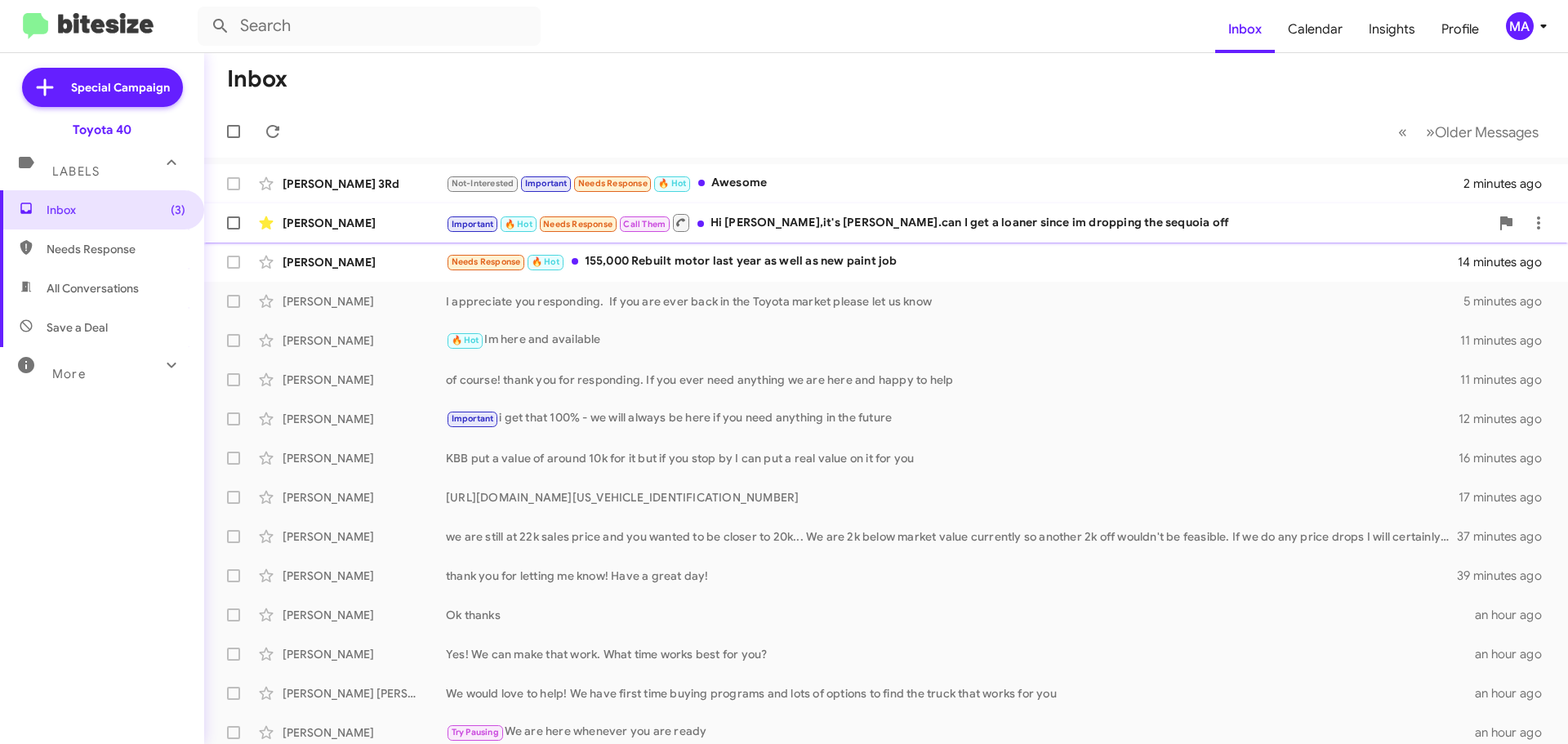
click at [818, 221] on div "Important 🔥 Hot Needs Response Call Them Hi [PERSON_NAME],it's [PERSON_NAME].ca…" at bounding box center [968, 222] width 1044 height 20
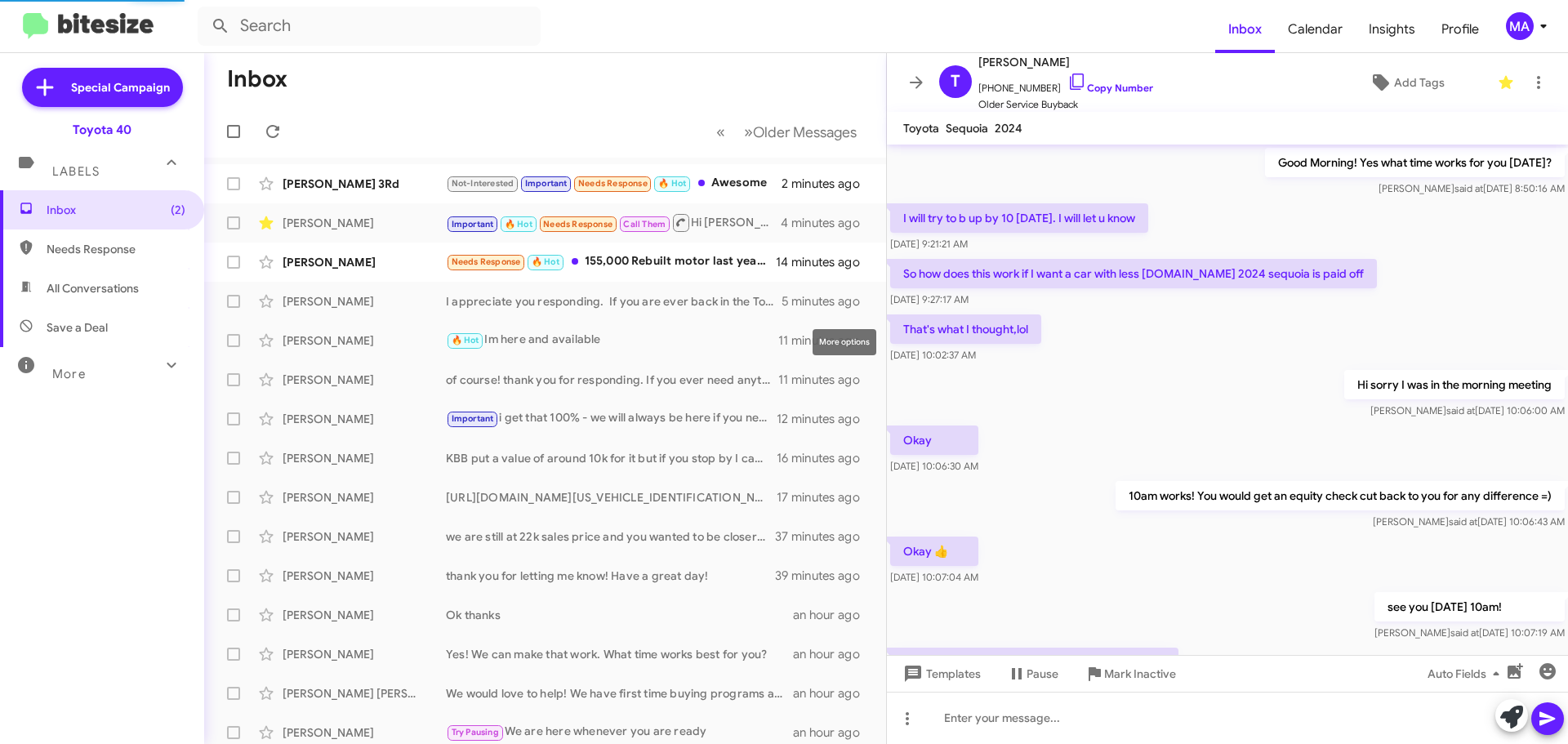
scroll to position [624, 0]
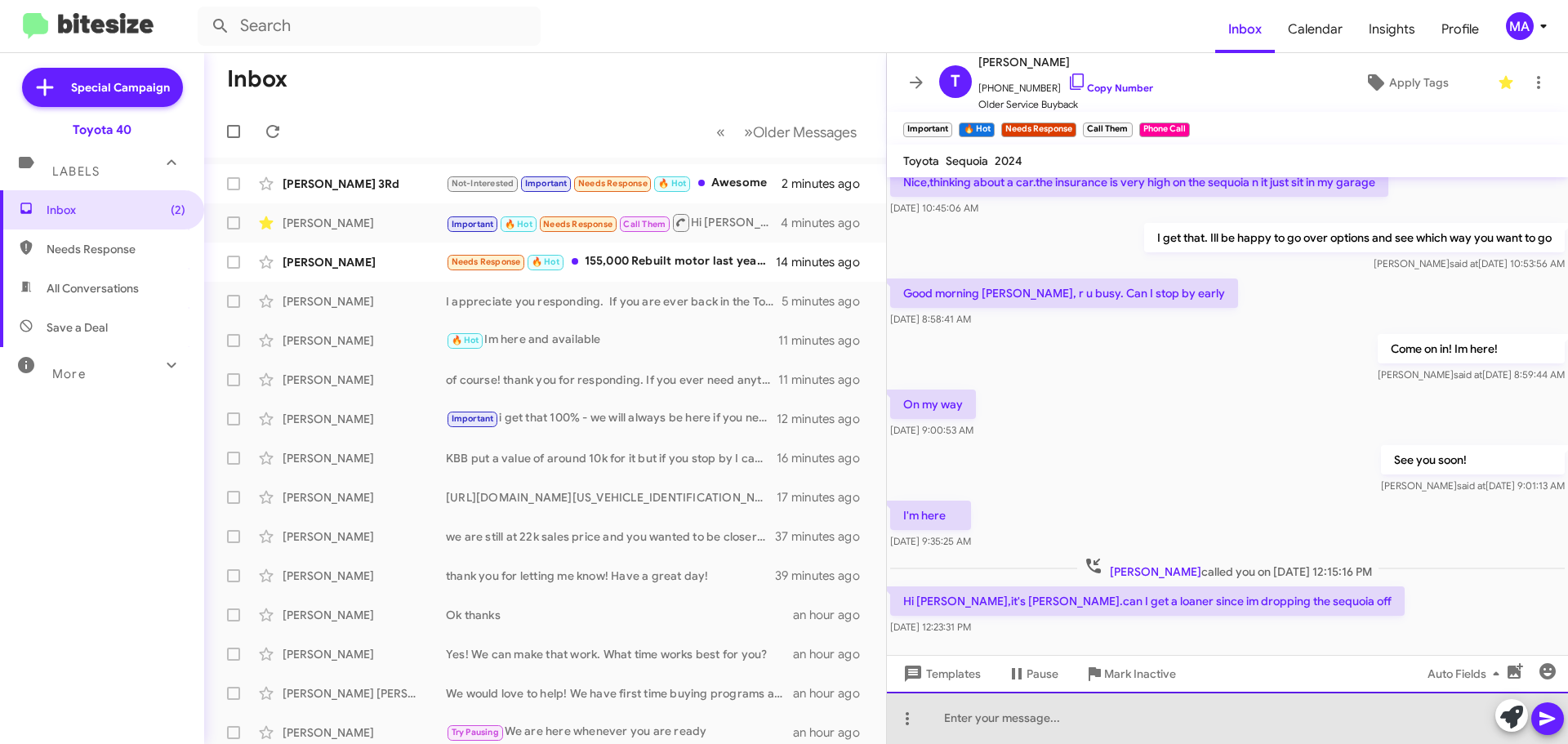
click at [1043, 724] on div at bounding box center [1227, 717] width 681 height 52
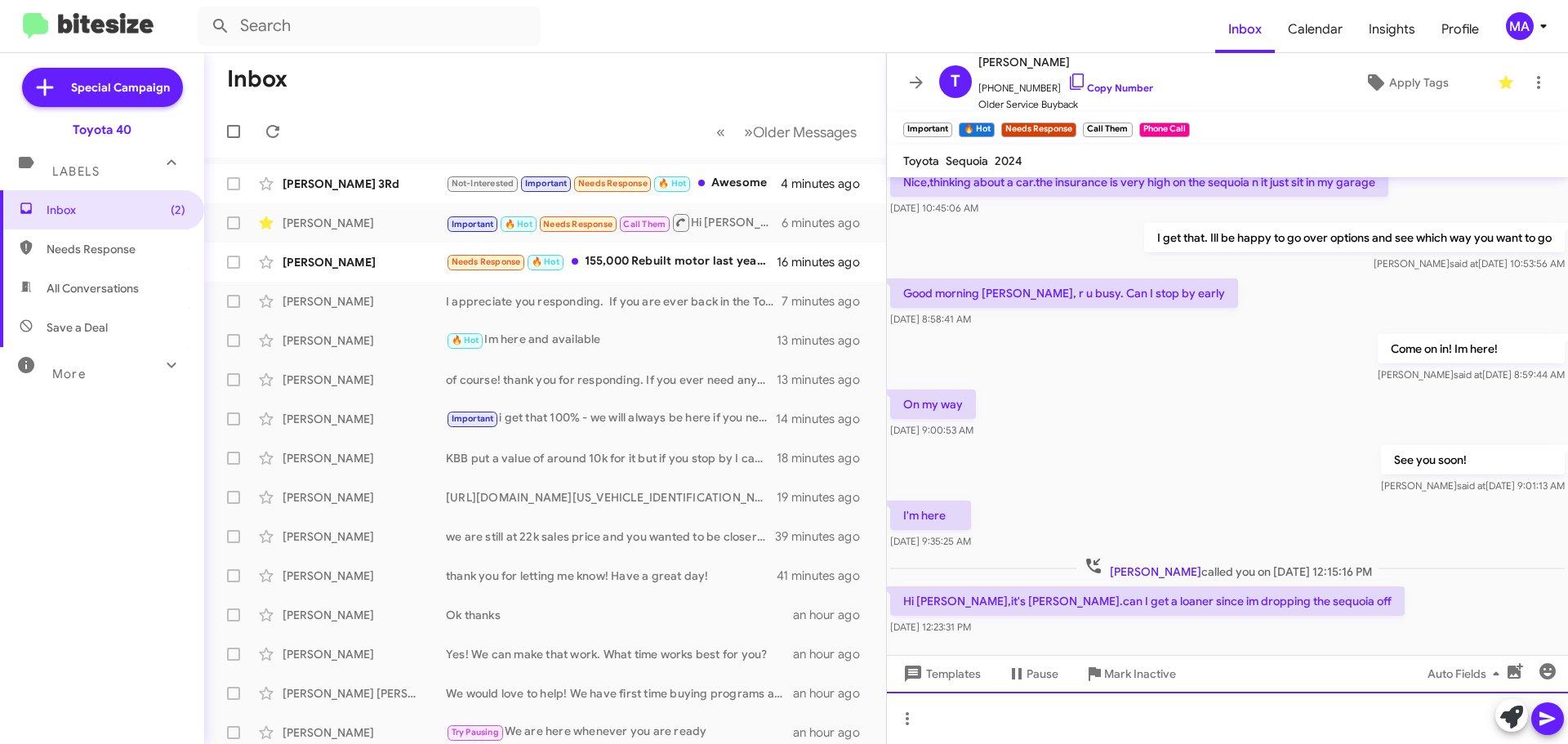
click at [1045, 722] on div at bounding box center [1227, 717] width 681 height 52
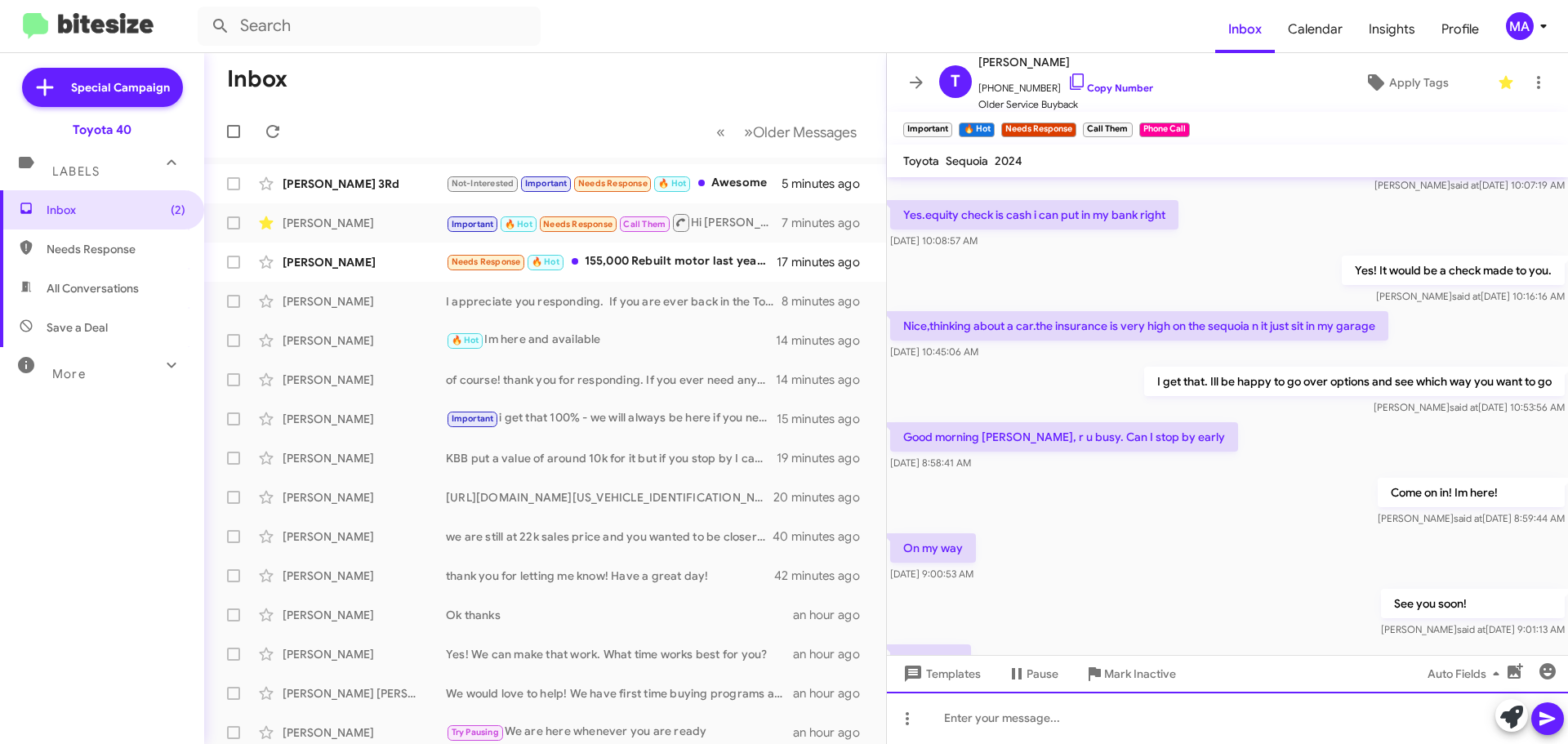
scroll to position [1426, 0]
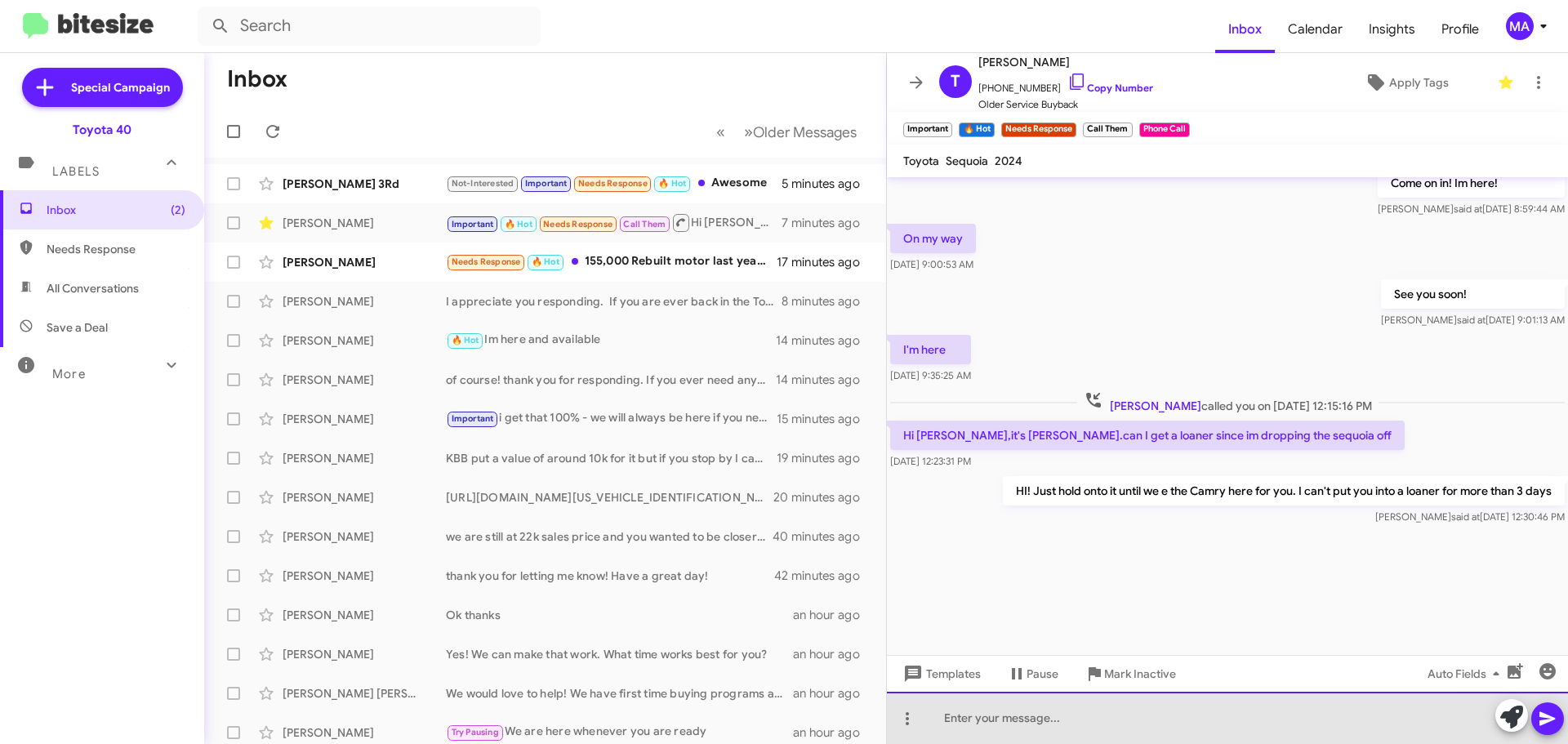
click at [1097, 730] on div at bounding box center [1227, 717] width 681 height 52
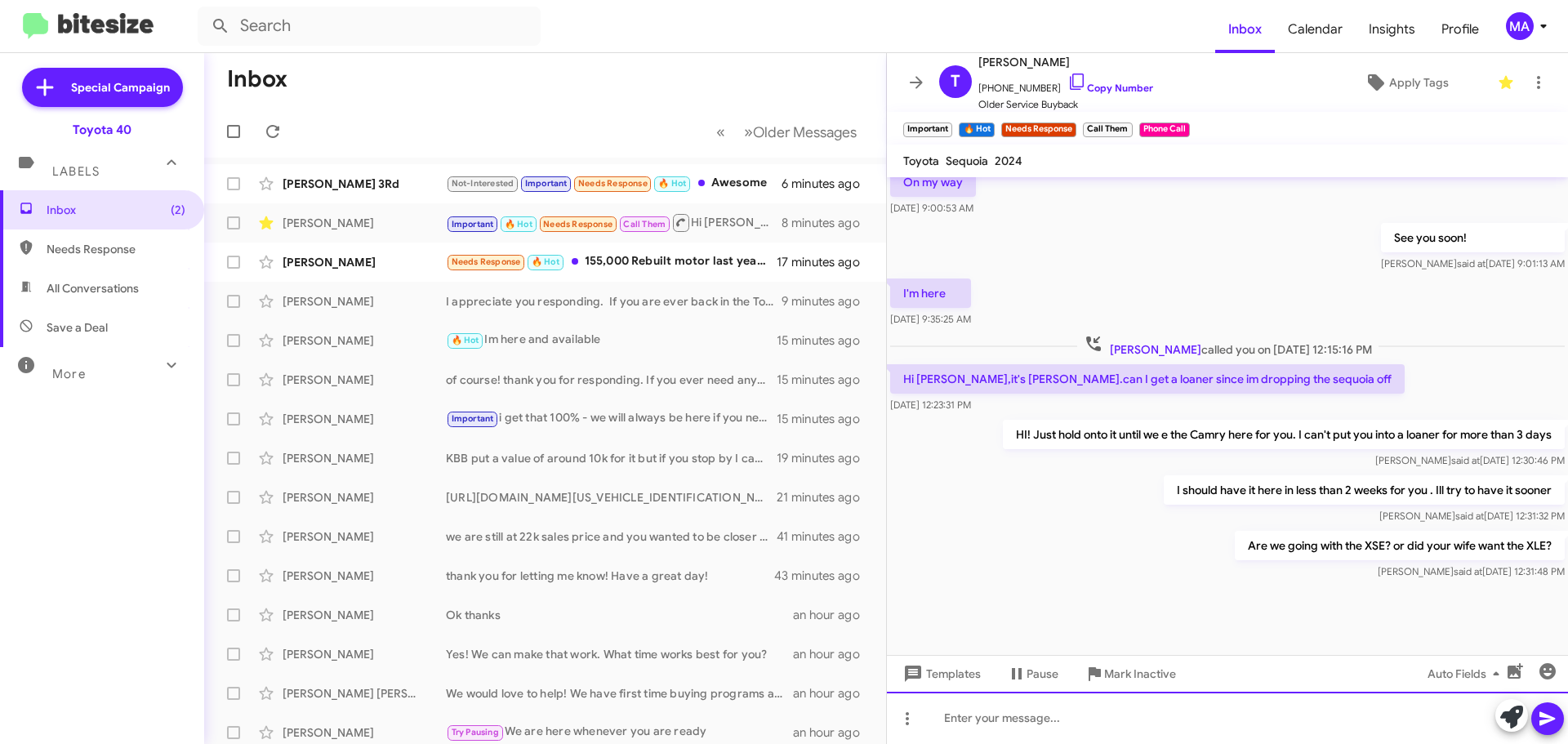
scroll to position [1545, 0]
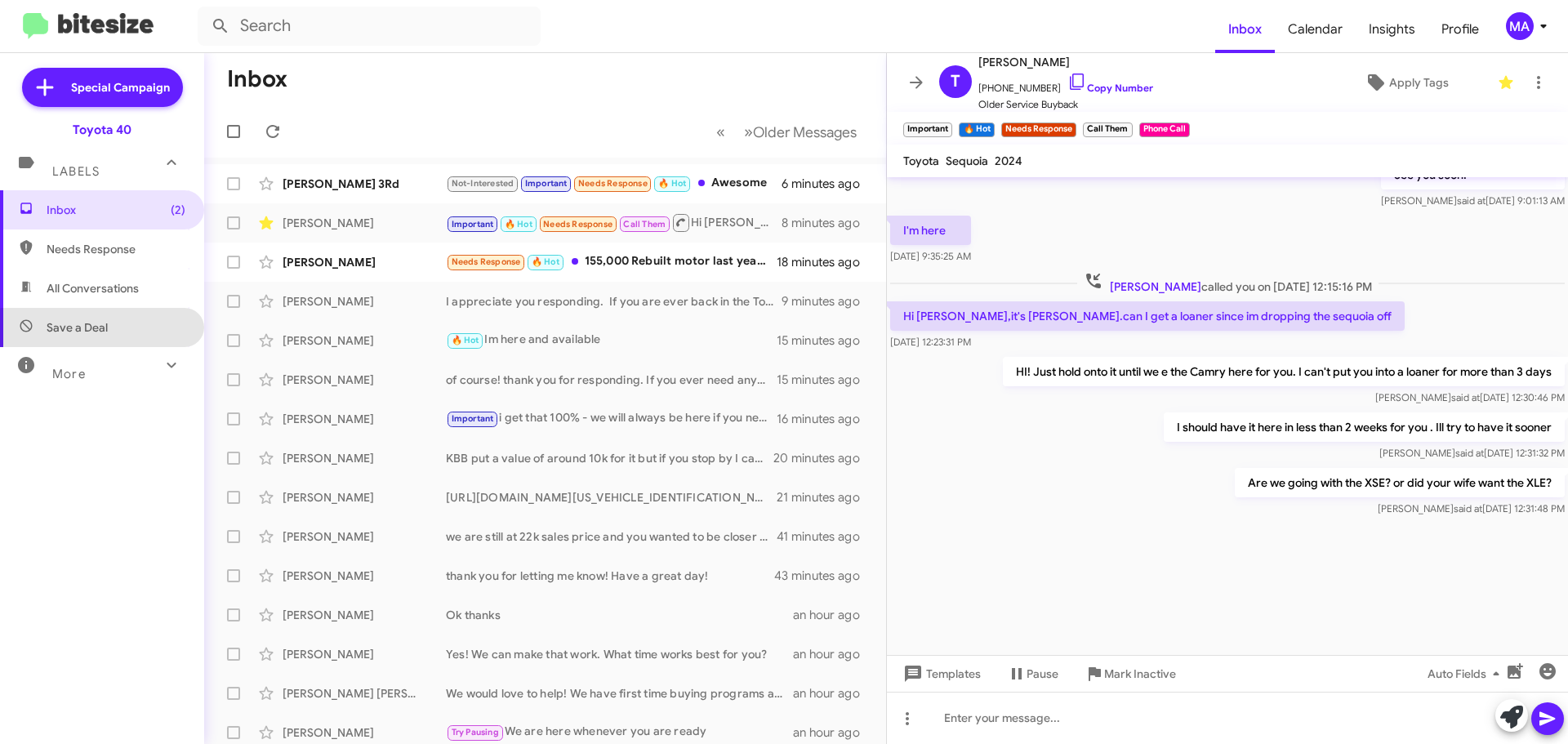
click at [106, 329] on span "Save a Deal" at bounding box center [78, 327] width 61 height 16
type input "in:not-interested"
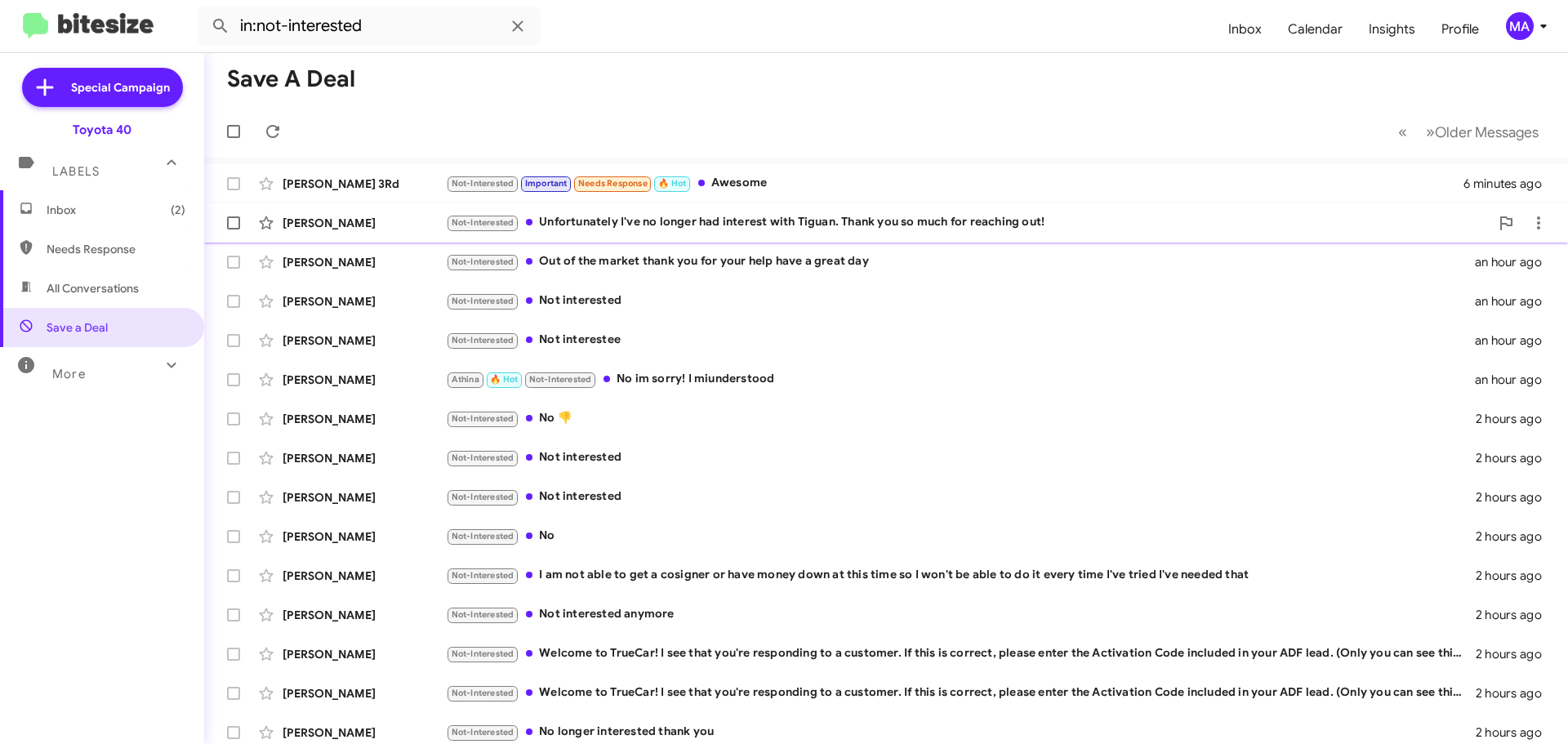
click at [752, 221] on div "Not-Interested Unfortunately I've no longer had interest with Tiguan. Thank you…" at bounding box center [968, 222] width 1044 height 19
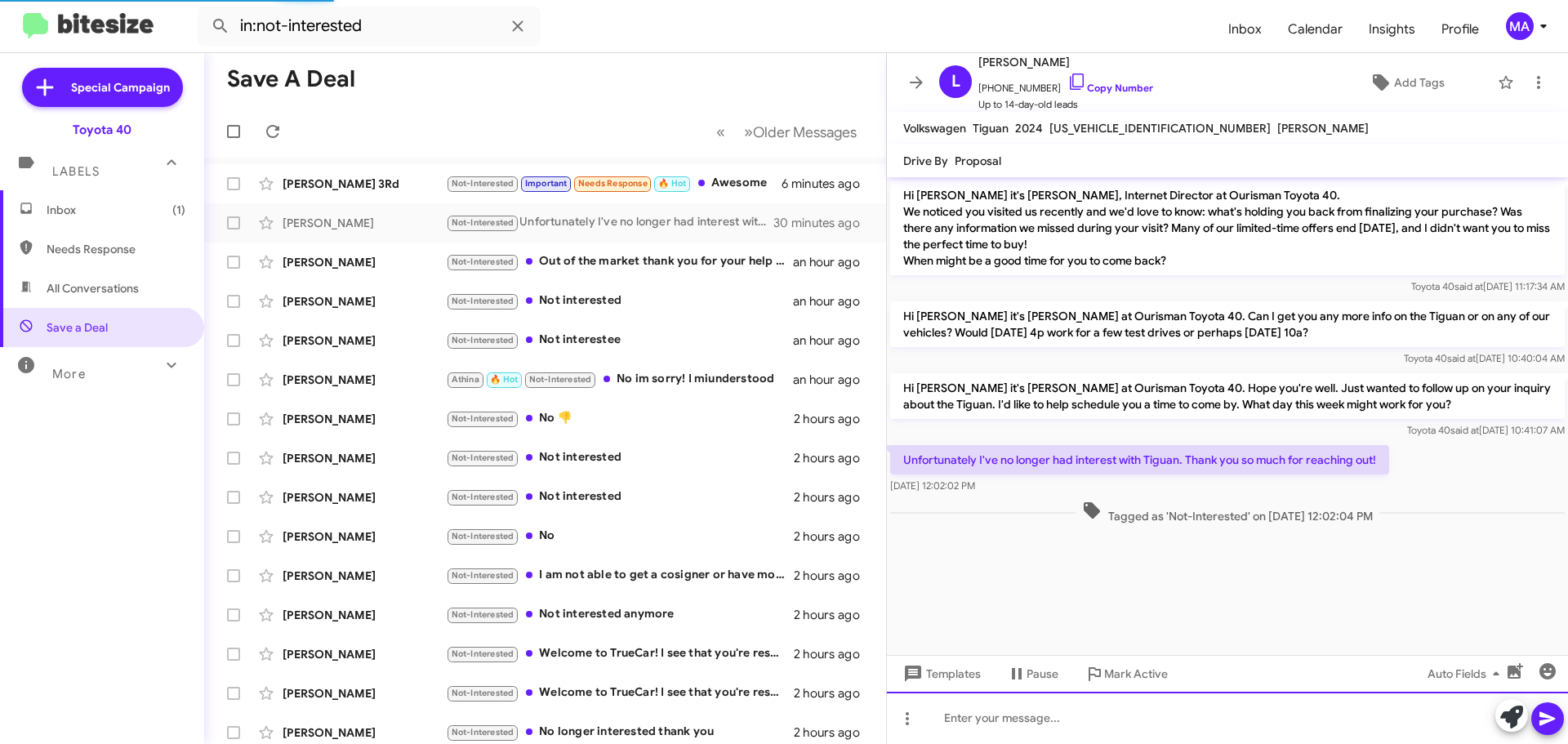
click at [1025, 720] on div at bounding box center [1227, 717] width 681 height 52
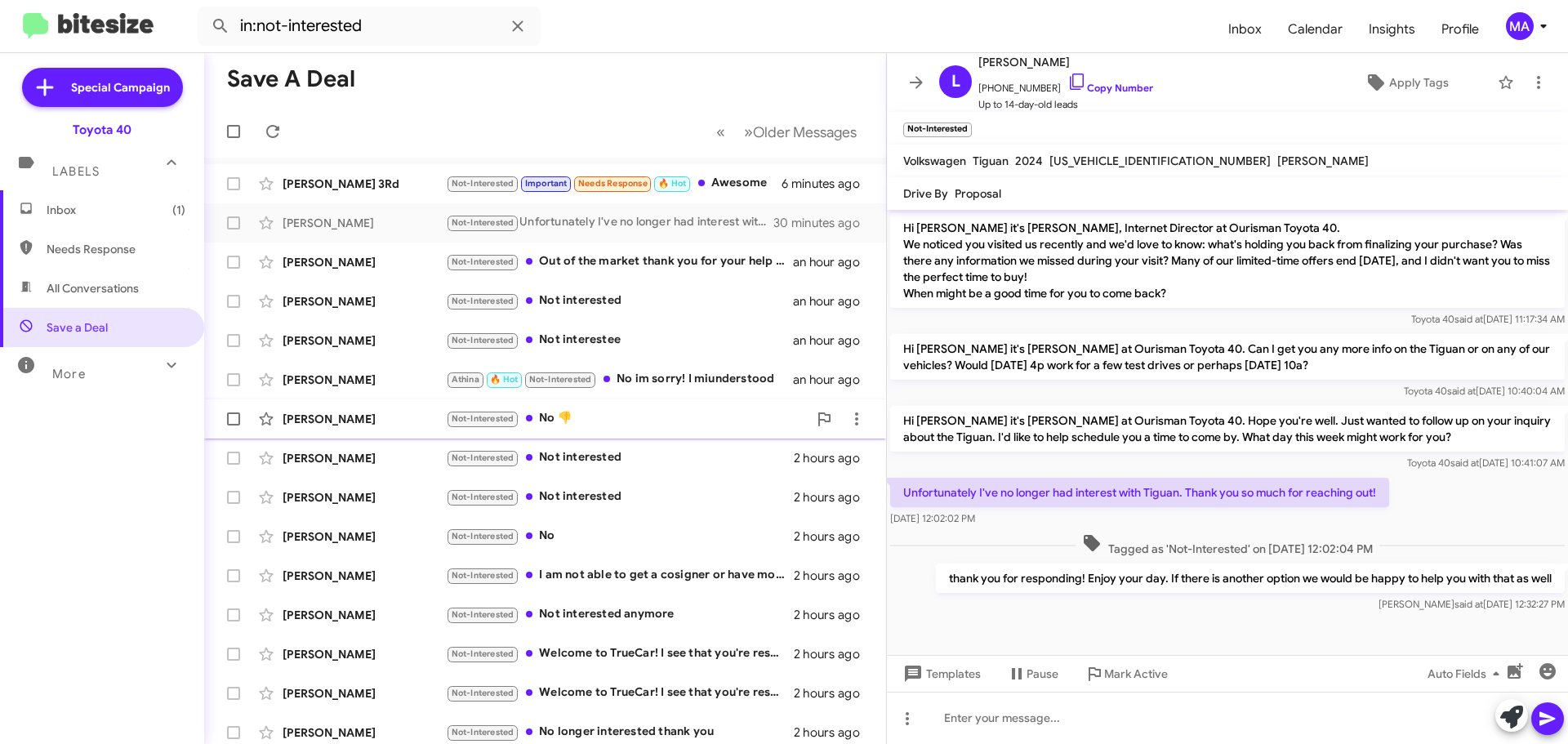
click at [606, 436] on span "[PERSON_NAME] Not-Interested No 👎 2 hours ago" at bounding box center [545, 419] width 682 height 39
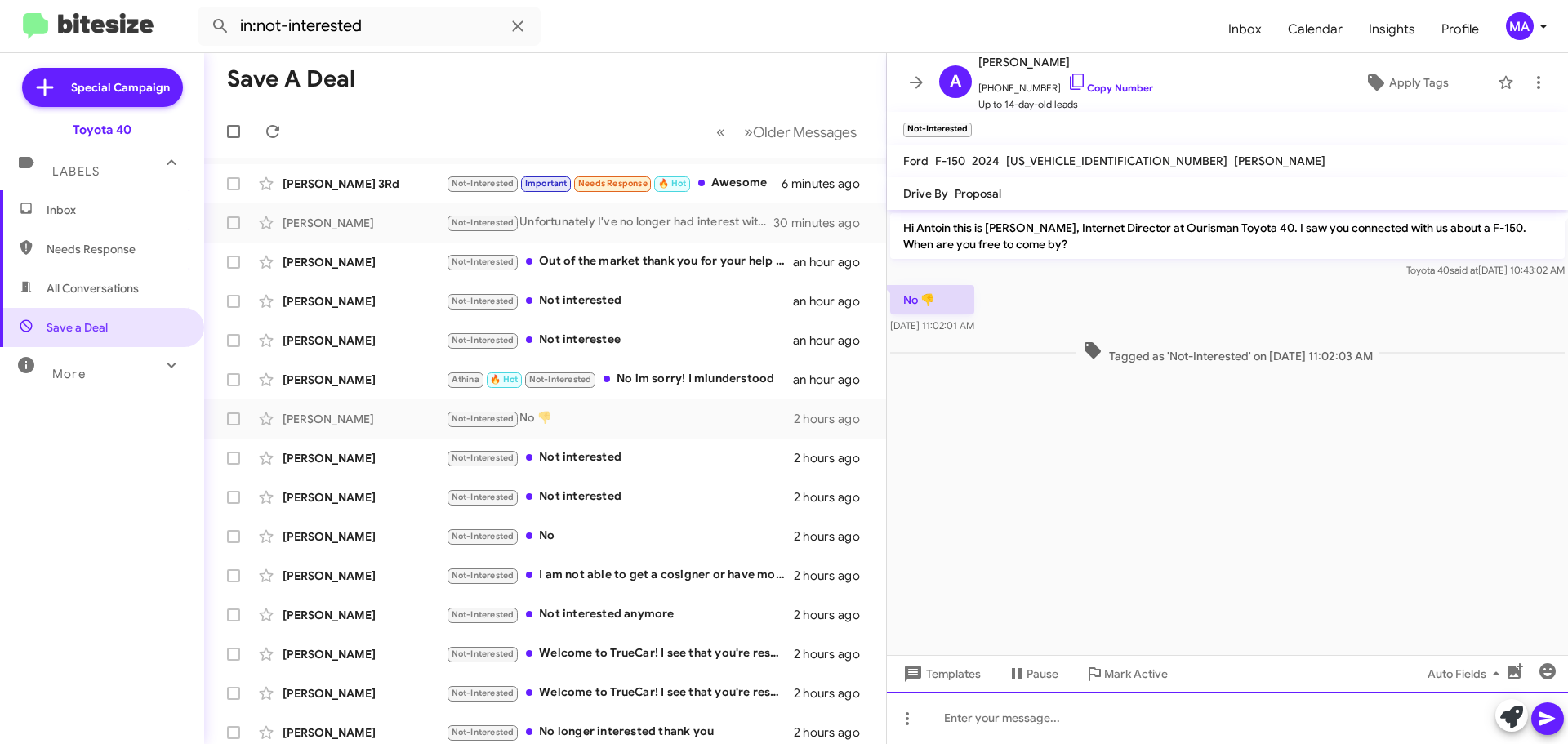
click at [1042, 730] on div at bounding box center [1227, 717] width 681 height 52
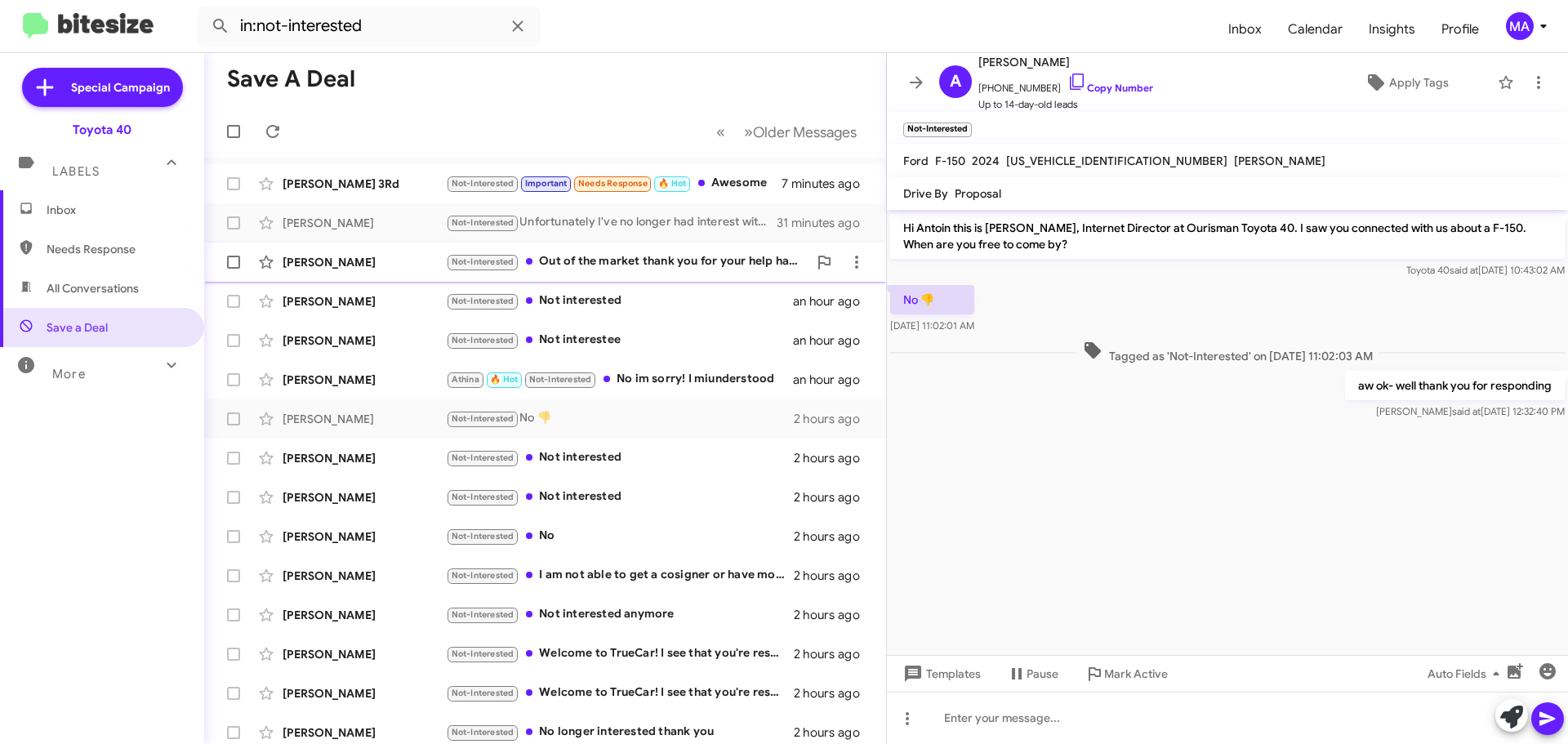
click at [675, 260] on div "Not-Interested Out of the market thank you for your help have a great day" at bounding box center [627, 261] width 362 height 19
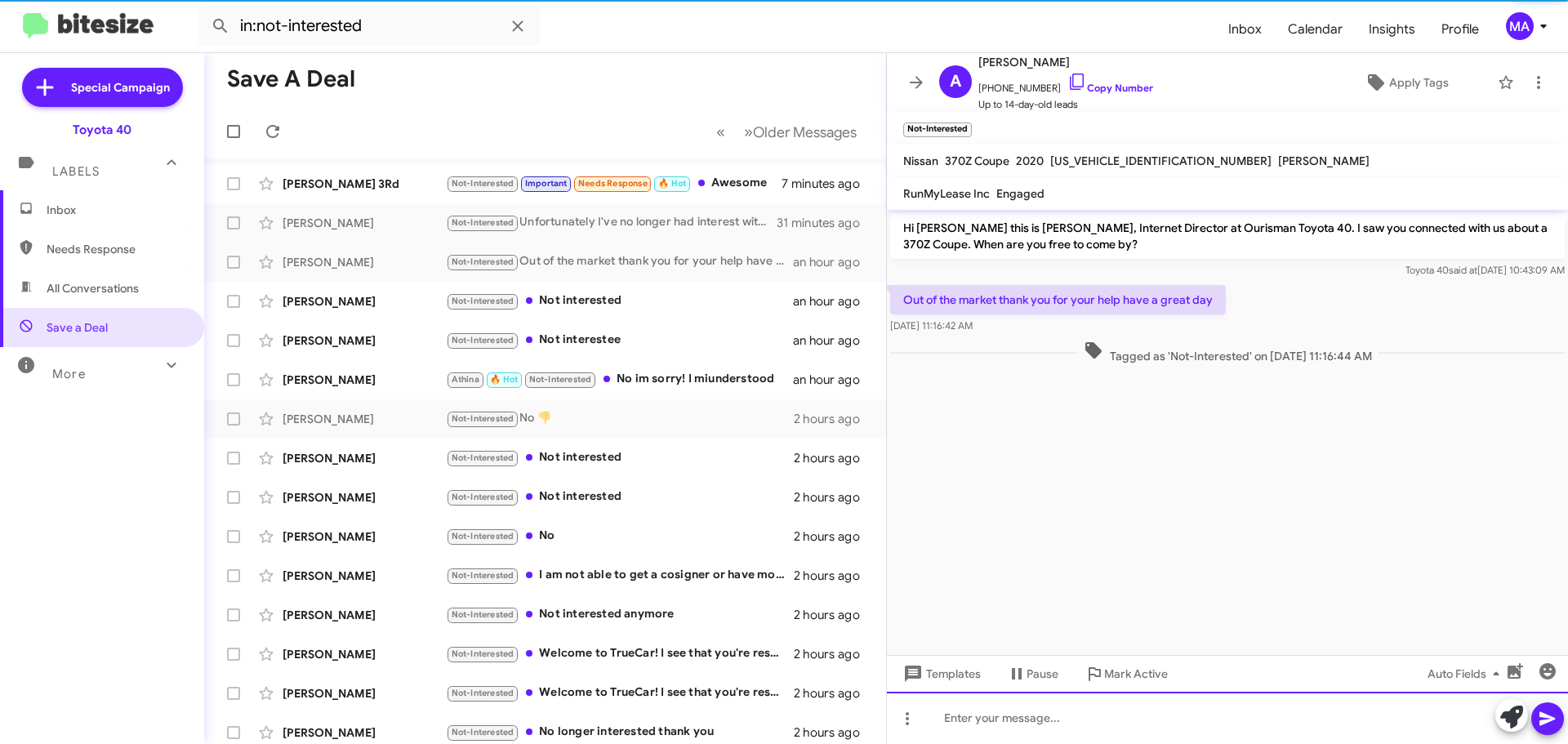
click at [996, 725] on div at bounding box center [1227, 717] width 681 height 52
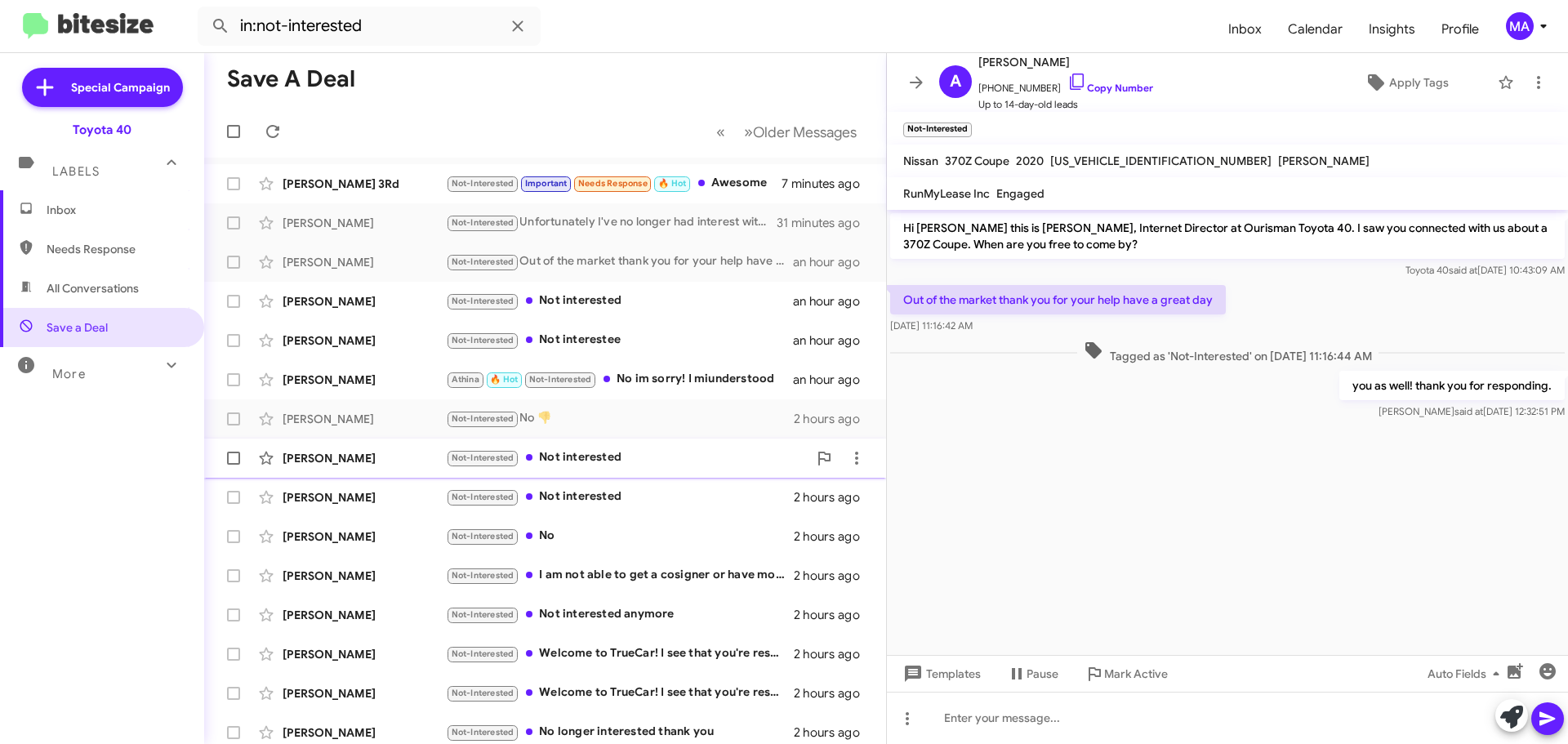
click at [611, 456] on div "Not-Interested Not interested" at bounding box center [627, 457] width 362 height 19
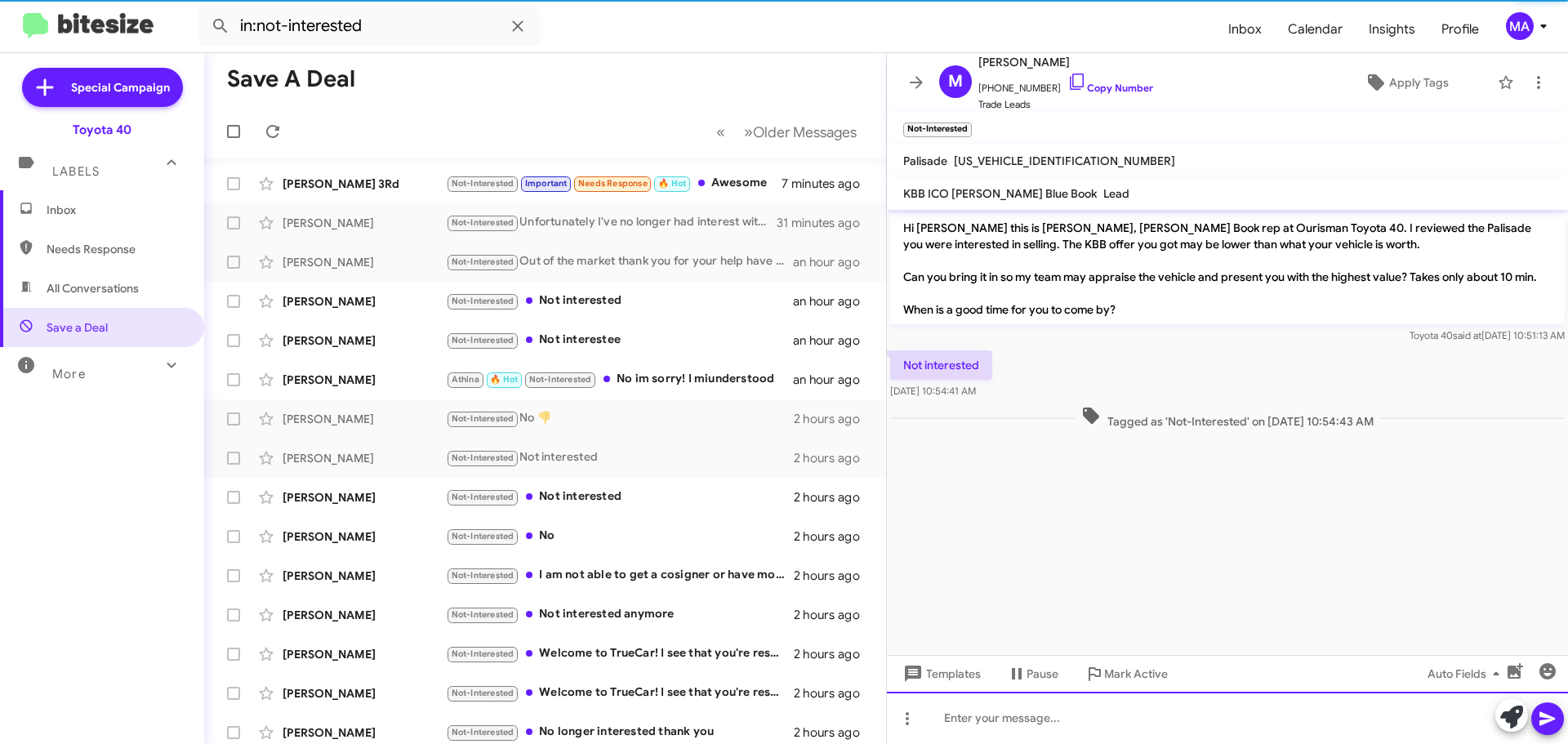
click at [1028, 713] on div at bounding box center [1227, 717] width 681 height 52
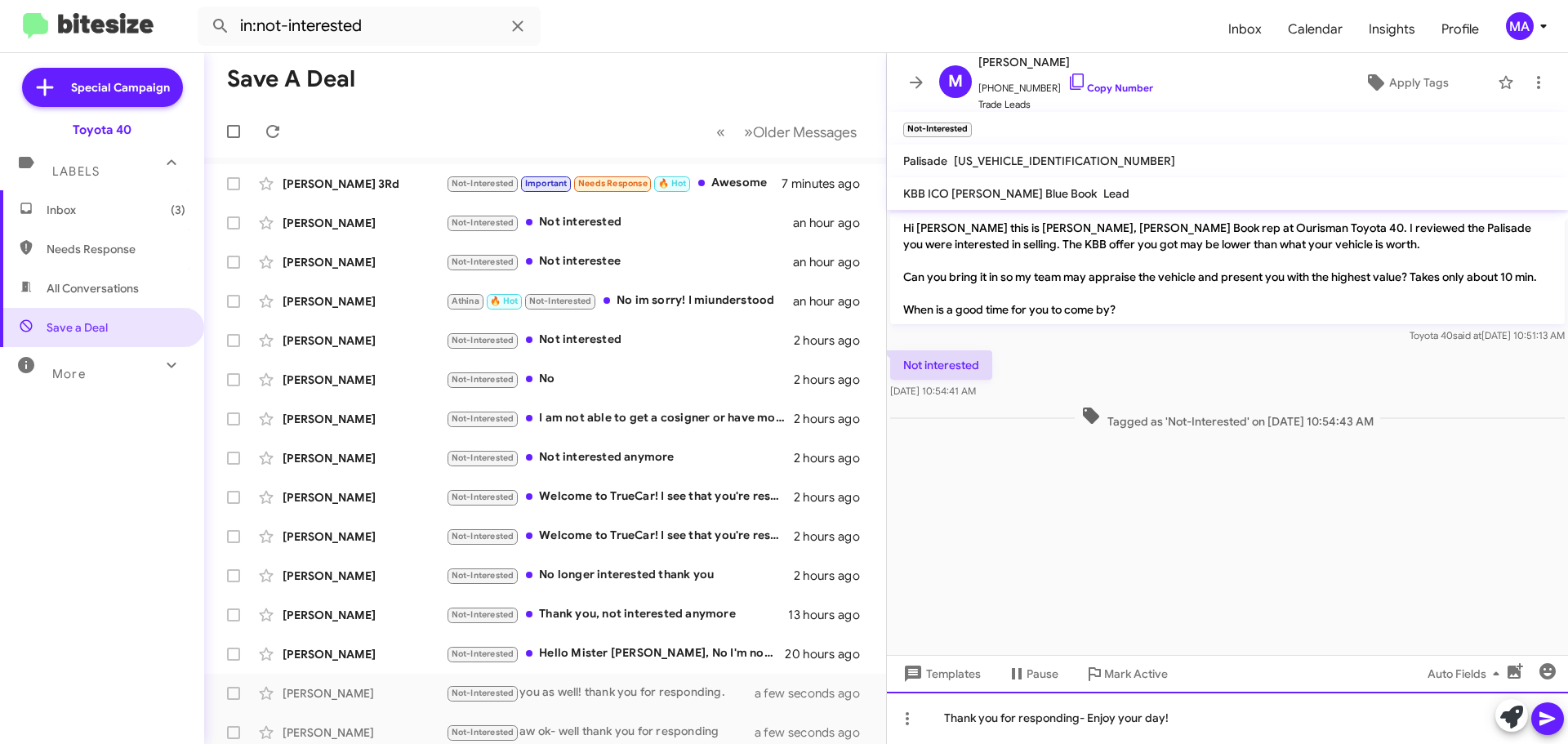
click at [1028, 713] on div "Thank you for responding- Enjoy your day!" at bounding box center [1227, 717] width 681 height 52
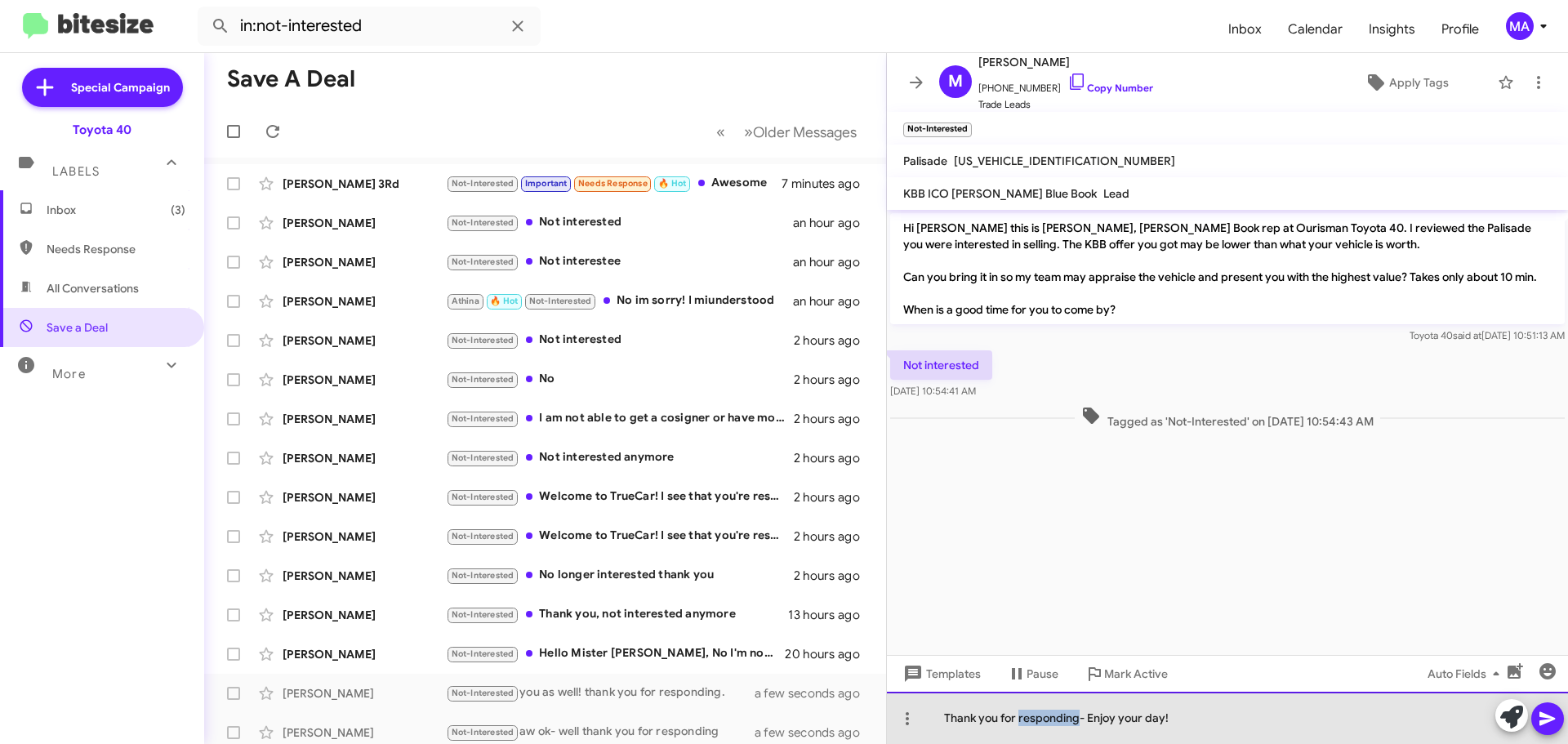
click at [1028, 713] on div "Thank you for responding- Enjoy your day!" at bounding box center [1227, 717] width 681 height 52
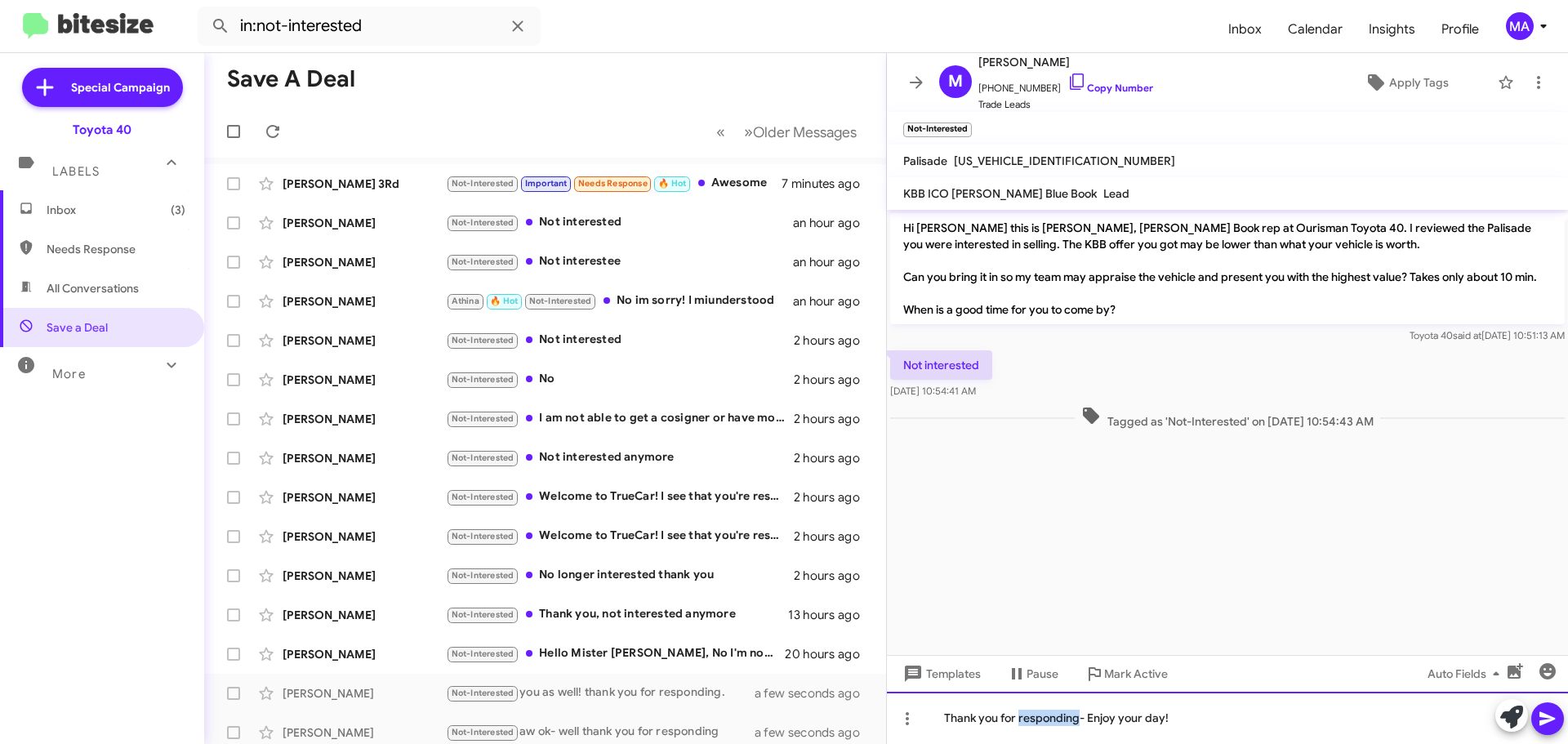
copy div "Thank you for responding- Enjoy your day!"
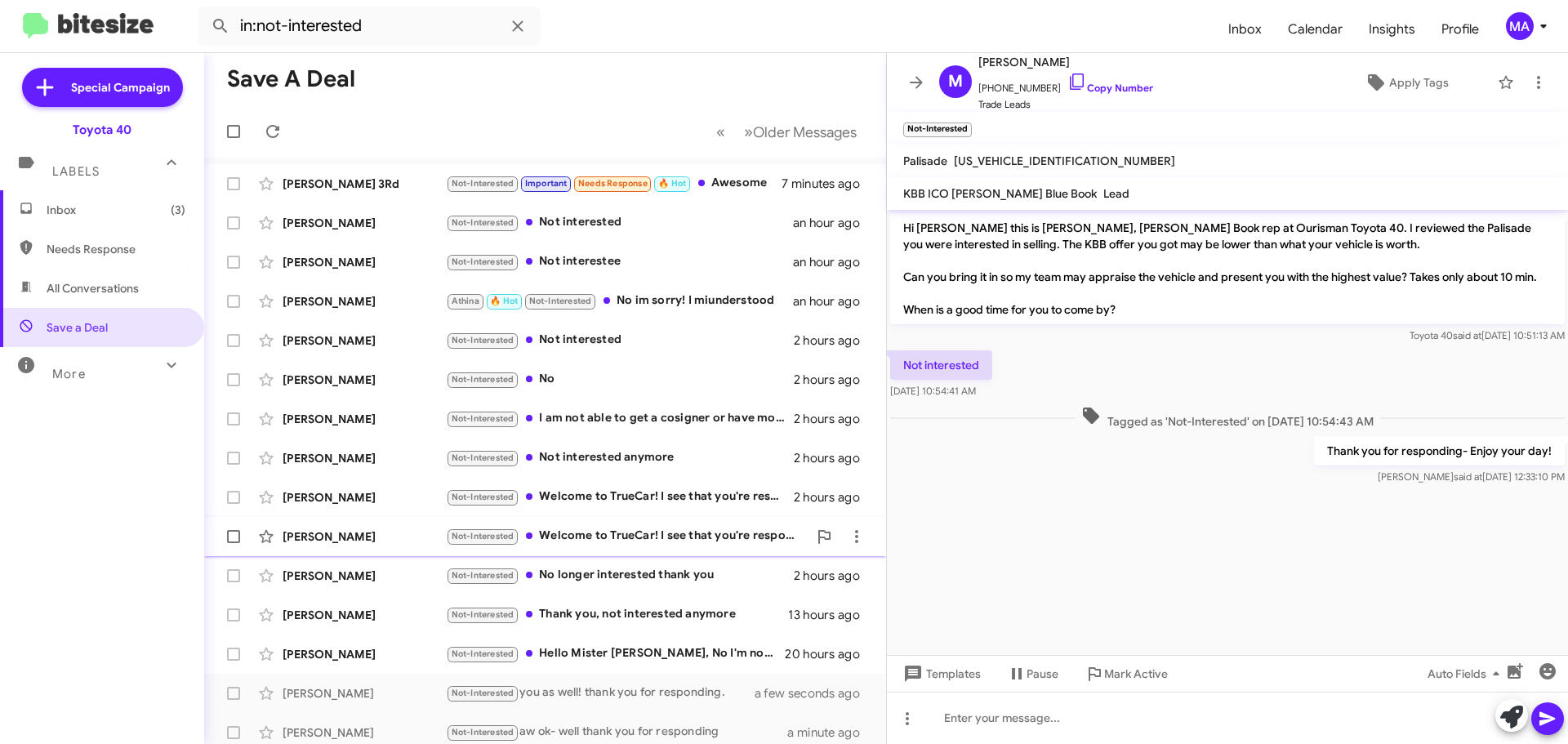
drag, startPoint x: 631, startPoint y: 344, endPoint x: 773, endPoint y: 529, distance: 233.2
click at [635, 344] on div "Not-Interested Not interested" at bounding box center [620, 340] width 348 height 19
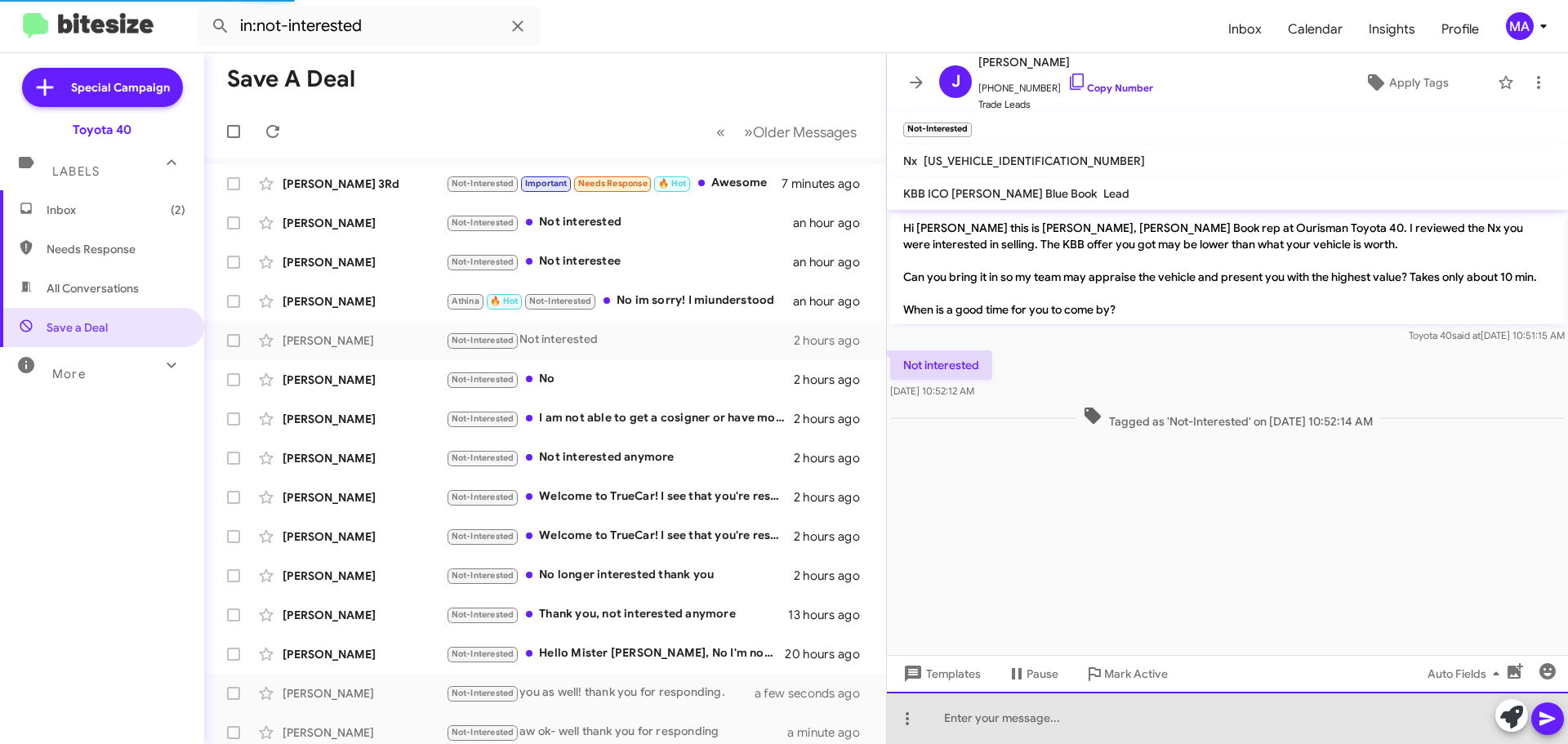
click at [1031, 718] on div at bounding box center [1227, 717] width 681 height 52
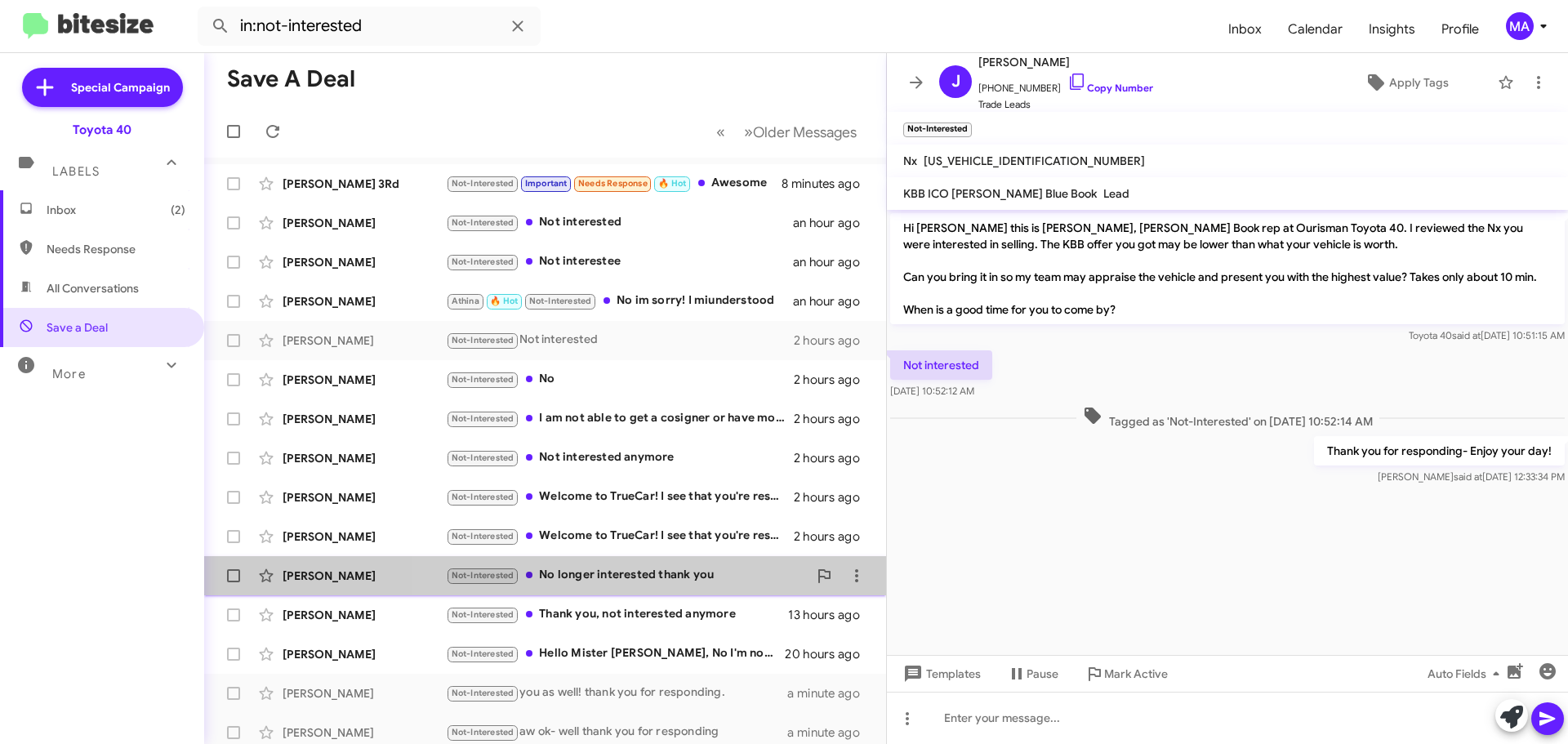
click at [686, 569] on div "Not-Interested No longer interested thank you" at bounding box center [627, 575] width 362 height 19
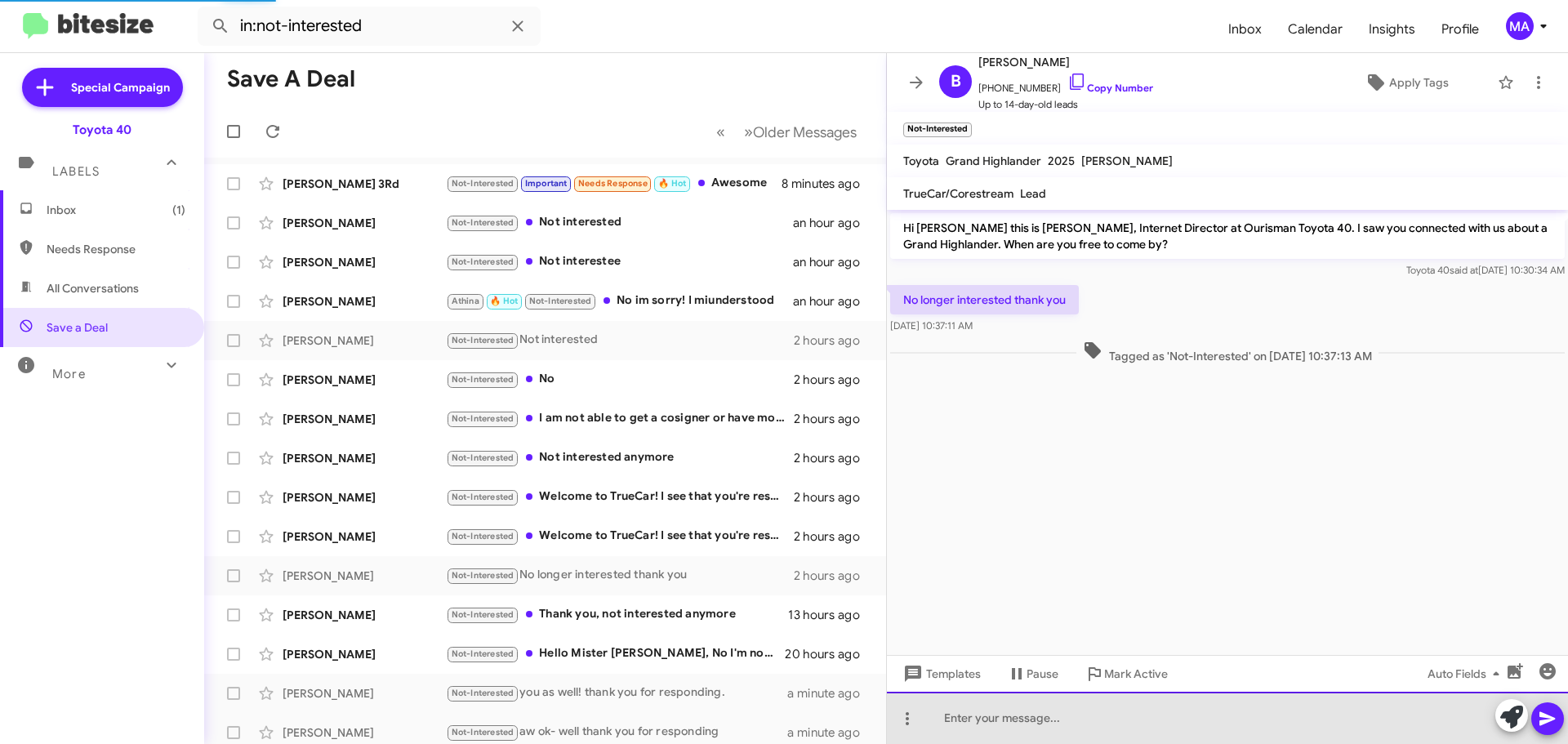
click at [1031, 723] on div at bounding box center [1227, 717] width 681 height 52
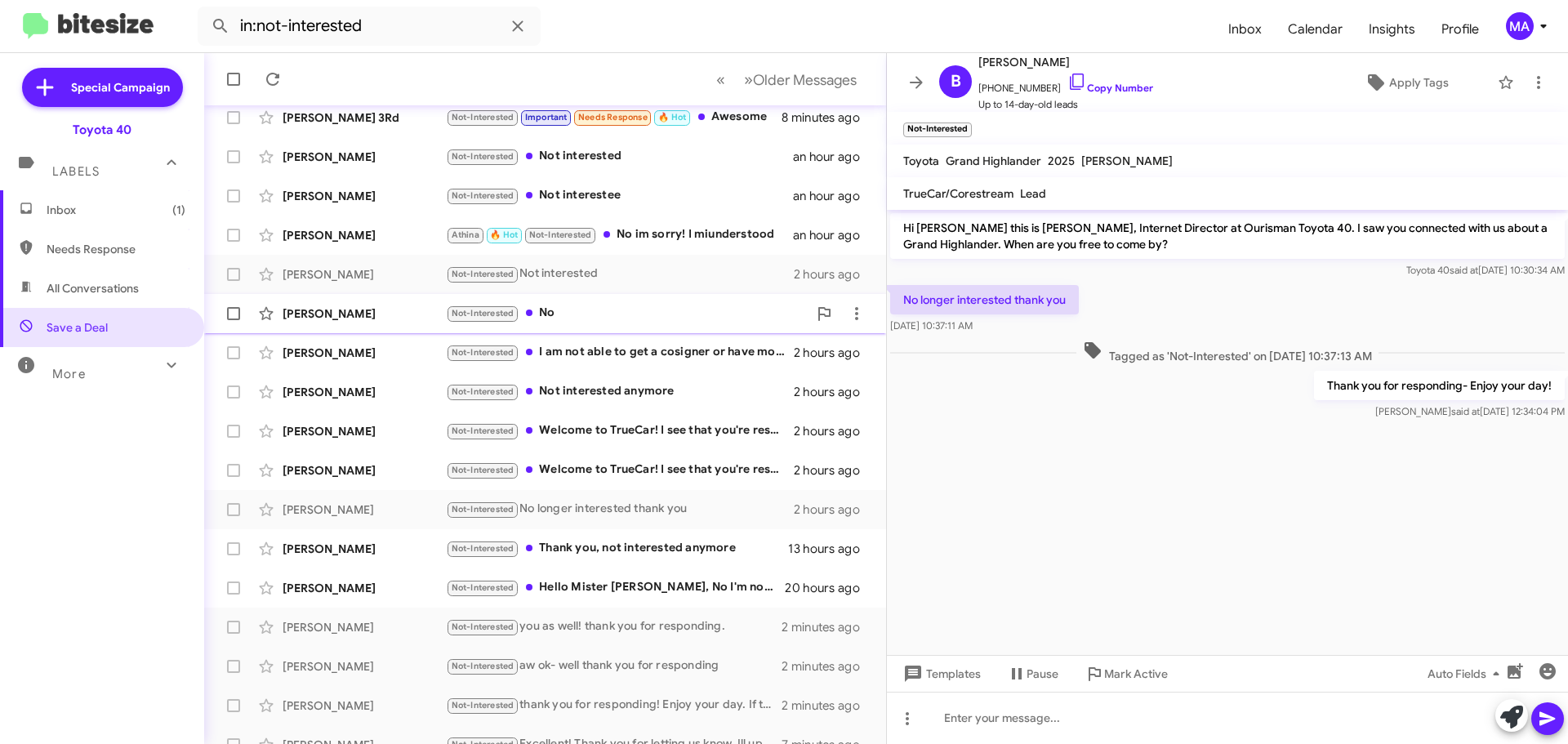
scroll to position [204, 0]
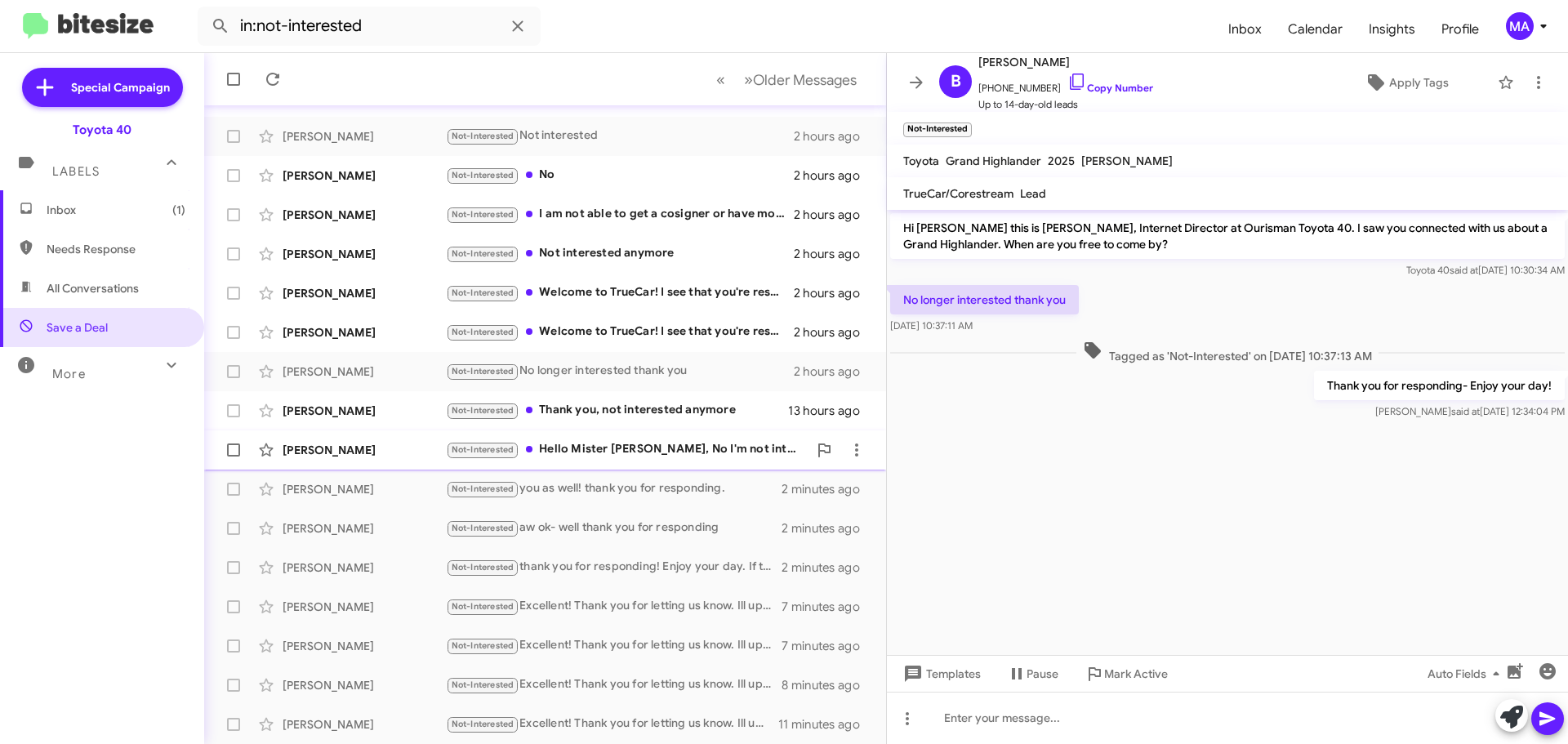
click at [640, 444] on div "Not-Interested Hello Mister [PERSON_NAME], No I'm not interested in selling my …" at bounding box center [627, 449] width 362 height 19
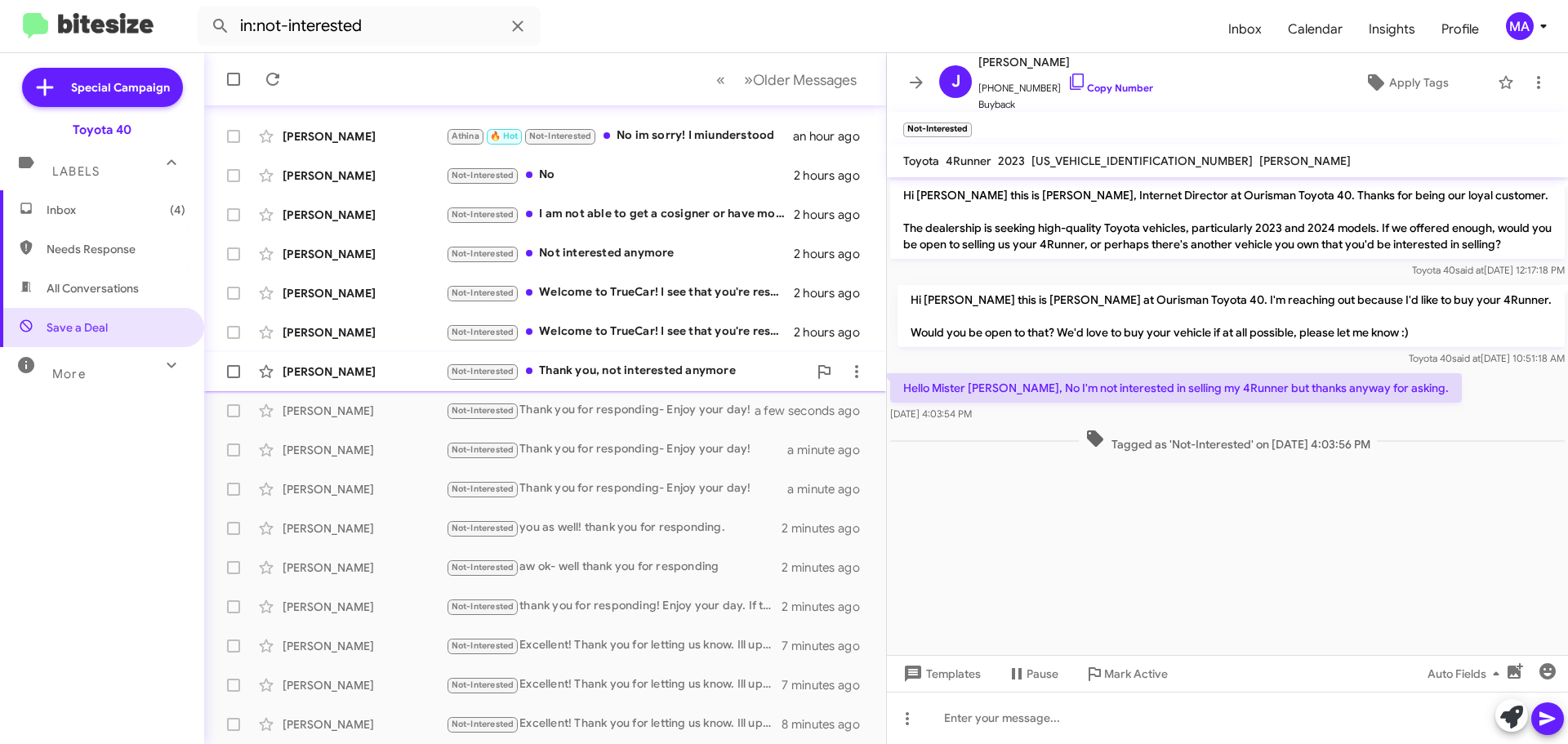
click at [713, 369] on div "Not-Interested Thank you, not interested anymore" at bounding box center [627, 371] width 362 height 19
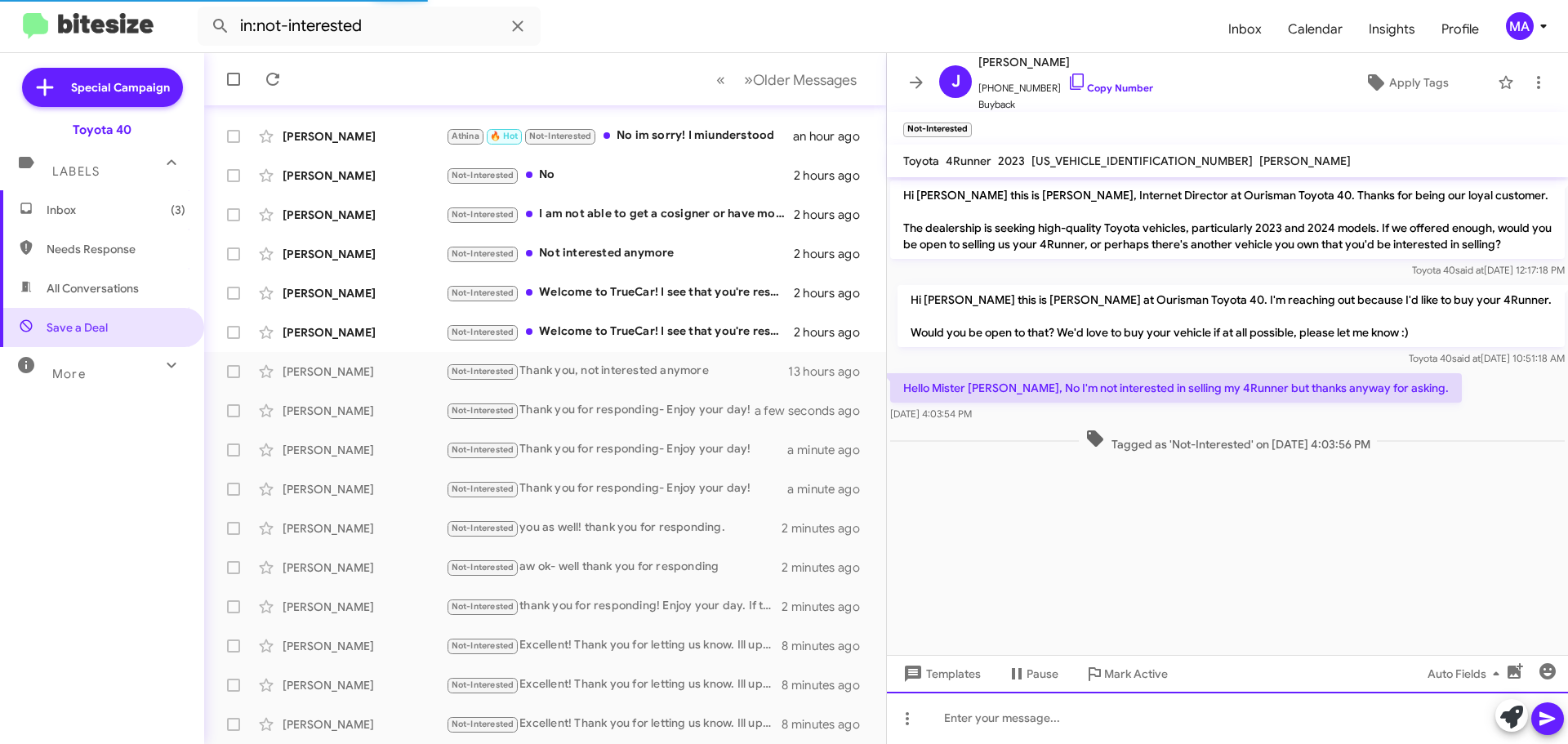
click at [1014, 716] on div at bounding box center [1227, 717] width 681 height 52
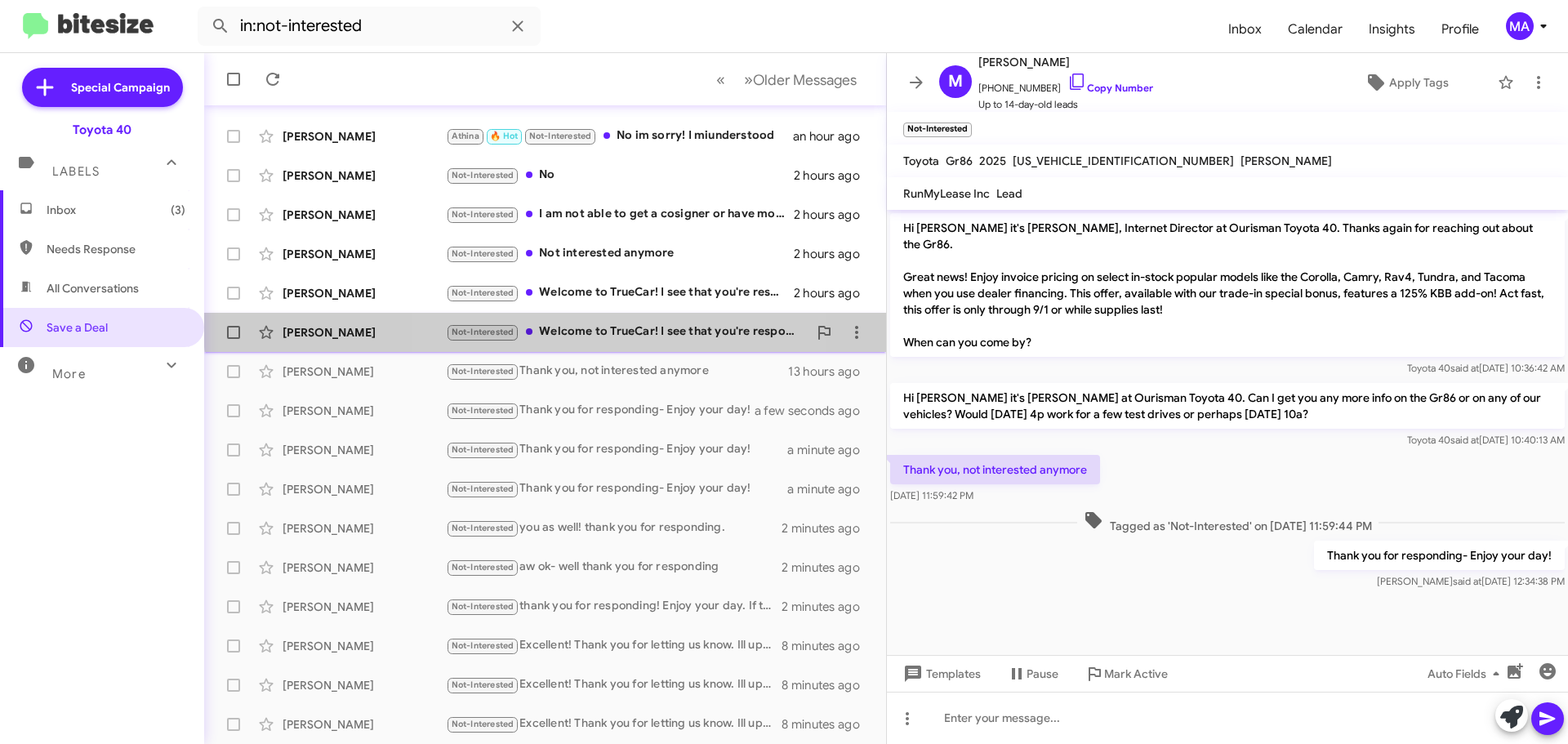
click at [623, 323] on div "Not-Interested Welcome to TrueCar! I see that you're responding to a customer. …" at bounding box center [627, 332] width 362 height 19
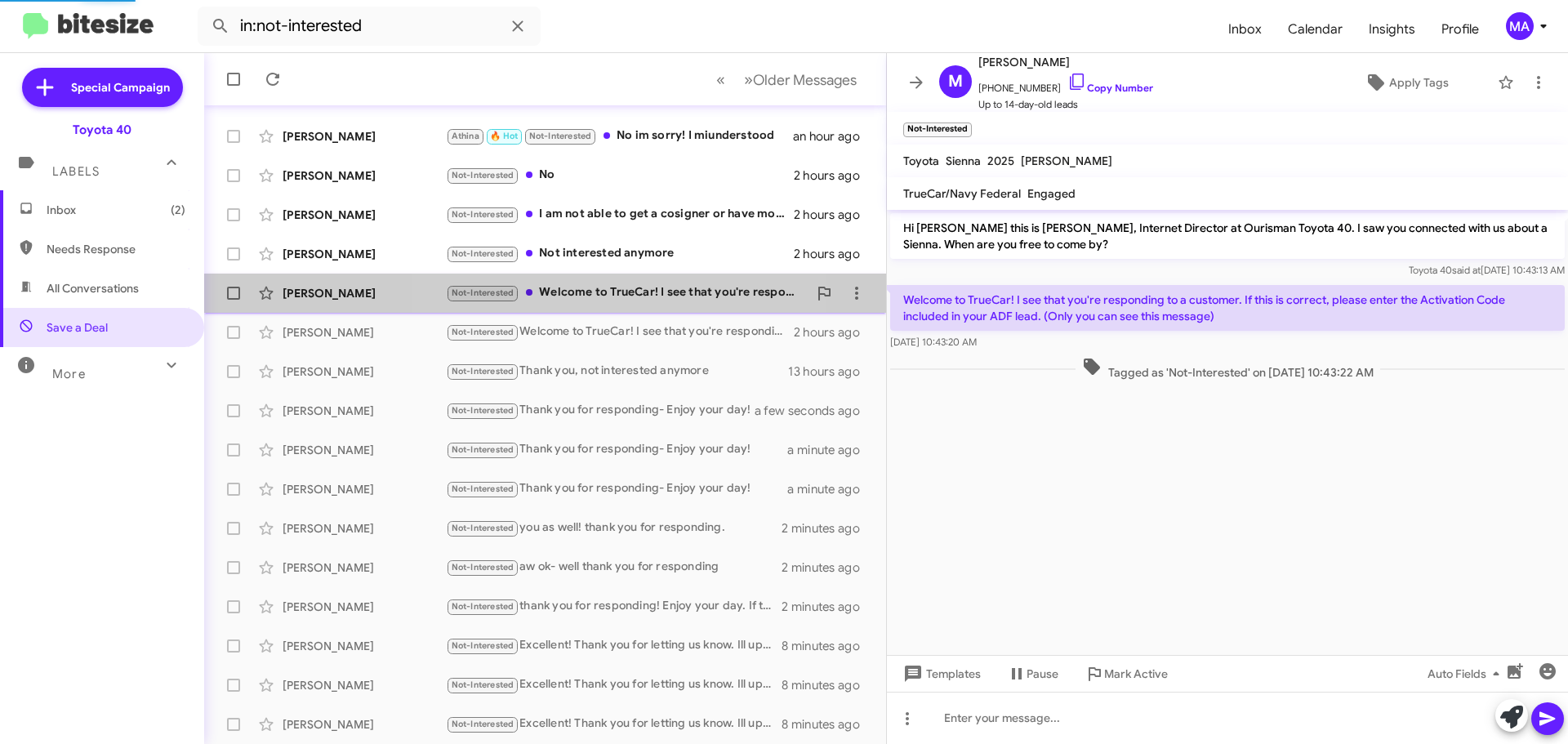
click at [619, 295] on div "Not-Interested Welcome to TrueCar! I see that you're responding to a customer. …" at bounding box center [627, 293] width 362 height 19
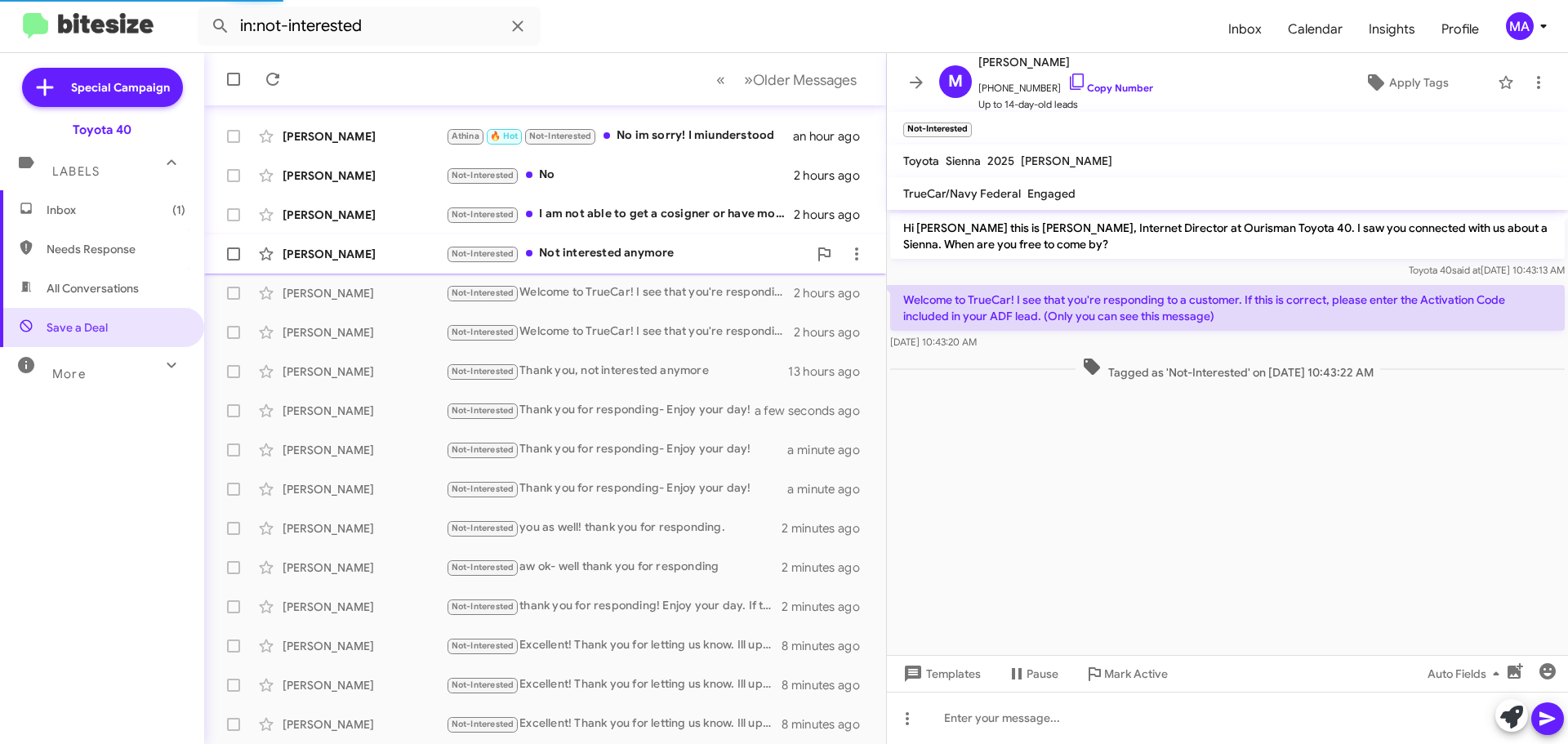
click at [612, 255] on div "Not-Interested Not interested anymore" at bounding box center [627, 254] width 362 height 19
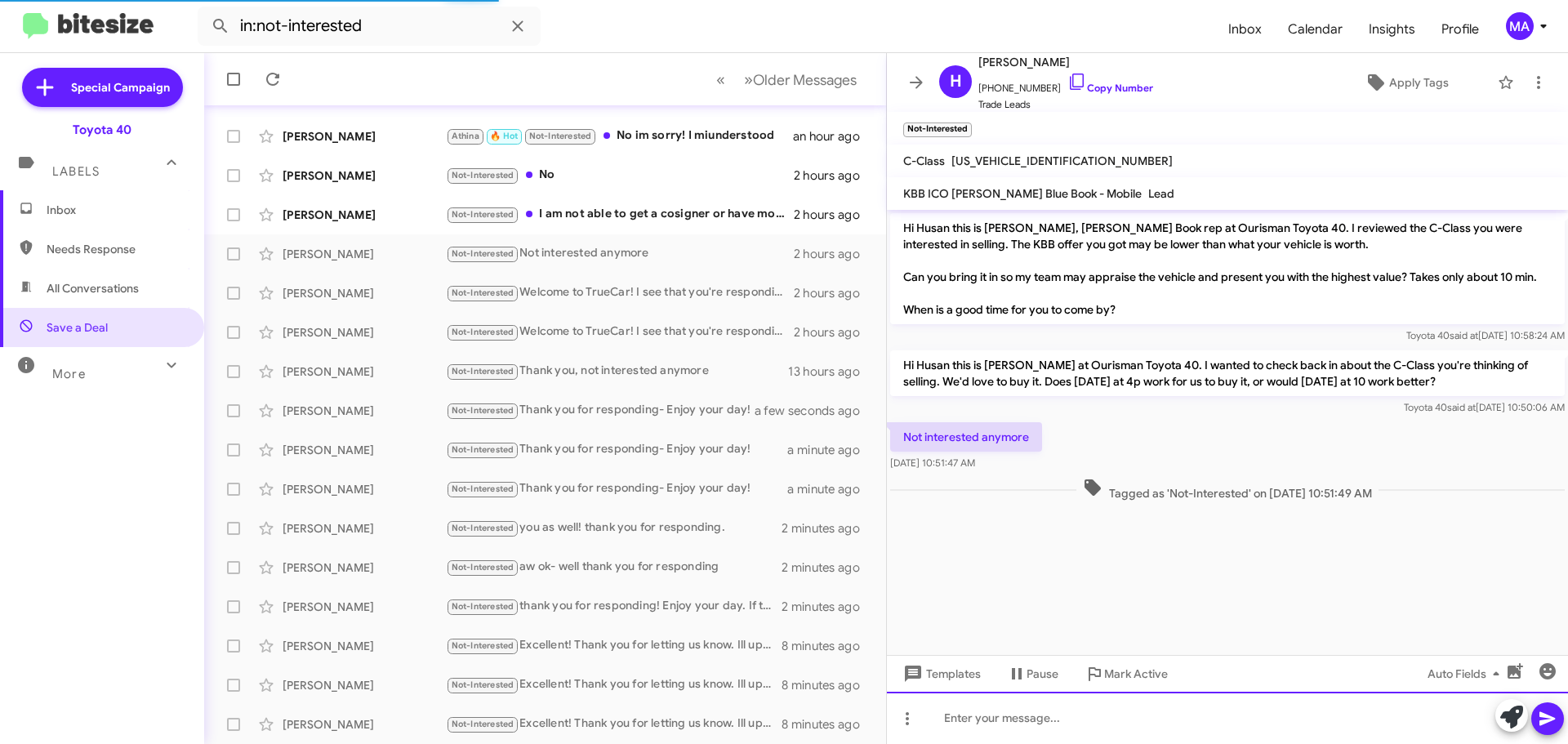
click at [985, 722] on div at bounding box center [1227, 717] width 681 height 52
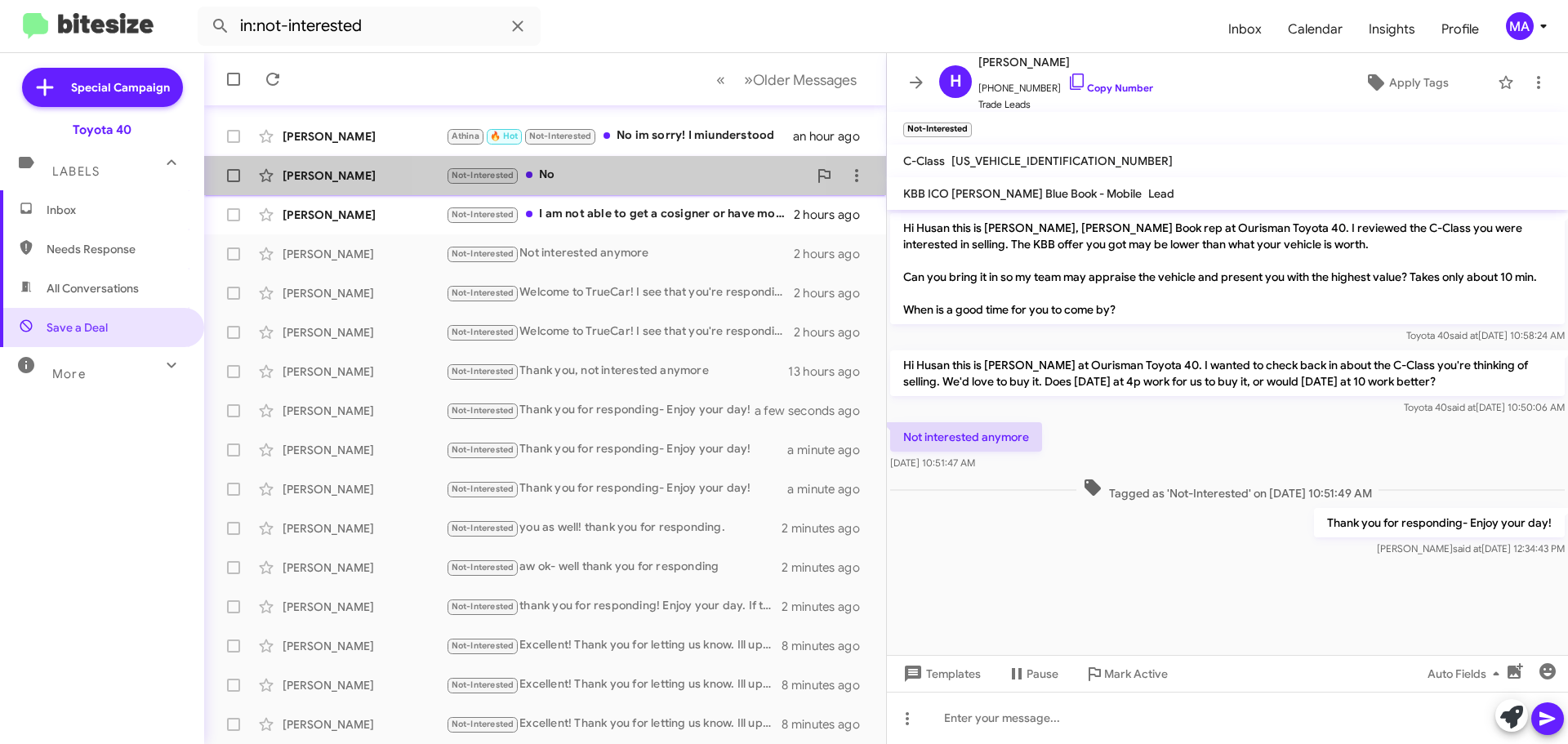
click at [585, 172] on div "Not-Interested No" at bounding box center [627, 175] width 362 height 19
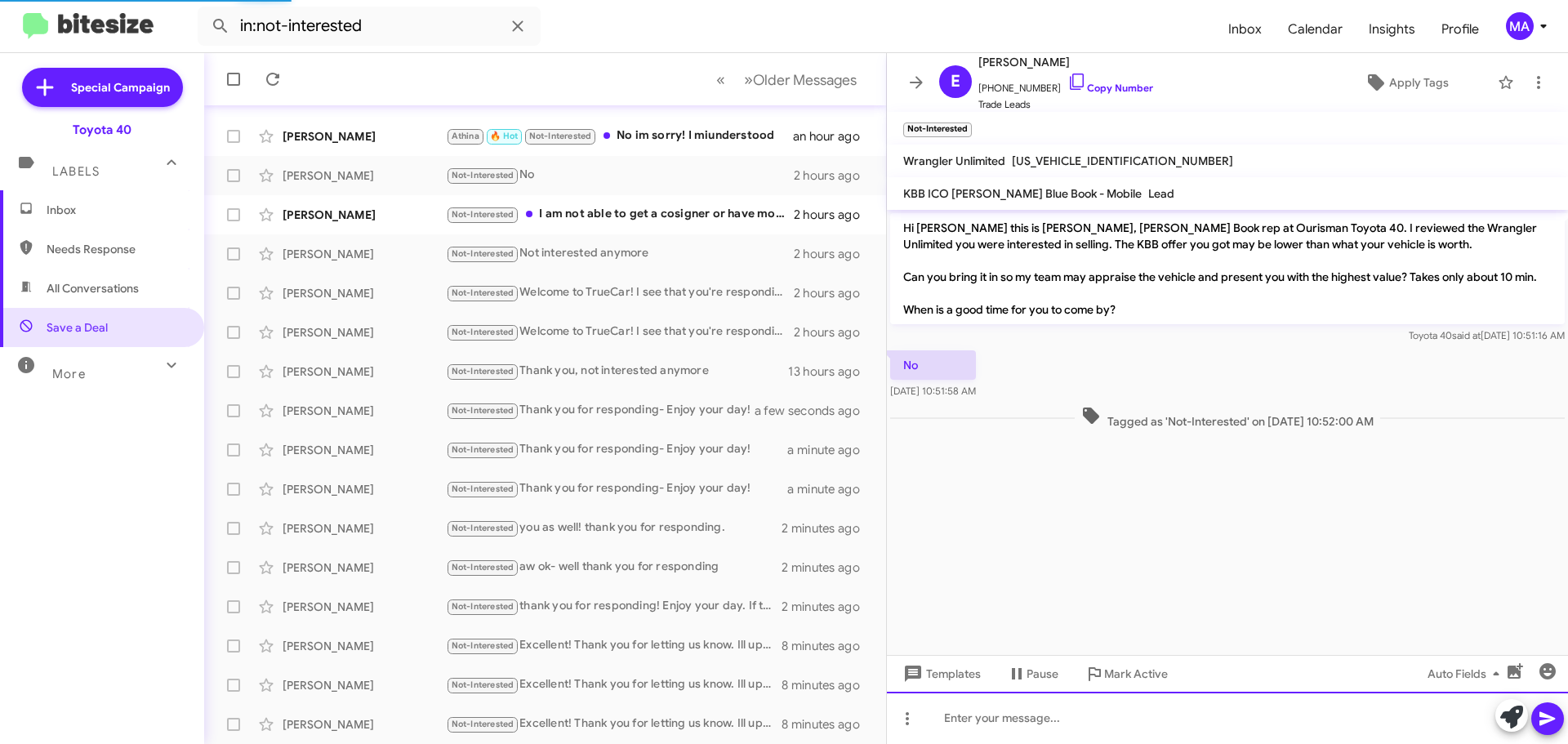
click at [957, 723] on div at bounding box center [1227, 717] width 681 height 52
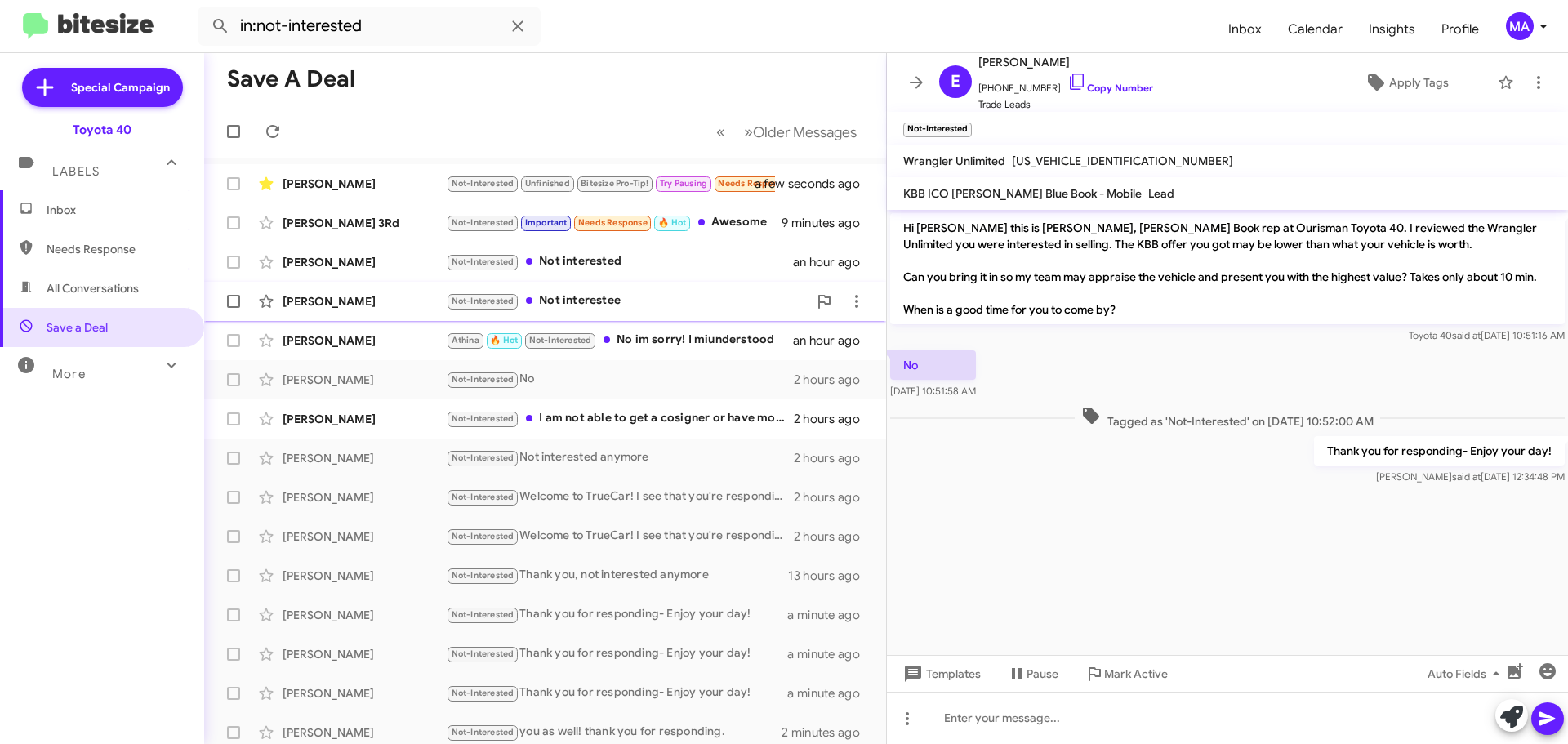
click at [615, 292] on div "Not-Interested Not interestee" at bounding box center [627, 300] width 362 height 19
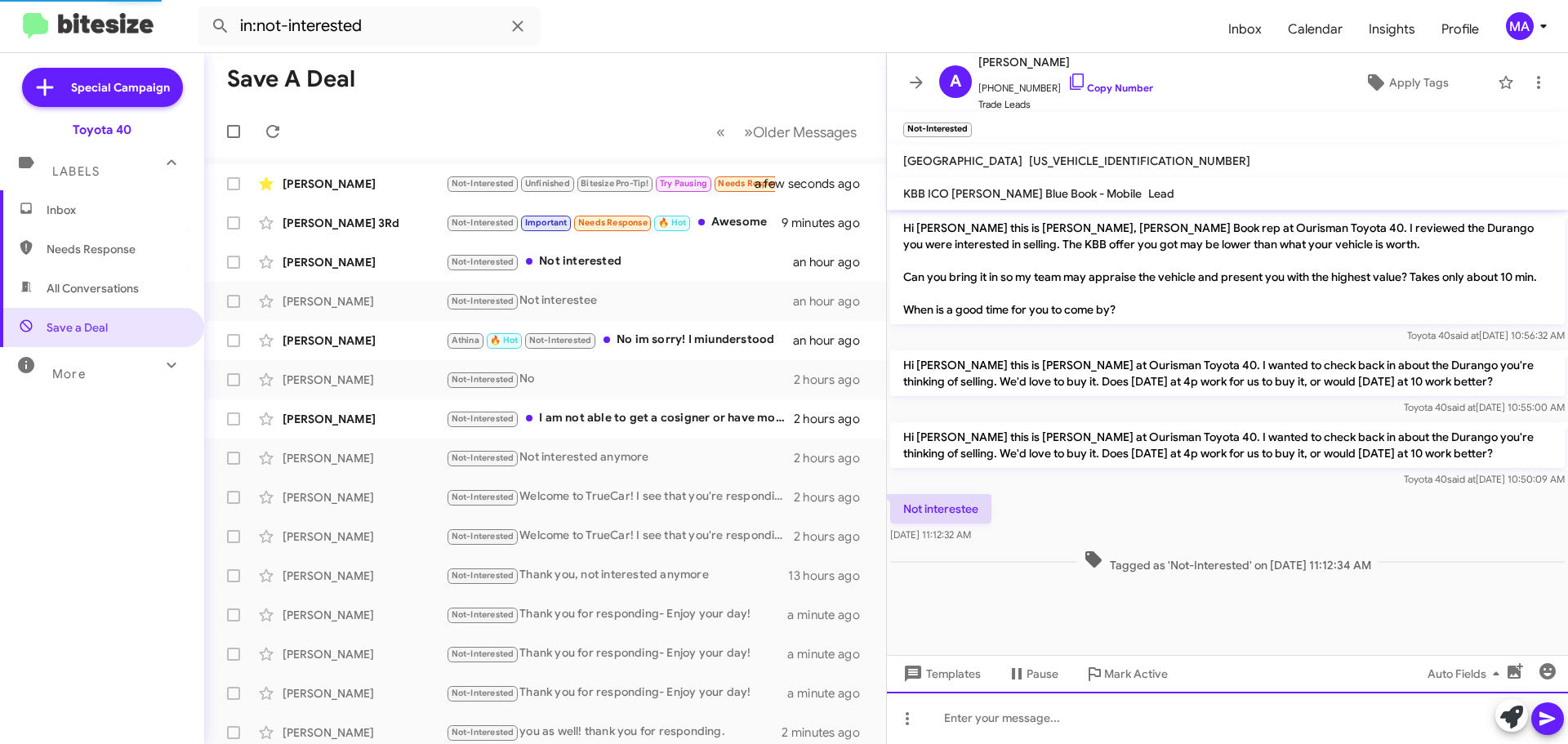
click at [1077, 714] on div at bounding box center [1227, 717] width 681 height 52
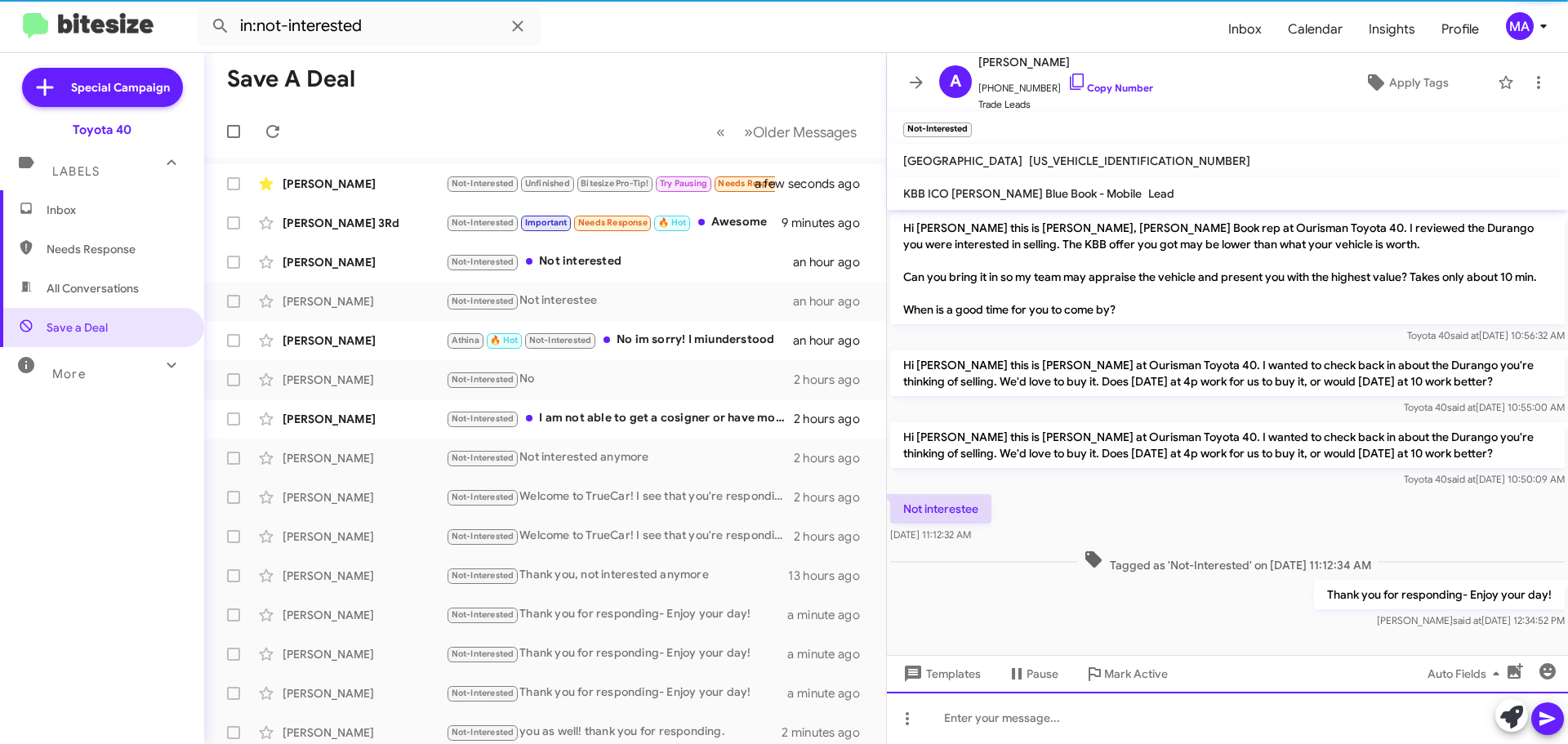
scroll to position [18, 0]
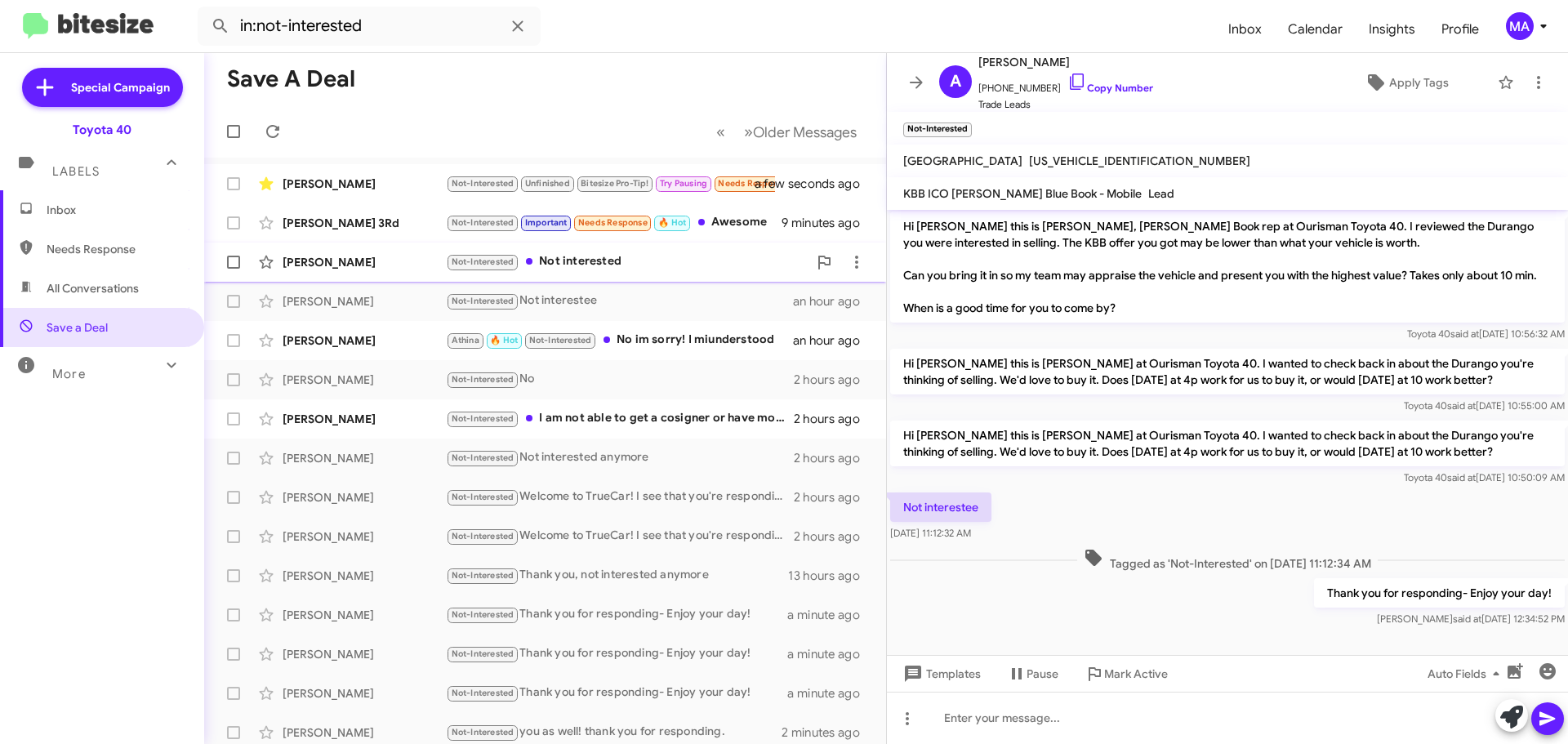
click at [583, 263] on div "Not-Interested Not interested" at bounding box center [627, 261] width 362 height 19
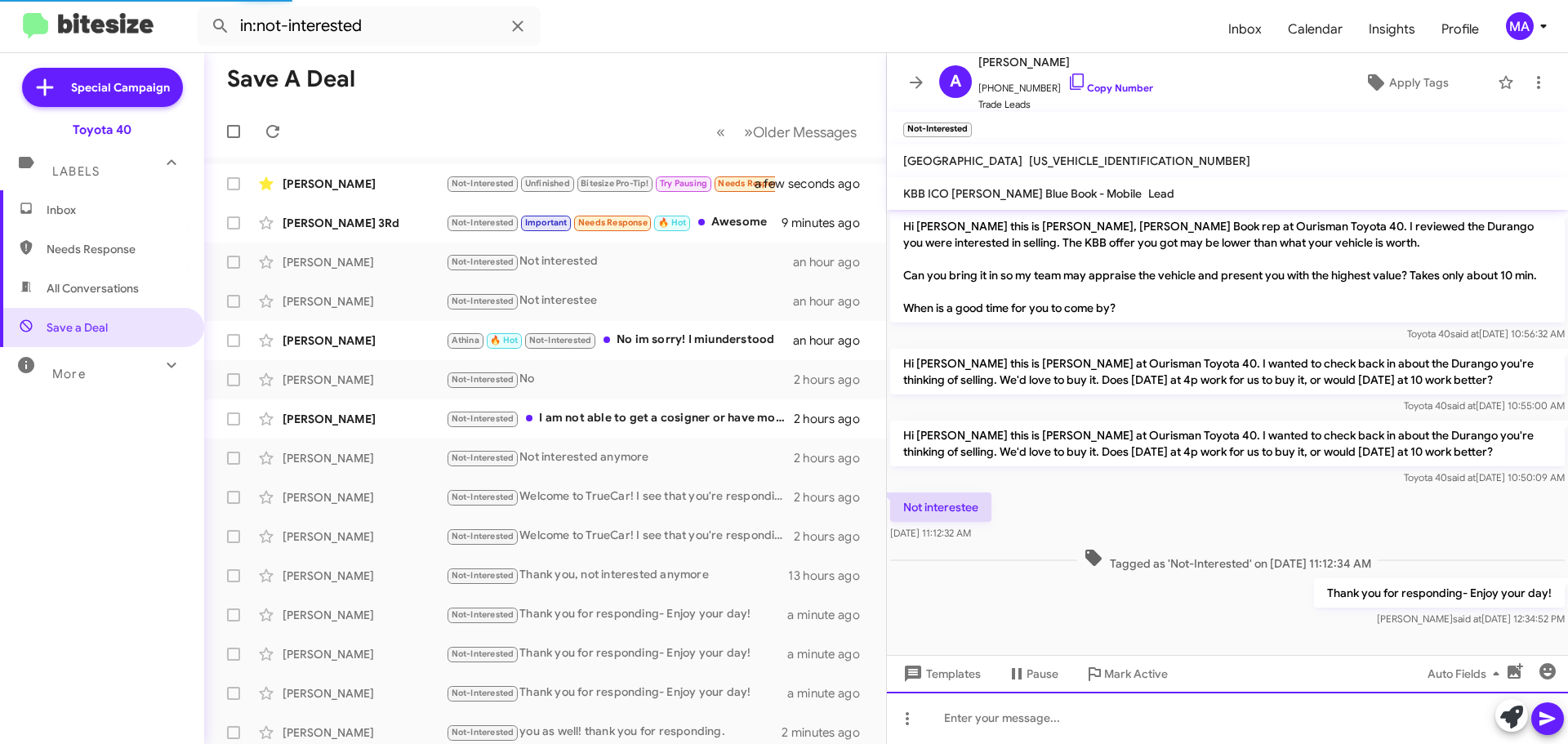
click at [1020, 721] on div at bounding box center [1227, 717] width 681 height 52
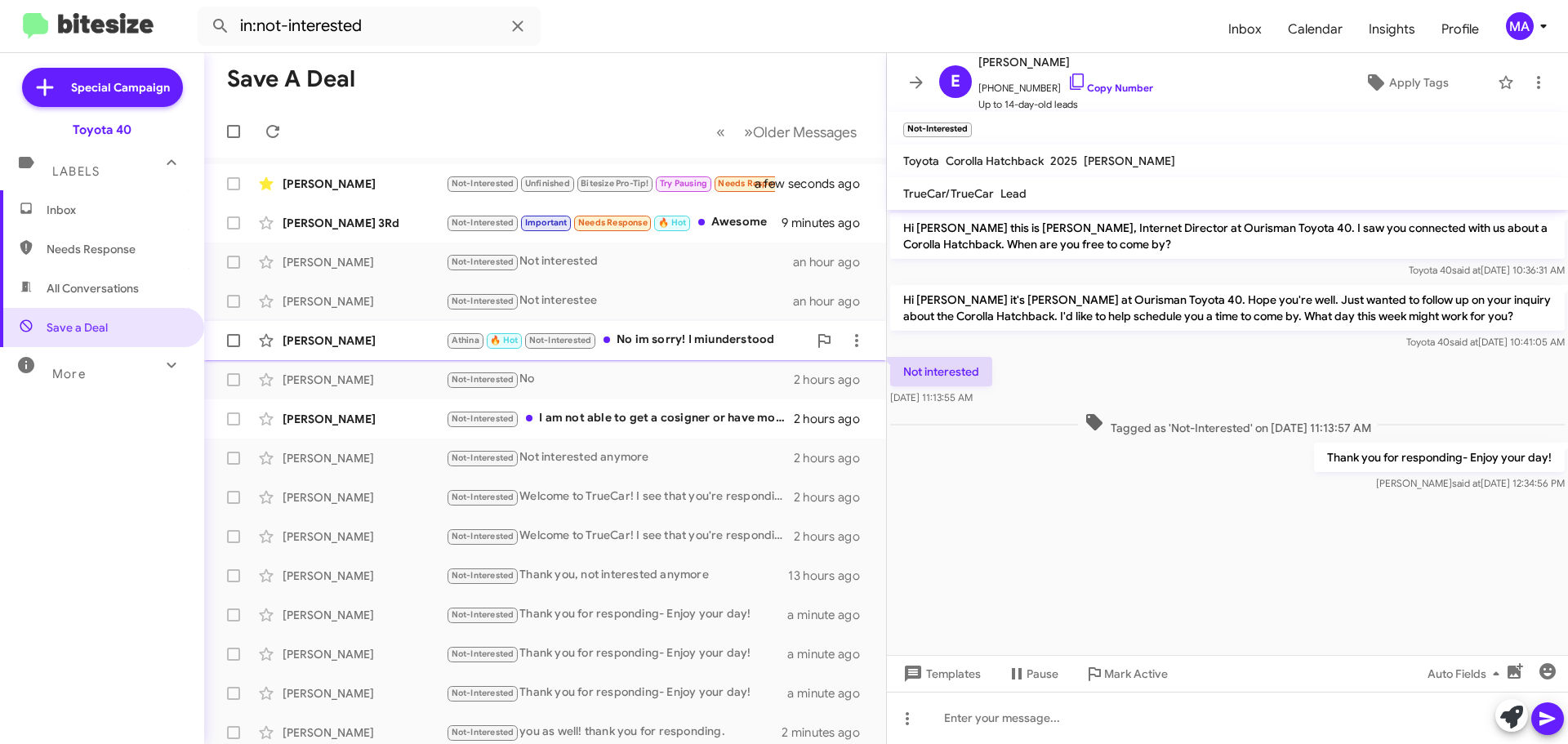
click at [696, 341] on div "Athina 🔥 Hot Not-Interested No im sorry! I miunderstood" at bounding box center [627, 340] width 362 height 19
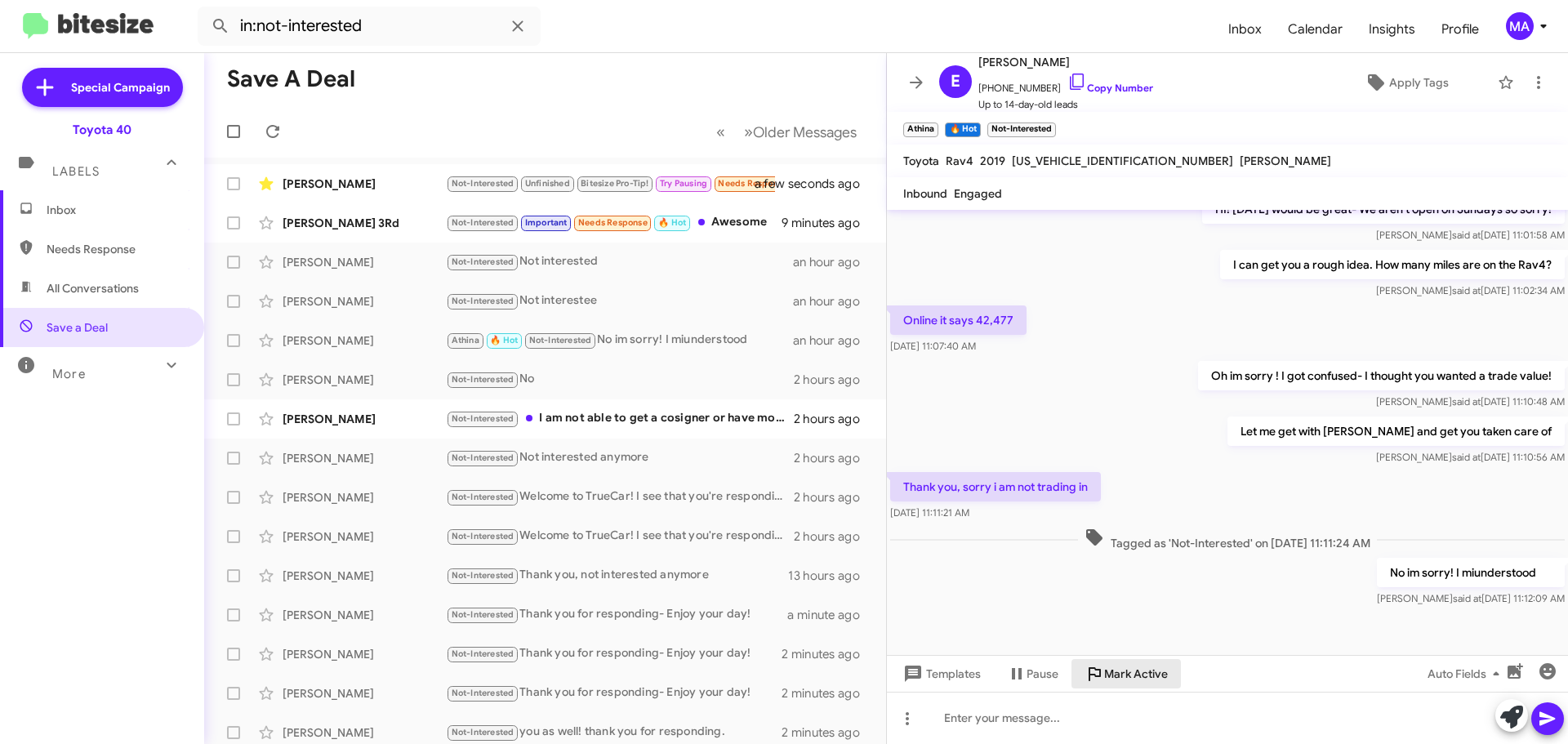
click at [1131, 675] on span "Mark Active" at bounding box center [1136, 673] width 64 height 30
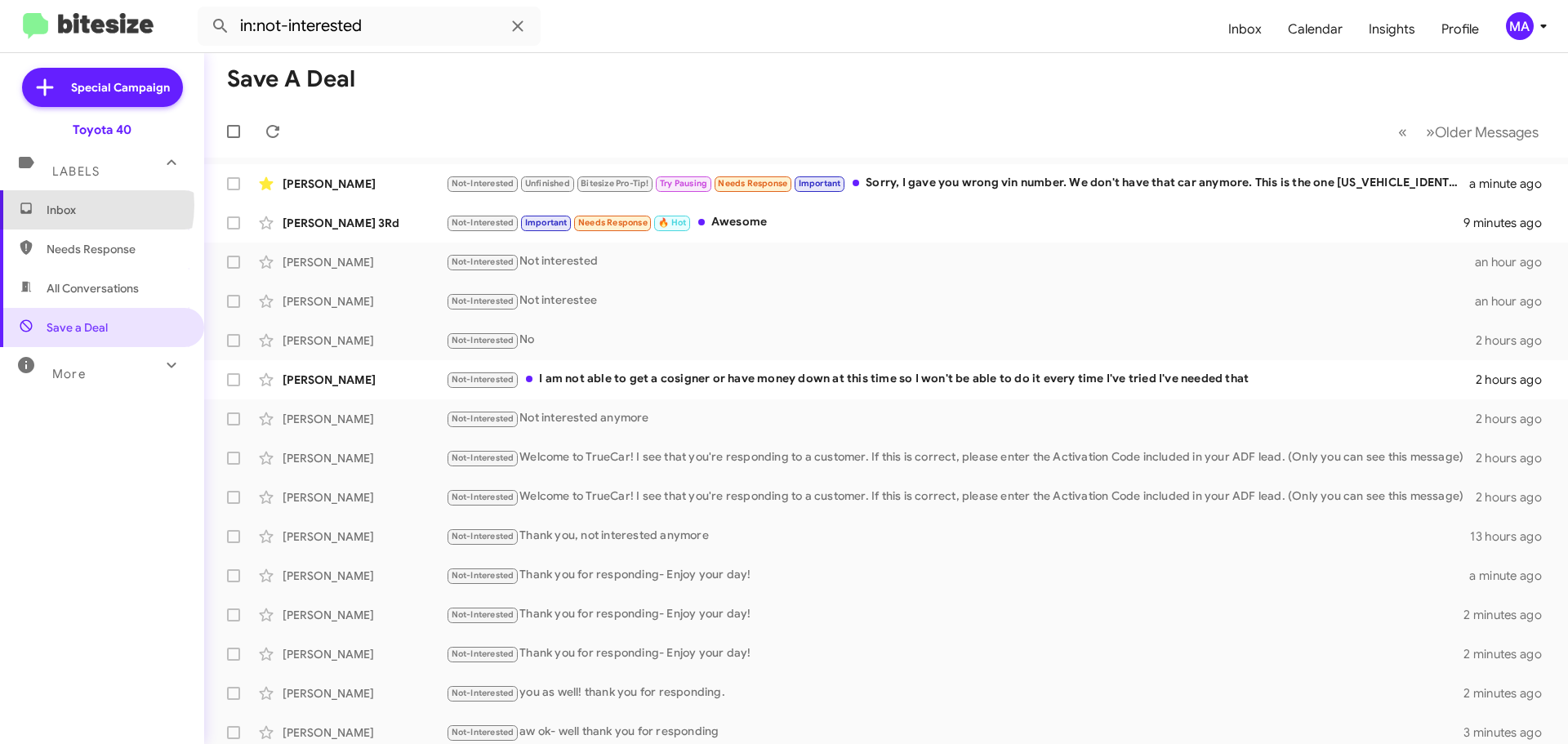
click at [69, 205] on span "Inbox" at bounding box center [116, 209] width 139 height 16
